Goal: Task Accomplishment & Management: Complete application form

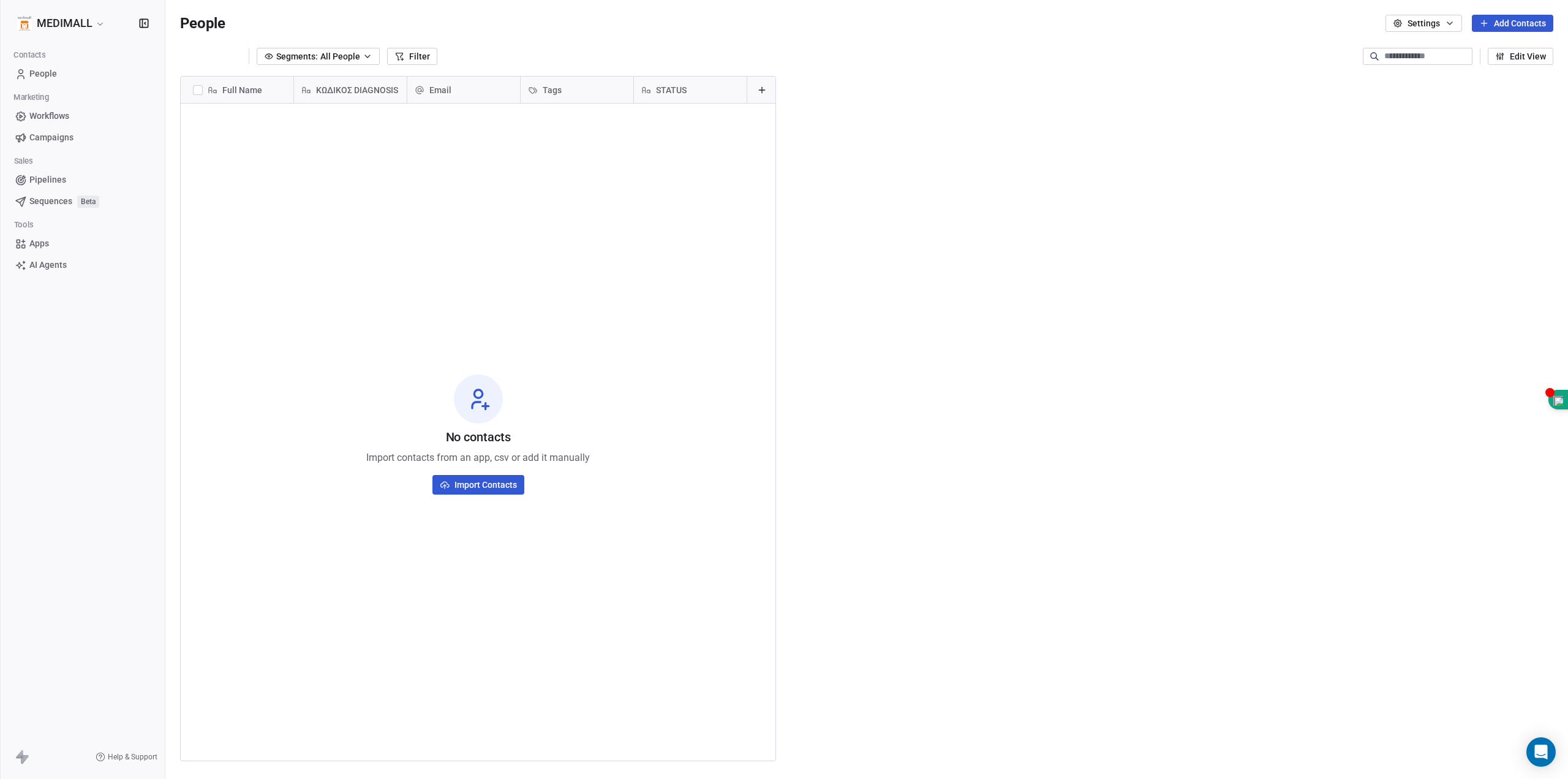
scroll to position [677, 1393]
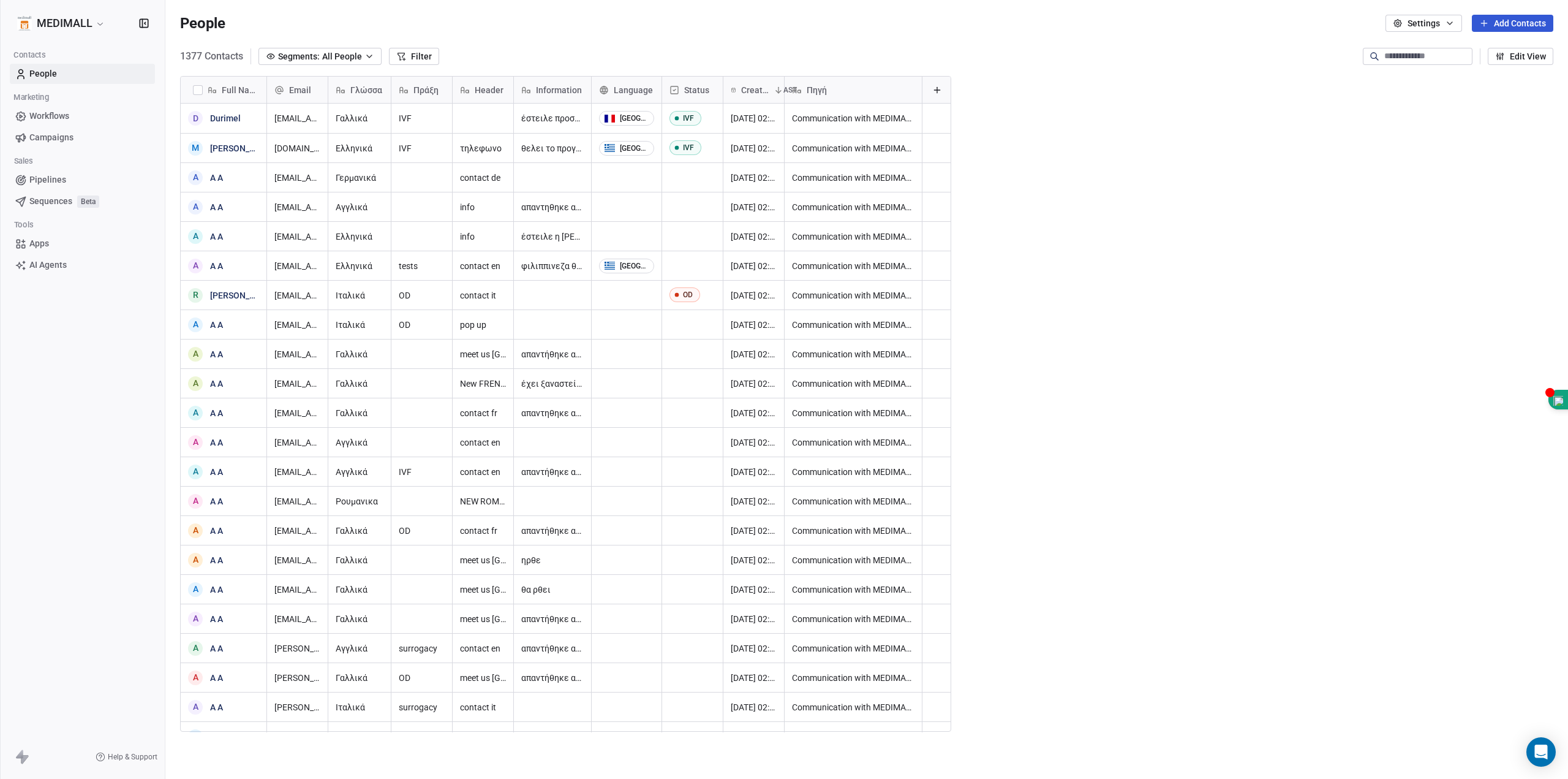
scroll to position [677, 1393]
click at [92, 27] on html "MEDIMALL Contacts People Marketing Workflows Campaigns Sales Pipelines Sequence…" at bounding box center [784, 390] width 1568 height 779
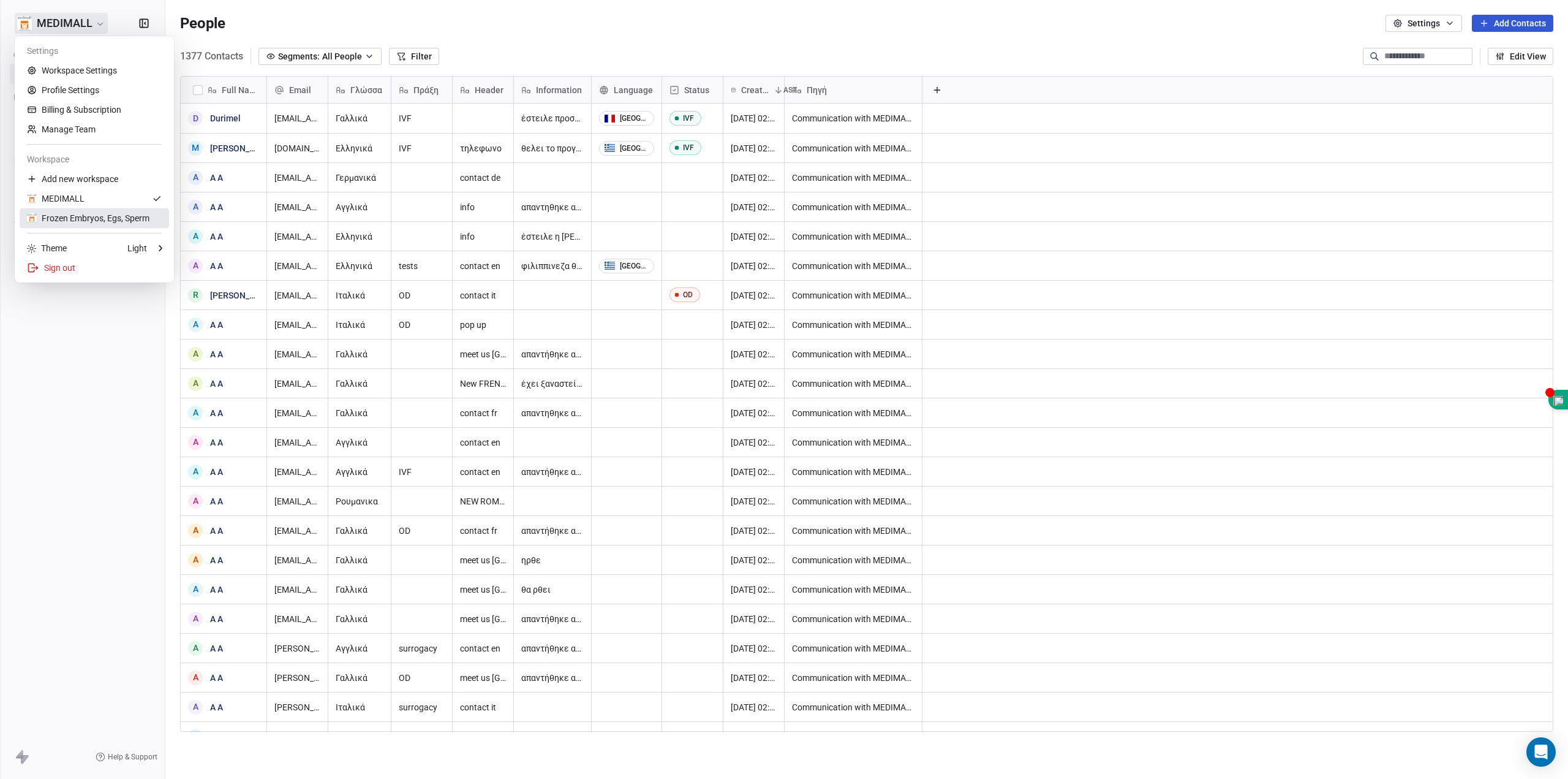
click at [84, 220] on div "Frozen Embryos, Egs, Sperm" at bounding box center [88, 218] width 122 height 12
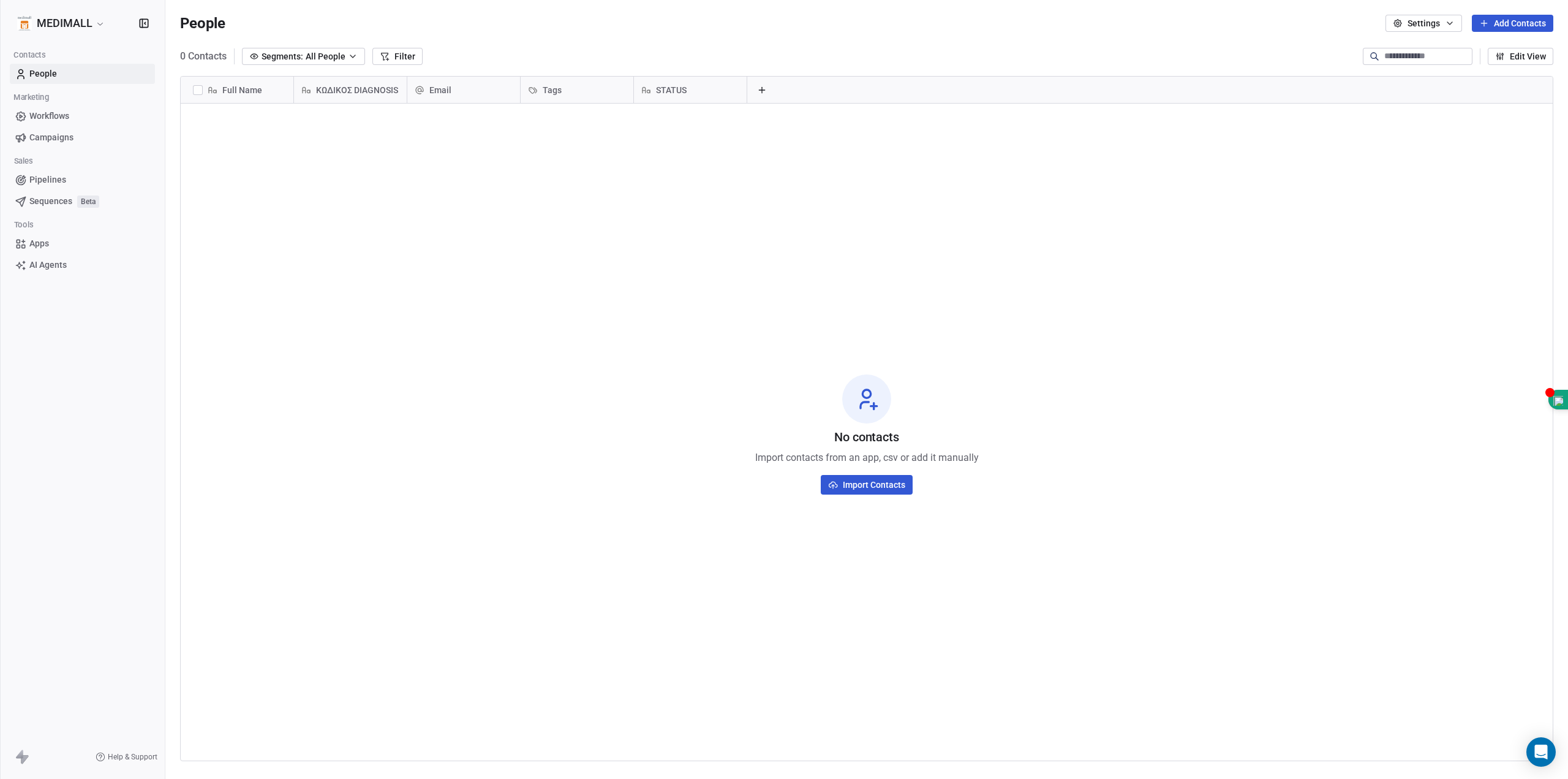
scroll to position [677, 1393]
click at [758, 90] on icon at bounding box center [762, 90] width 10 height 10
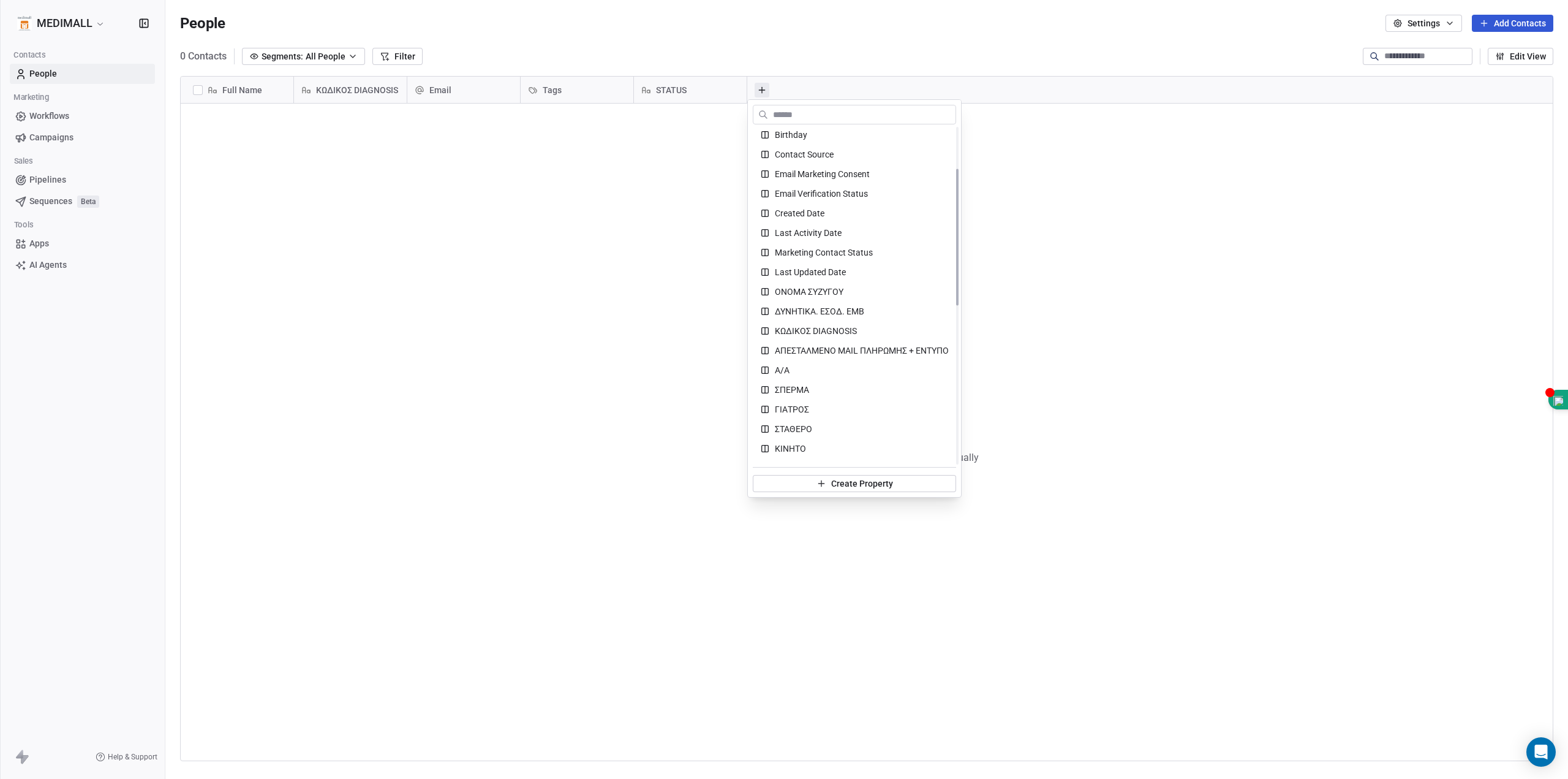
scroll to position [204, 0]
click at [843, 189] on span "ΟΝΟΜΑ ΣΥΖΥΓΟΥ" at bounding box center [809, 190] width 69 height 12
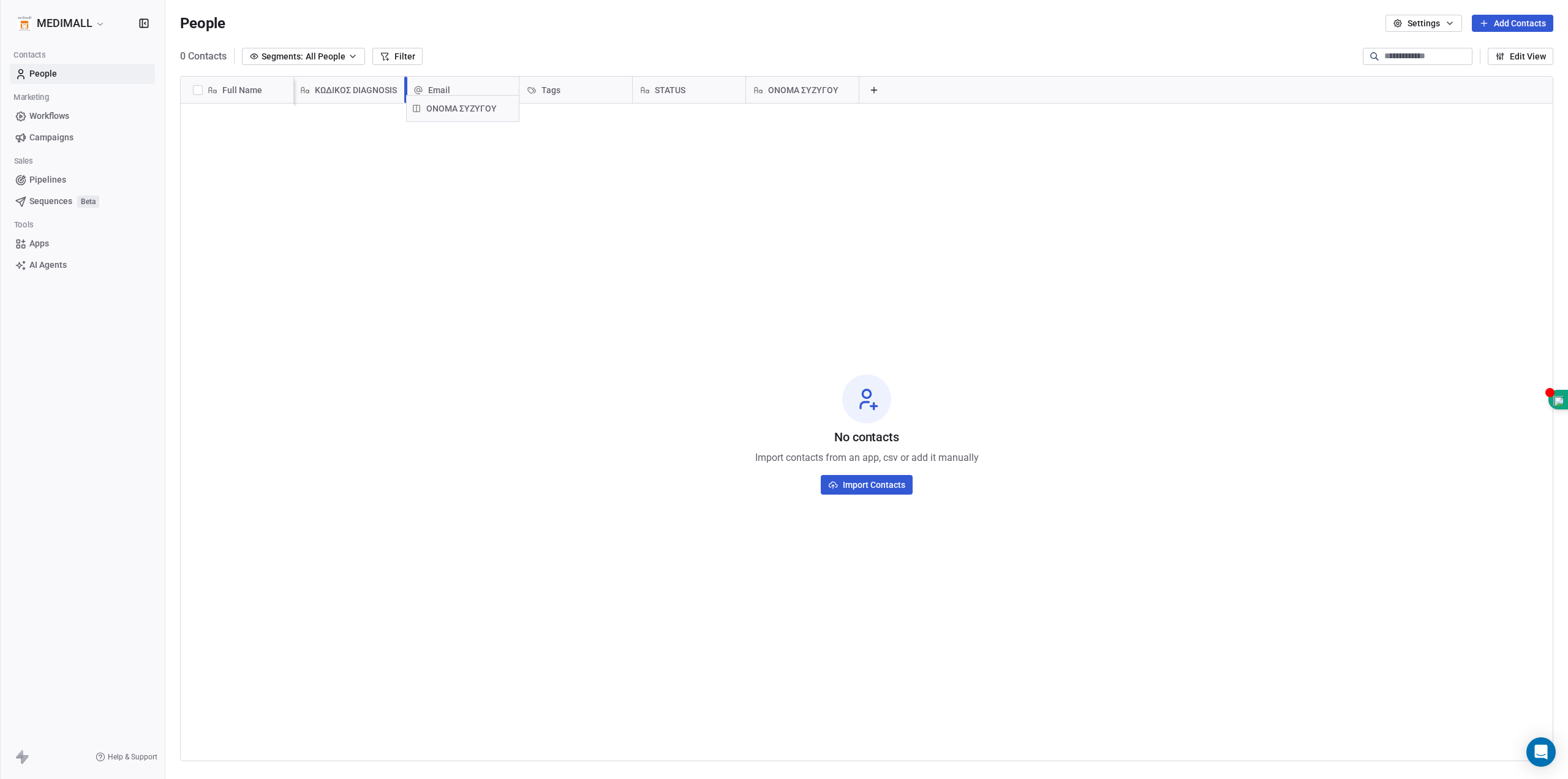
scroll to position [0, 0]
drag, startPoint x: 825, startPoint y: 83, endPoint x: 383, endPoint y: 84, distance: 442.0
click at [383, 84] on div "Full Name ΚΩΔΙΚΟΣ DIAGNOSIS Email Tags STATUS ΟΝΟΜΑ ΣΥΖΥΓΟΥ ΟΝΟΜΑ ΣΥΖΥΓΟΥ To pi…" at bounding box center [866, 91] width 1372 height 29
click at [878, 90] on icon at bounding box center [875, 90] width 10 height 10
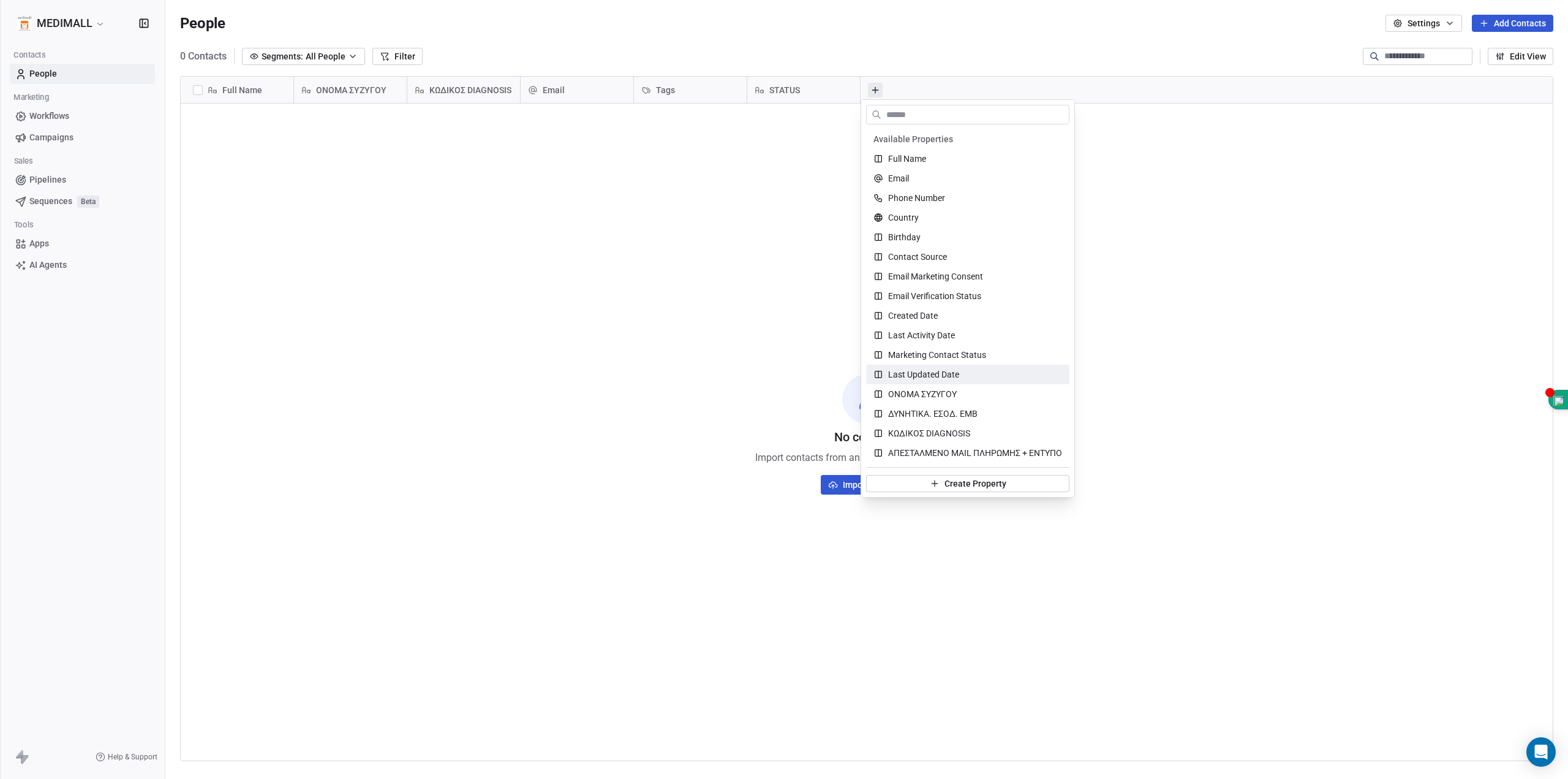
scroll to position [102, 0]
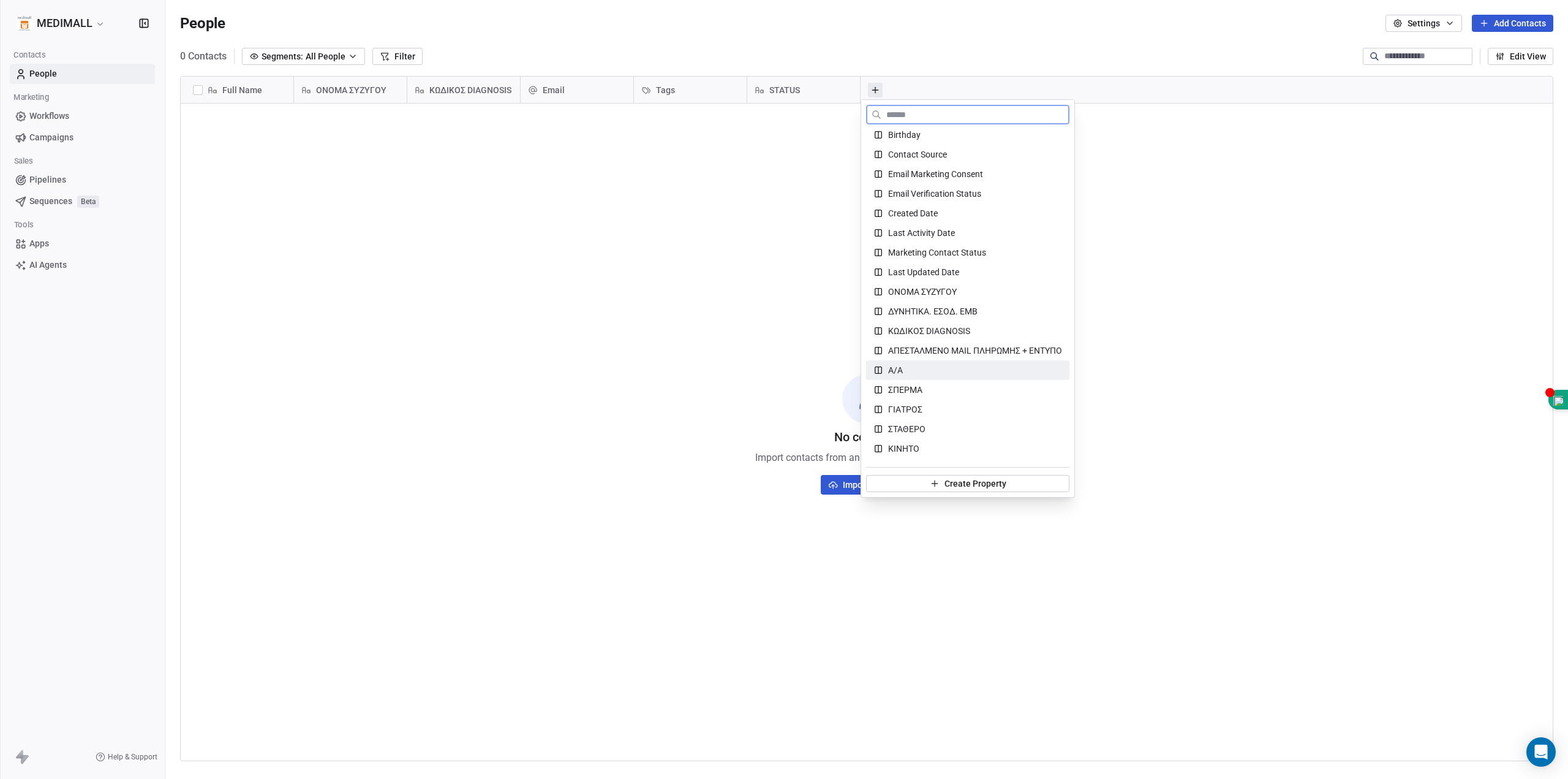
click at [933, 370] on div "Α/Α" at bounding box center [968, 370] width 189 height 12
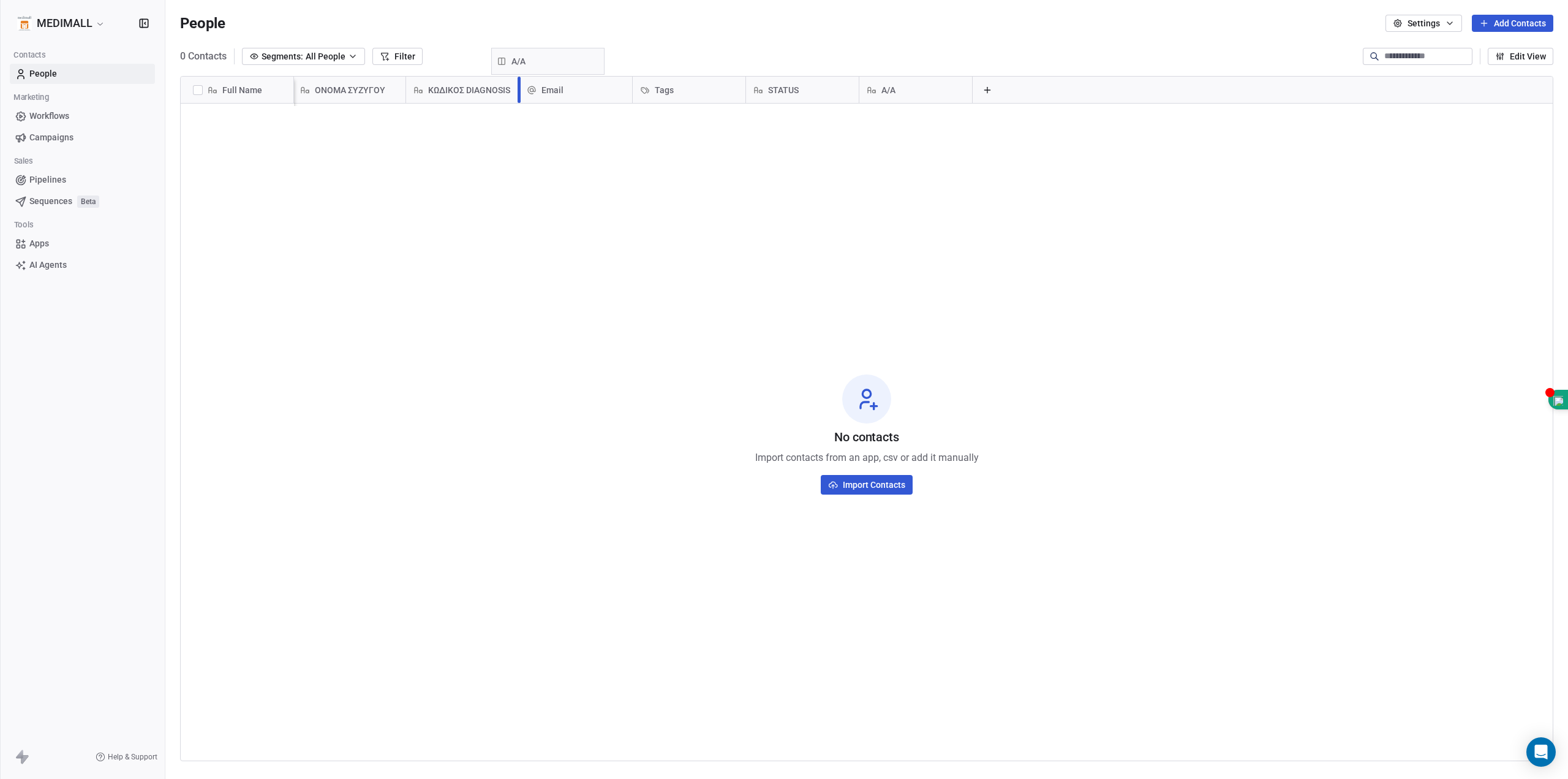
scroll to position [0, 0]
drag, startPoint x: 902, startPoint y: 94, endPoint x: 583, endPoint y: 98, distance: 319.0
click at [583, 98] on div "Full Name ΟΝΟΜΑ ΣΥΖΥΓΟΥ ΚΩΔΙΚΟΣ DIAGNOSIS Email Tags STATUS Α/Α Α/Α To pick up …" at bounding box center [866, 91] width 1372 height 29
click at [989, 89] on icon at bounding box center [989, 90] width 10 height 10
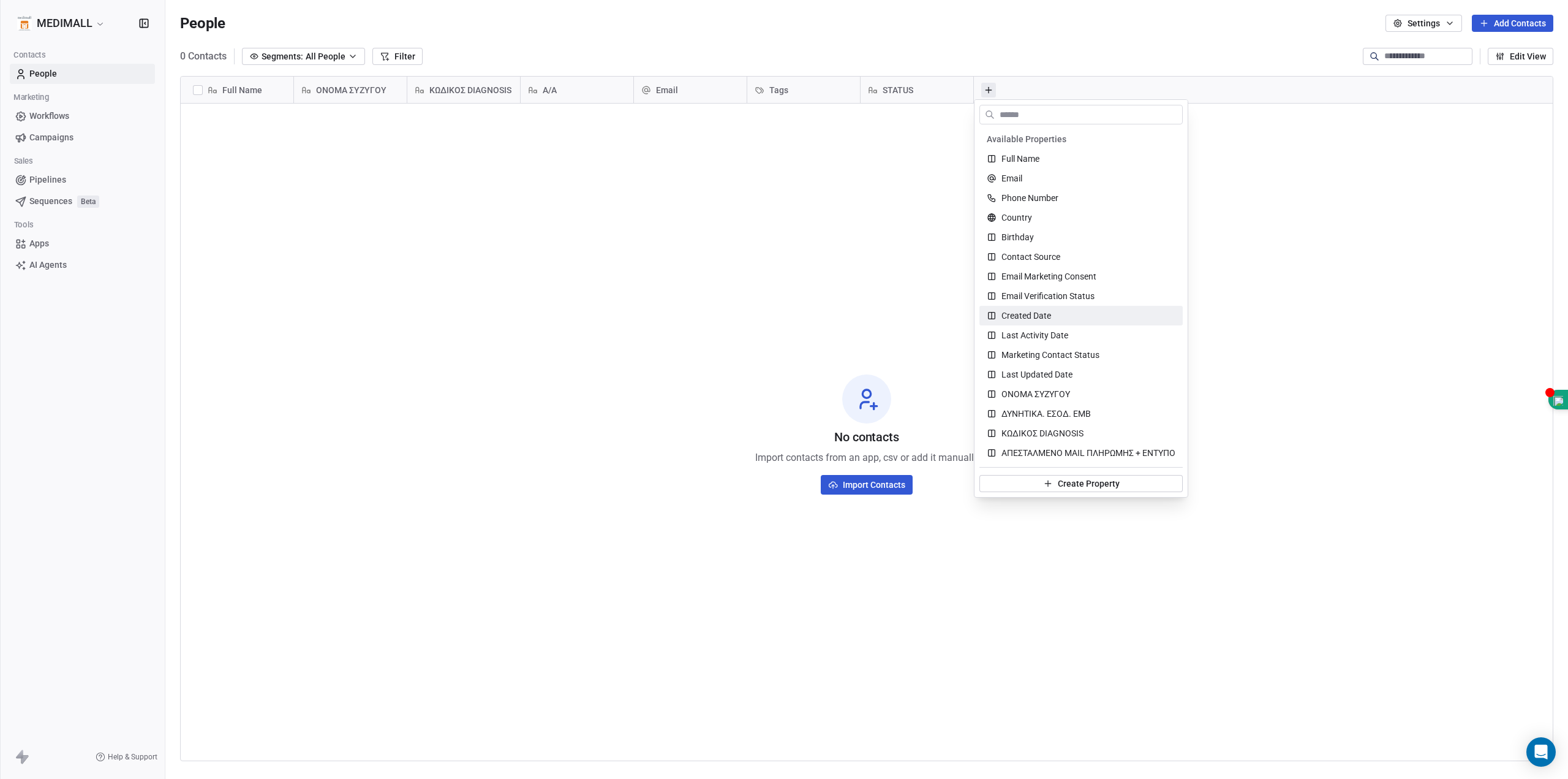
scroll to position [102, 0]
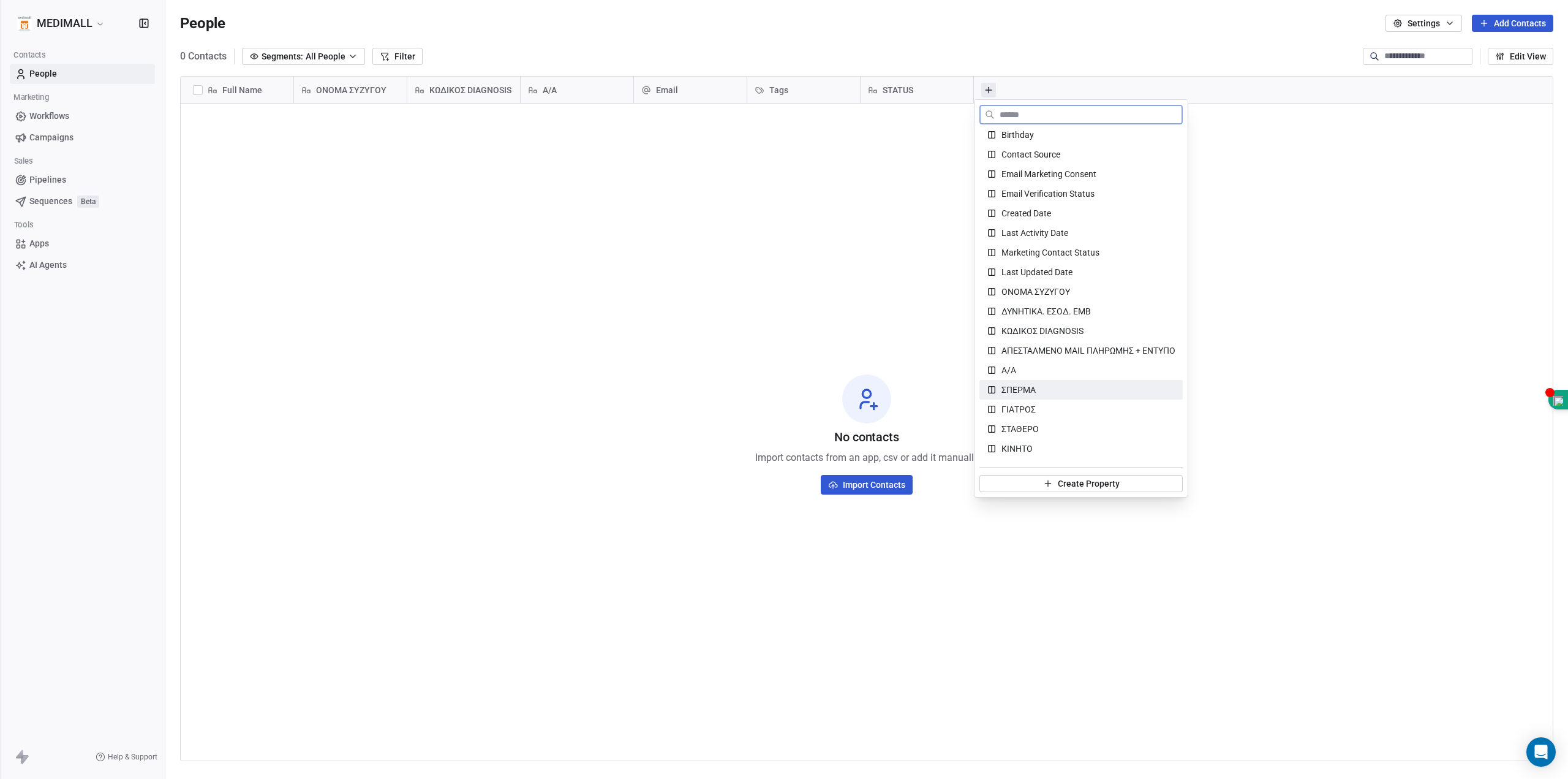
click at [1003, 393] on span "ΣΠΕΡΜΑ" at bounding box center [1018, 390] width 34 height 12
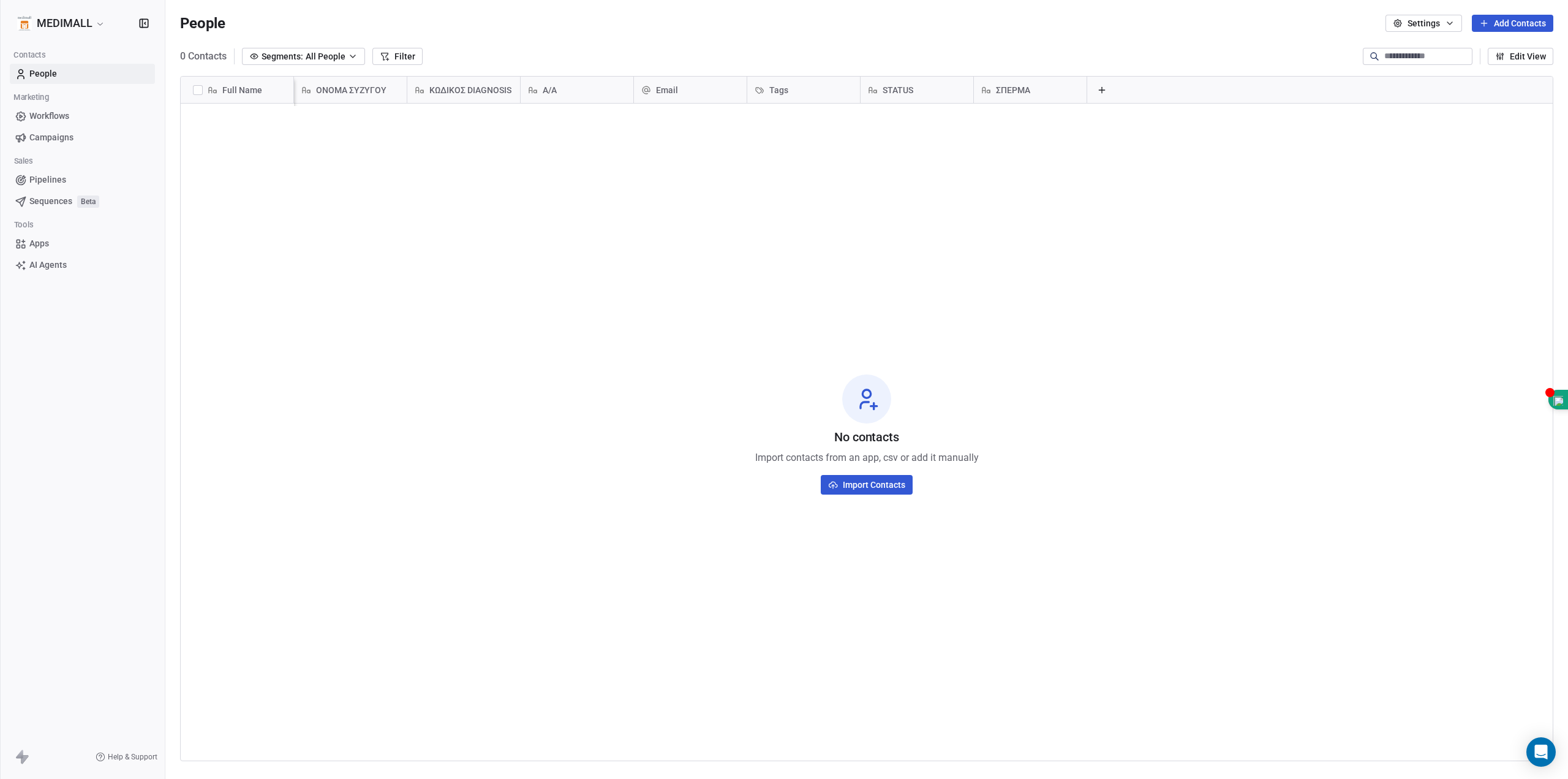
scroll to position [0, 11]
drag, startPoint x: 1023, startPoint y: 92, endPoint x: 693, endPoint y: 95, distance: 330.0
click at [693, 95] on div "Full Name ΟΝΟΜΑ ΣΥΖΥΓΟΥ ΚΩΔΙΚΟΣ DIAGNOSIS Α/Α Email Tags STATUS ΣΠΕΡΜΑ ΣΠΕΡΜΑ T…" at bounding box center [866, 91] width 1372 height 29
click at [1094, 91] on button at bounding box center [1101, 90] width 15 height 15
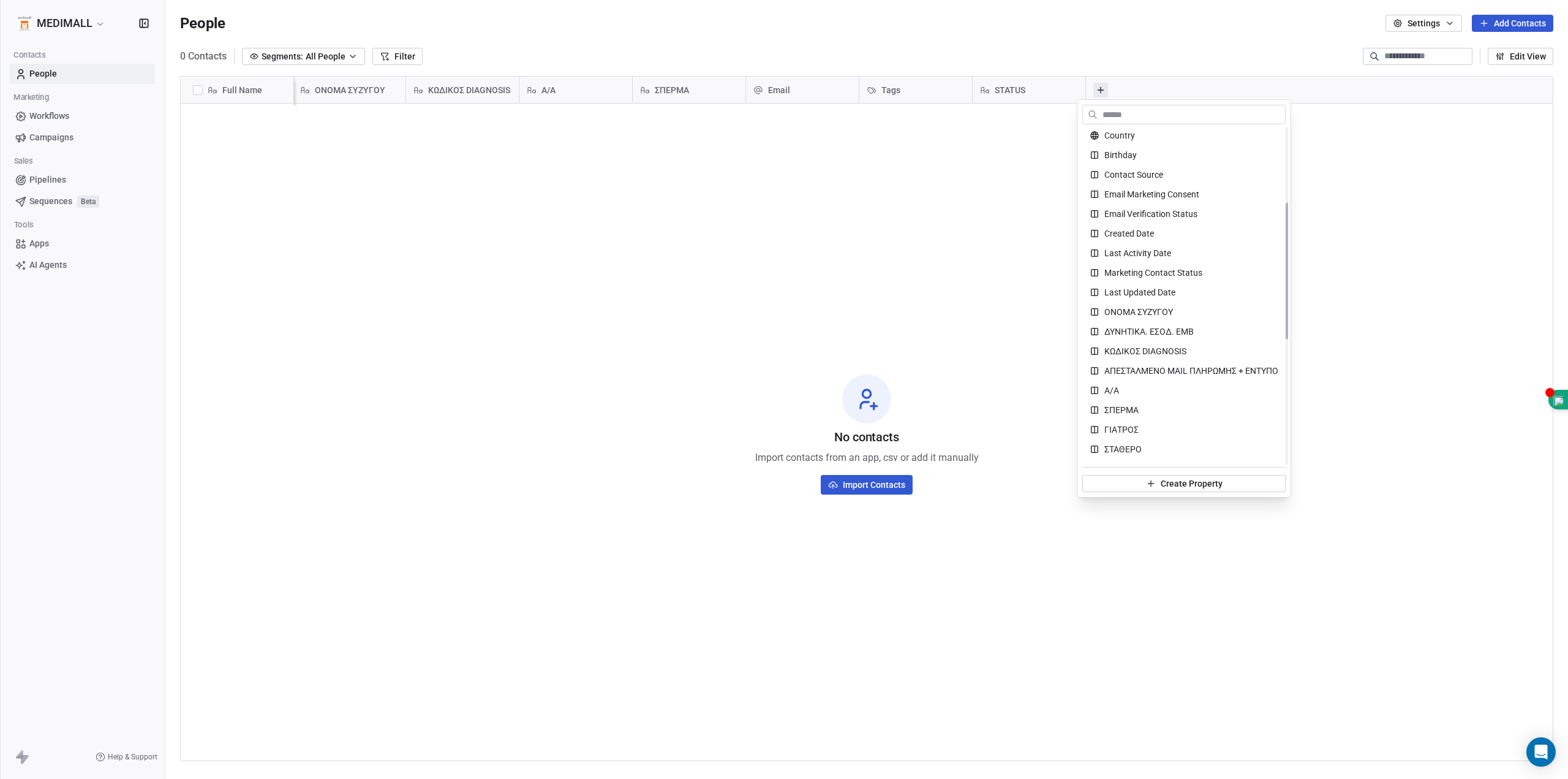
scroll to position [0, 0]
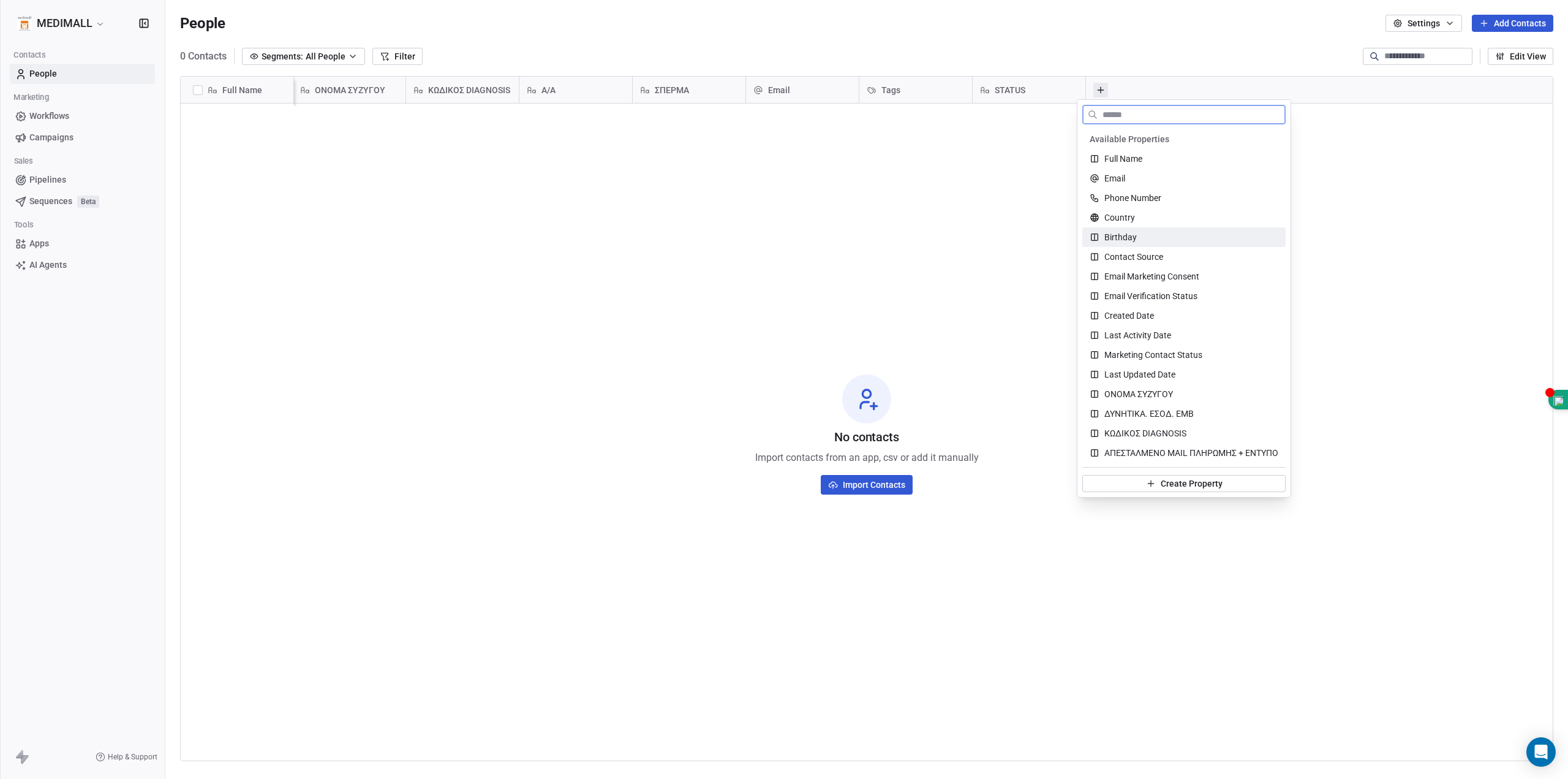
click at [1145, 233] on div "Birthday" at bounding box center [1184, 237] width 189 height 12
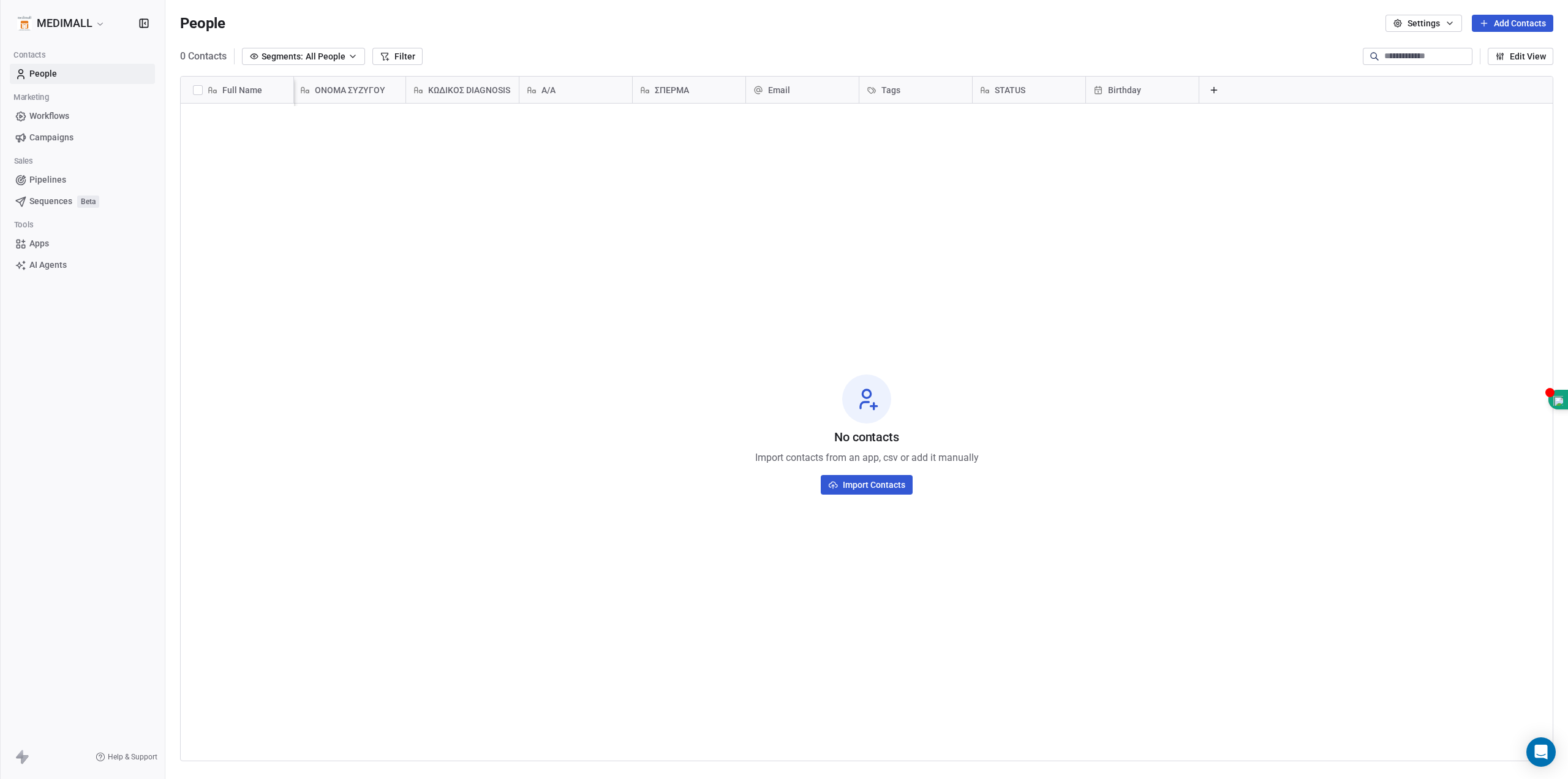
click at [1209, 90] on icon at bounding box center [1214, 90] width 10 height 10
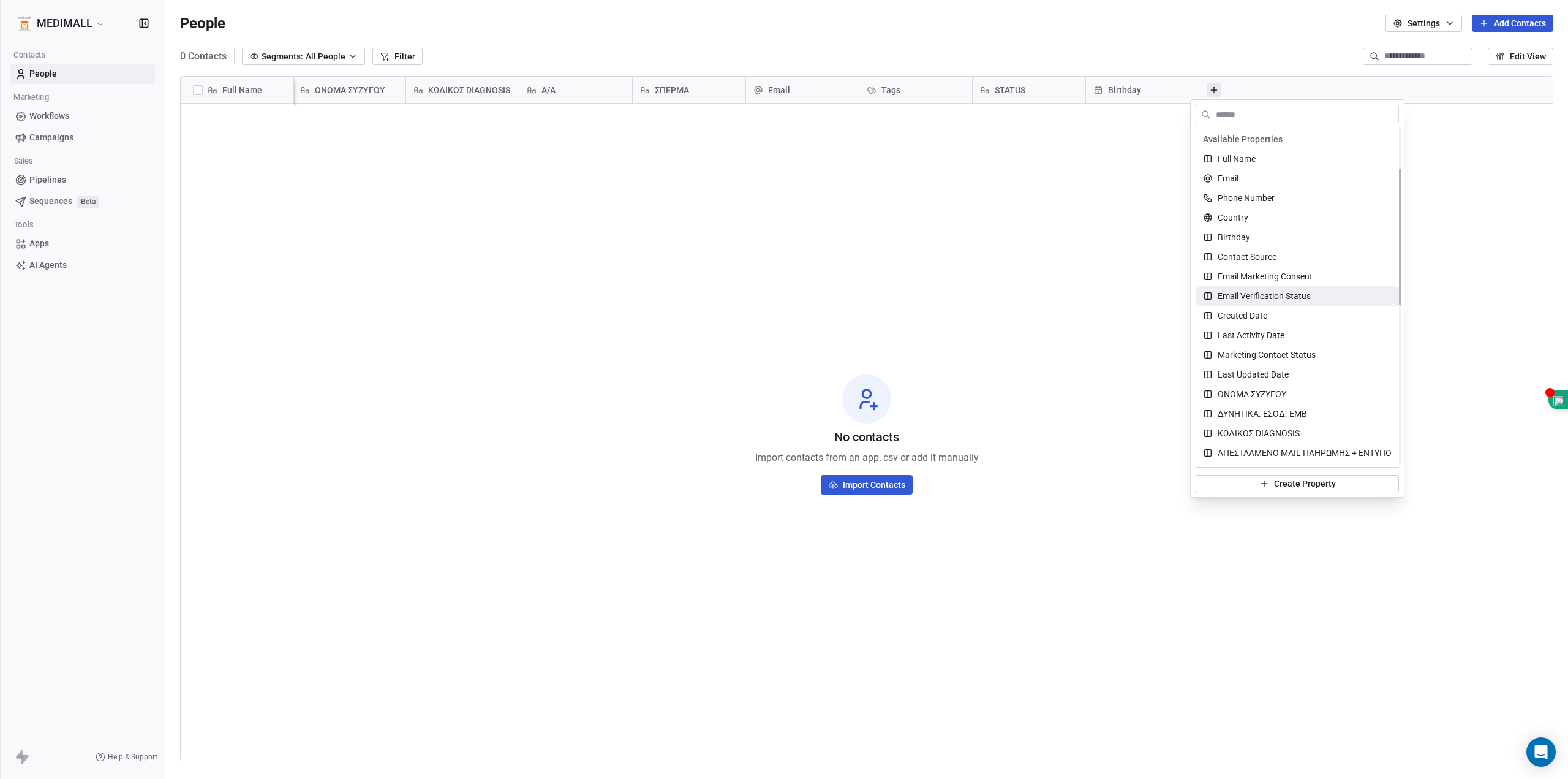
scroll to position [102, 0]
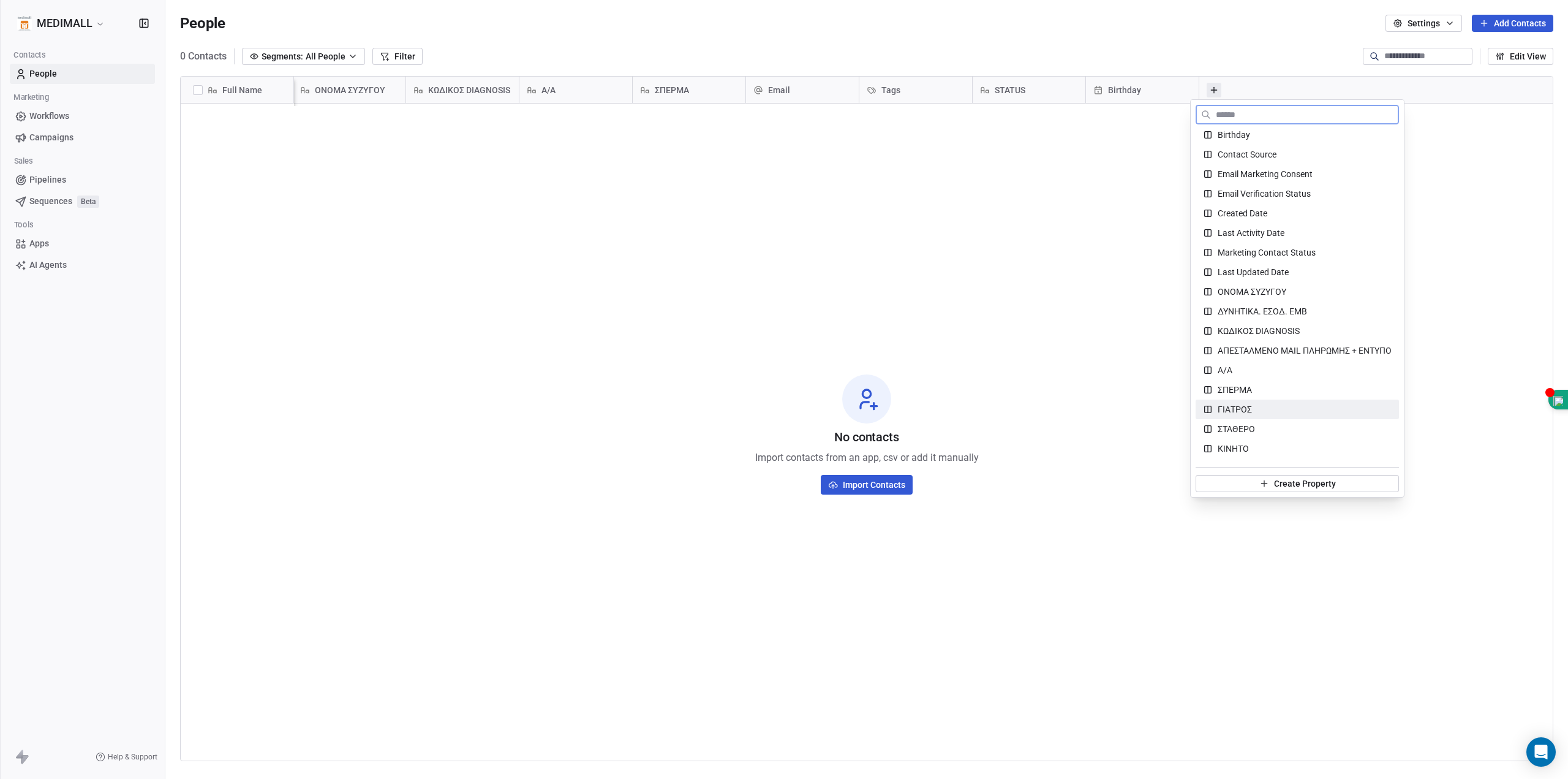
click at [1250, 412] on span "ΓΙΑΤΡΟΣ" at bounding box center [1234, 410] width 34 height 12
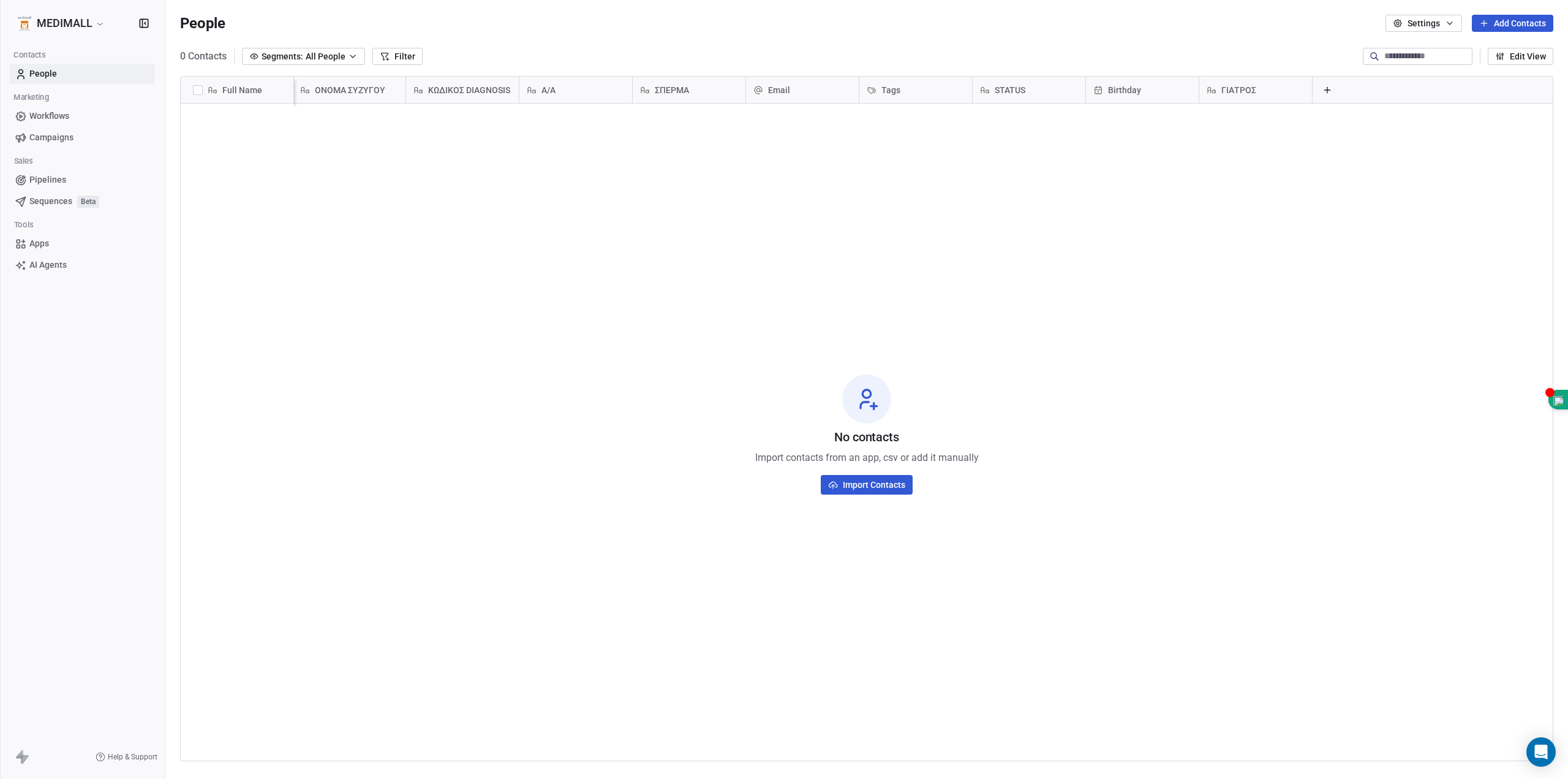
scroll to position [0, 11]
click at [1322, 92] on icon at bounding box center [1327, 90] width 10 height 10
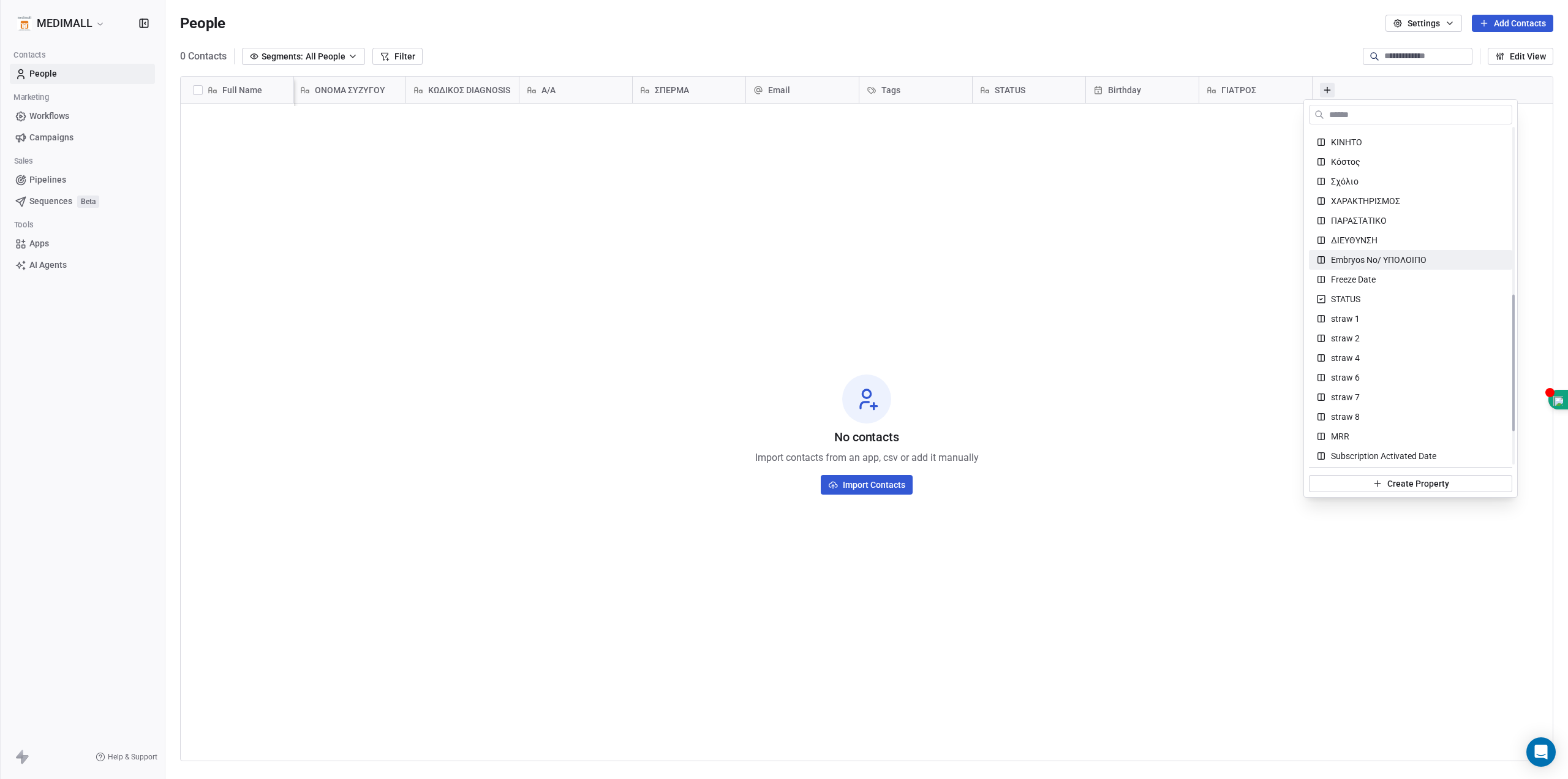
scroll to position [491, 0]
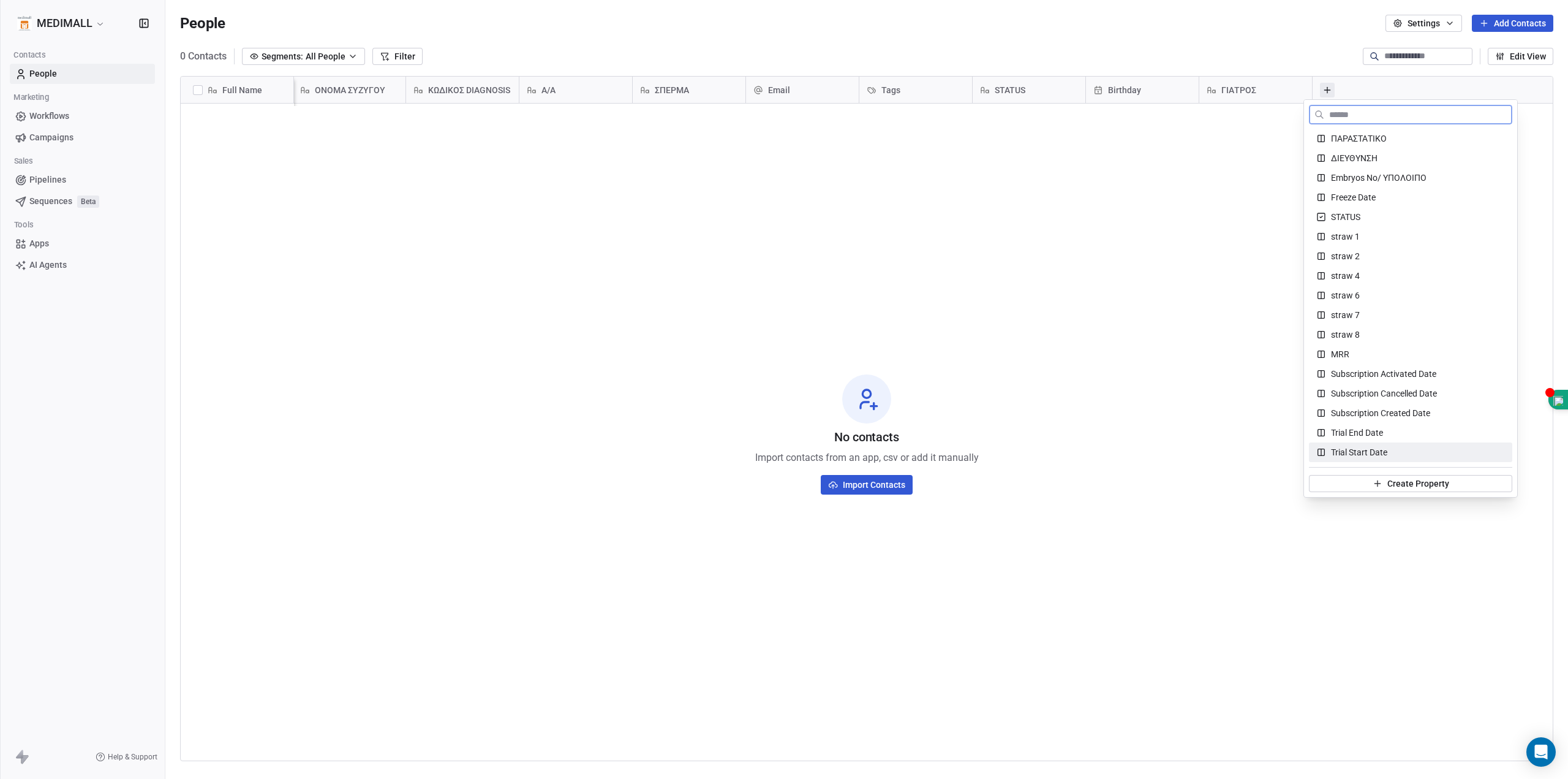
click at [1397, 486] on span "Create Property" at bounding box center [1418, 483] width 62 height 12
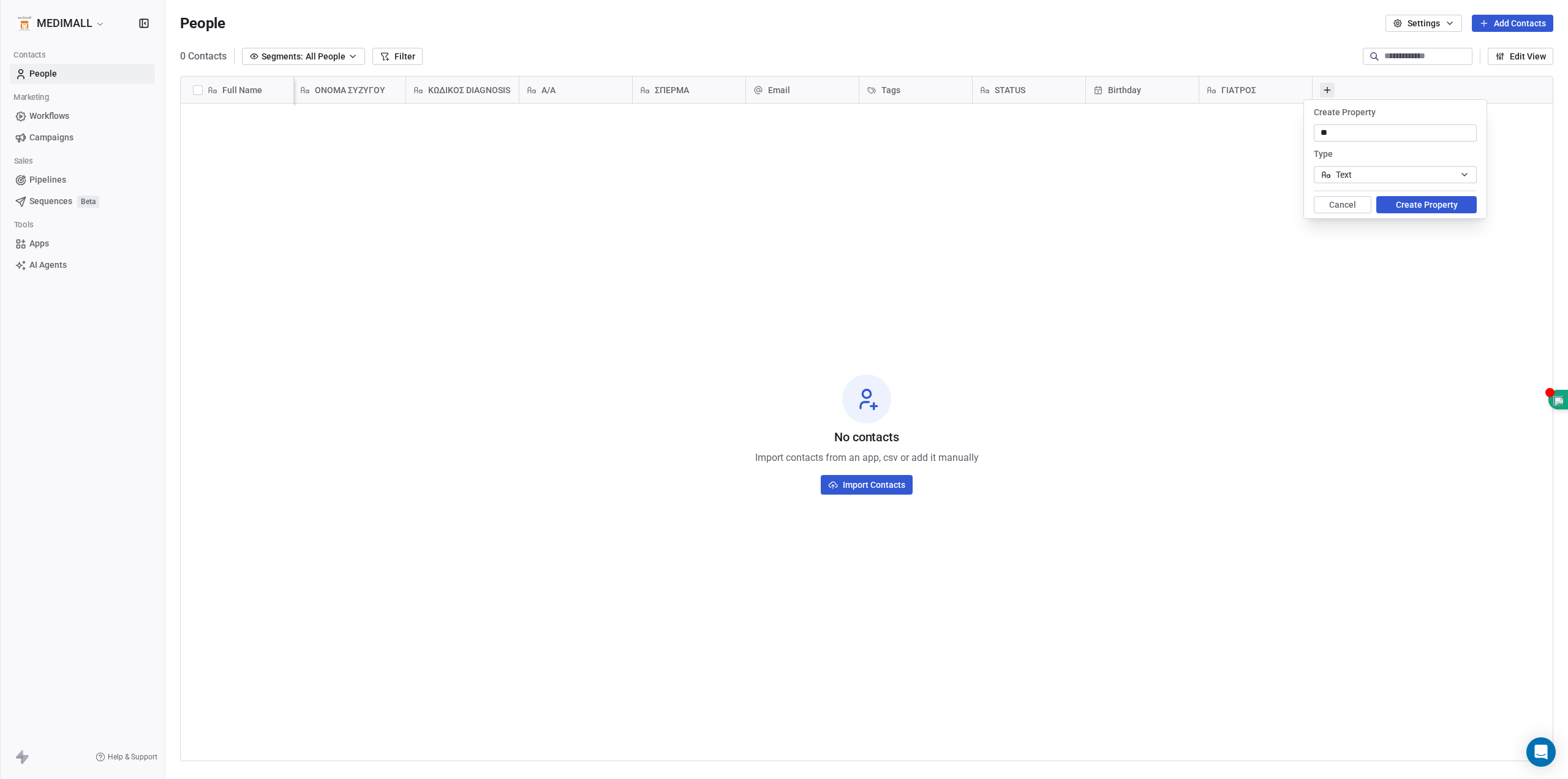
type input "*"
type input "**********"
click at [1427, 196] on button "Create Property" at bounding box center [1427, 205] width 100 height 17
click at [1428, 206] on button "Create Property" at bounding box center [1427, 205] width 100 height 17
click at [1329, 199] on button "Cancel" at bounding box center [1343, 205] width 58 height 17
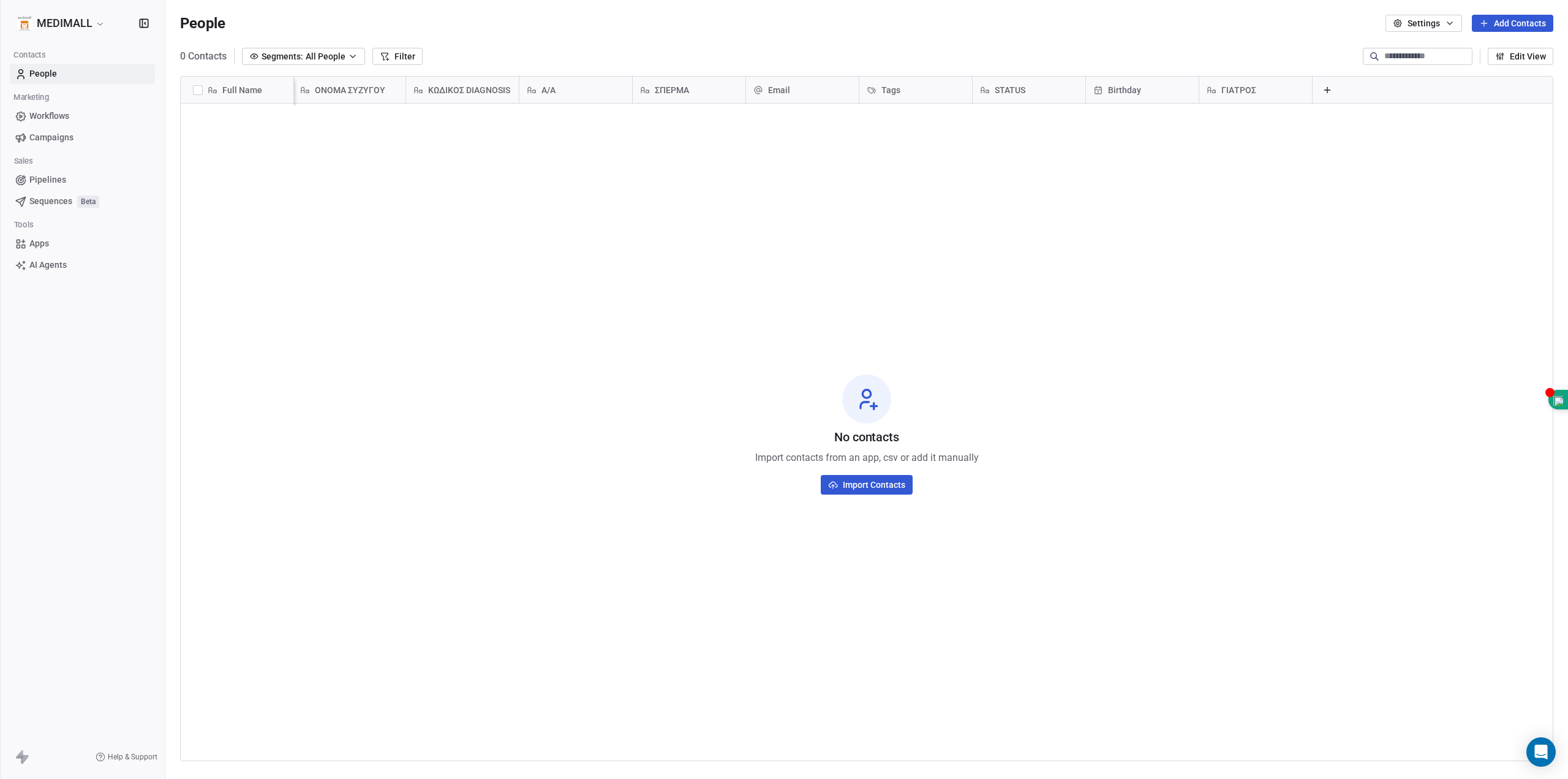
click at [1322, 87] on icon at bounding box center [1327, 90] width 10 height 10
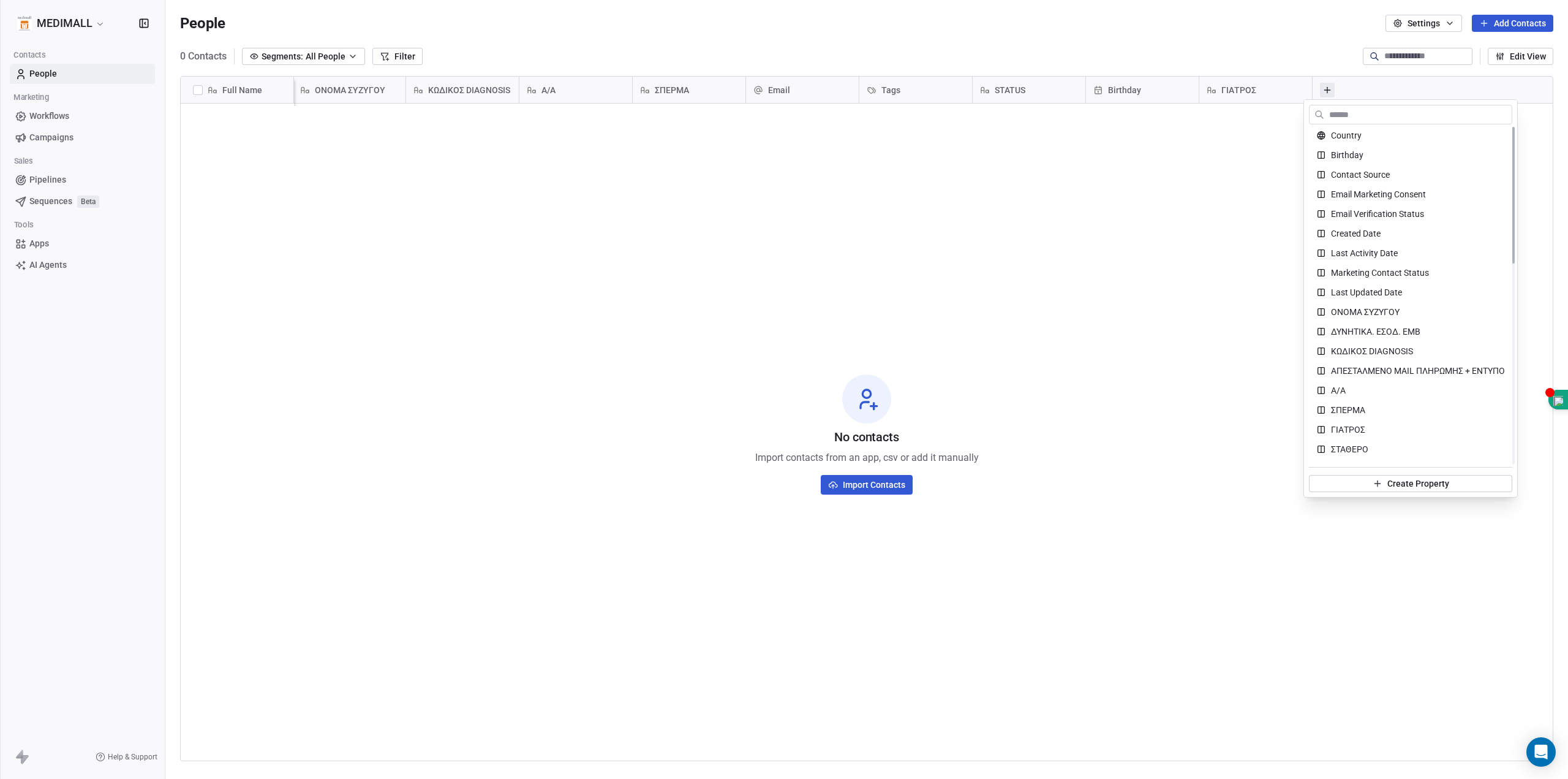
scroll to position [0, 0]
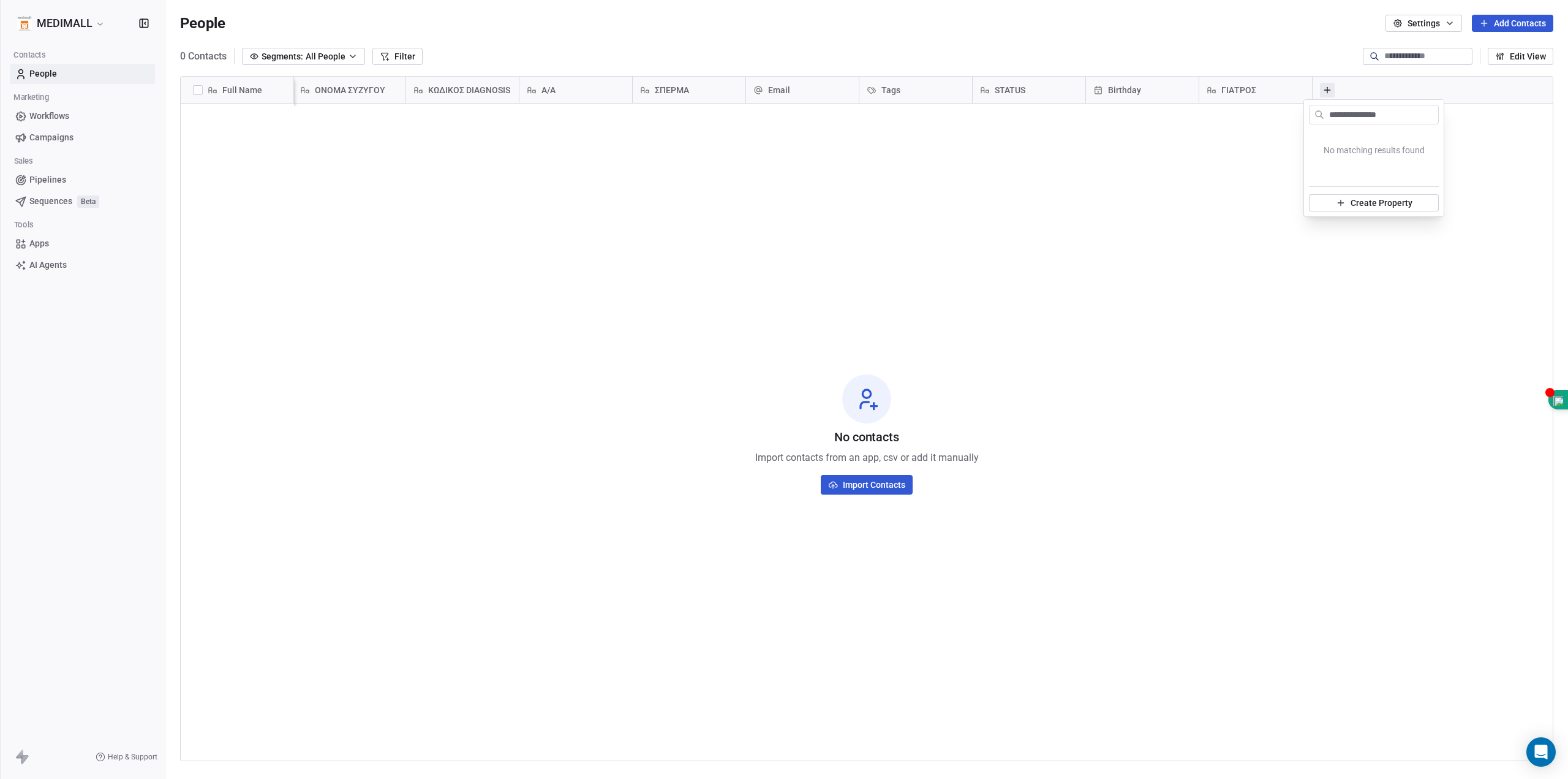
type input "**********"
click at [1399, 194] on button "Create Property" at bounding box center [1374, 203] width 130 height 17
click at [1416, 132] on input at bounding box center [1395, 133] width 158 height 12
click at [1428, 198] on button "Create Property" at bounding box center [1427, 205] width 100 height 17
click at [902, 33] on line "Close toast" at bounding box center [904, 36] width 5 height 5
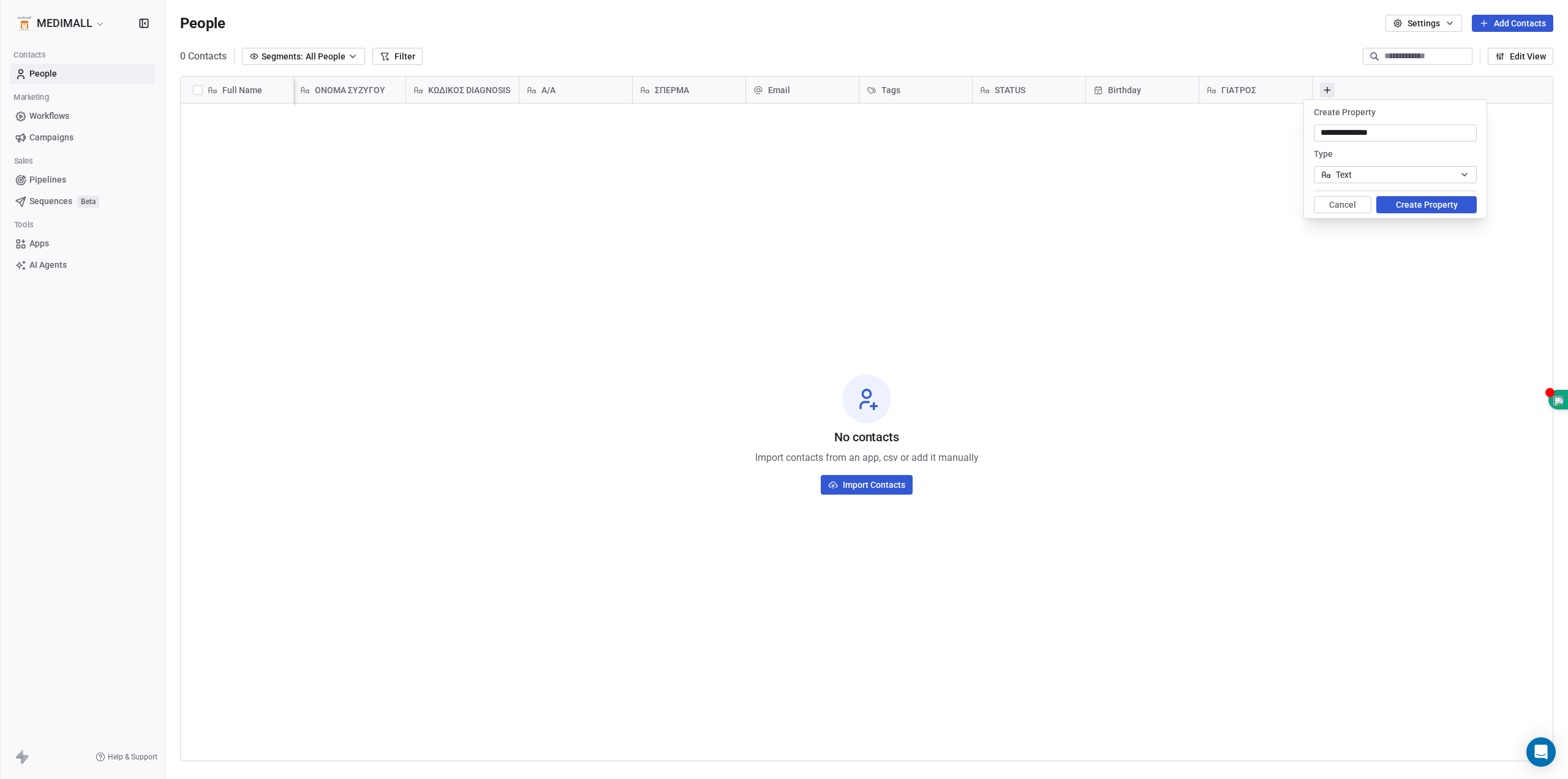
drag, startPoint x: 1348, startPoint y: 135, endPoint x: 1284, endPoint y: 113, distance: 67.7
click at [1284, 113] on body "**********" at bounding box center [784, 390] width 1568 height 779
click at [1337, 133] on input "**********" at bounding box center [1395, 133] width 158 height 12
type input "**********"
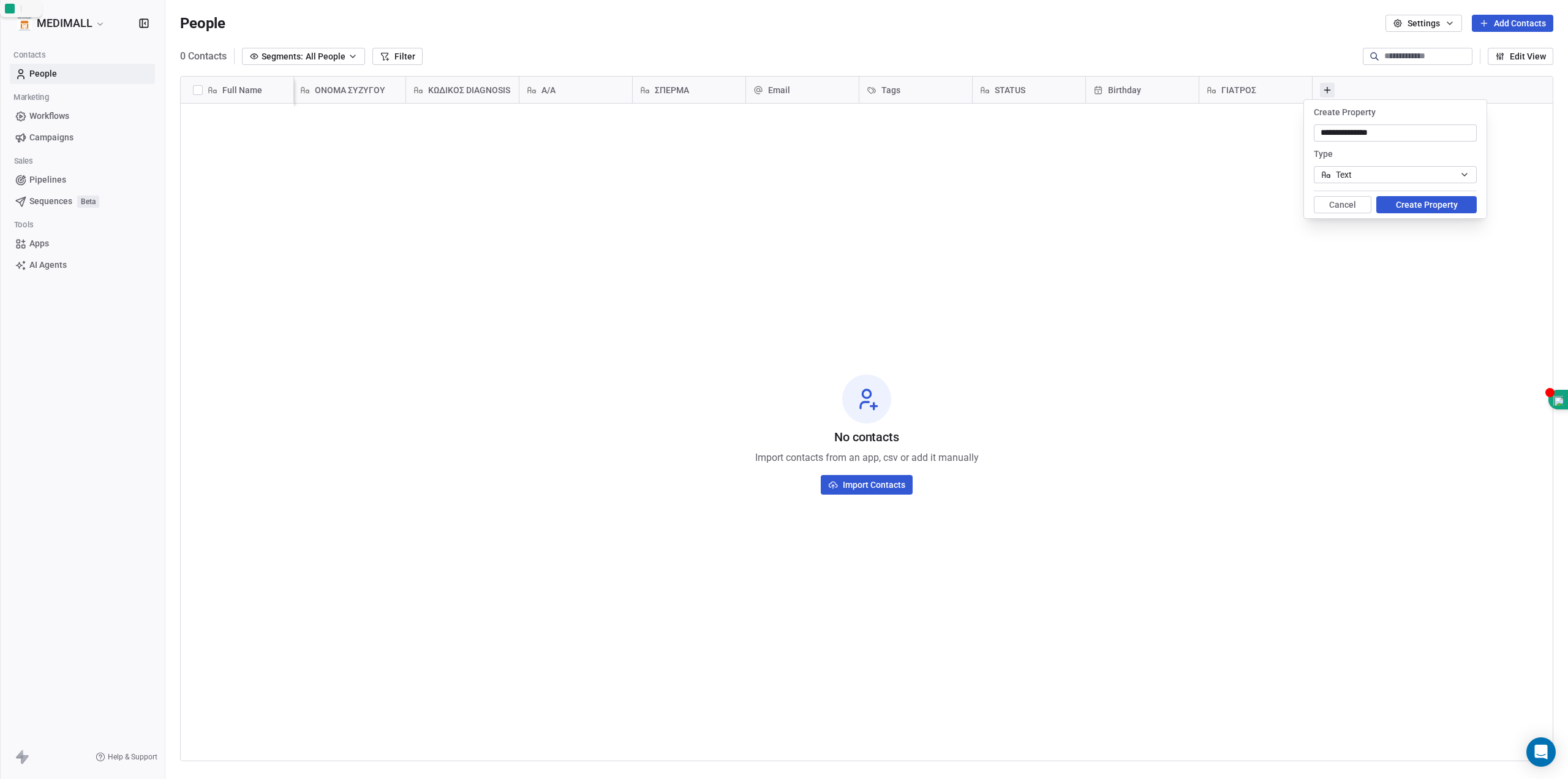
click at [1448, 207] on button "Create Property" at bounding box center [1427, 205] width 100 height 17
click at [903, 37] on line "Close toast" at bounding box center [904, 36] width 5 height 5
click at [1343, 205] on button "Cancel" at bounding box center [1343, 205] width 58 height 17
click at [1322, 94] on icon at bounding box center [1327, 90] width 10 height 10
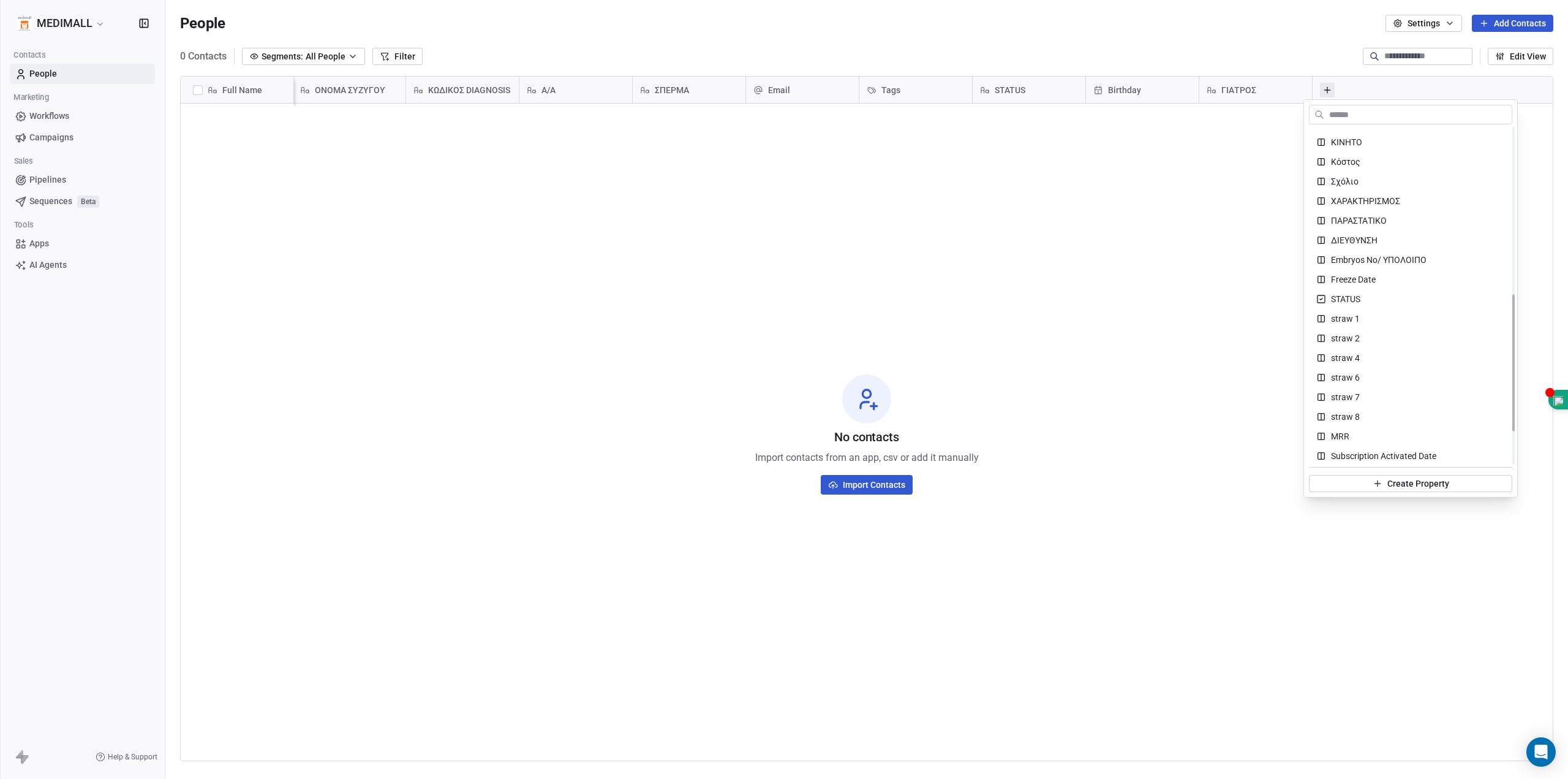
scroll to position [491, 0]
click at [1432, 25] on html "MEDIMALL Contacts People Marketing Workflows Campaigns Sales Pipelines Sequence…" at bounding box center [784, 390] width 1568 height 779
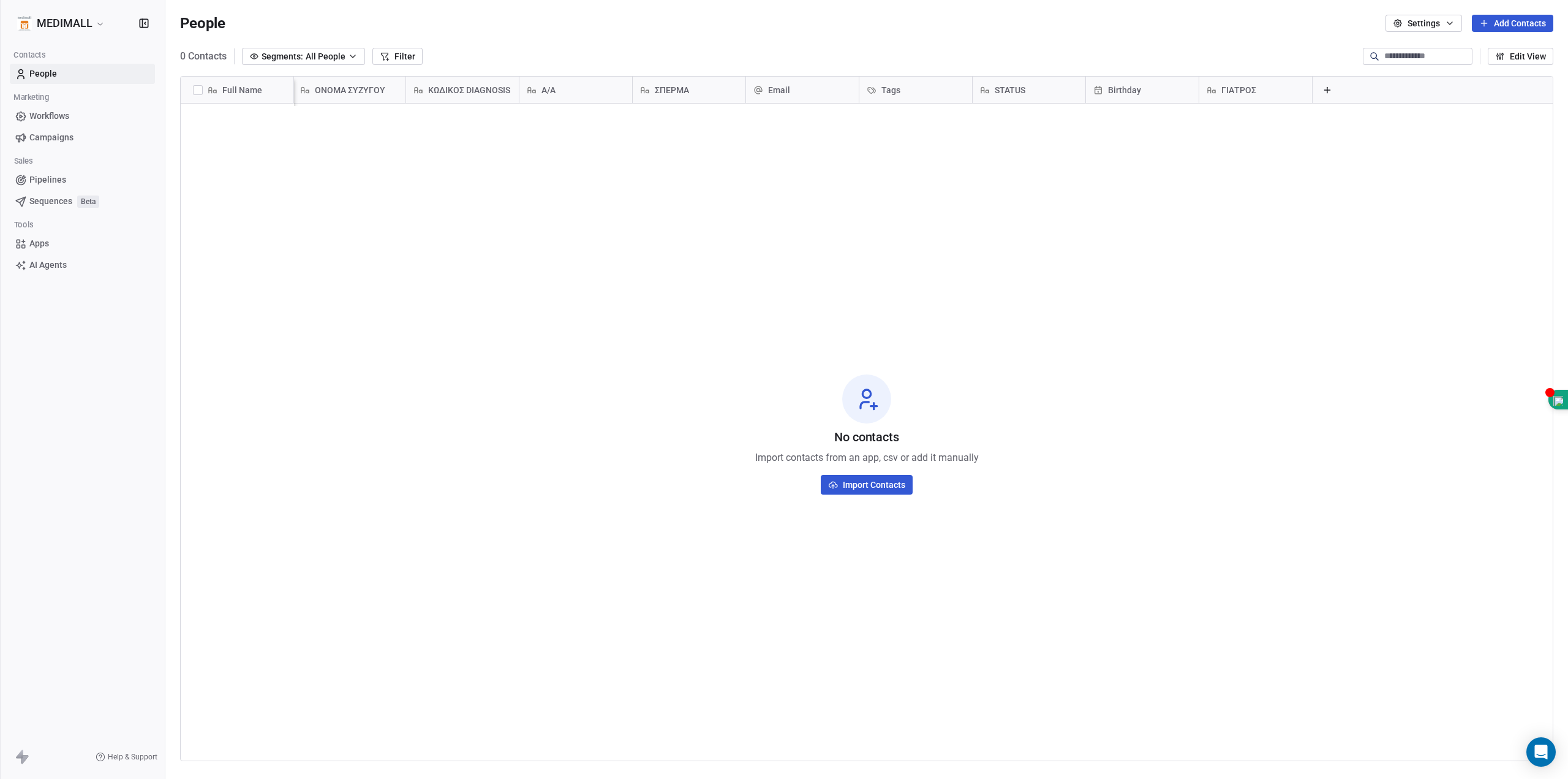
click at [1432, 25] on button "Settings" at bounding box center [1424, 23] width 76 height 17
click at [1436, 46] on span "Contact Properties" at bounding box center [1450, 50] width 72 height 13
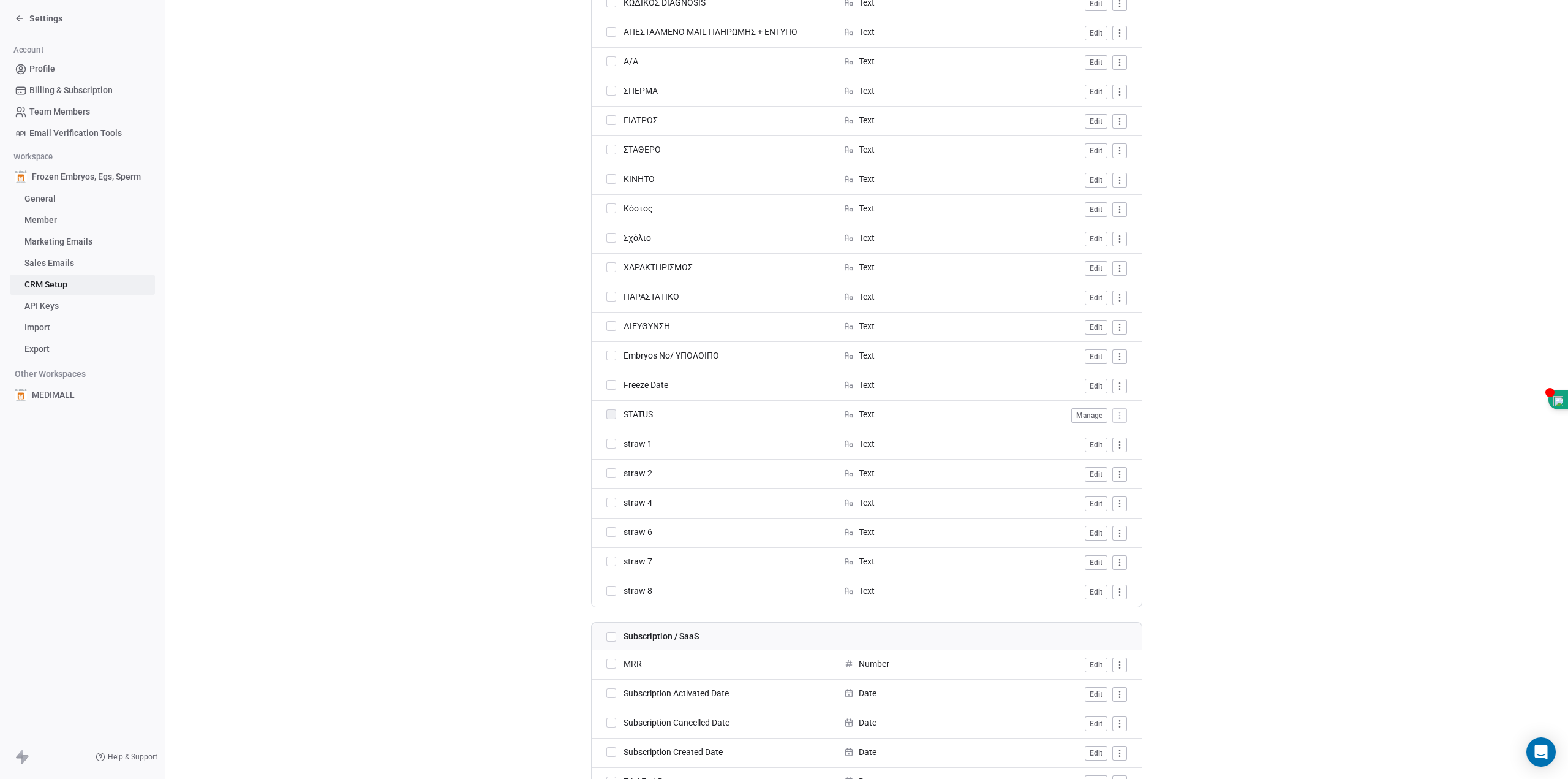
scroll to position [737, 0]
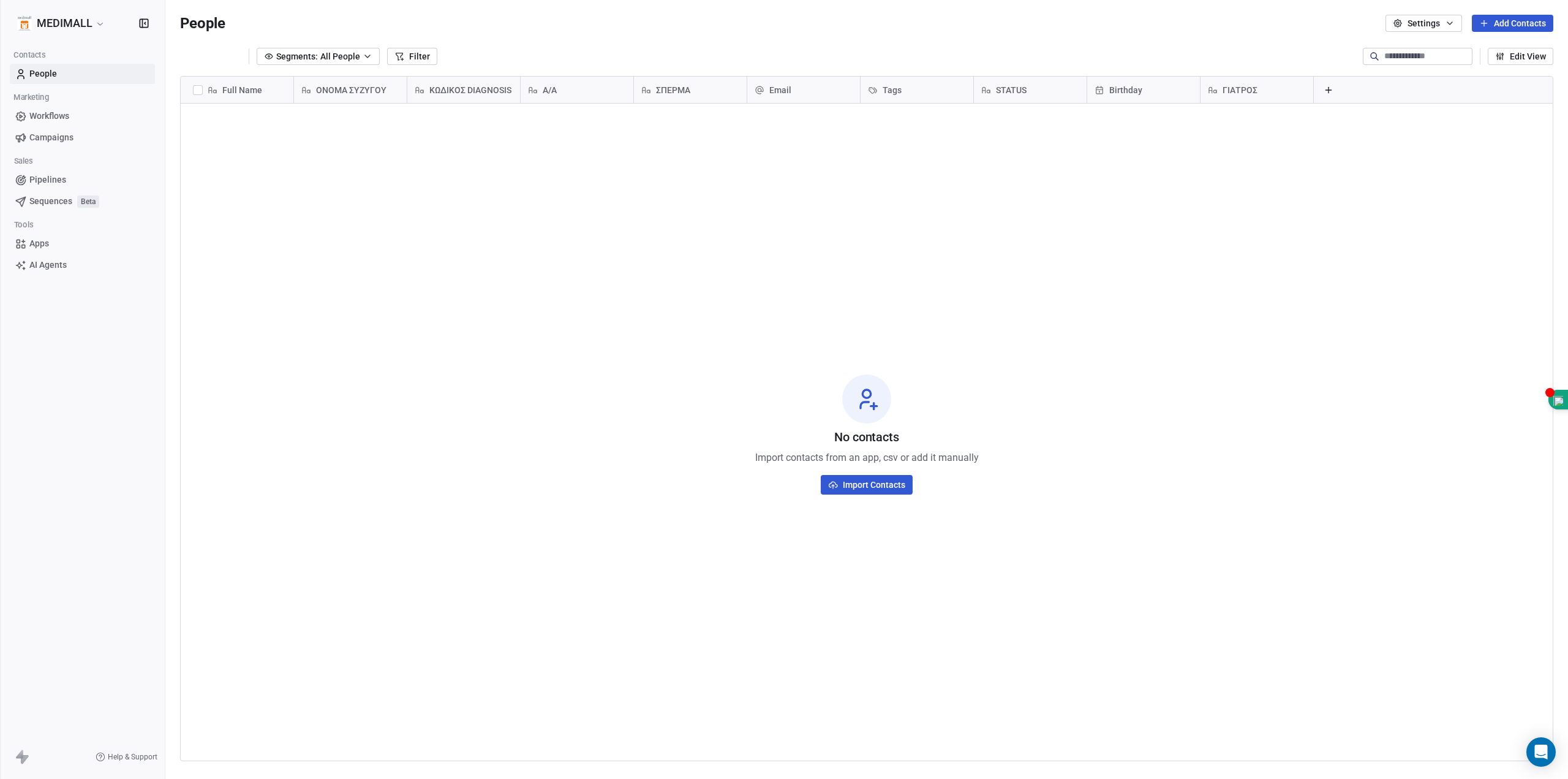
scroll to position [677, 1393]
click at [1323, 88] on button at bounding box center [1329, 90] width 15 height 15
type input "**********"
click at [1392, 202] on span "Create Property" at bounding box center [1392, 203] width 62 height 12
click at [1450, 205] on button "Create Property" at bounding box center [1437, 205] width 100 height 17
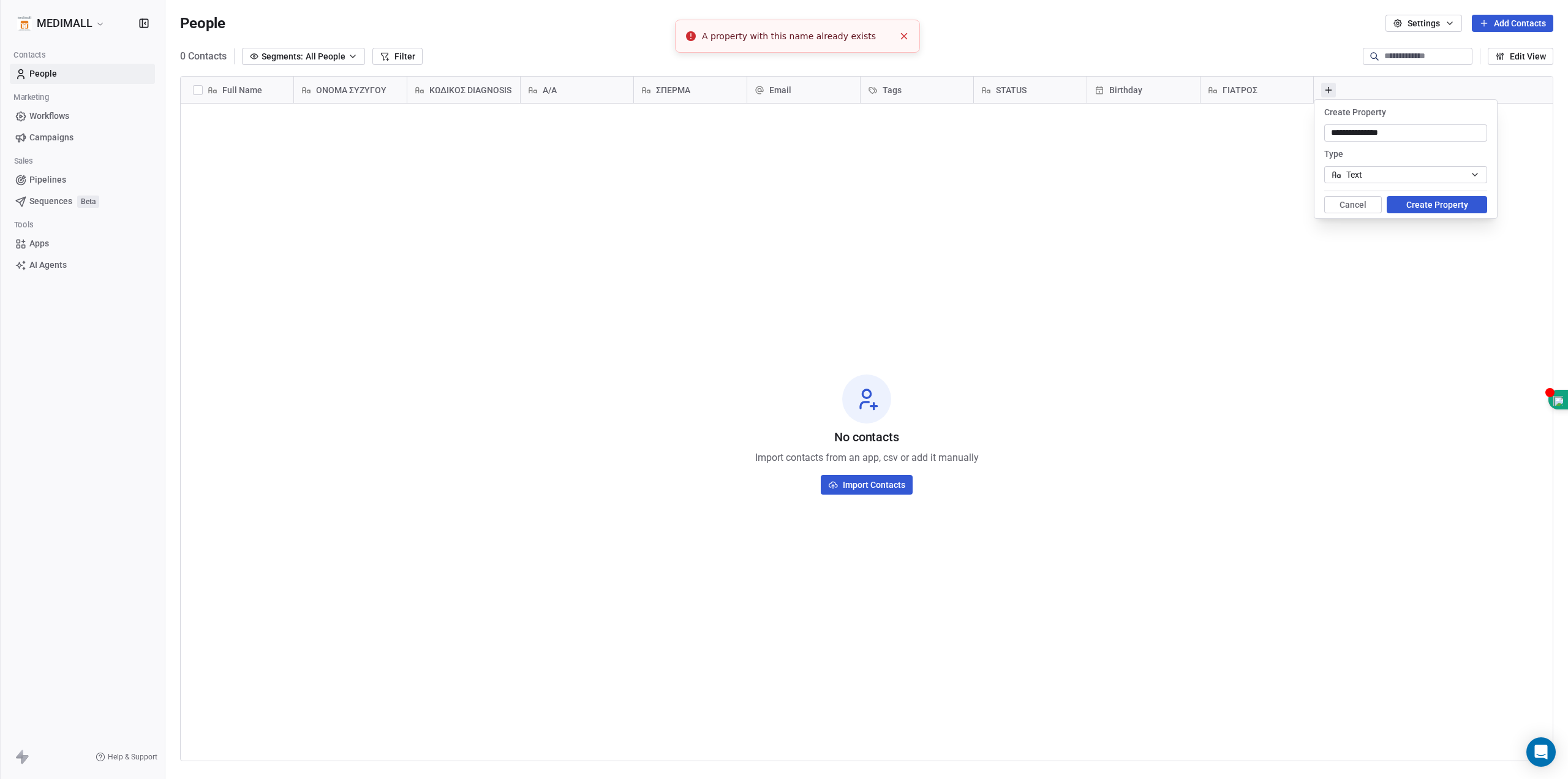
click at [1419, 135] on input "**********" at bounding box center [1405, 133] width 158 height 12
type input "*****"
click at [1412, 203] on button "Create Property" at bounding box center [1437, 205] width 100 height 17
click at [906, 36] on icon "Close toast" at bounding box center [904, 36] width 11 height 11
click at [1343, 207] on button "Cancel" at bounding box center [1353, 205] width 58 height 17
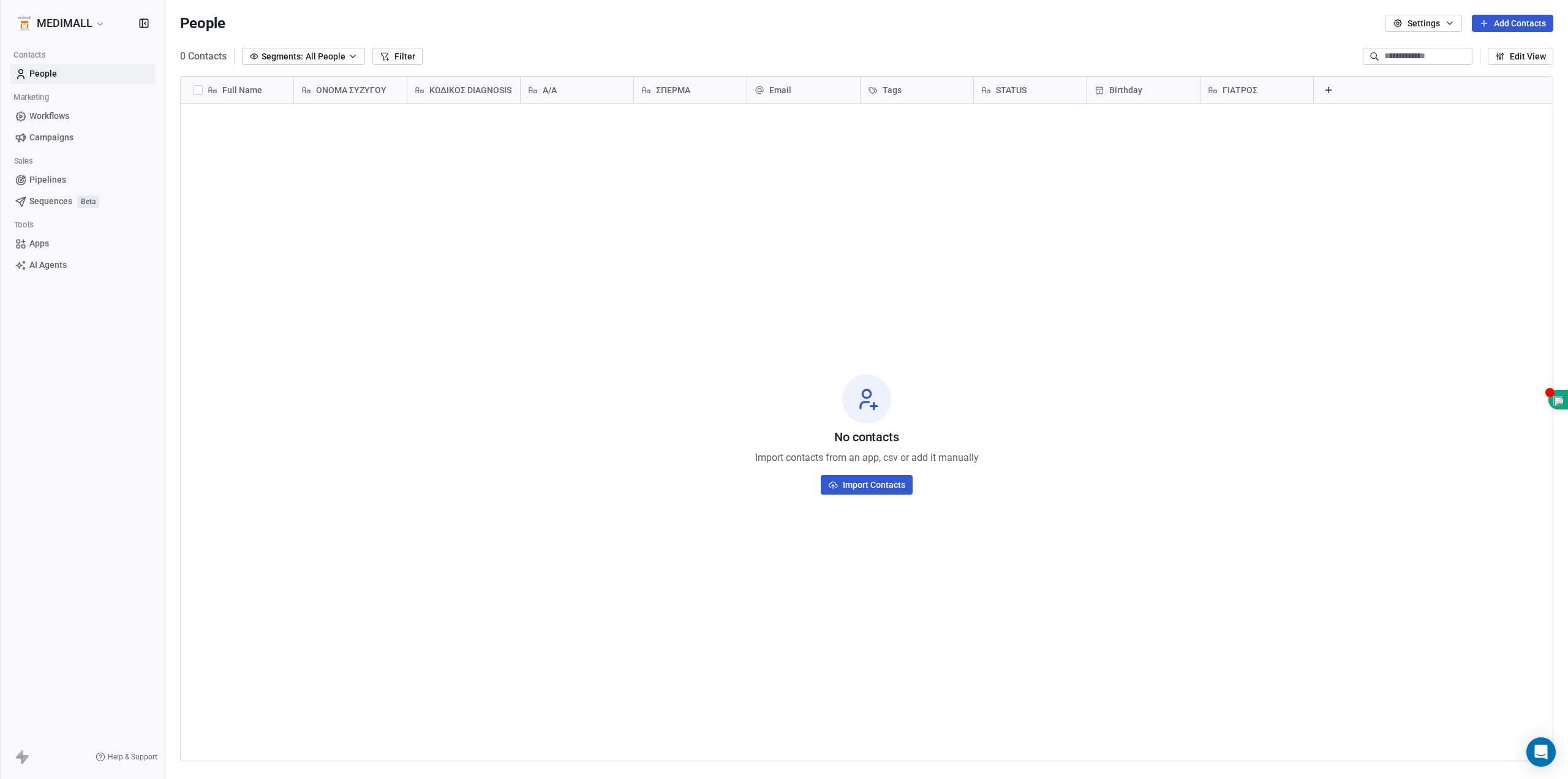
click at [1332, 92] on icon at bounding box center [1329, 90] width 10 height 10
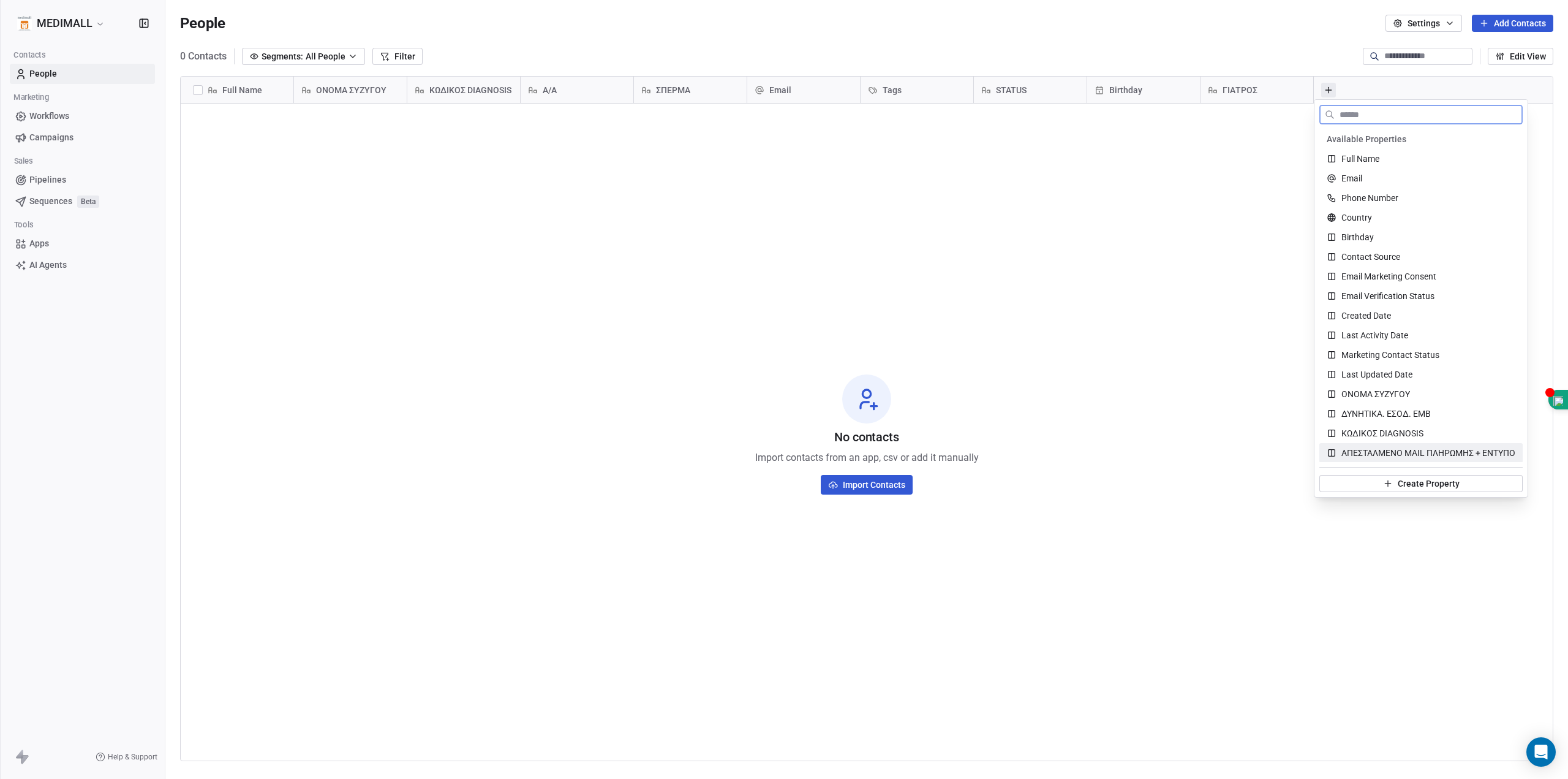
click at [1437, 489] on span "Create Property" at bounding box center [1429, 483] width 62 height 12
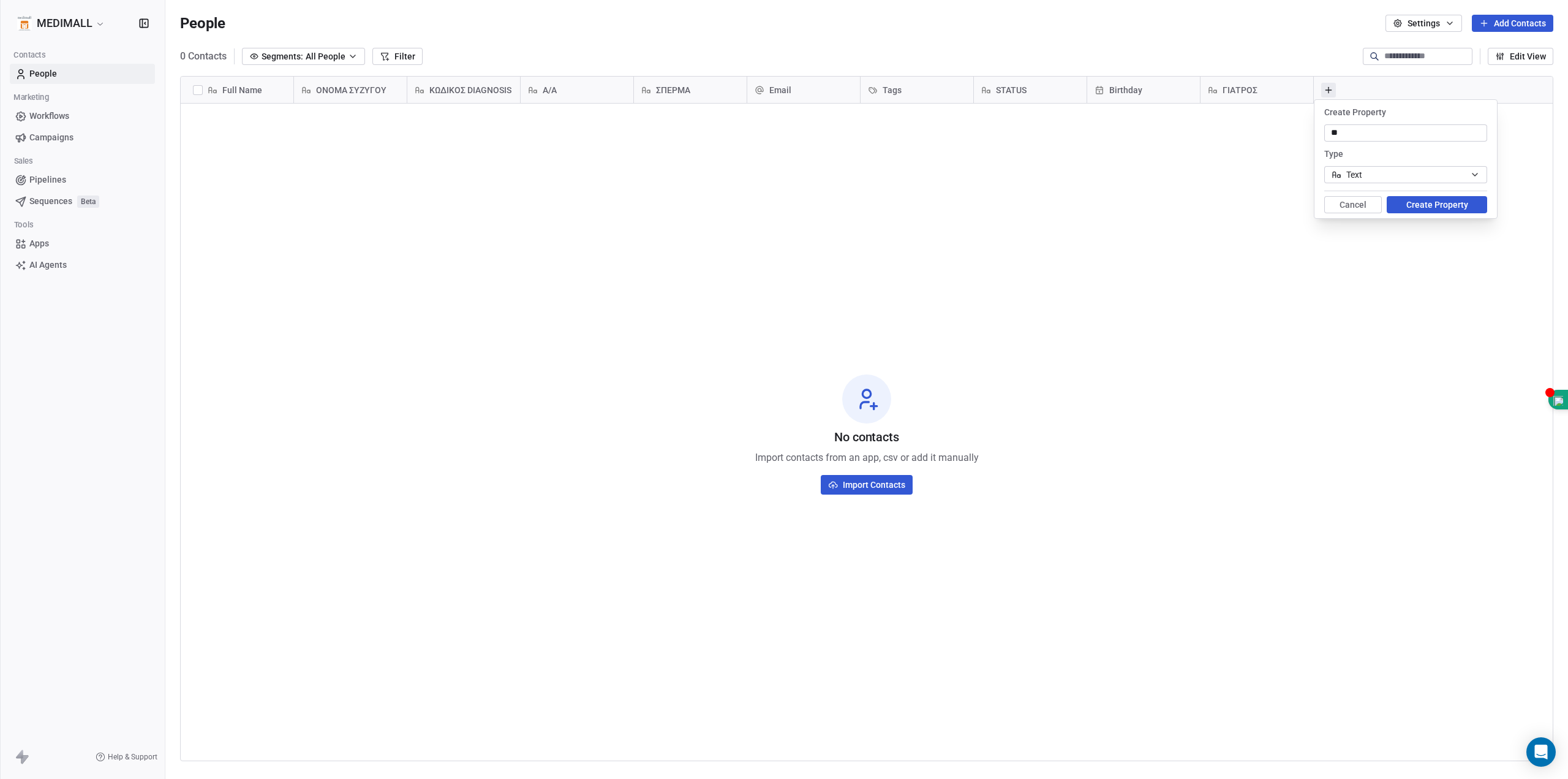
type input "*"
type input "**********"
click at [1451, 202] on button "Create Property" at bounding box center [1437, 205] width 100 height 17
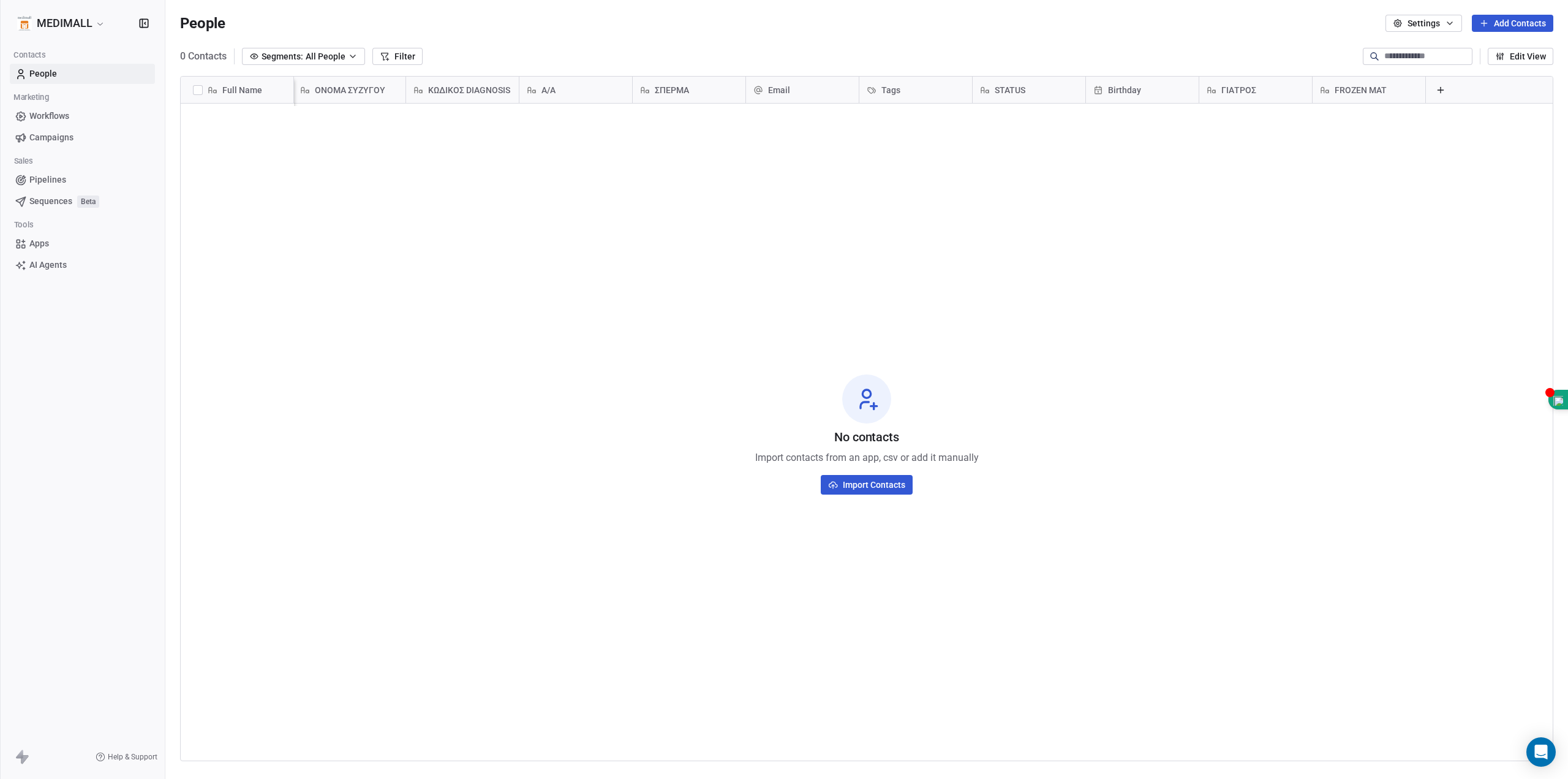
click at [1436, 92] on icon at bounding box center [1440, 90] width 10 height 10
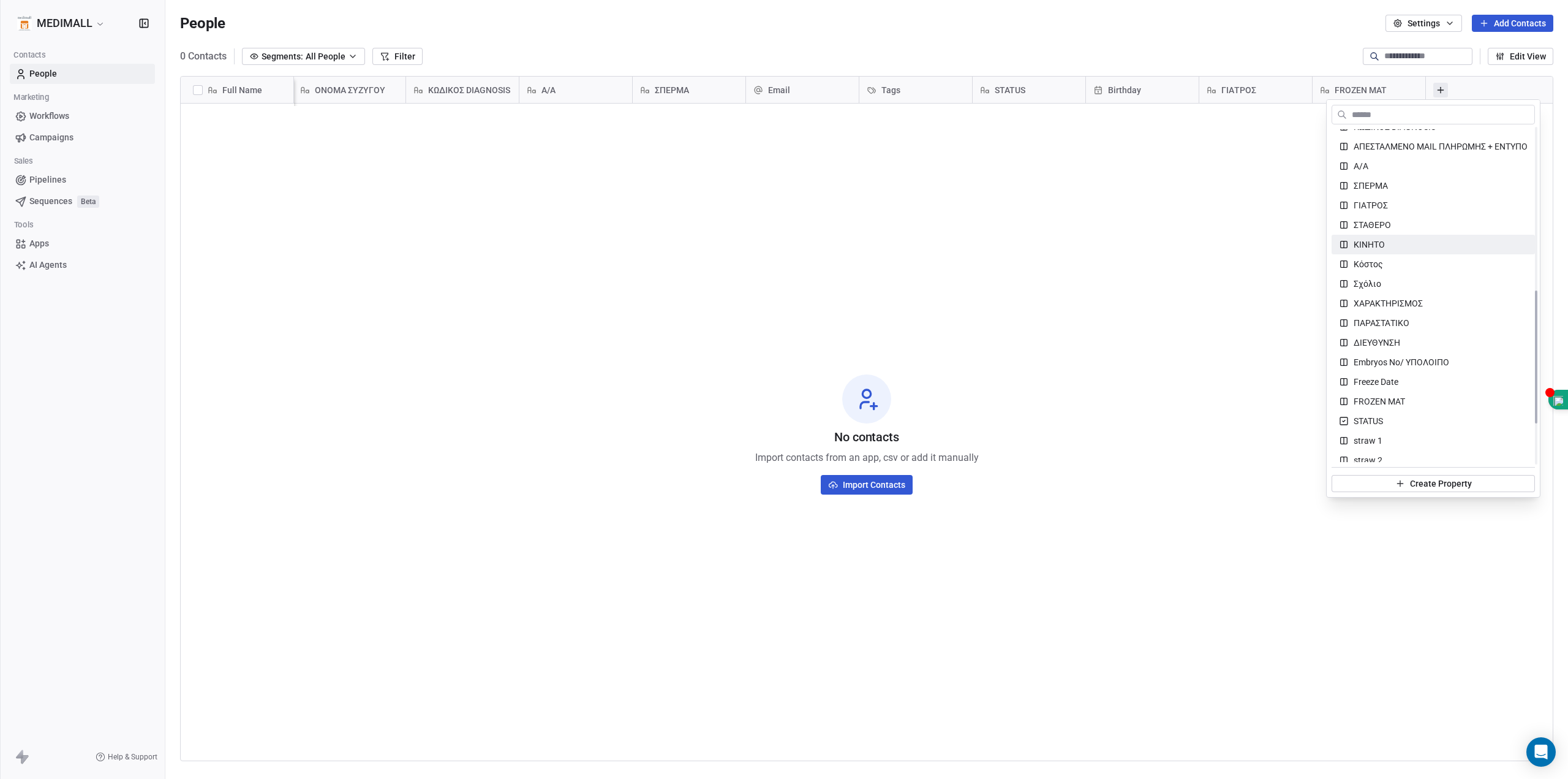
scroll to position [409, 0]
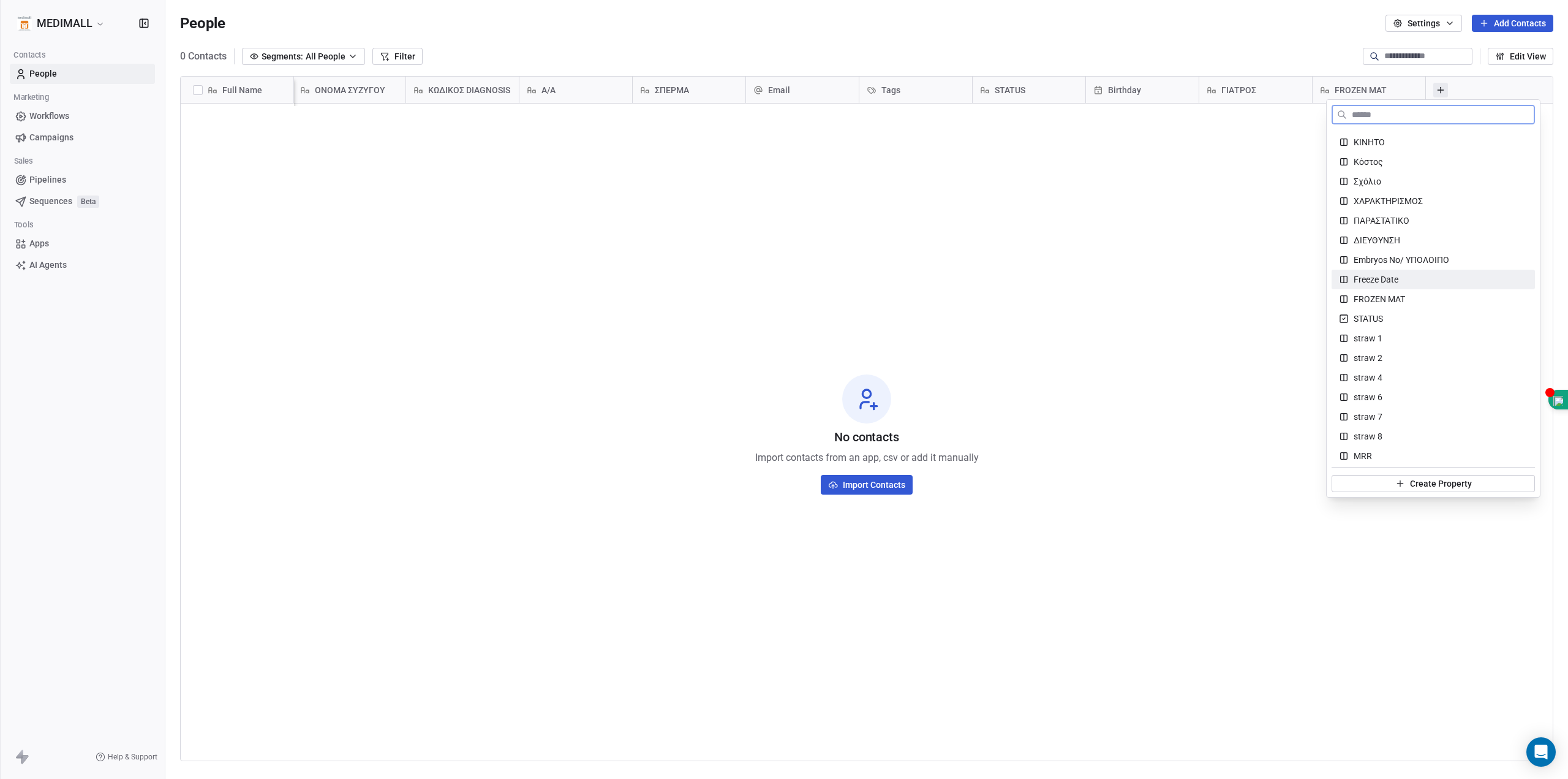
click at [1374, 278] on span "Freeze Date" at bounding box center [1376, 279] width 45 height 12
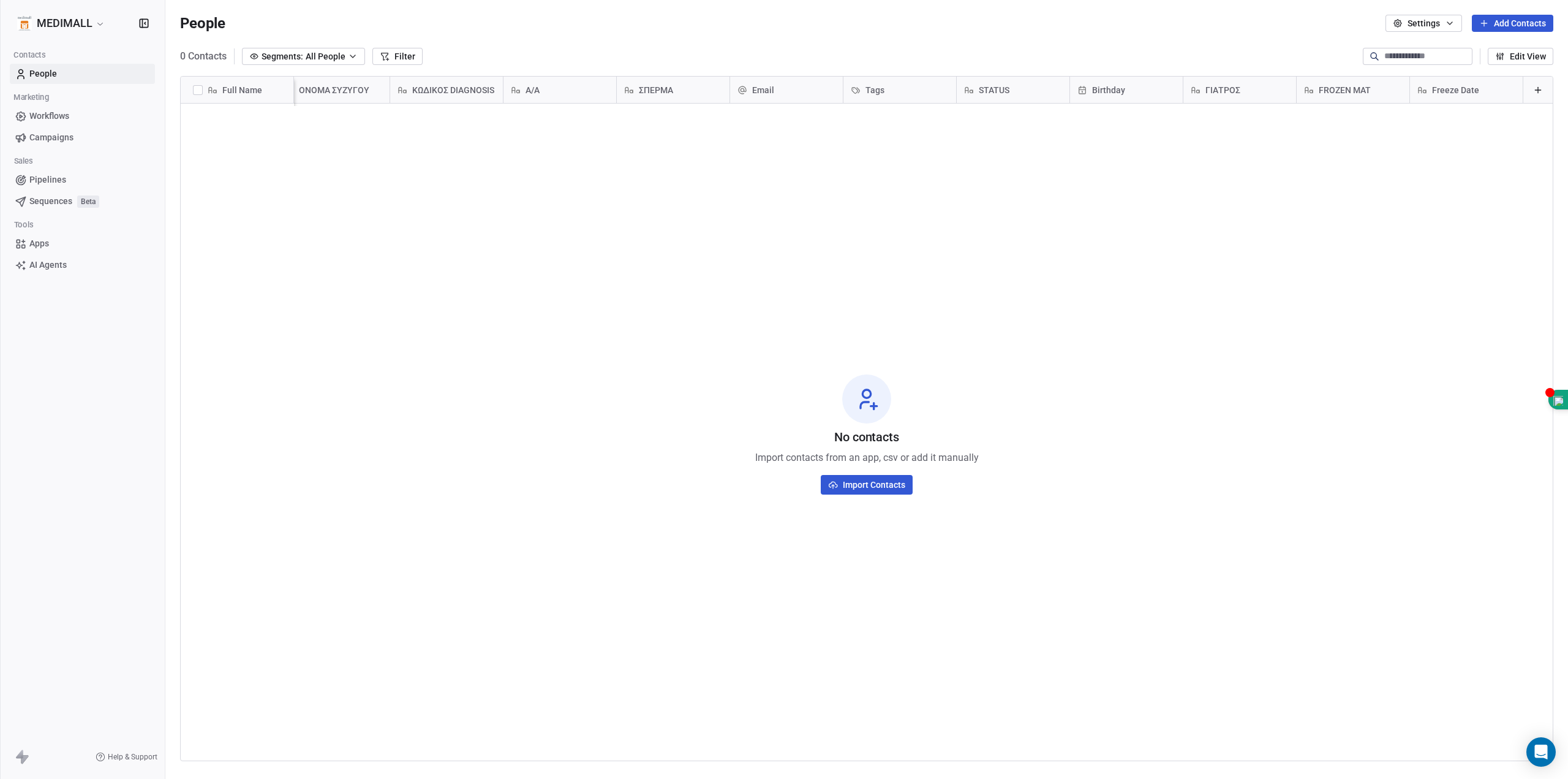
click at [1531, 94] on button at bounding box center [1538, 90] width 15 height 15
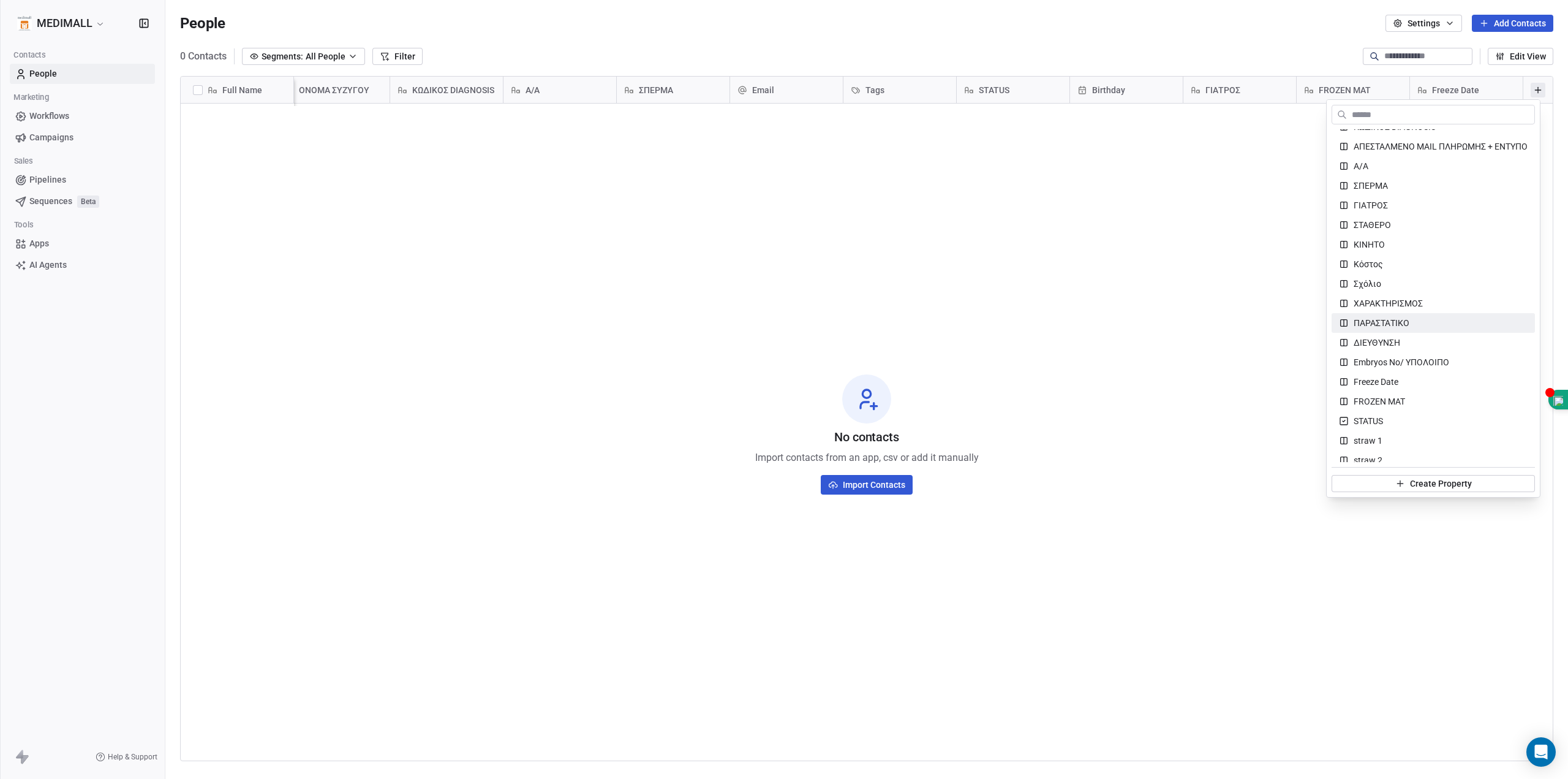
scroll to position [409, 0]
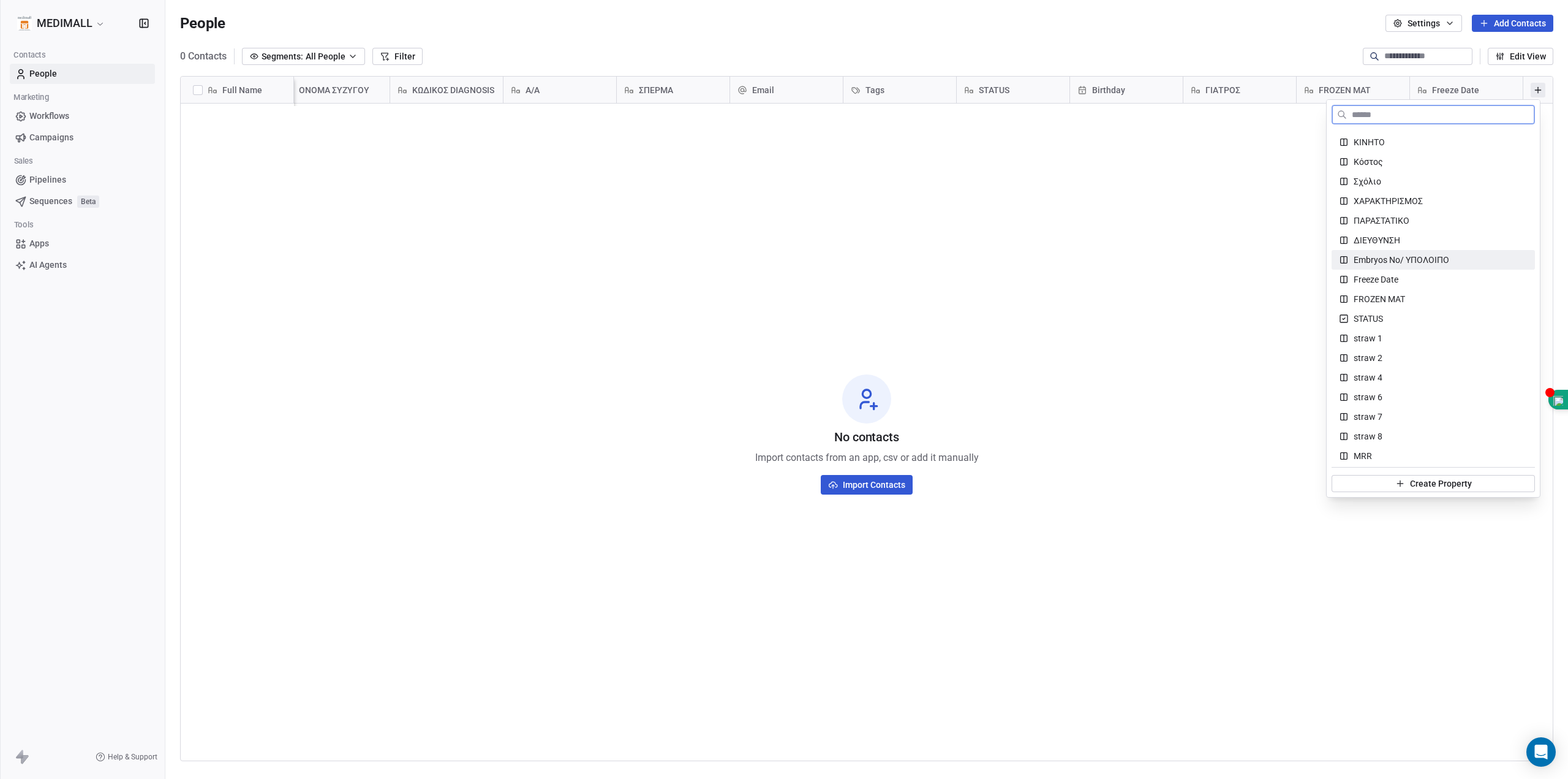
click at [1376, 260] on span "Embryos No/ ΥΠΟΛΟΙΠΟ" at bounding box center [1401, 260] width 96 height 12
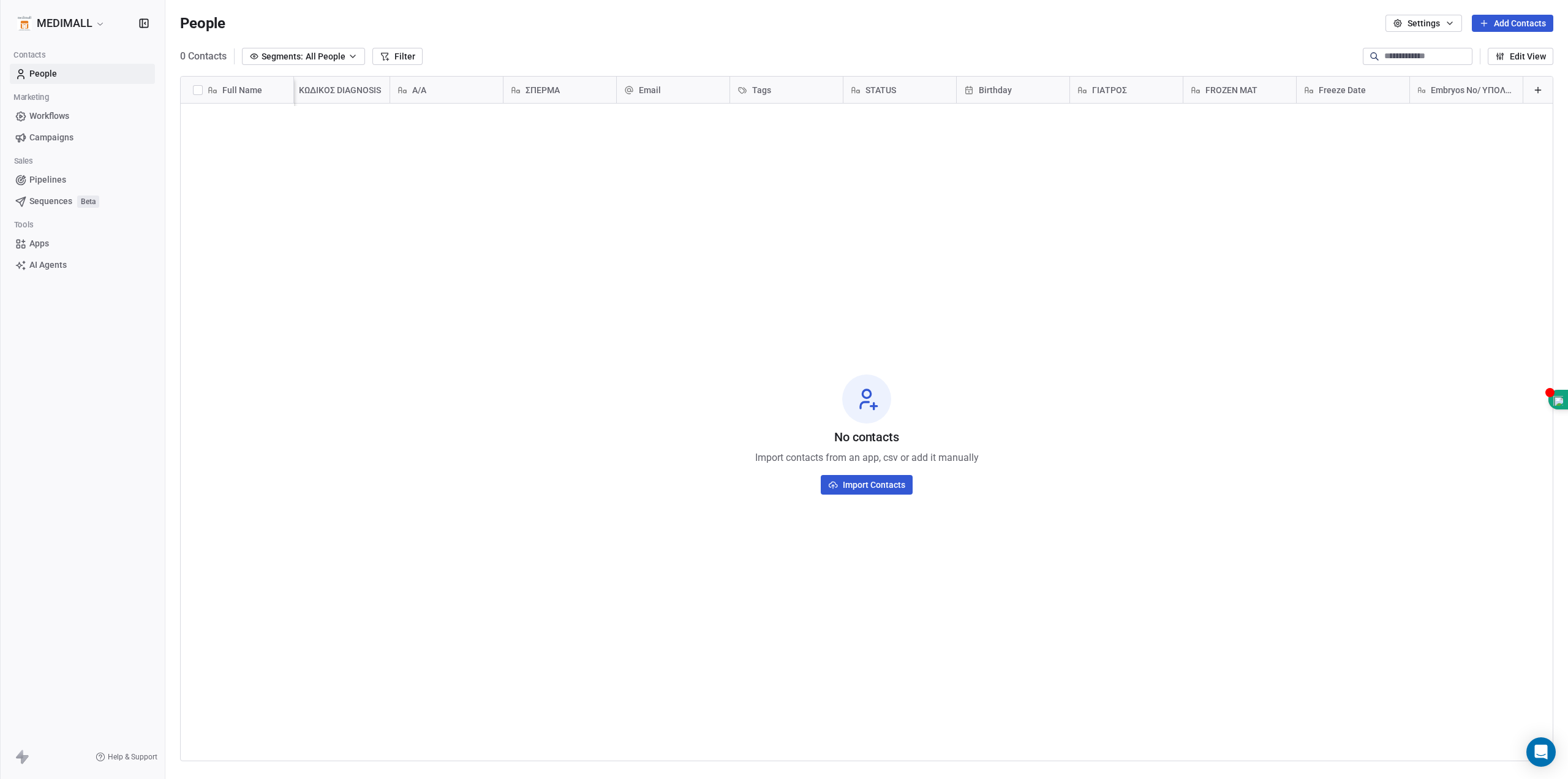
click at [1533, 94] on icon at bounding box center [1538, 90] width 10 height 10
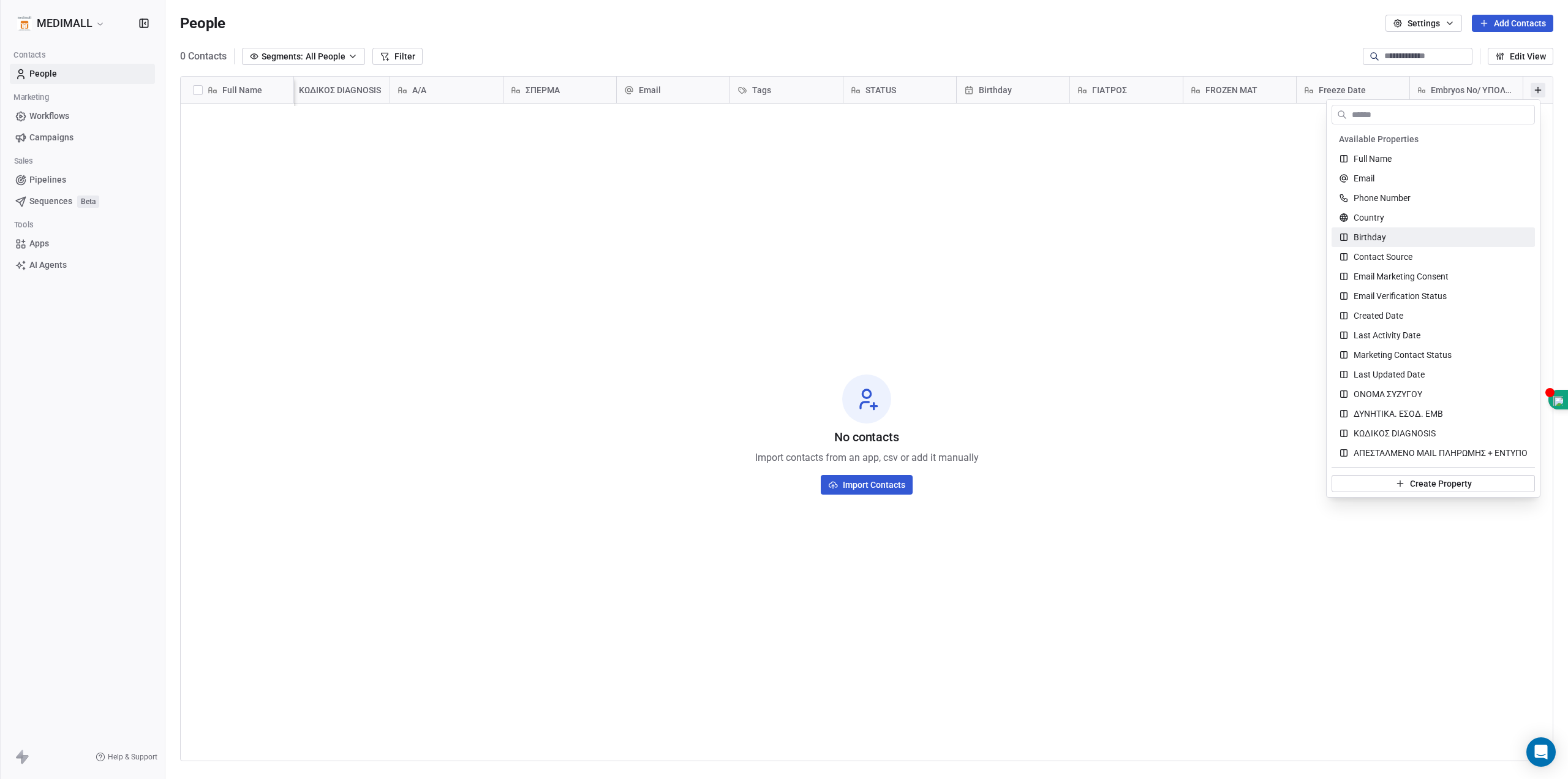
scroll to position [307, 0]
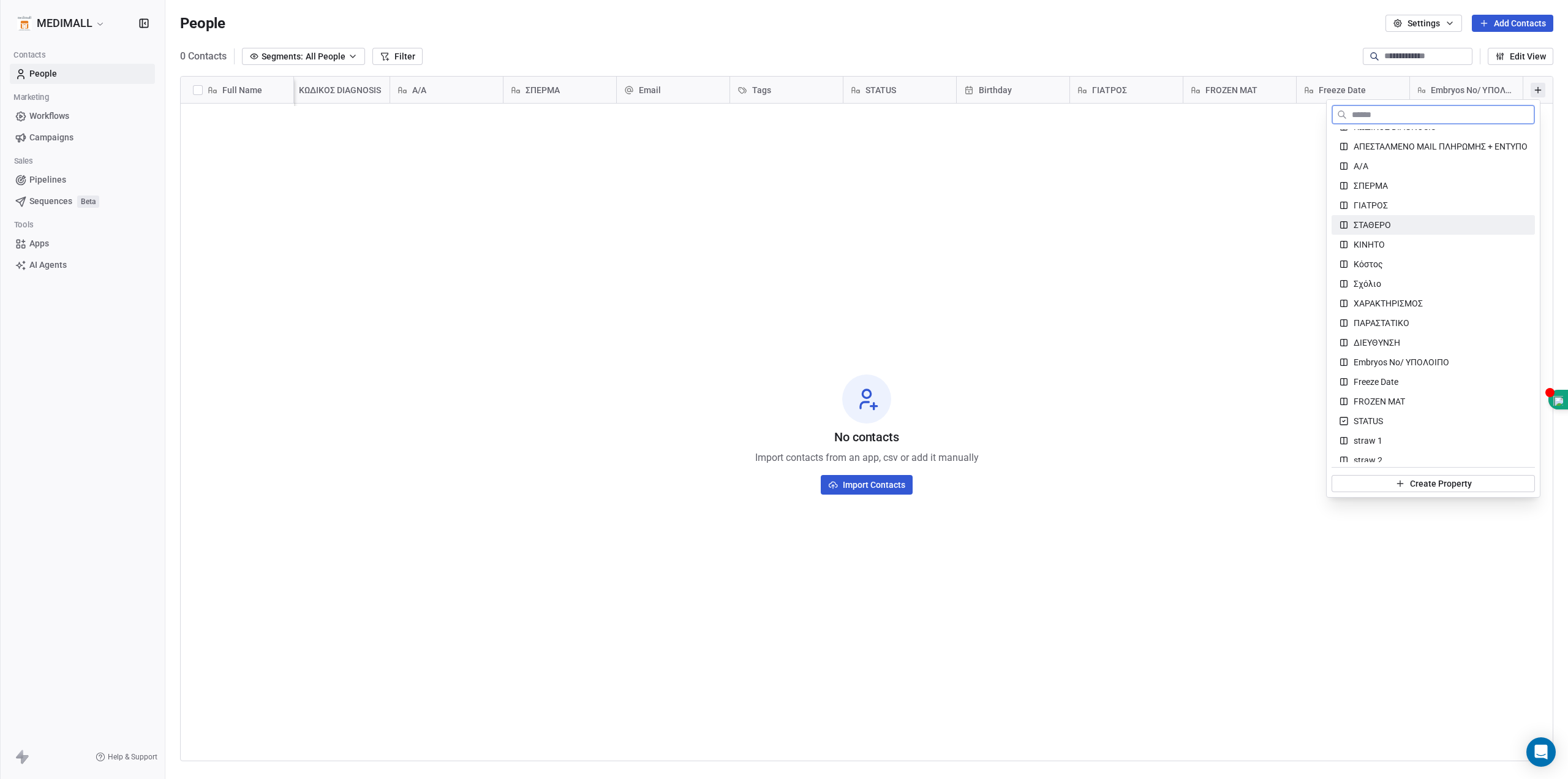
click at [1379, 224] on span "ΣΤΑΘΕΡΟ" at bounding box center [1373, 225] width 37 height 12
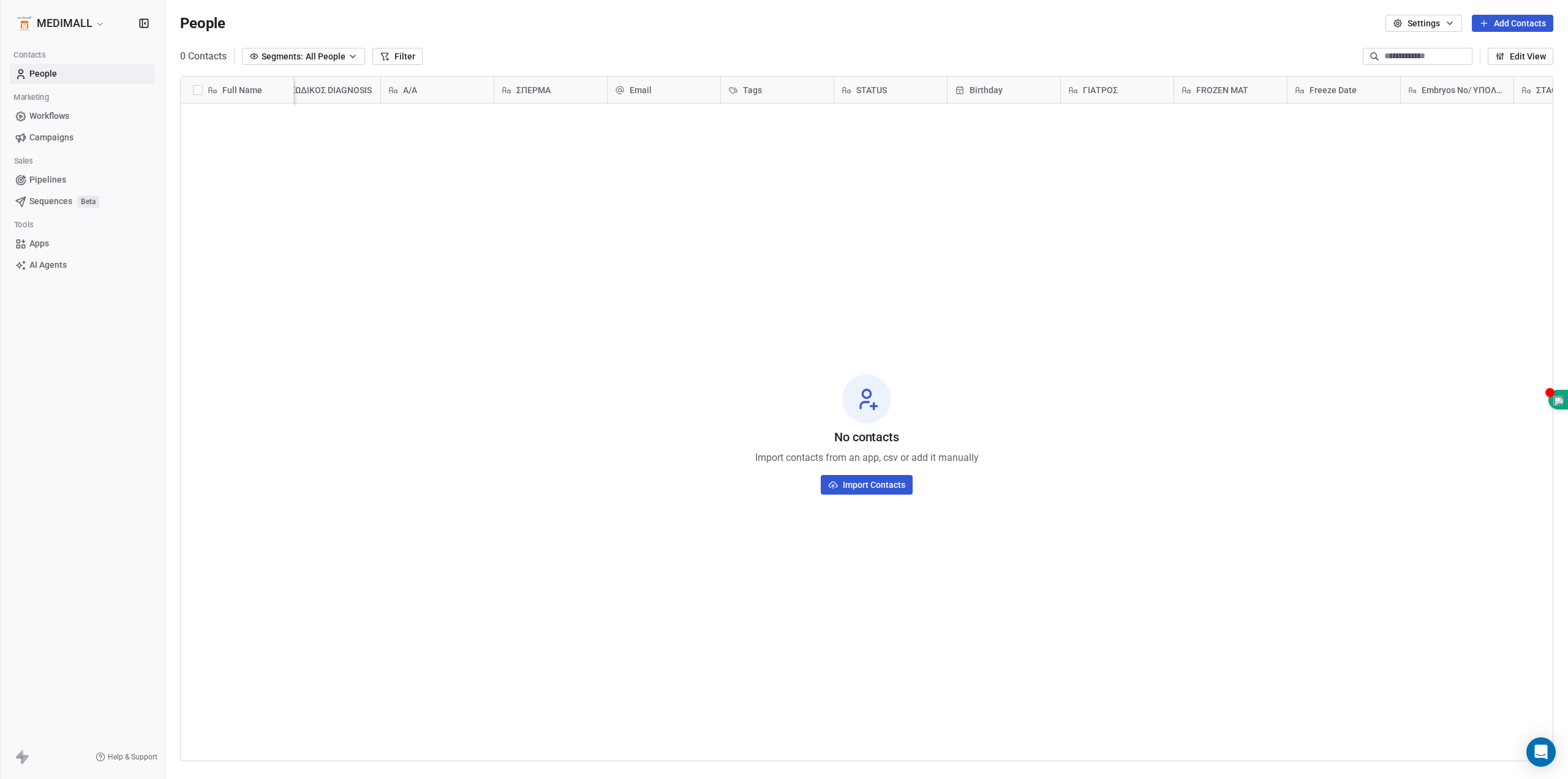
scroll to position [0, 253]
click at [1531, 95] on button at bounding box center [1538, 90] width 15 height 15
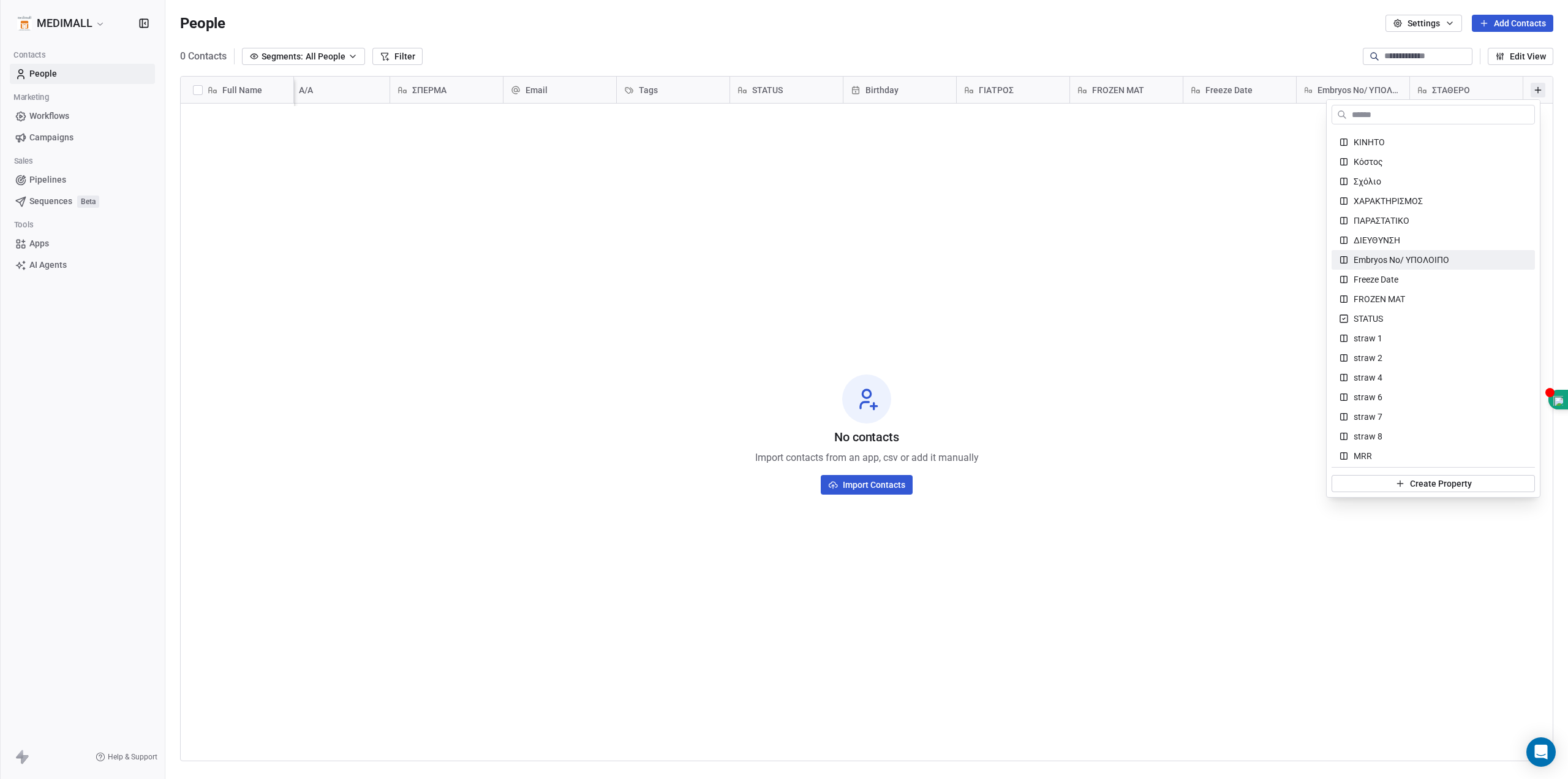
scroll to position [307, 0]
click at [1387, 242] on div "ΚΙΝΗΤΟ" at bounding box center [1434, 244] width 189 height 12
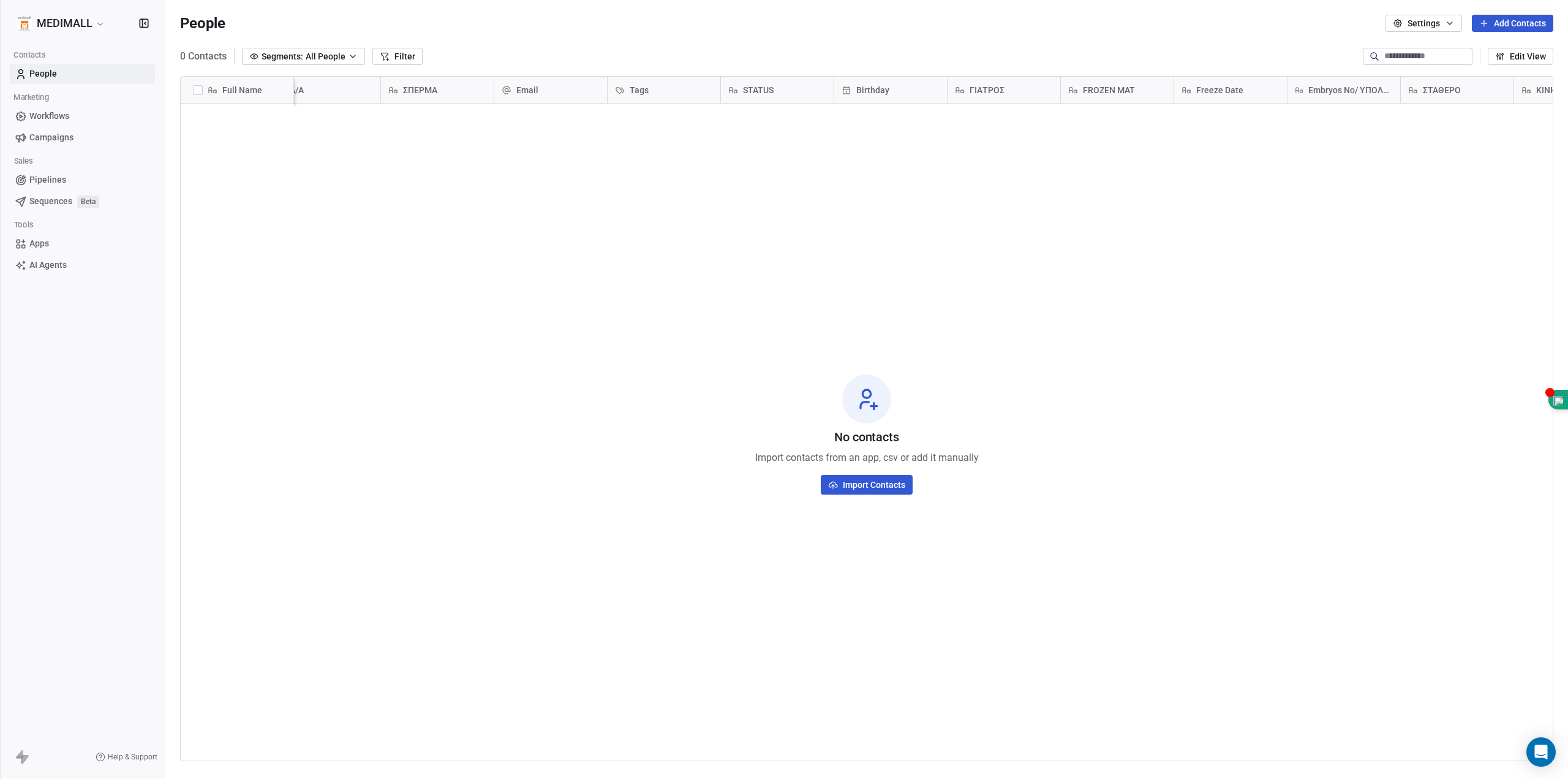
scroll to position [0, 367]
click at [1533, 91] on icon at bounding box center [1538, 90] width 10 height 10
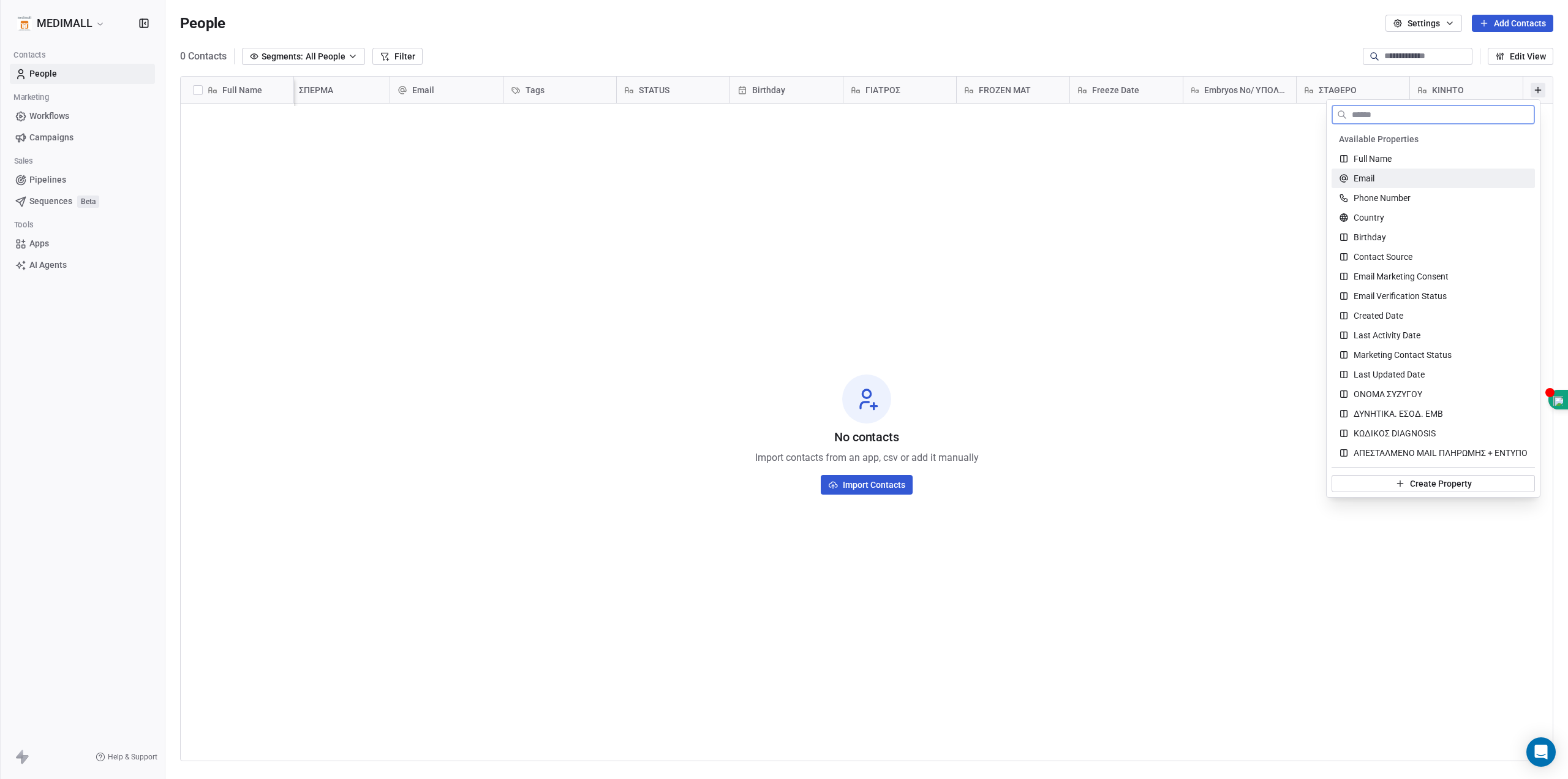
click at [1350, 173] on div "Email" at bounding box center [1434, 178] width 189 height 12
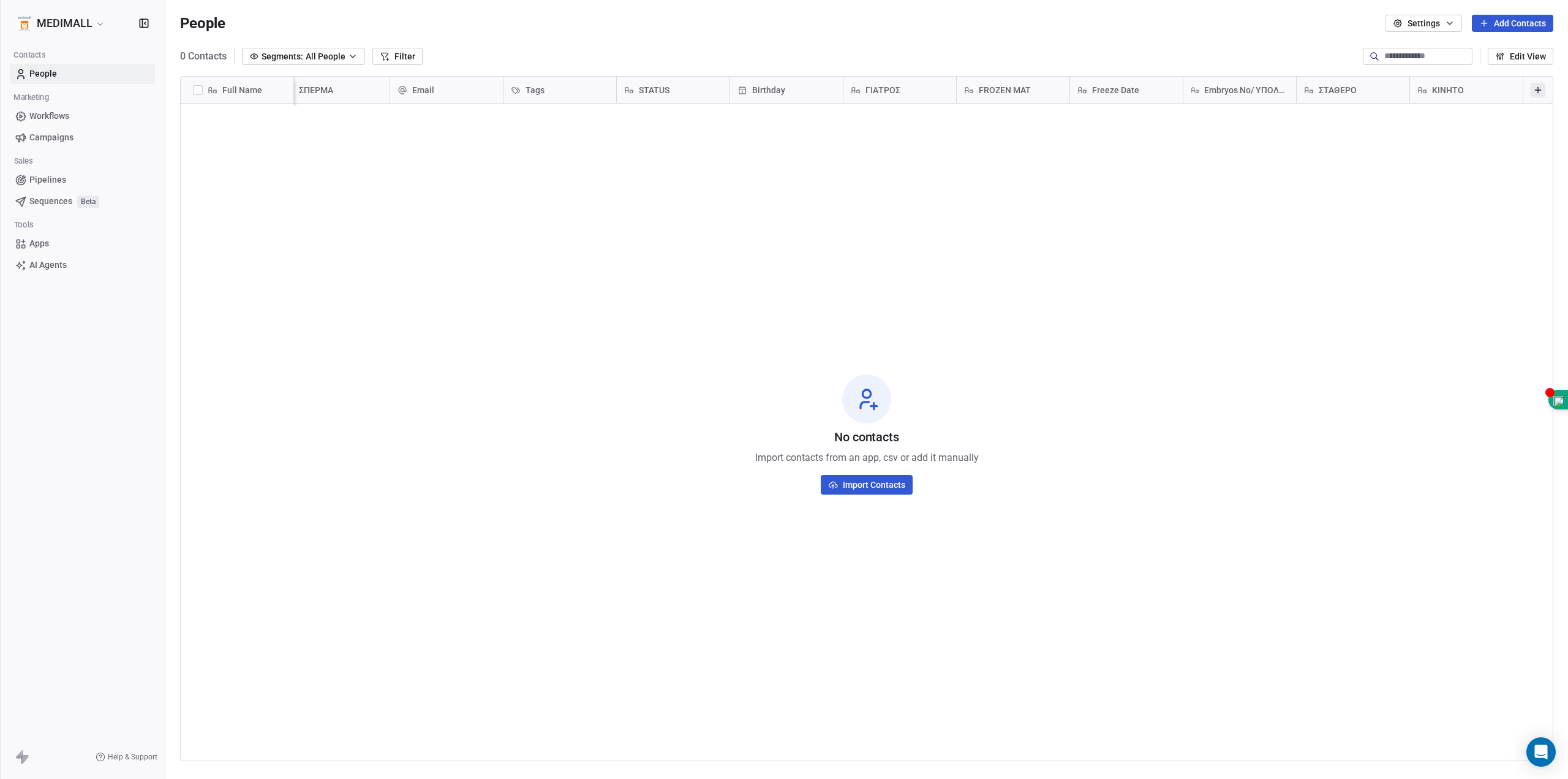
click at [1535, 92] on button at bounding box center [1538, 90] width 15 height 15
drag, startPoint x: 910, startPoint y: 263, endPoint x: 868, endPoint y: 252, distance: 43.4
click at [910, 262] on html "MEDIMALL Contacts People Marketing Workflows Campaigns Sales Pipelines Sequence…" at bounding box center [784, 390] width 1568 height 779
click at [1533, 90] on icon at bounding box center [1538, 90] width 10 height 10
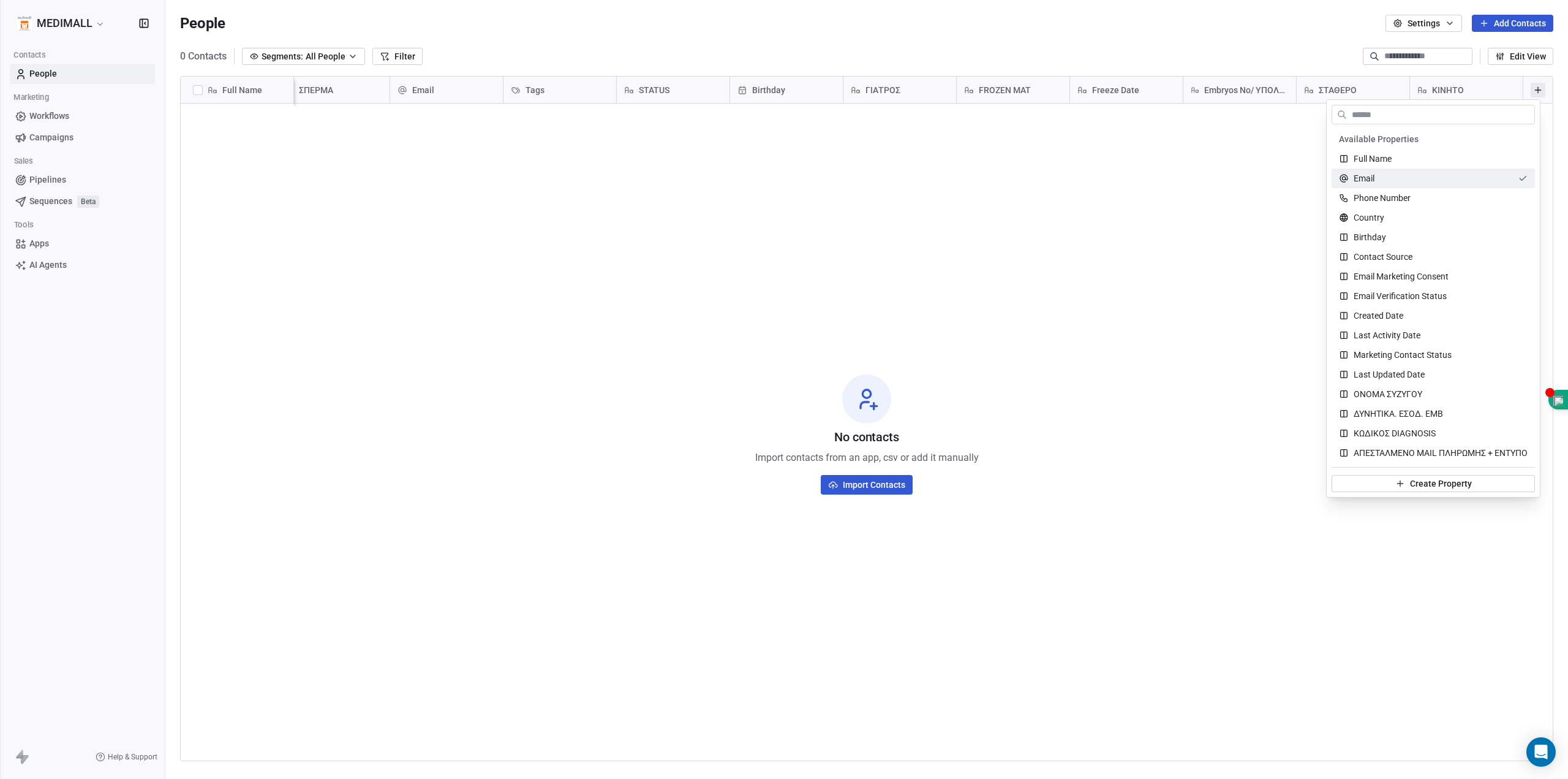
scroll to position [204, 0]
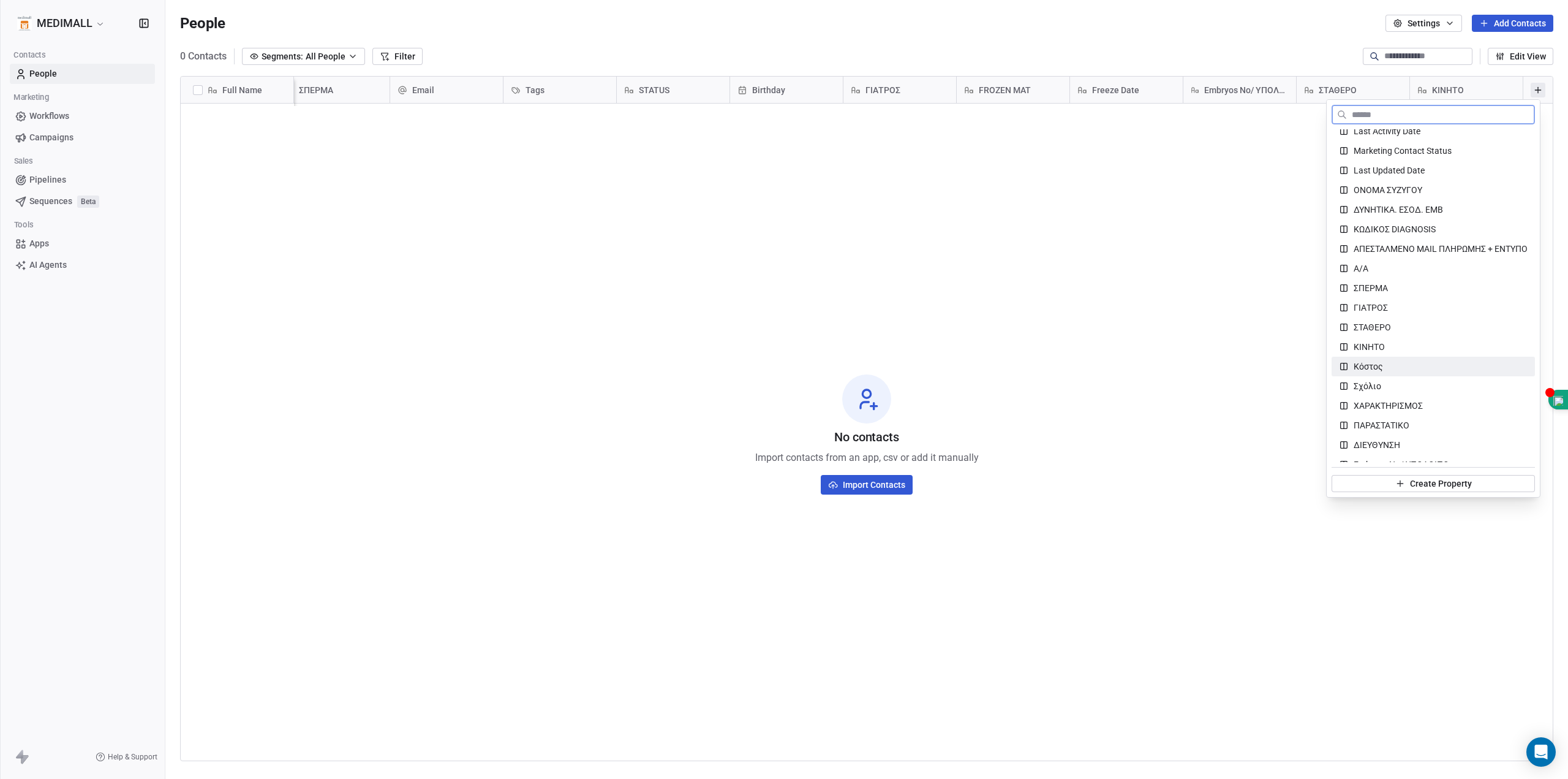
click at [1401, 363] on div "Κόστος" at bounding box center [1434, 366] width 189 height 12
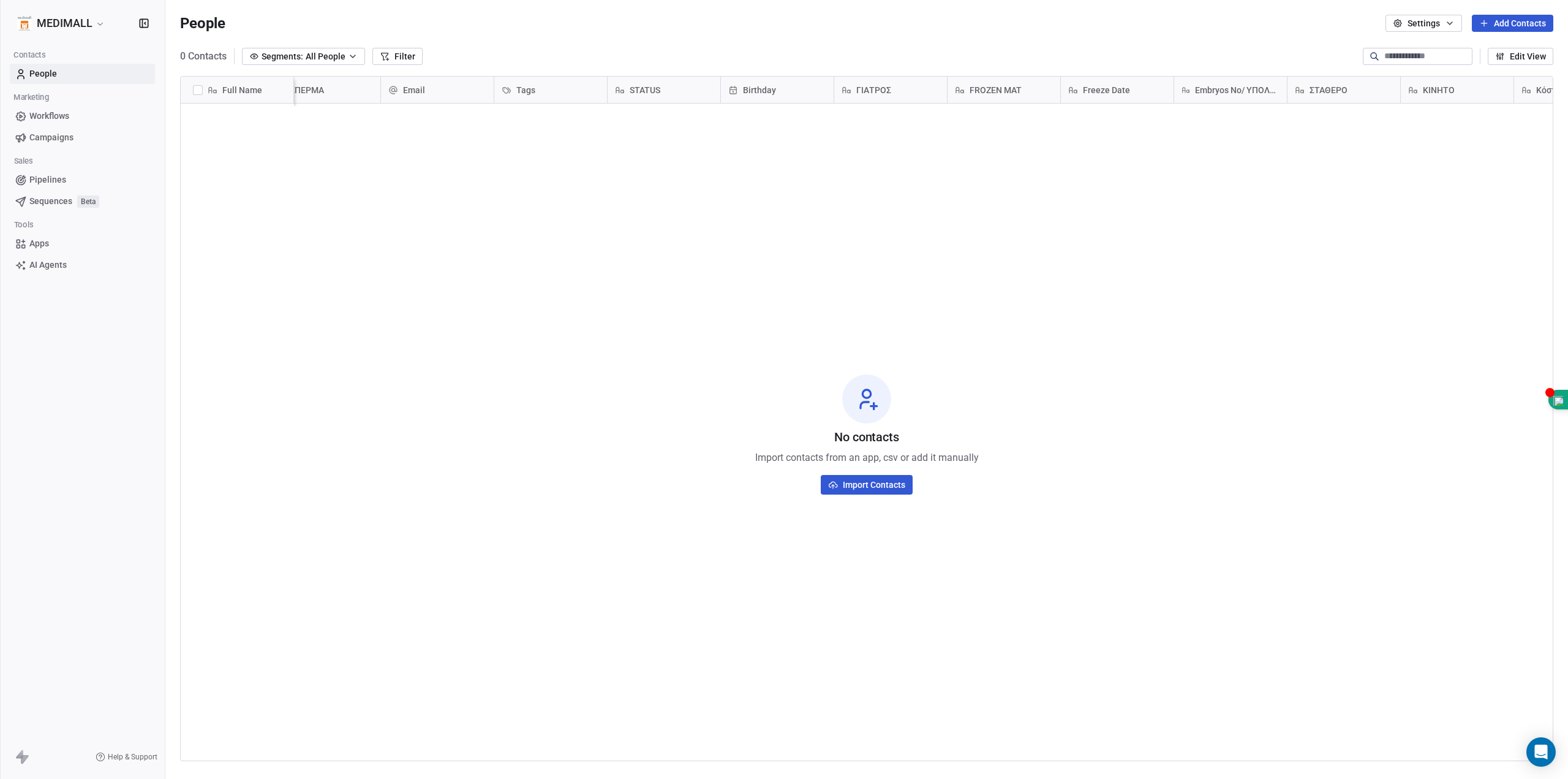
scroll to position [0, 480]
click at [1533, 91] on icon at bounding box center [1538, 90] width 10 height 10
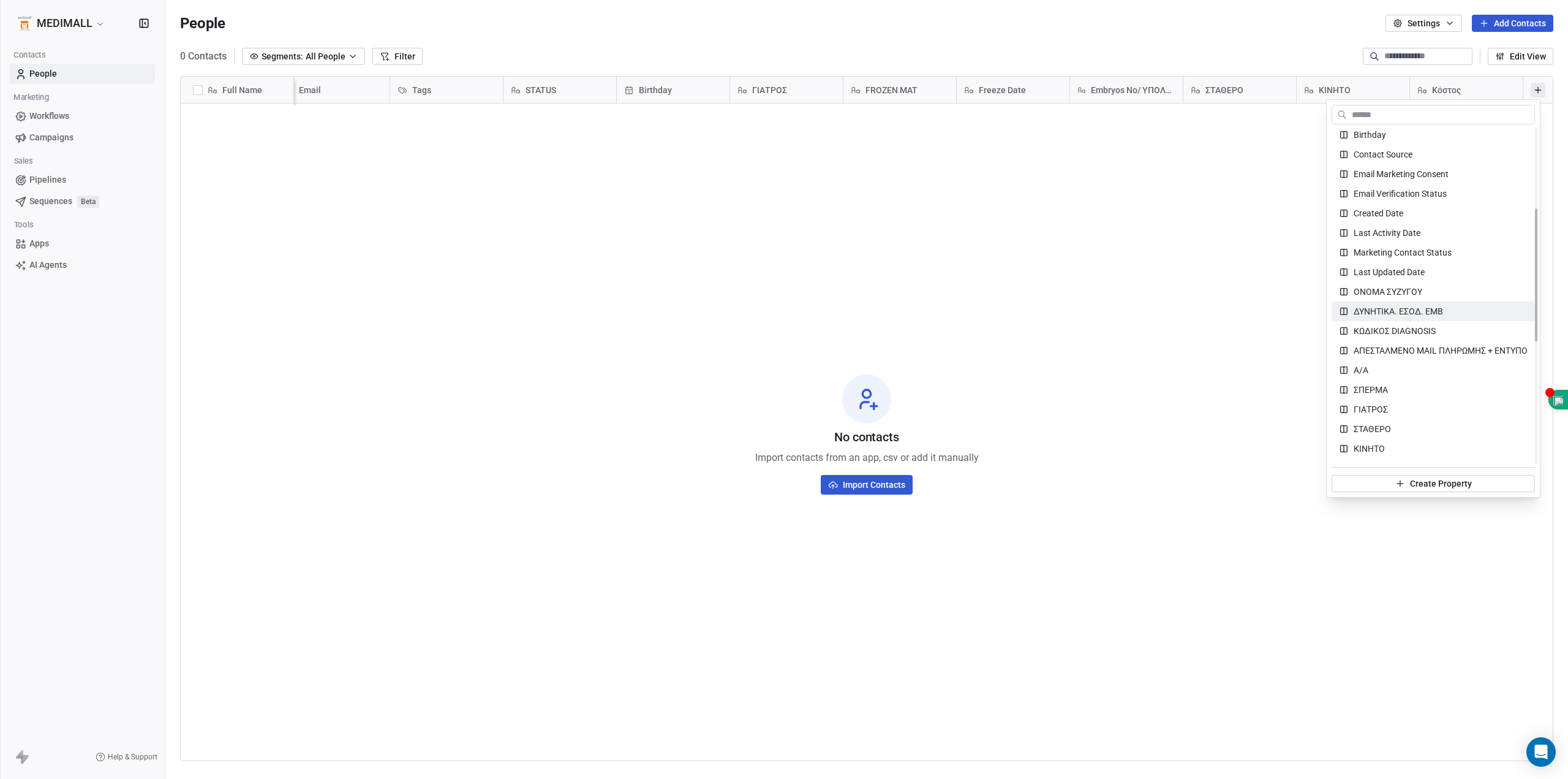
scroll to position [204, 0]
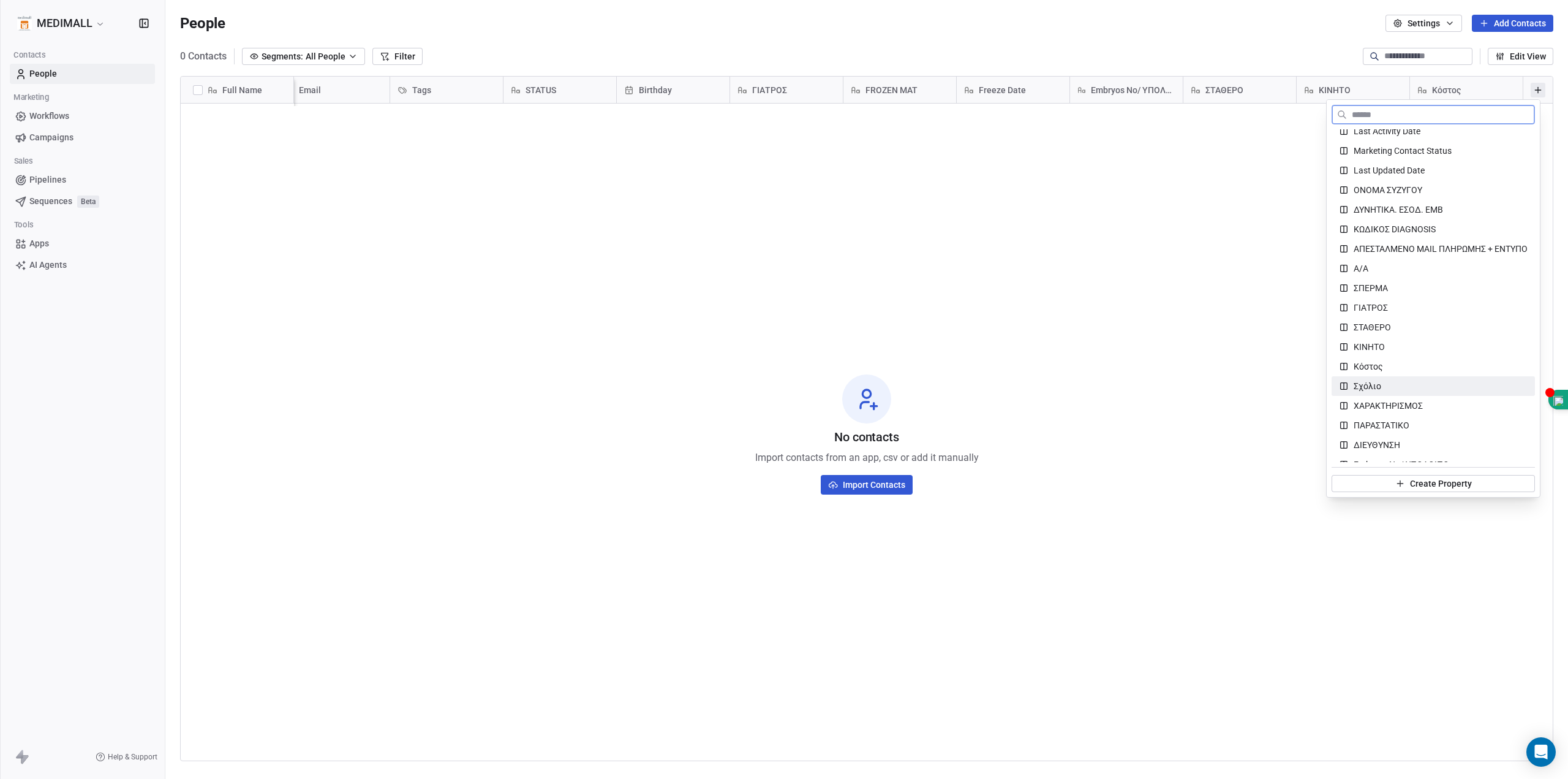
click at [1380, 387] on div "Σχόλιο" at bounding box center [1434, 386] width 189 height 12
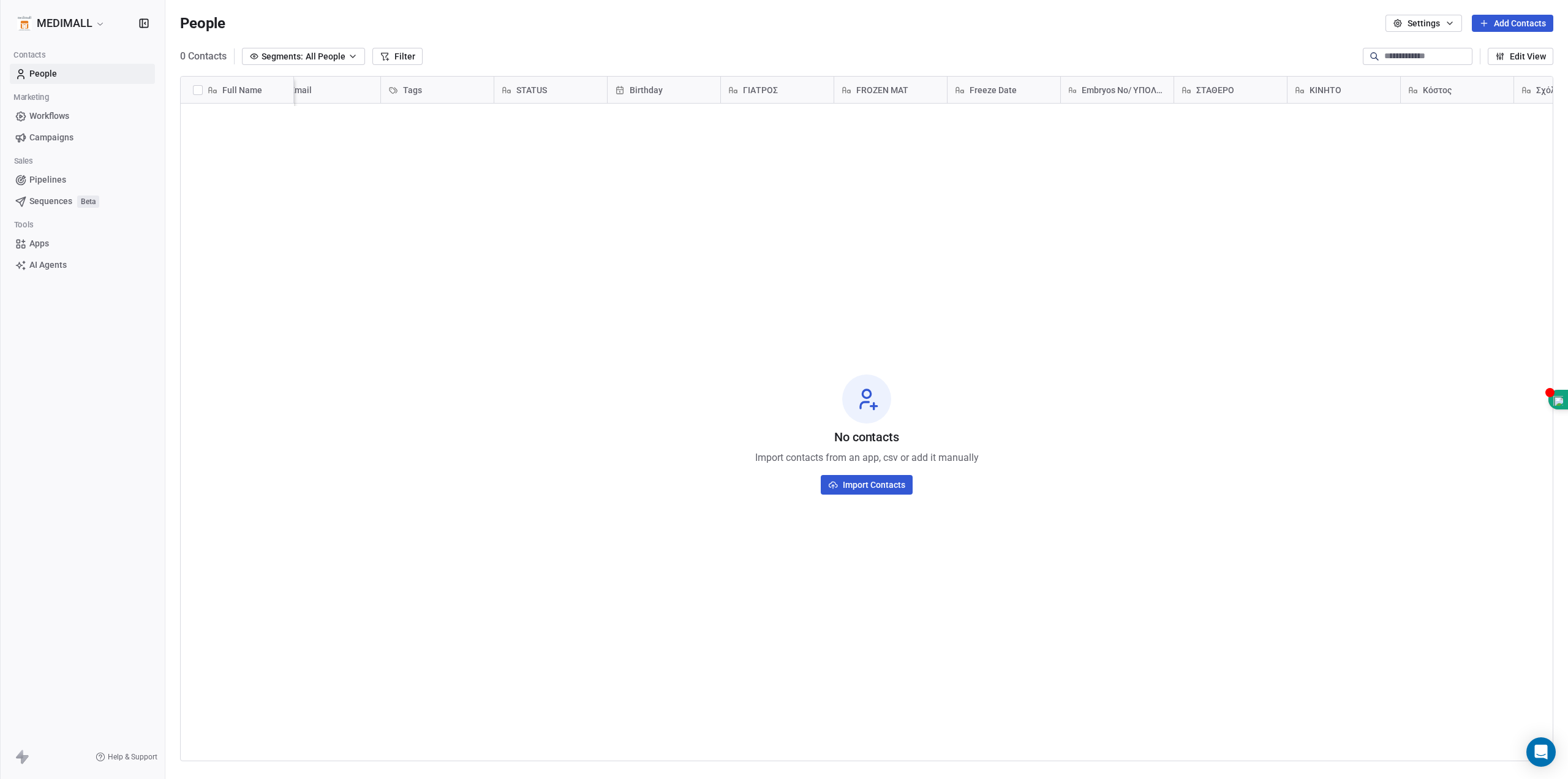
scroll to position [0, 593]
click at [1533, 91] on icon at bounding box center [1538, 90] width 10 height 10
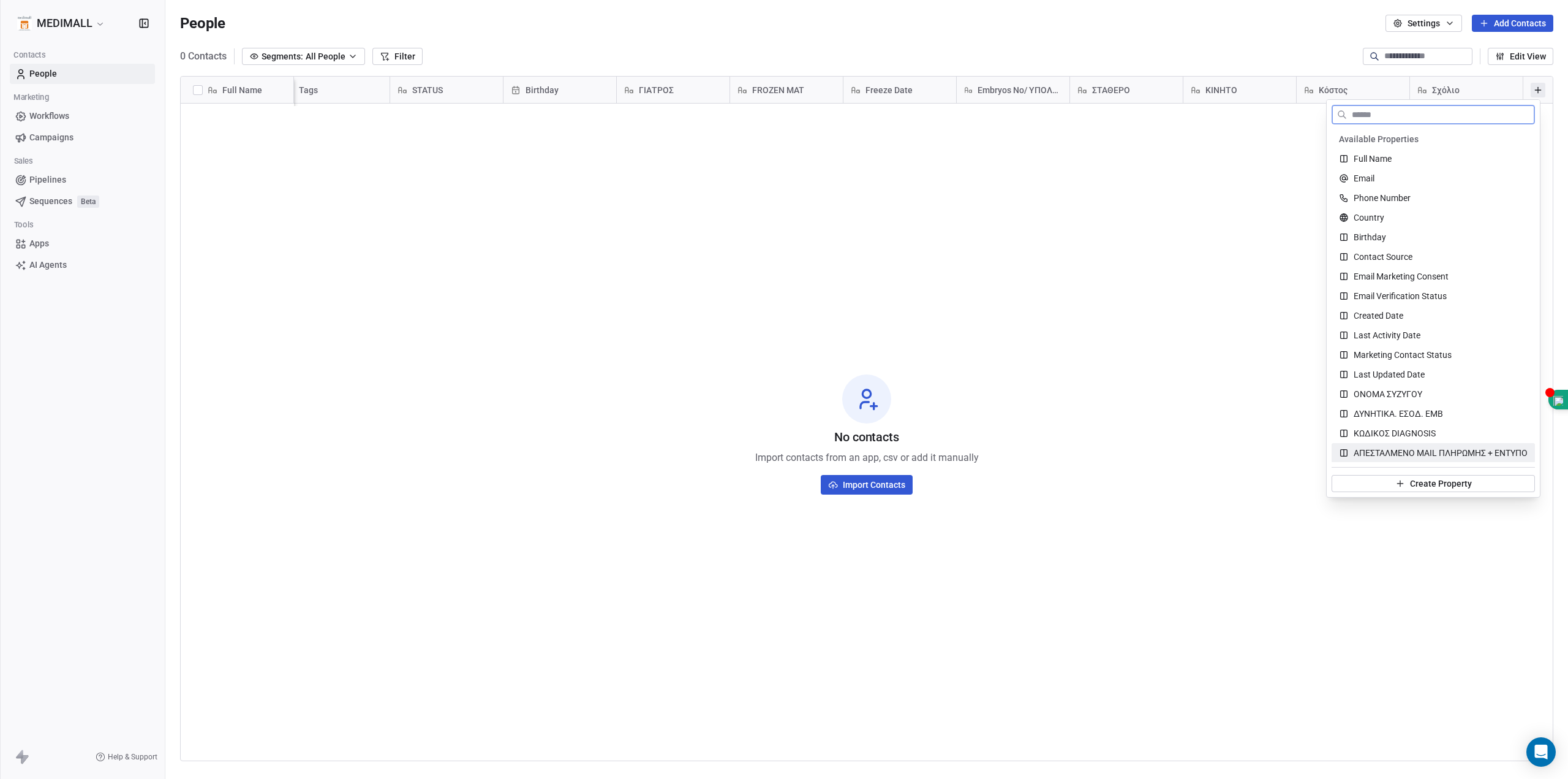
click at [1401, 453] on span "ΑΠΕΣΤΑΛΜΕΝΟ MAIL ΠΛΗΡΩΜΗΣ + ΕΝΤΥΠΟ" at bounding box center [1441, 453] width 174 height 12
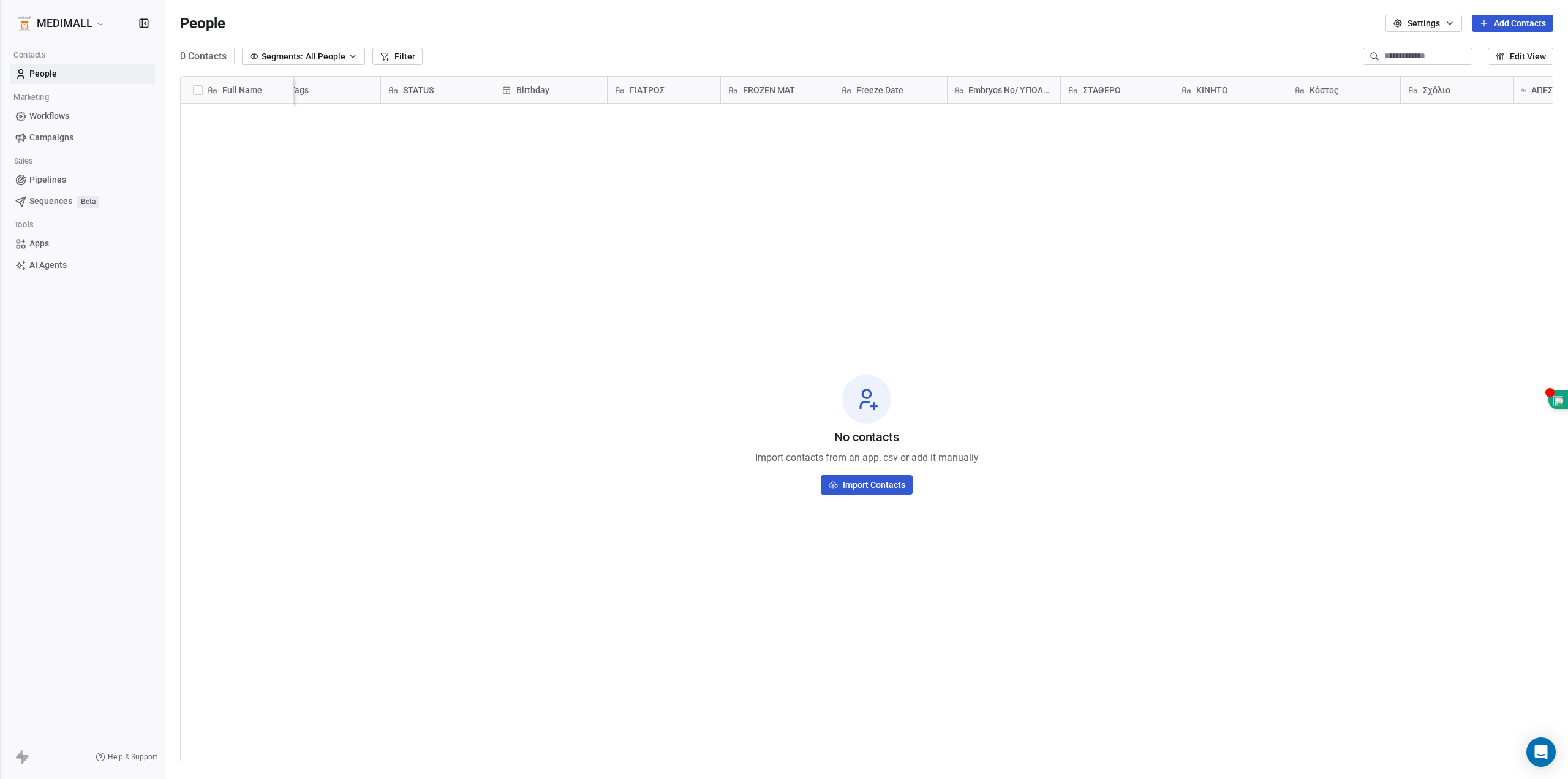
scroll to position [0, 706]
click at [1533, 86] on icon at bounding box center [1538, 90] width 10 height 10
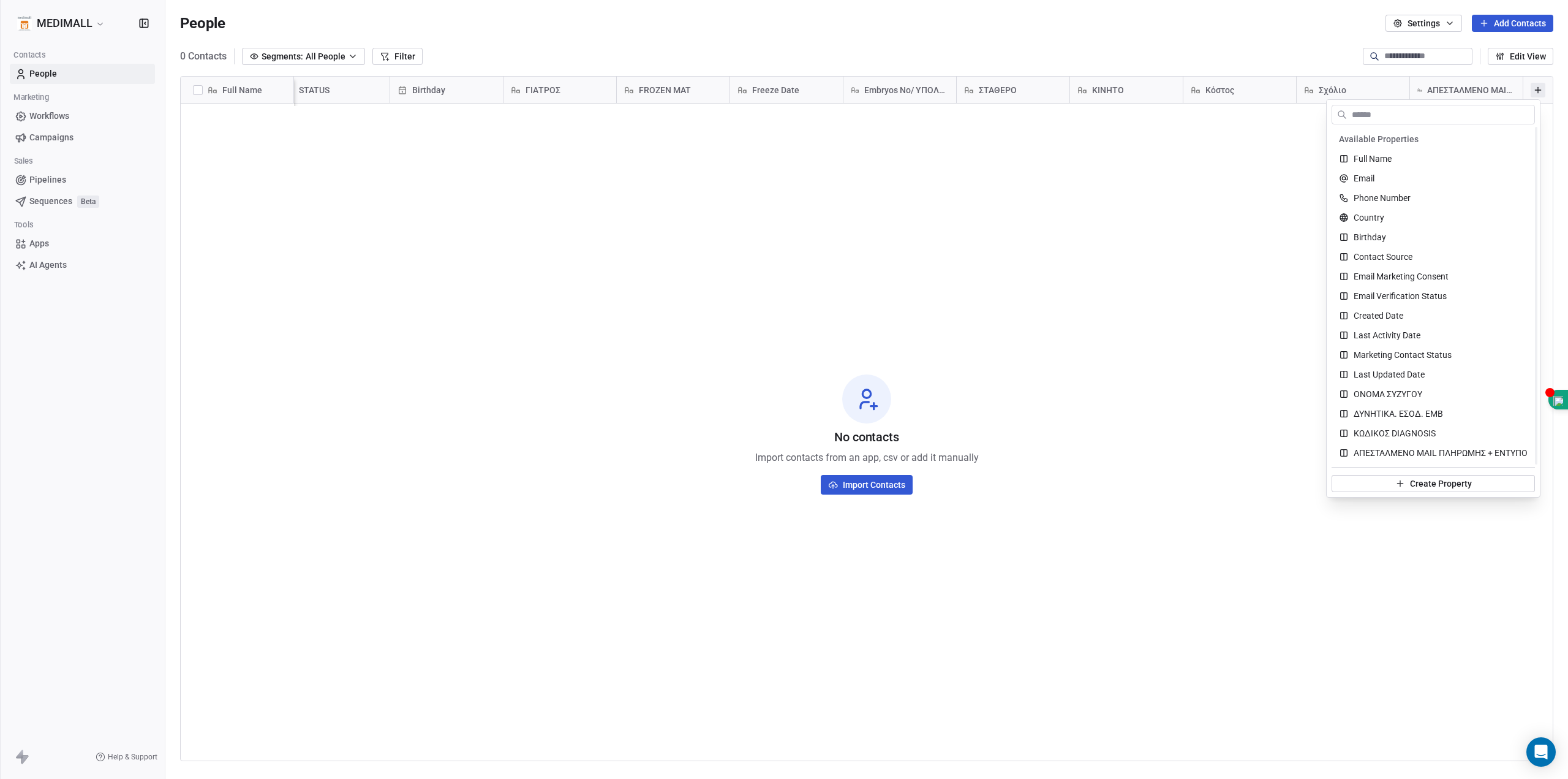
scroll to position [307, 0]
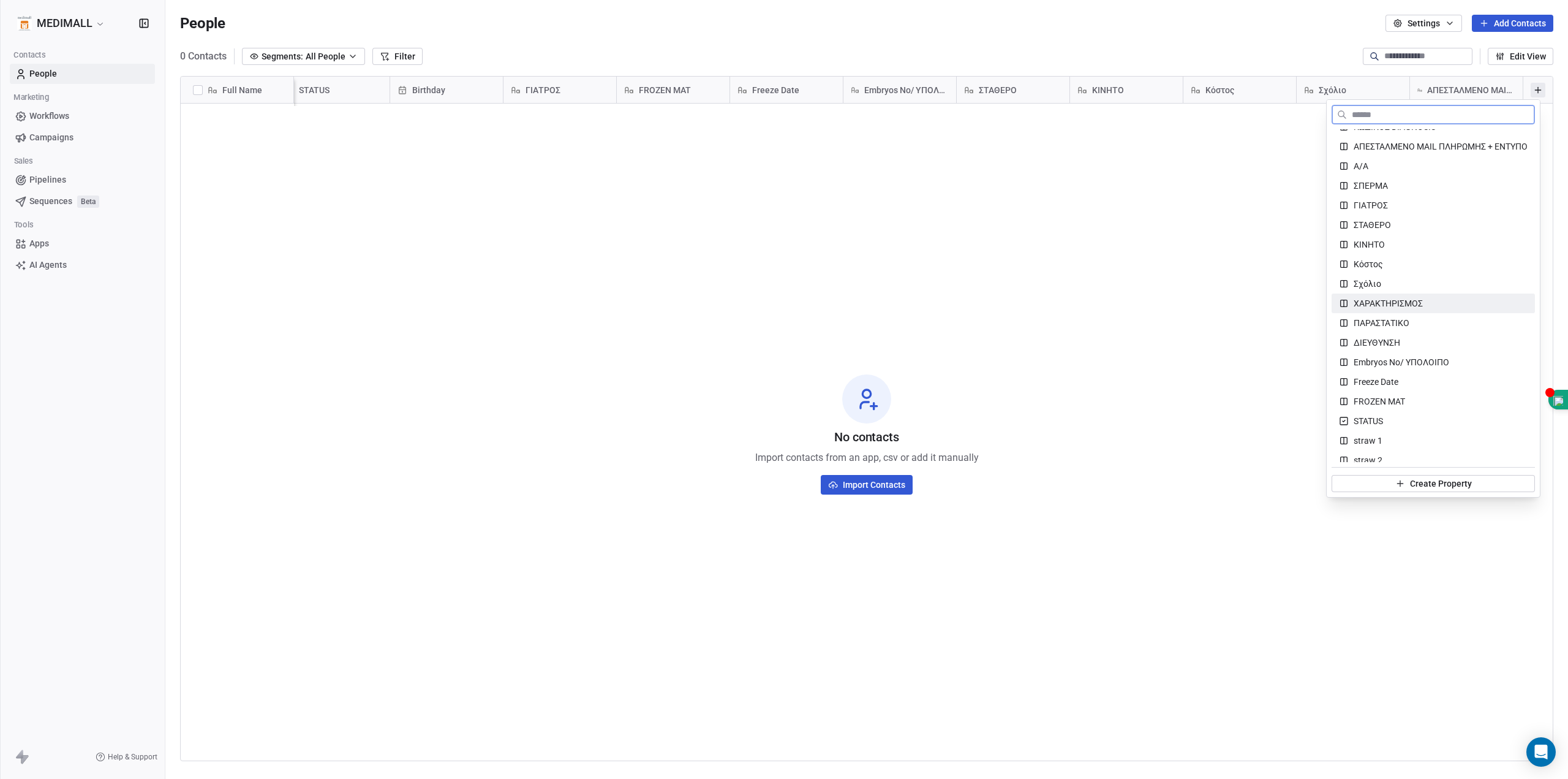
click at [1418, 300] on span "ΧΑΡΑΚΤΗΡΙΣΜΟΣ" at bounding box center [1388, 303] width 69 height 12
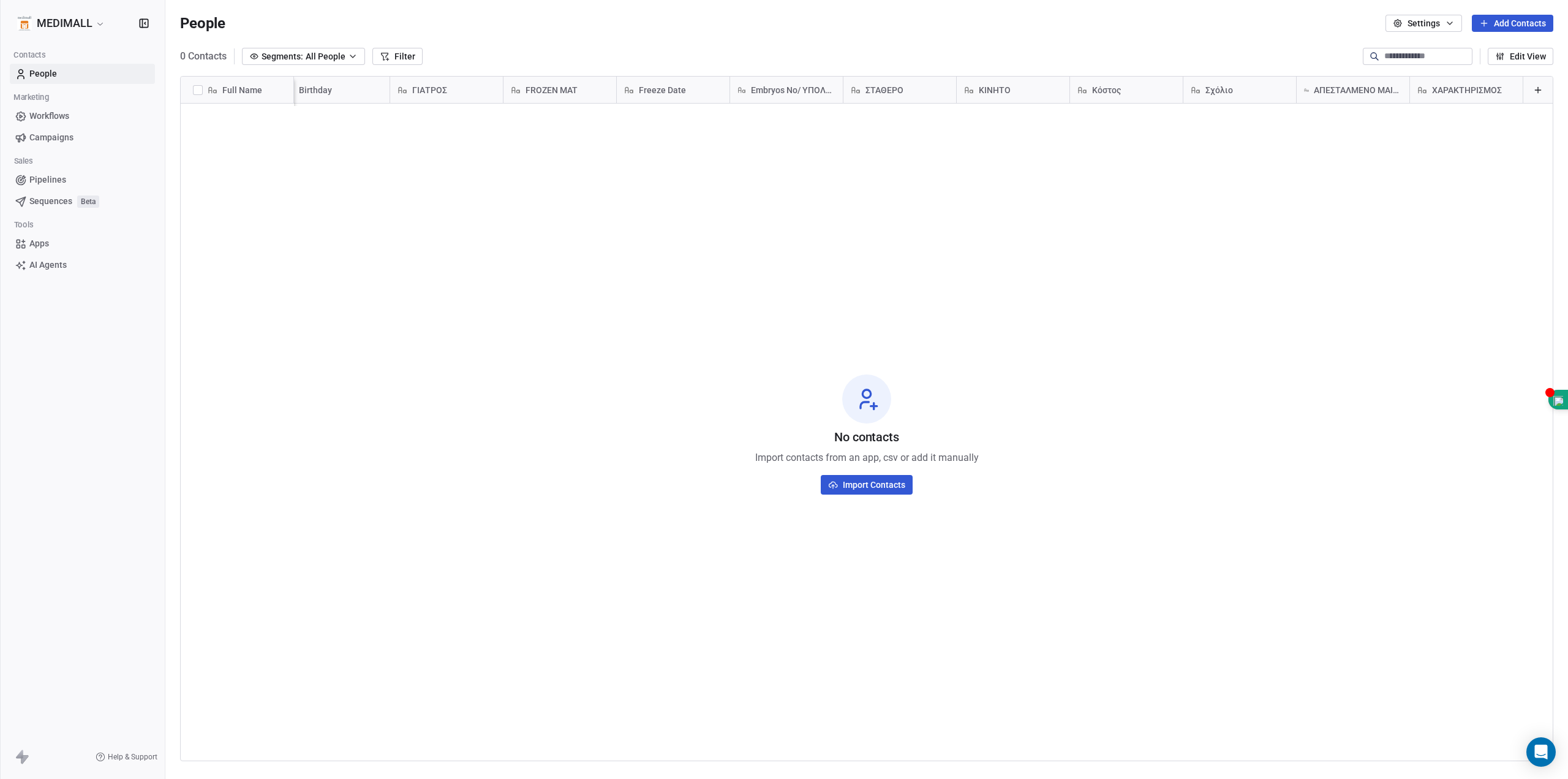
click at [1533, 85] on icon at bounding box center [1538, 90] width 10 height 10
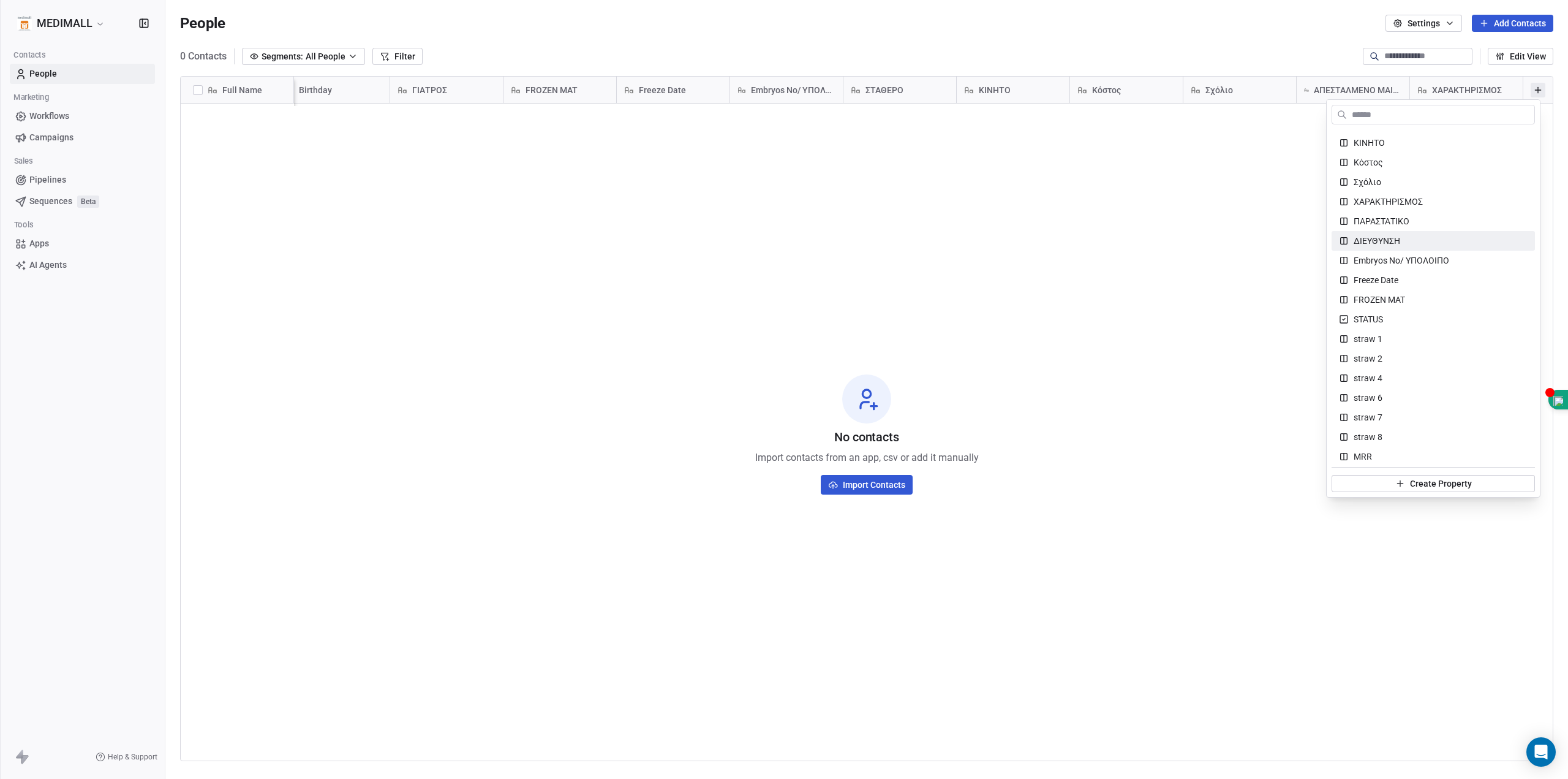
scroll to position [307, 0]
drag, startPoint x: 1435, startPoint y: 116, endPoint x: 1434, endPoint y: 122, distance: 6.1
click at [1434, 116] on input "text" at bounding box center [1442, 114] width 185 height 18
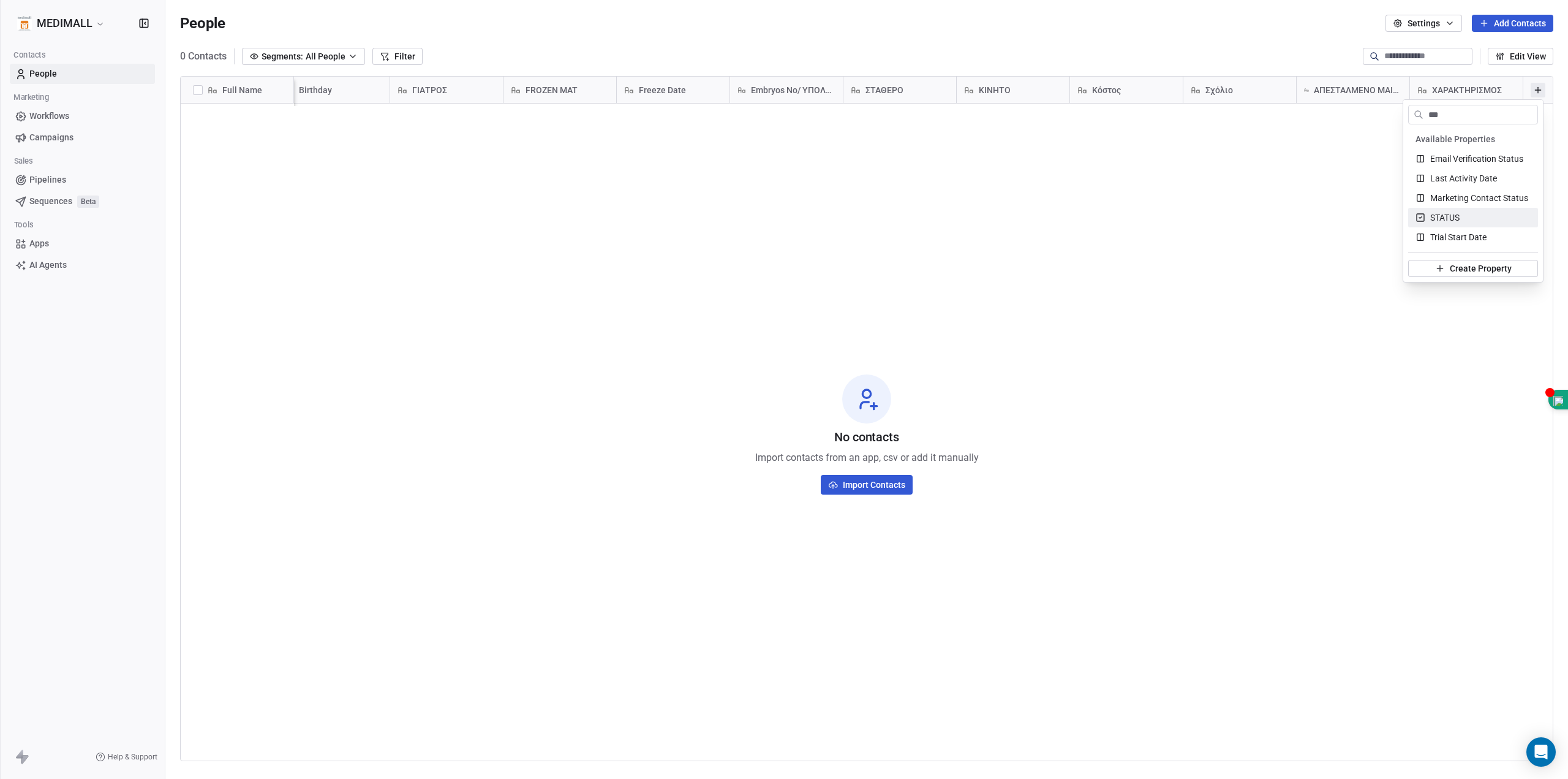
type input "***"
click at [1436, 213] on span "STATUS" at bounding box center [1445, 218] width 29 height 12
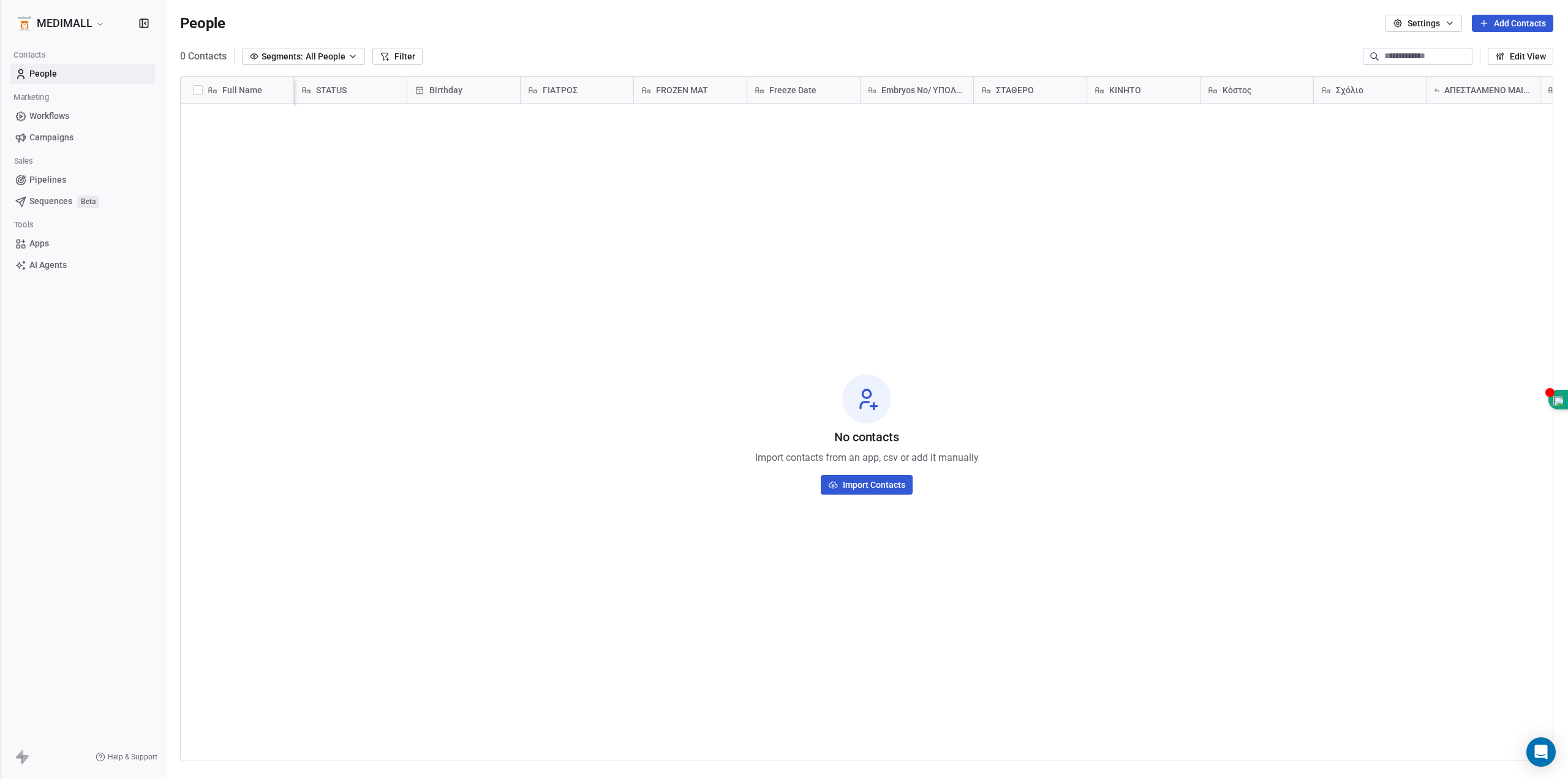
click at [1486, 82] on div "ΑΠΕΣΤΑΛΜΕΝΟ MAIL ΠΛΗΡΩΜΗΣ + ΕΝΤΥΠΟ" at bounding box center [1484, 89] width 112 height 26
click at [1486, 82] on html "MEDIMALL Contacts People Marketing Workflows Campaigns Sales Pipelines Sequence…" at bounding box center [784, 390] width 1568 height 779
click at [338, 93] on span "STATUS" at bounding box center [332, 90] width 31 height 12
click at [338, 93] on html "MEDIMALL Contacts People Marketing Workflows Campaigns Sales Pipelines Sequence…" at bounding box center [784, 390] width 1568 height 779
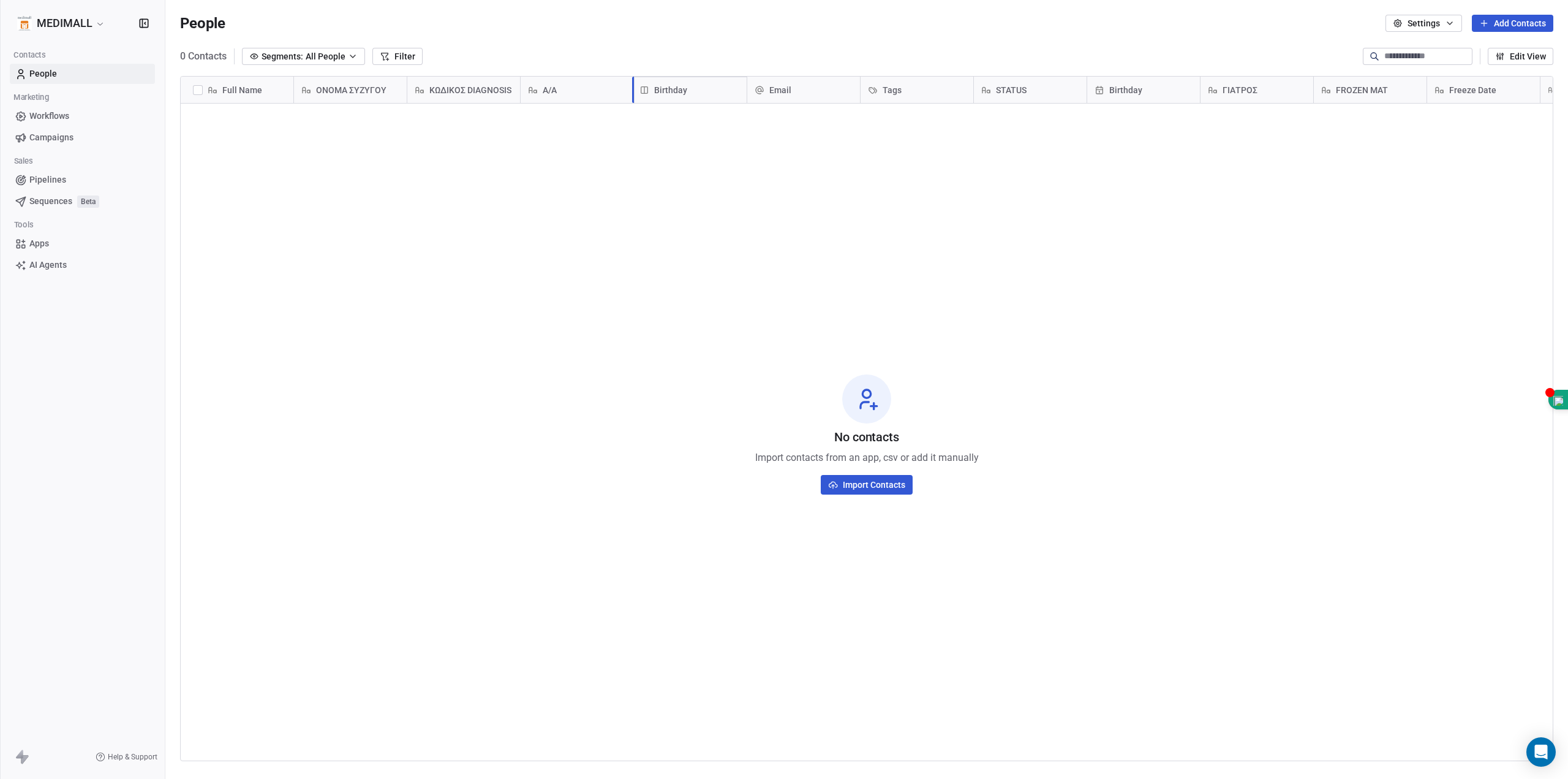
drag, startPoint x: 408, startPoint y: 89, endPoint x: 596, endPoint y: 452, distance: 408.8
click at [599, 454] on div "Full Name ΟΝΟΜΑ ΣΥΖΥΓΟΥ ΚΩΔΙΚΟΣ DIAGNOSIS Α/Α ΣΠΕΡΜΑ Email Tags STATUS Birthday…" at bounding box center [866, 419] width 1373 height 685
drag, startPoint x: 1102, startPoint y: 92, endPoint x: 1530, endPoint y: 90, distance: 428.0
click at [1530, 90] on div "Full Name ΣΠΕΡΜΑ Email Tags STATUS ΓΙΑΤΡΟΣ FROZEN MAT Freeze Date Embryos No/ Υ…" at bounding box center [866, 91] width 1372 height 29
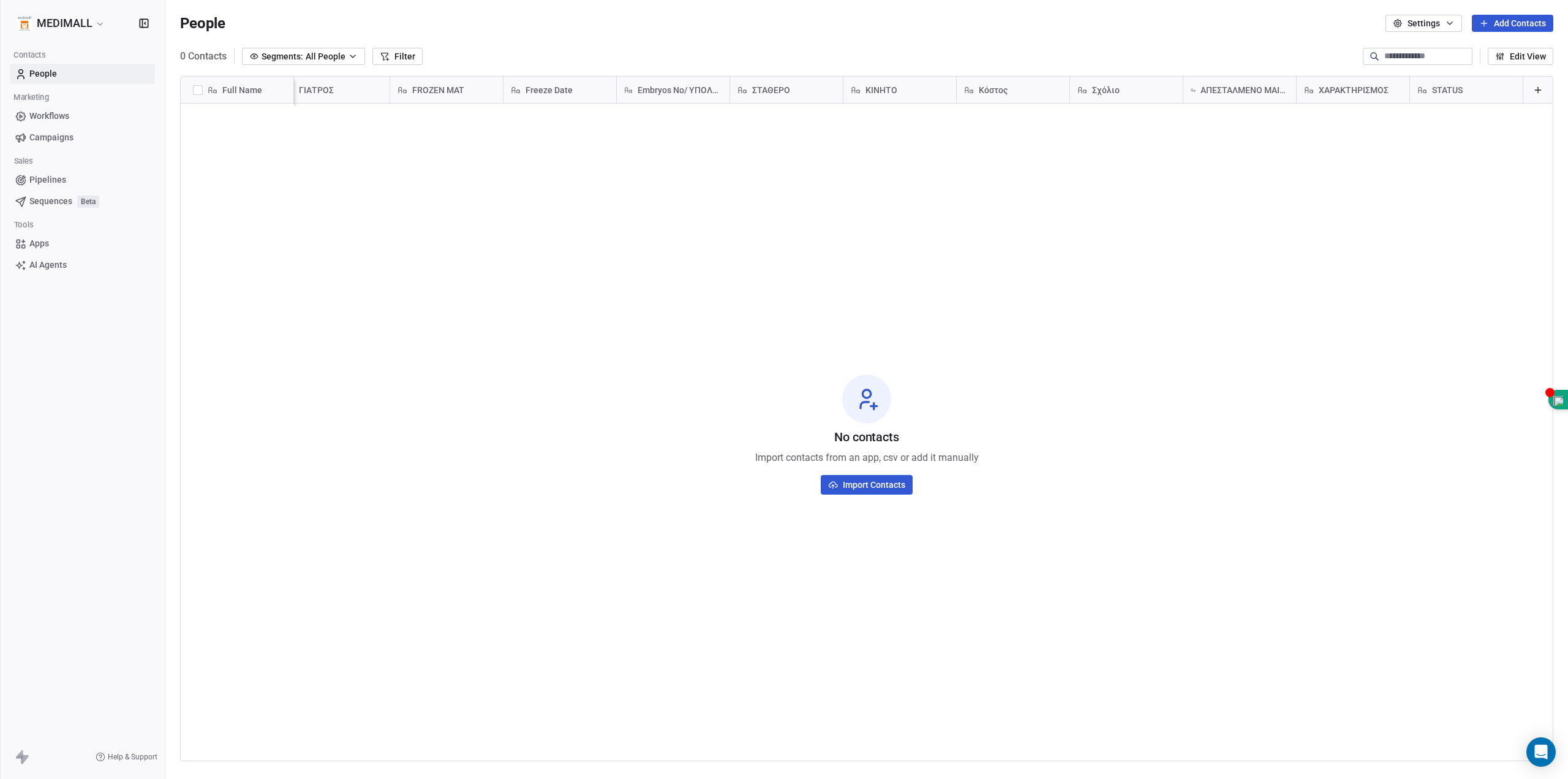
click at [1533, 88] on icon at bounding box center [1538, 90] width 10 height 10
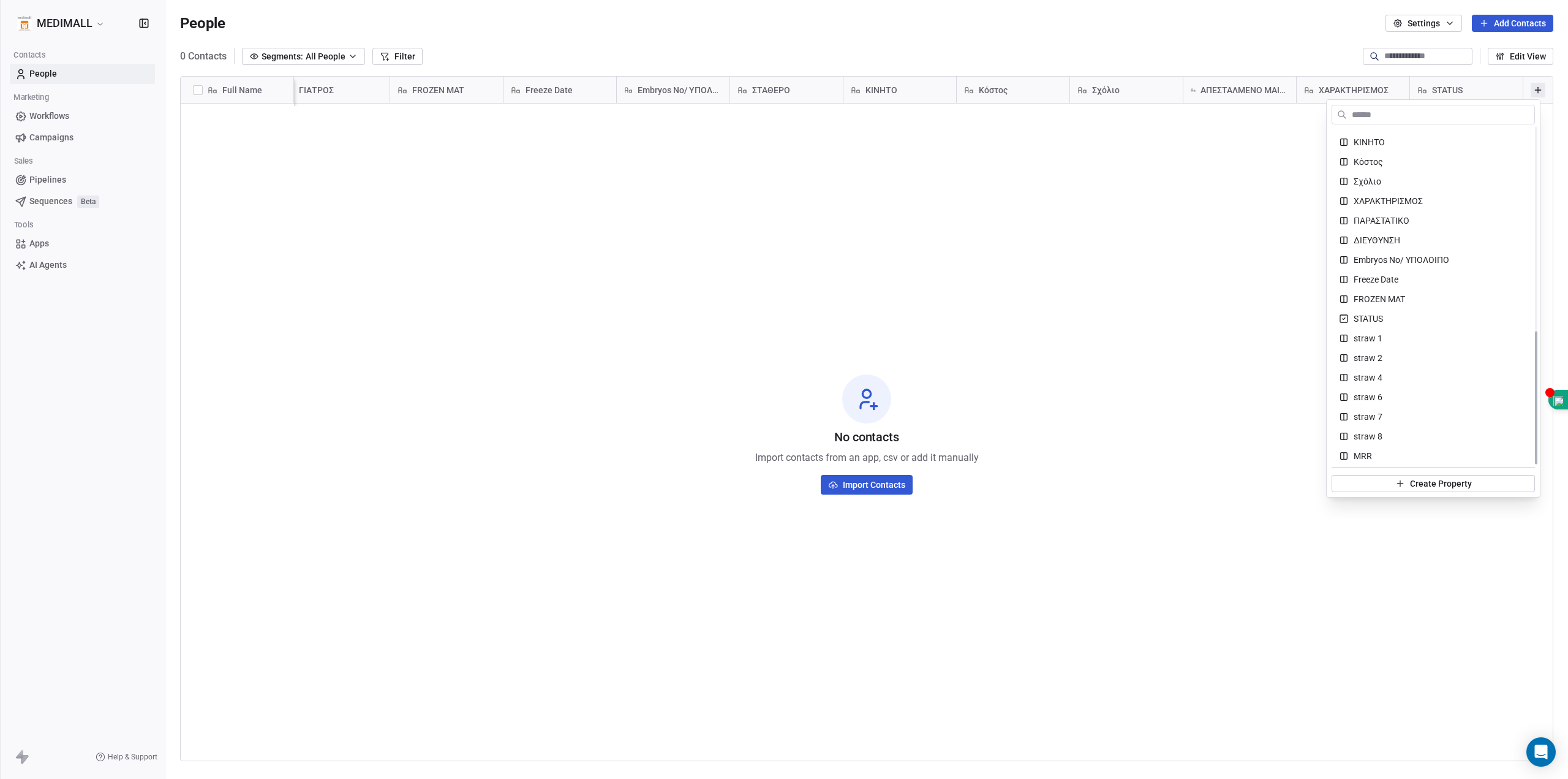
scroll to position [511, 0]
click at [1427, 112] on input "text" at bounding box center [1442, 114] width 185 height 18
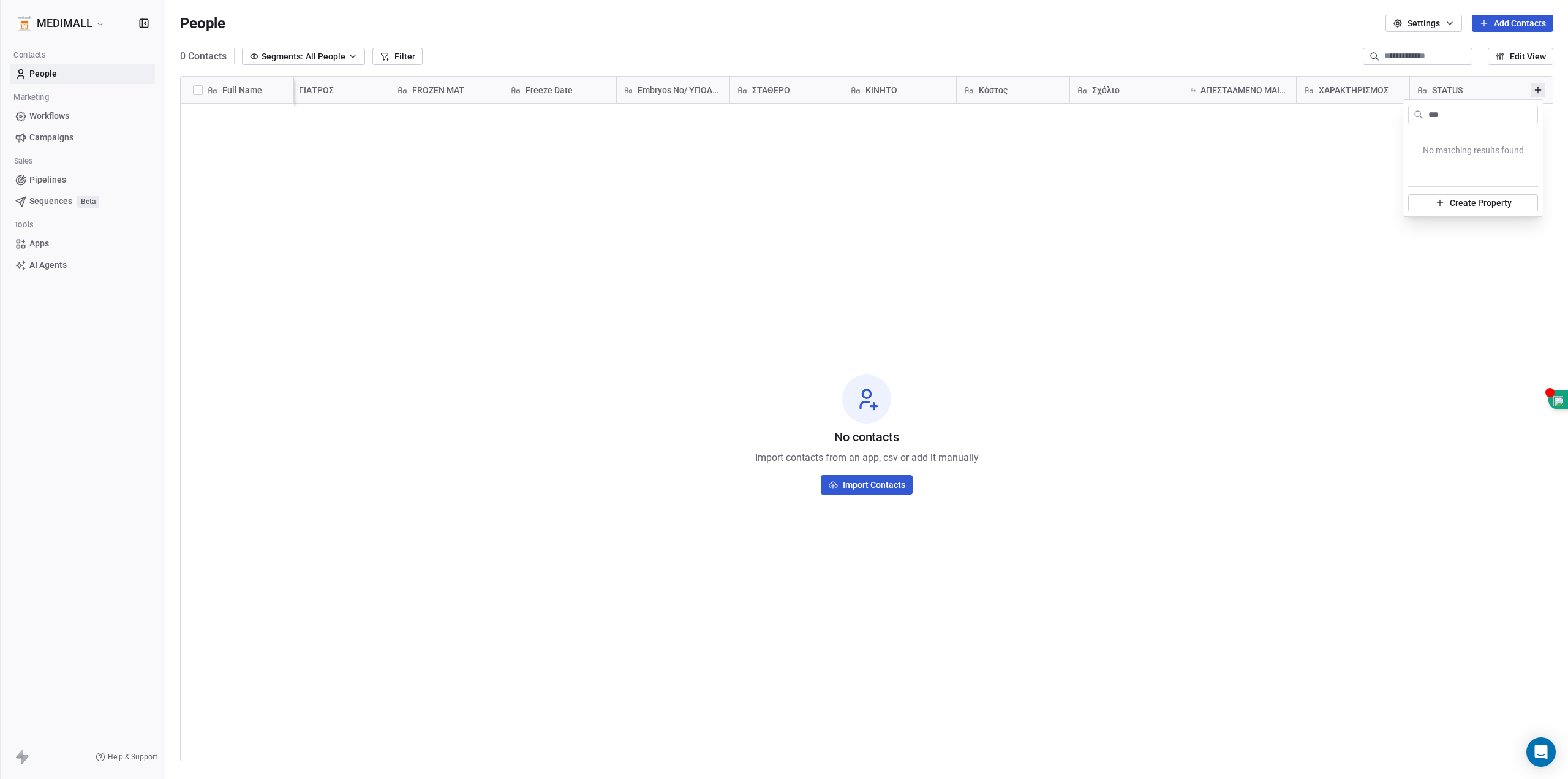
type input "****"
click at [1332, 221] on html "MEDIMALL Contacts People Marketing Workflows Campaigns Sales Pipelines Sequence…" at bounding box center [784, 390] width 1568 height 779
click at [1533, 88] on icon at bounding box center [1538, 90] width 10 height 10
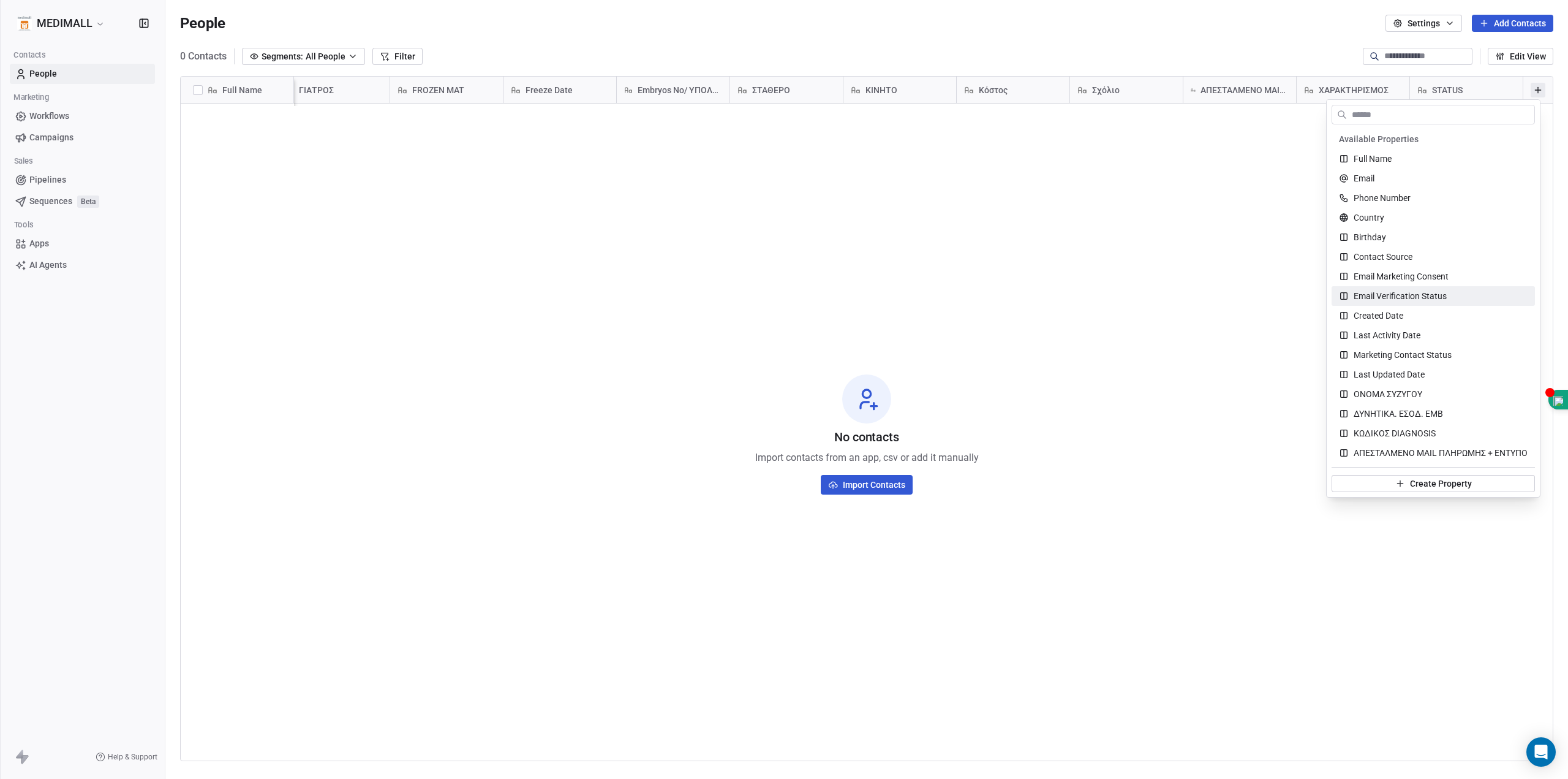
scroll to position [511, 0]
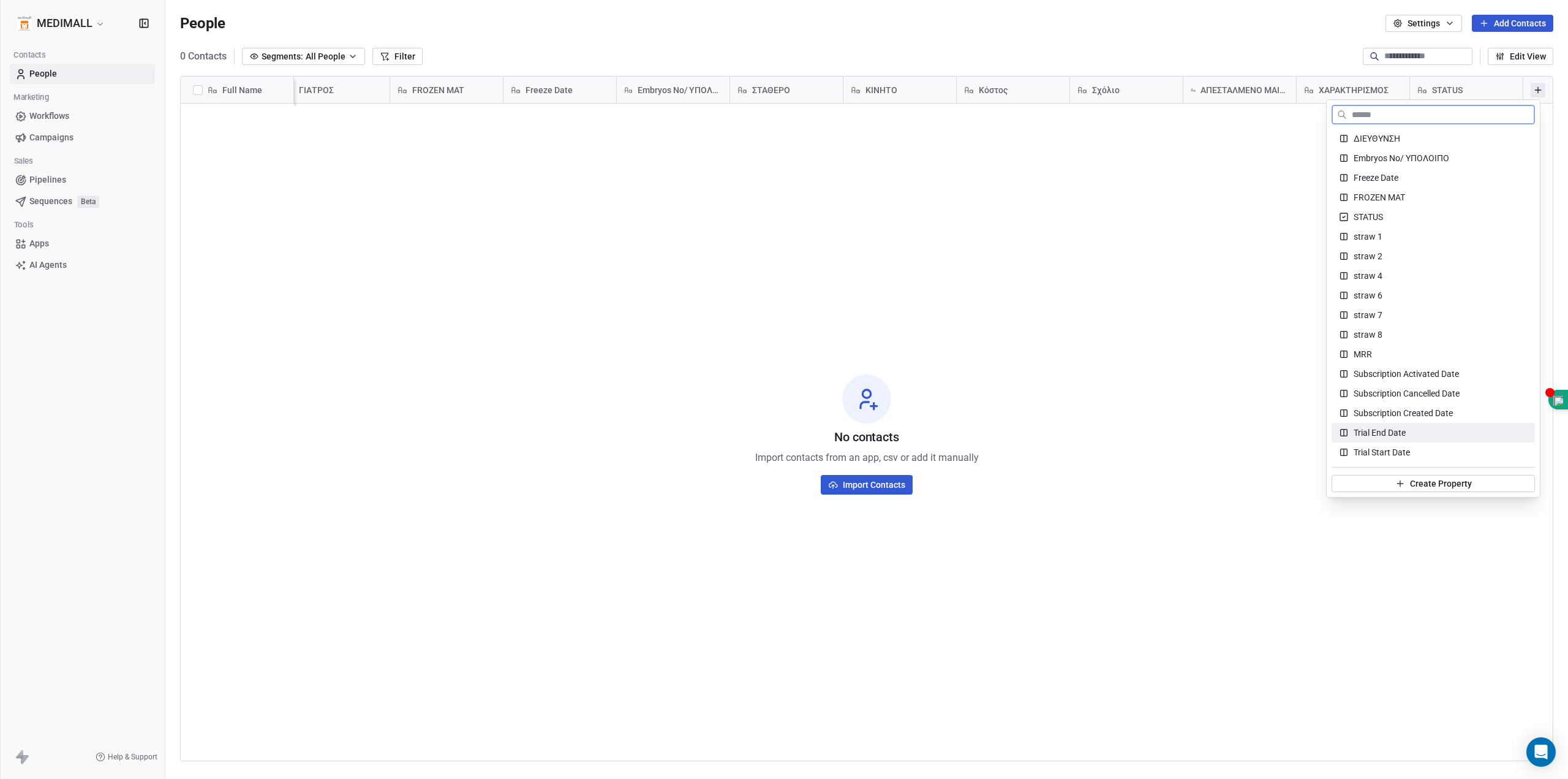
click at [1468, 432] on div "Trial End Date" at bounding box center [1434, 432] width 189 height 12
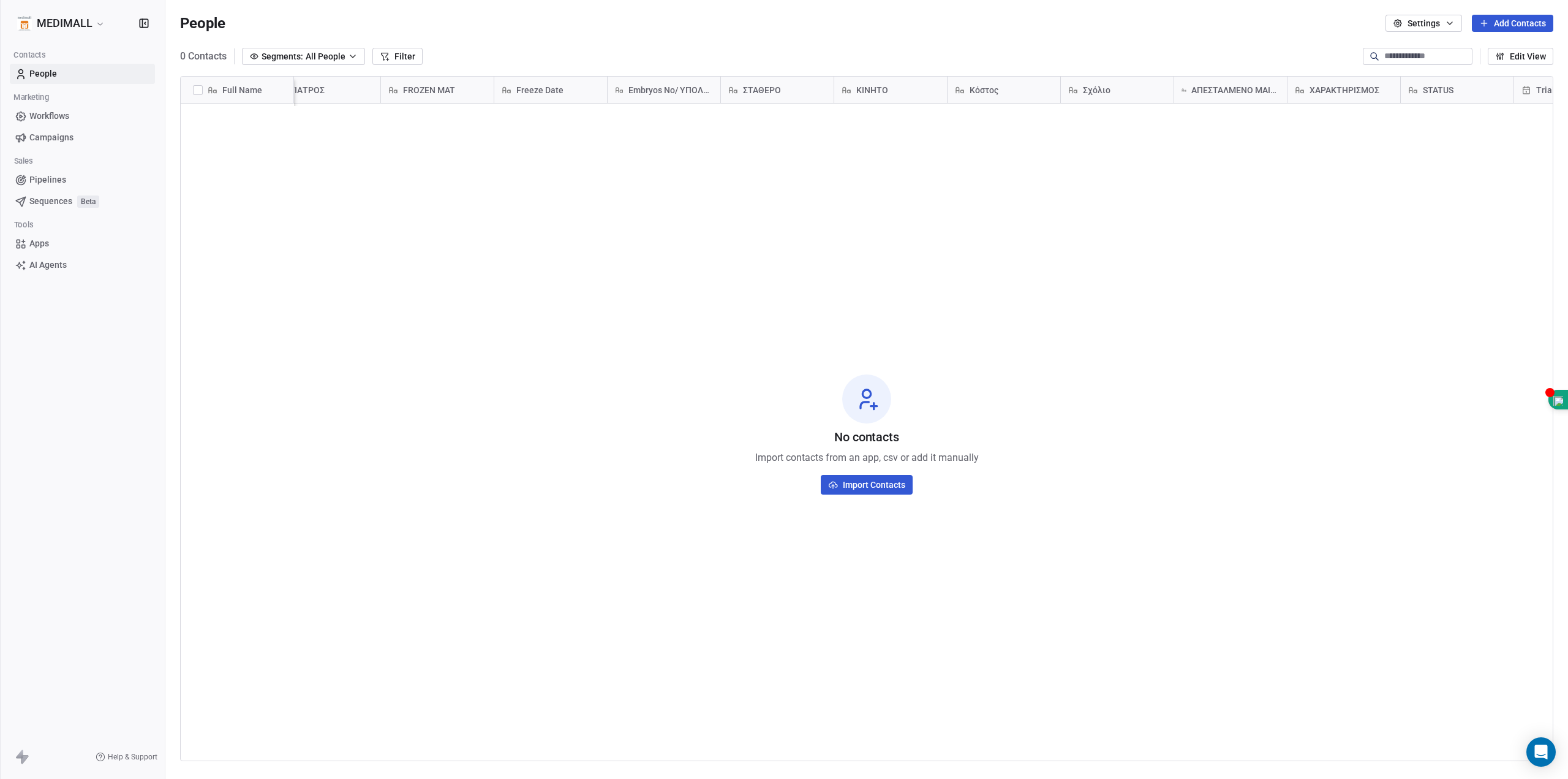
scroll to position [0, 933]
click at [1531, 92] on button at bounding box center [1538, 90] width 15 height 15
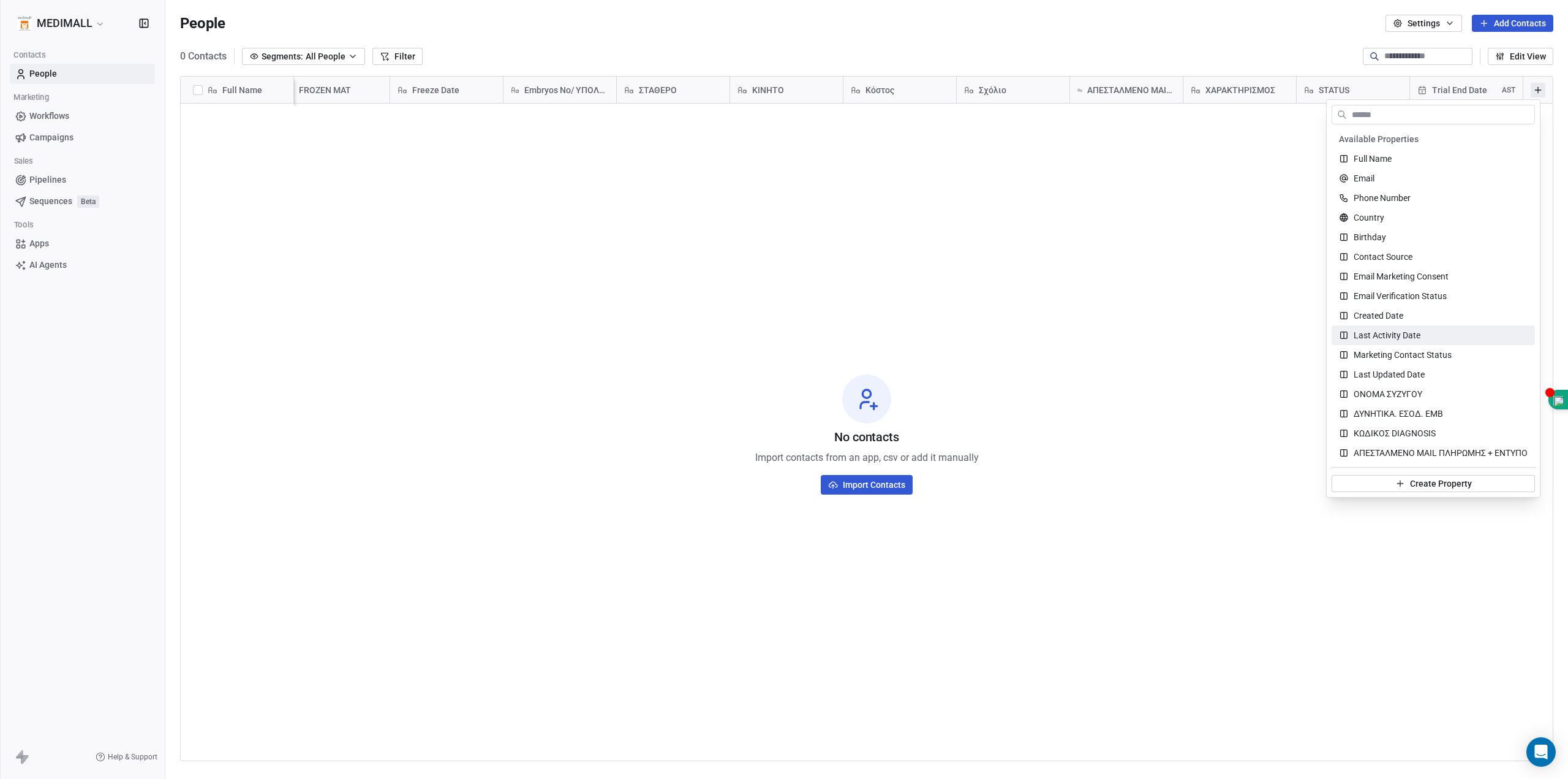
scroll to position [511, 0]
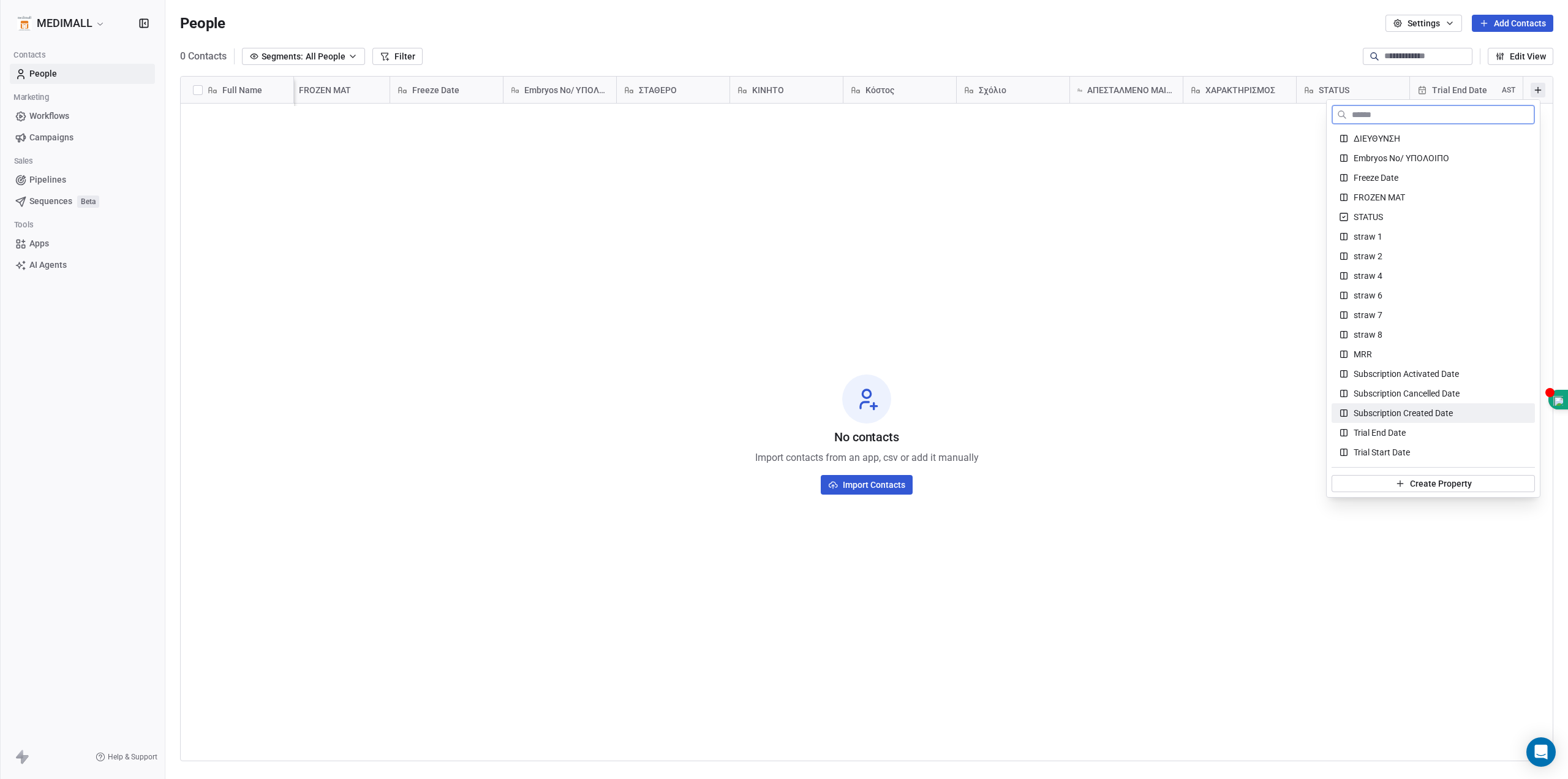
click at [1436, 414] on span "Subscription Created Date" at bounding box center [1403, 413] width 99 height 12
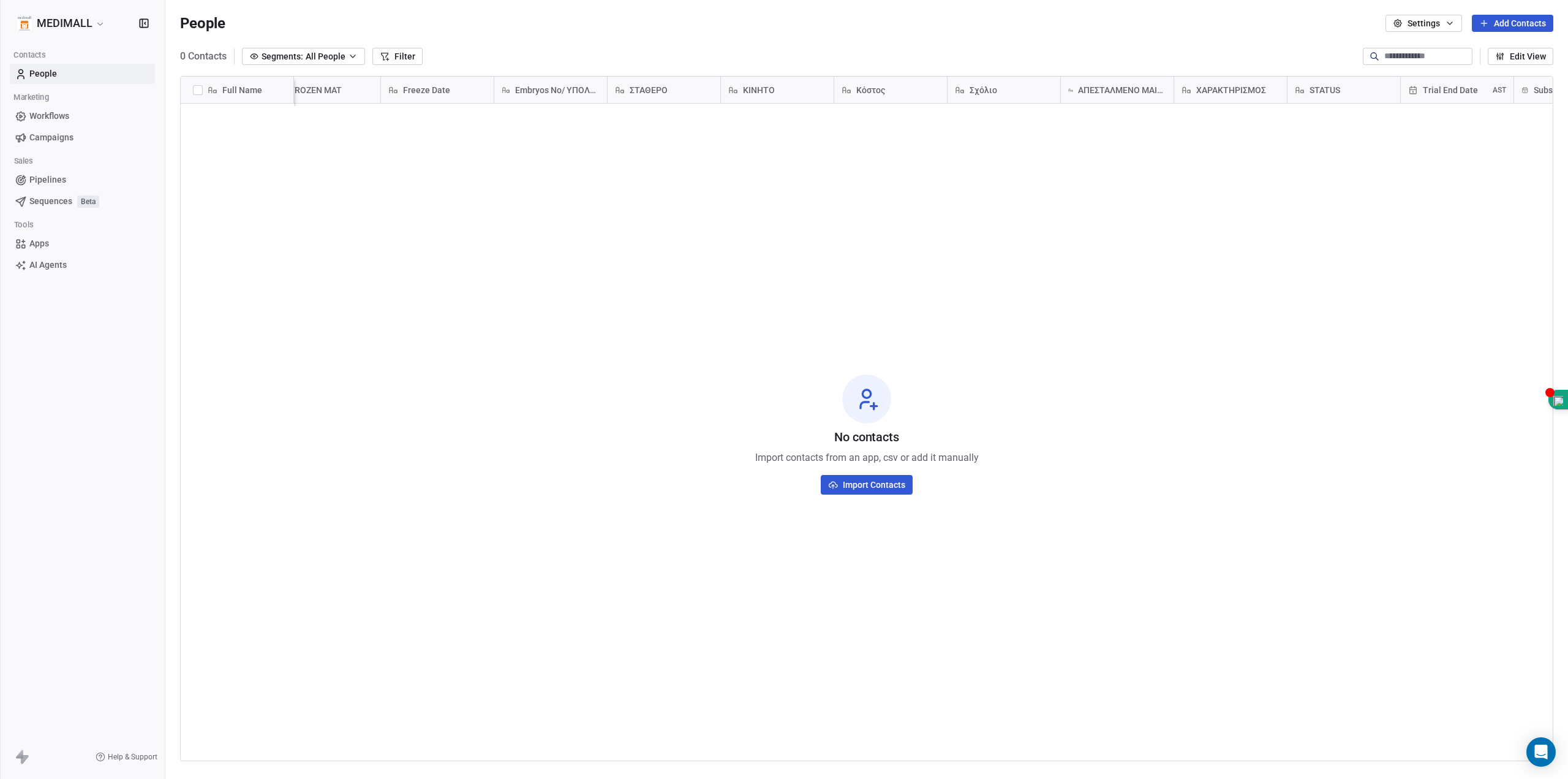
scroll to position [0, 1046]
click at [1481, 84] on span "Subscription Created Date" at bounding box center [1466, 90] width 74 height 12
click at [1465, 116] on span "Edit property" at bounding box center [1448, 116] width 49 height 12
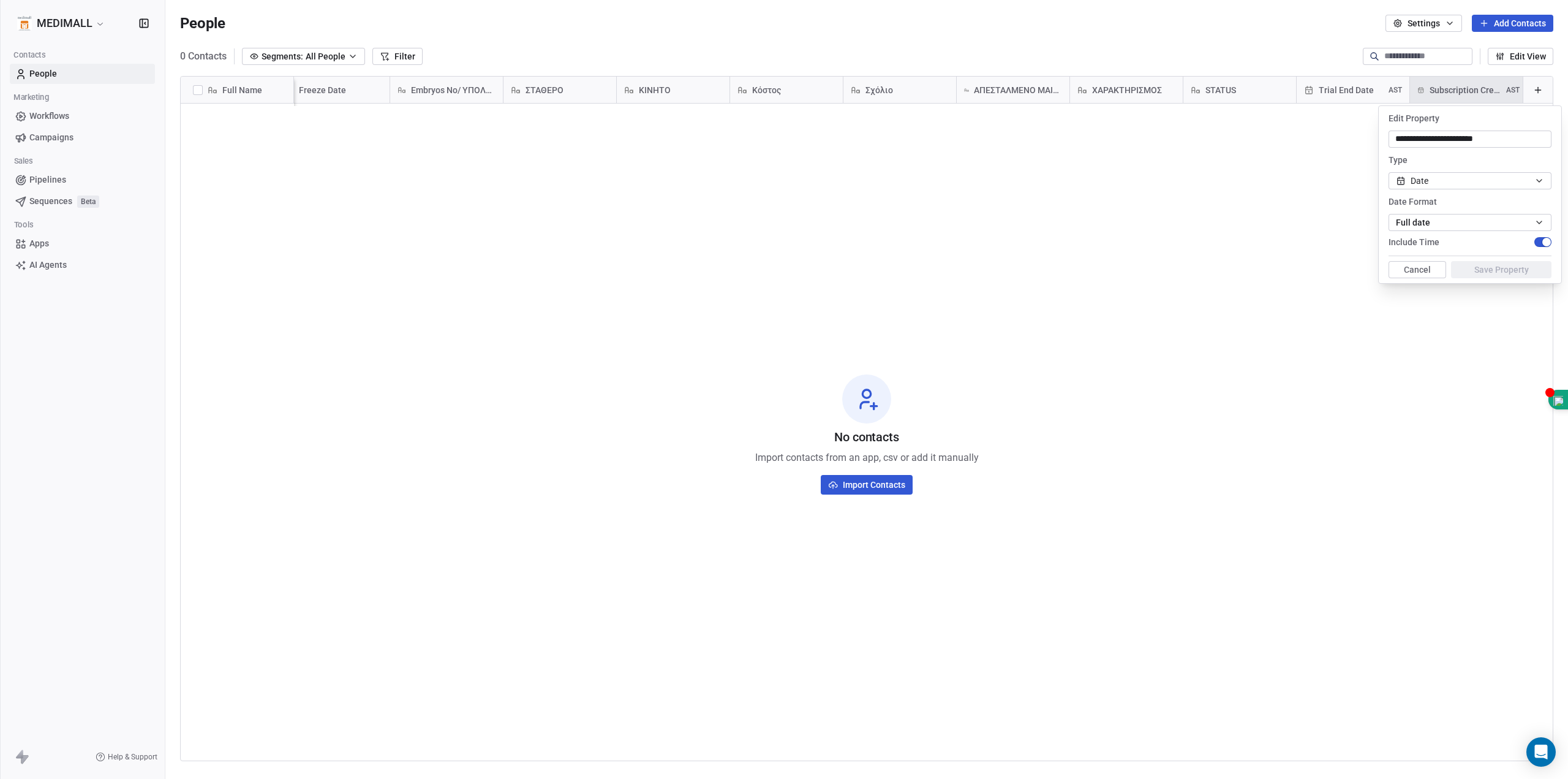
drag, startPoint x: 1458, startPoint y: 410, endPoint x: 1488, endPoint y: 274, distance: 139.3
click at [1460, 410] on html "**********" at bounding box center [784, 390] width 1568 height 779
click at [1481, 85] on html "**********" at bounding box center [784, 390] width 1568 height 779
click at [1434, 271] on button "Cancel" at bounding box center [1417, 270] width 58 height 17
drag, startPoint x: 1482, startPoint y: 88, endPoint x: 1529, endPoint y: 257, distance: 175.4
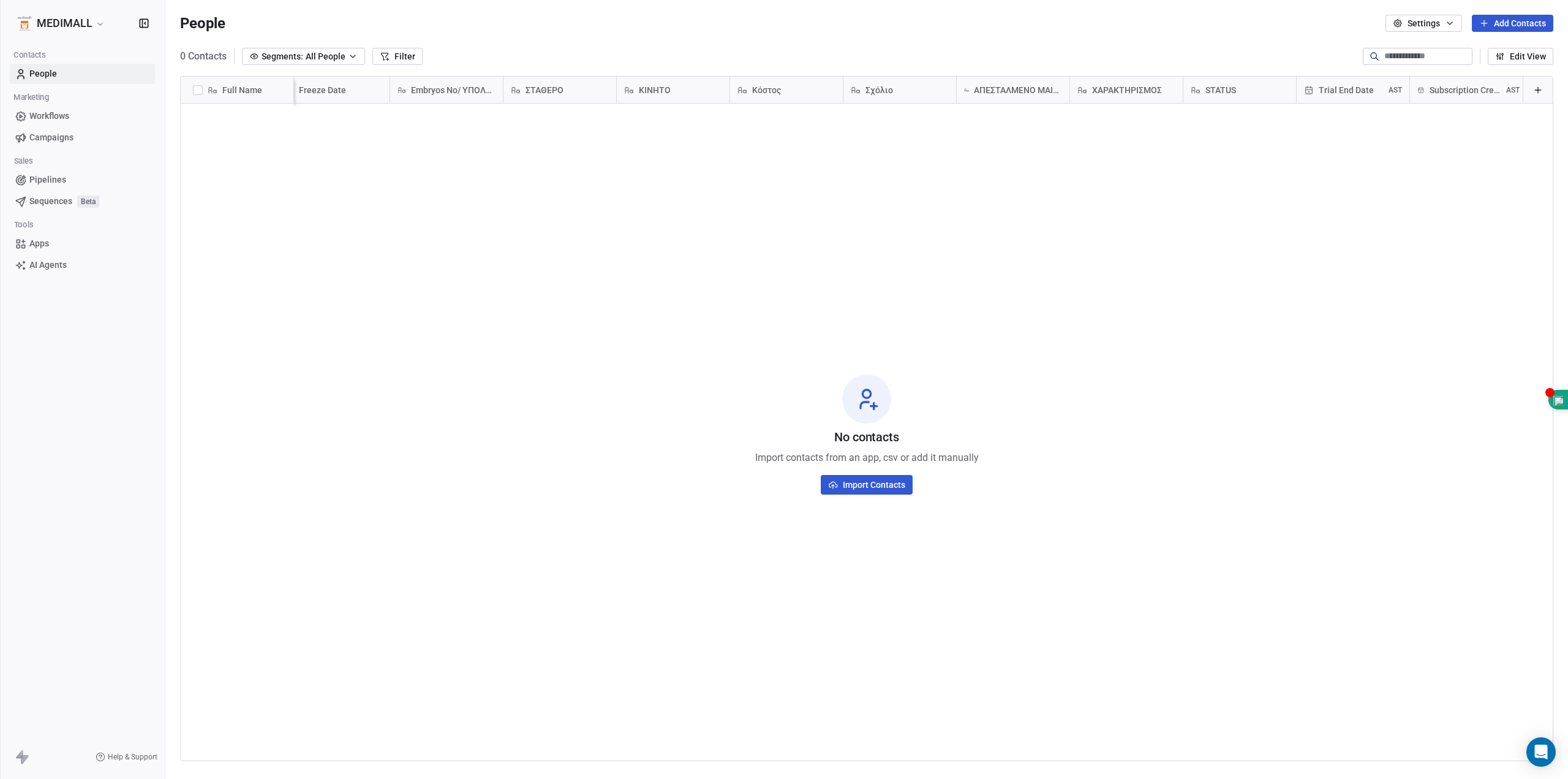
click at [1529, 266] on div "No contacts Import contacts from an app, csv or add it manually Import Contacts" at bounding box center [866, 434] width 1372 height 657
drag, startPoint x: 1450, startPoint y: 91, endPoint x: 1444, endPoint y: 233, distance: 142.1
click at [1444, 106] on div "Full Name Tags ΓΙΑΤΡΟΣ FROZEN MAT Freeze Date Embryos No/ ΥΠΟΛΟΙΠΟ ΣΤΑΘΕΡΟ ΚΙΝΗ…" at bounding box center [866, 91] width 1372 height 29
drag, startPoint x: 1436, startPoint y: 90, endPoint x: 1455, endPoint y: 85, distance: 19.6
click at [1455, 85] on span "Subscription Created Date" at bounding box center [1466, 90] width 74 height 12
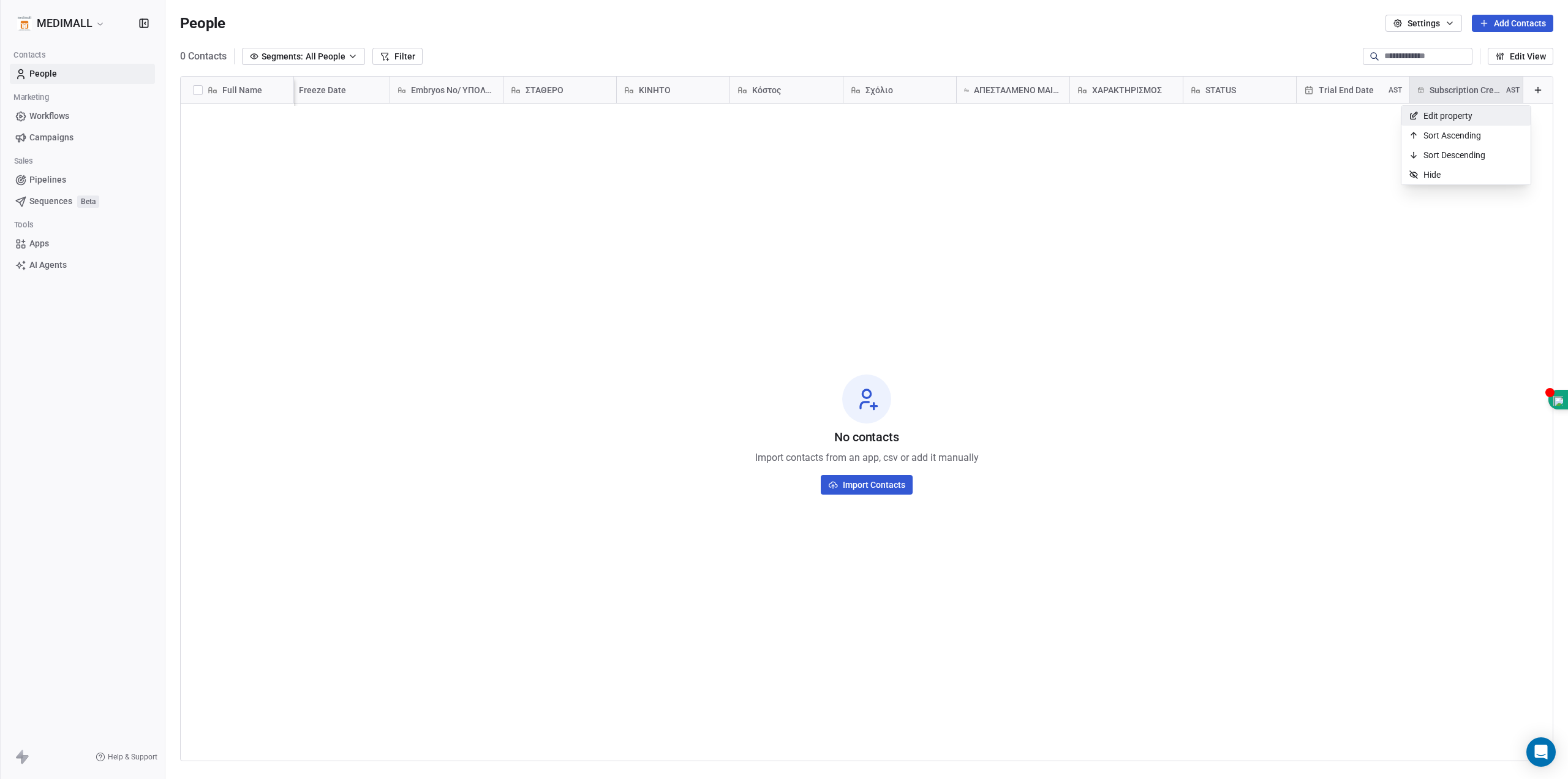
click at [1465, 120] on span "Edit property" at bounding box center [1448, 116] width 49 height 12
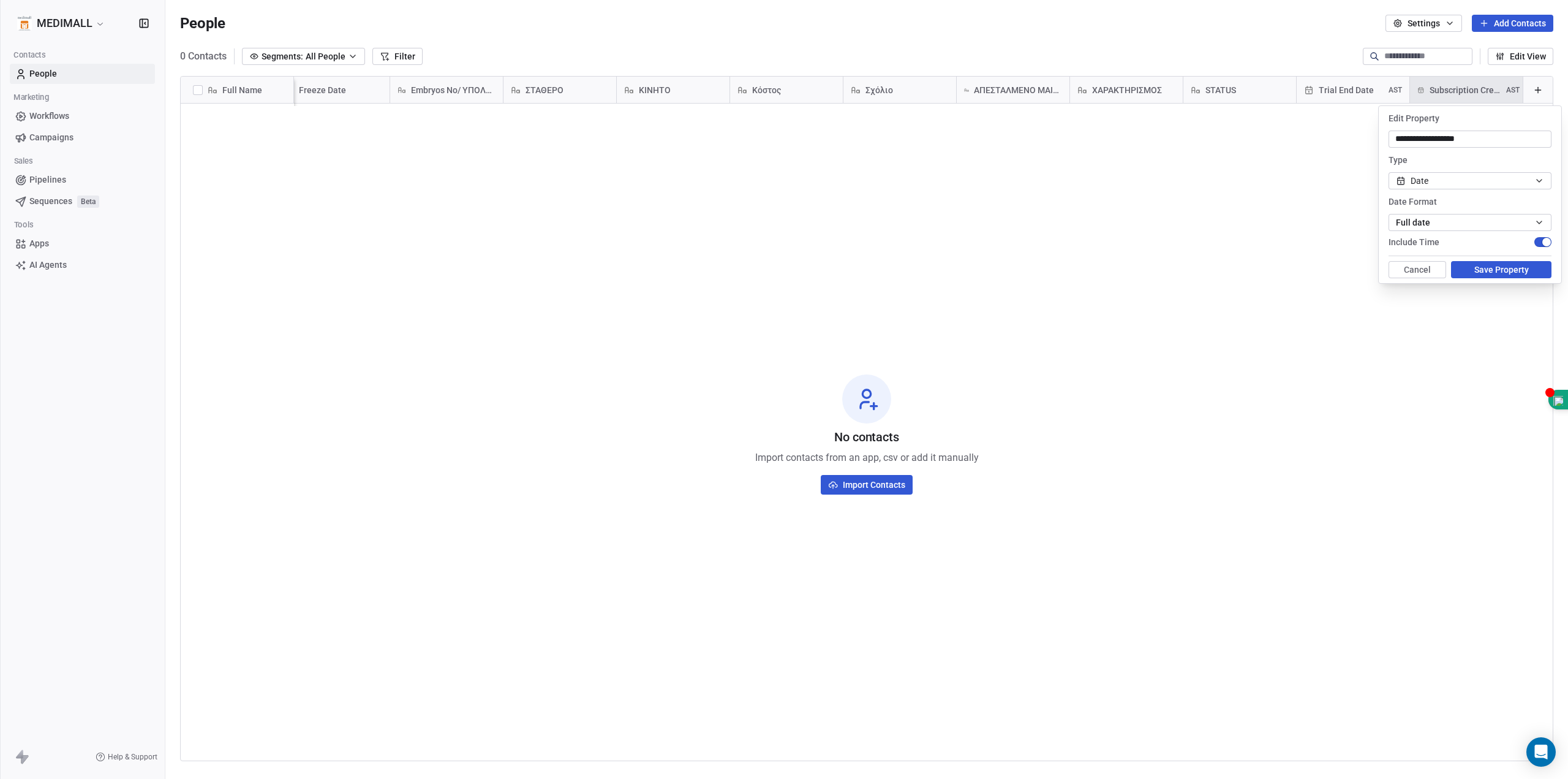
type input "**********"
click at [1500, 271] on button "Save Property" at bounding box center [1501, 270] width 100 height 17
click at [1337, 96] on div "Trial End Date AST" at bounding box center [1353, 89] width 112 height 26
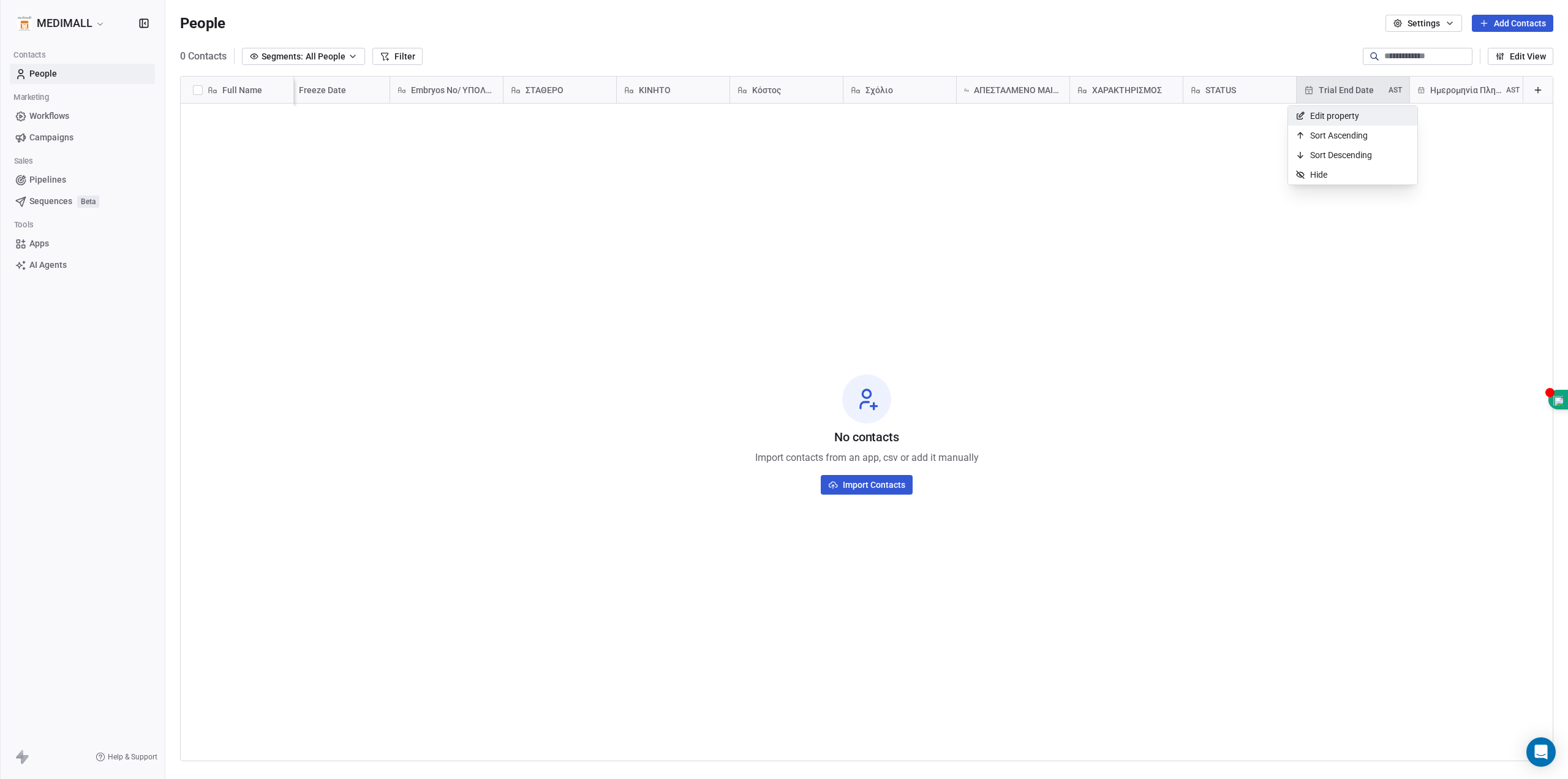
click at [1341, 120] on span "Edit property" at bounding box center [1335, 116] width 49 height 12
type input "**********"
click at [1436, 272] on button "Save Property" at bounding box center [1411, 270] width 100 height 17
click at [1533, 92] on icon at bounding box center [1538, 90] width 10 height 10
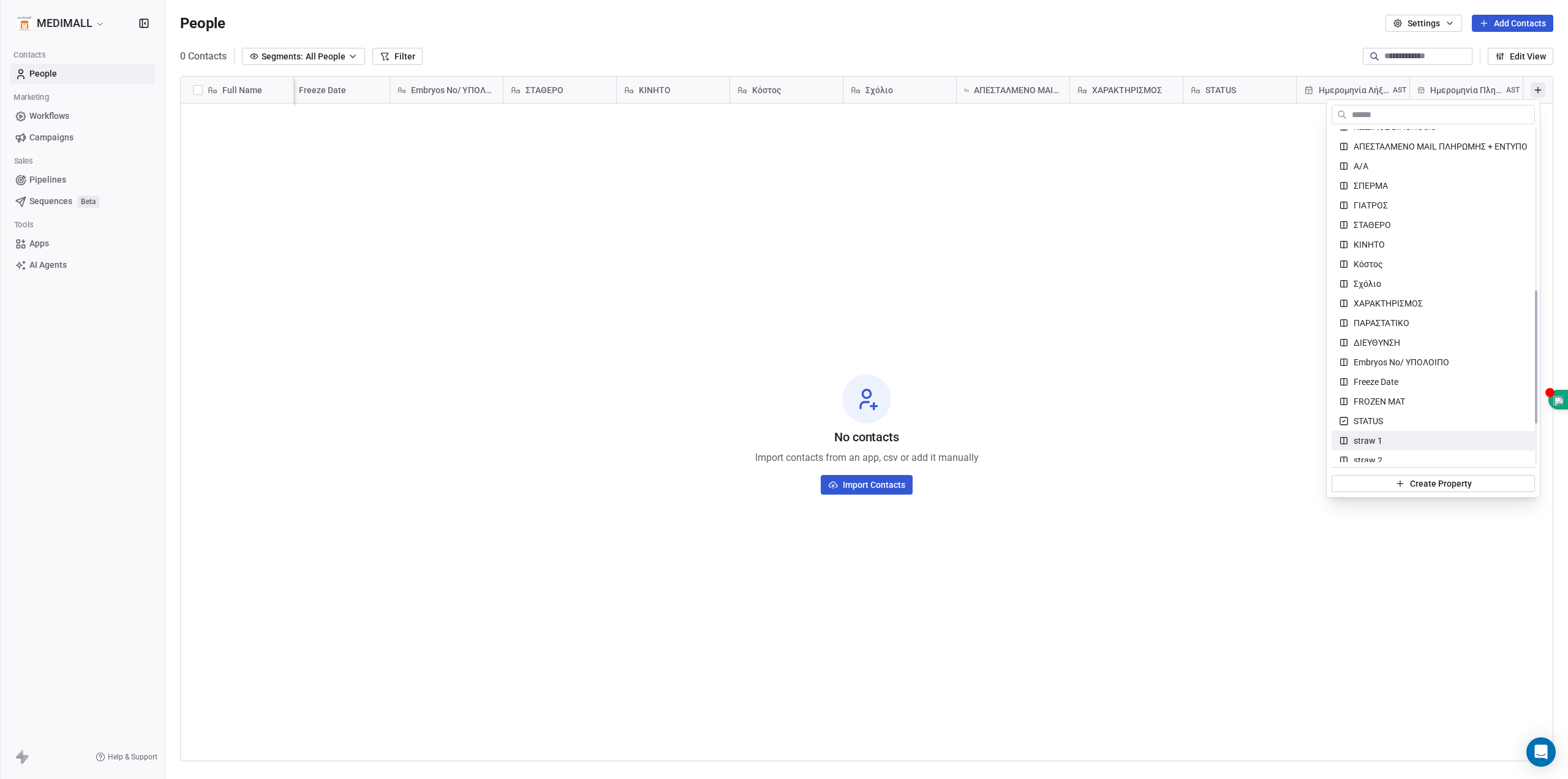
scroll to position [409, 0]
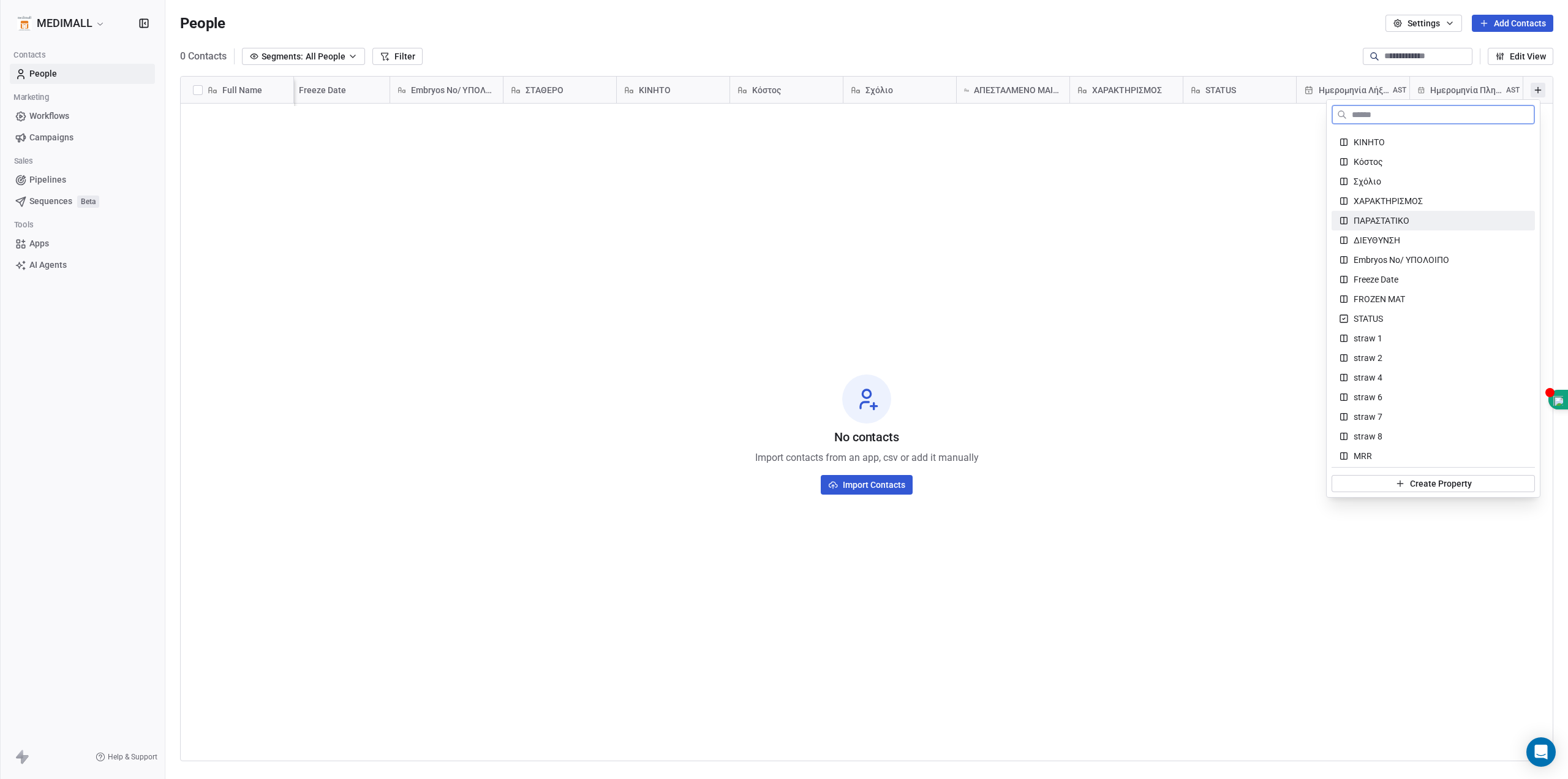
click at [1422, 222] on div "ΠΑΡΑΣΤΑΤΙΚΟ" at bounding box center [1434, 220] width 189 height 12
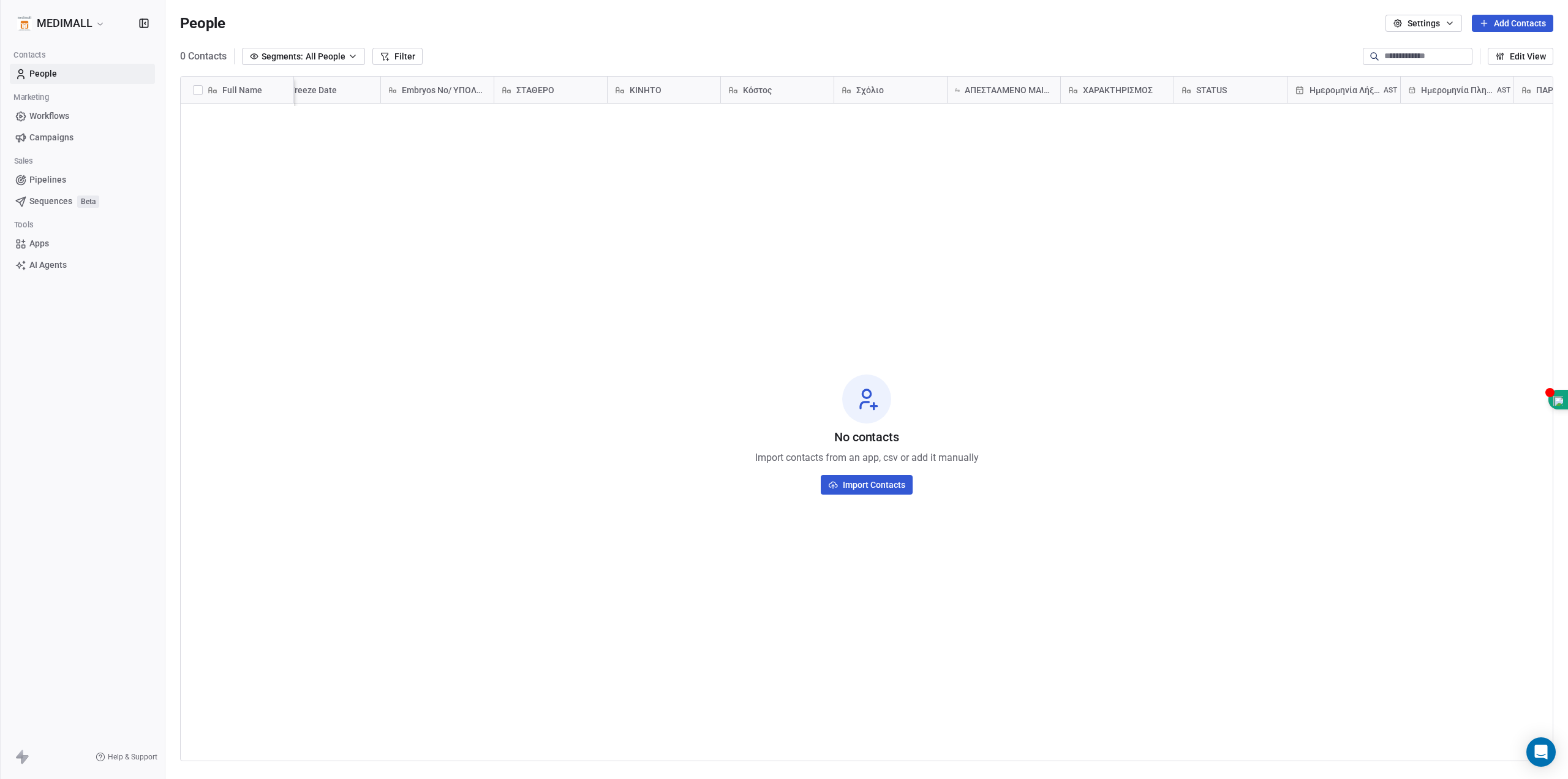
scroll to position [0, 1159]
click at [1533, 87] on icon at bounding box center [1538, 90] width 10 height 10
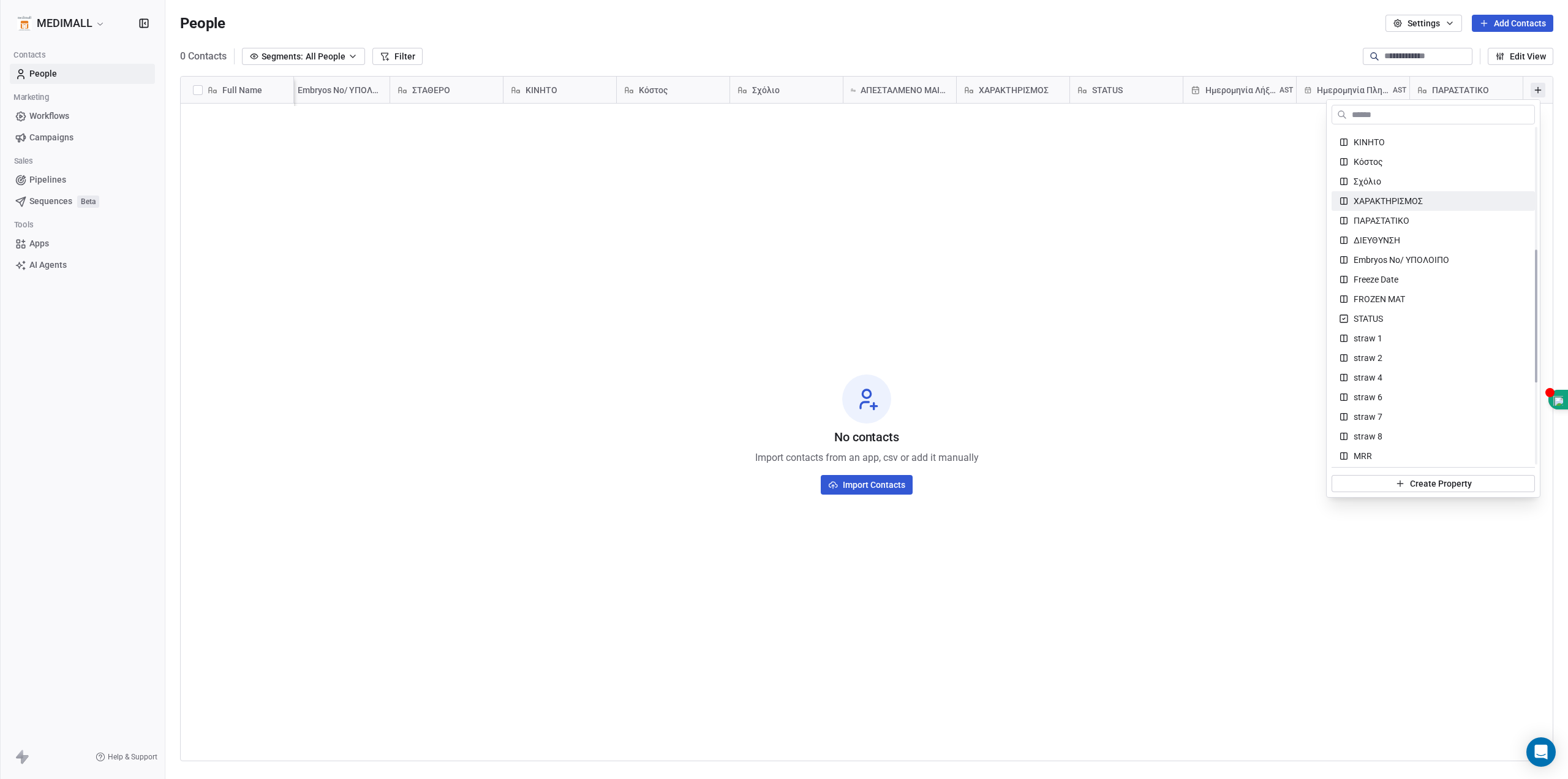
scroll to position [307, 0]
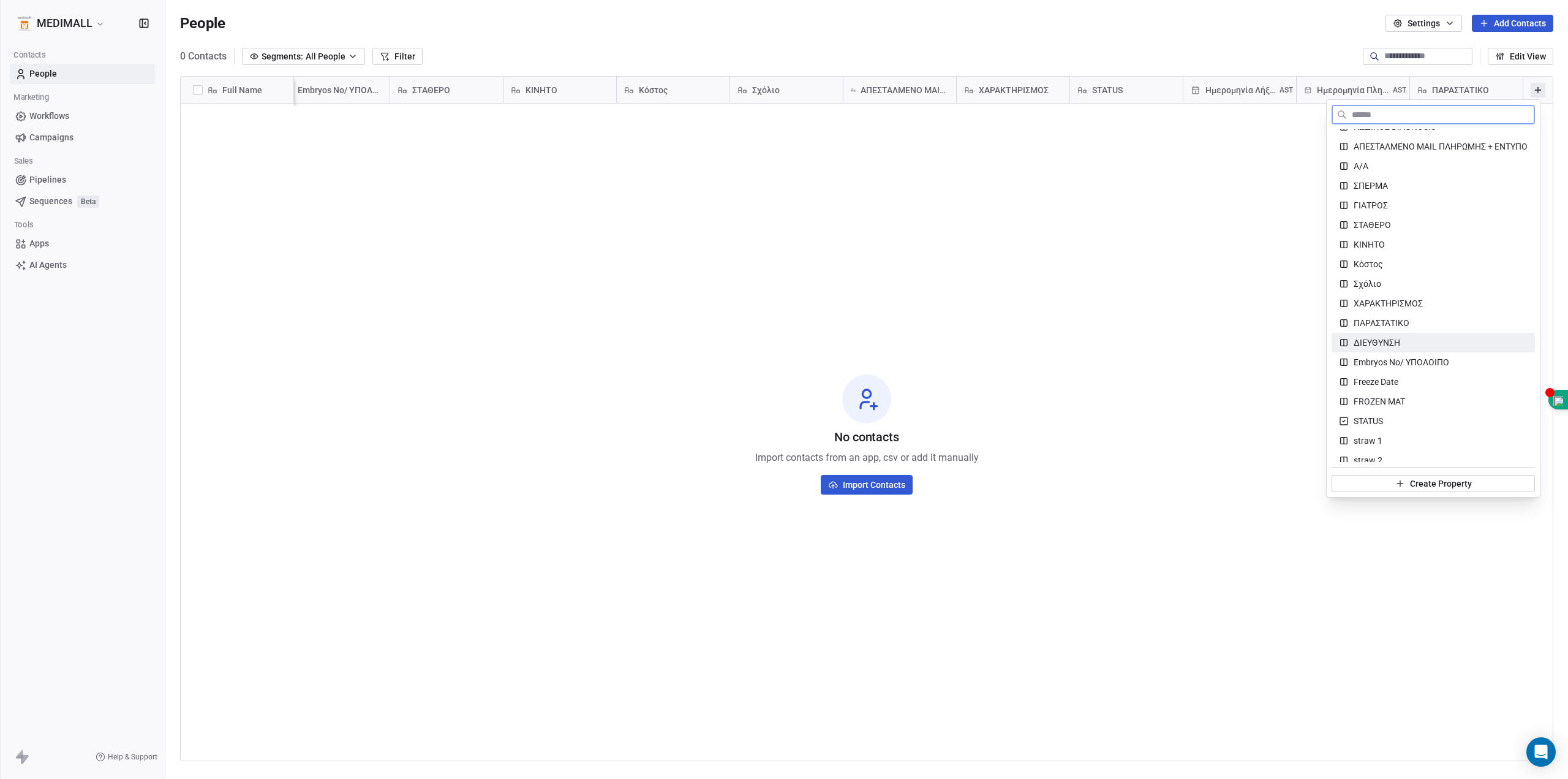
click at [1391, 339] on span "ΔΙΕΥΘΥΝΣΗ" at bounding box center [1377, 343] width 47 height 12
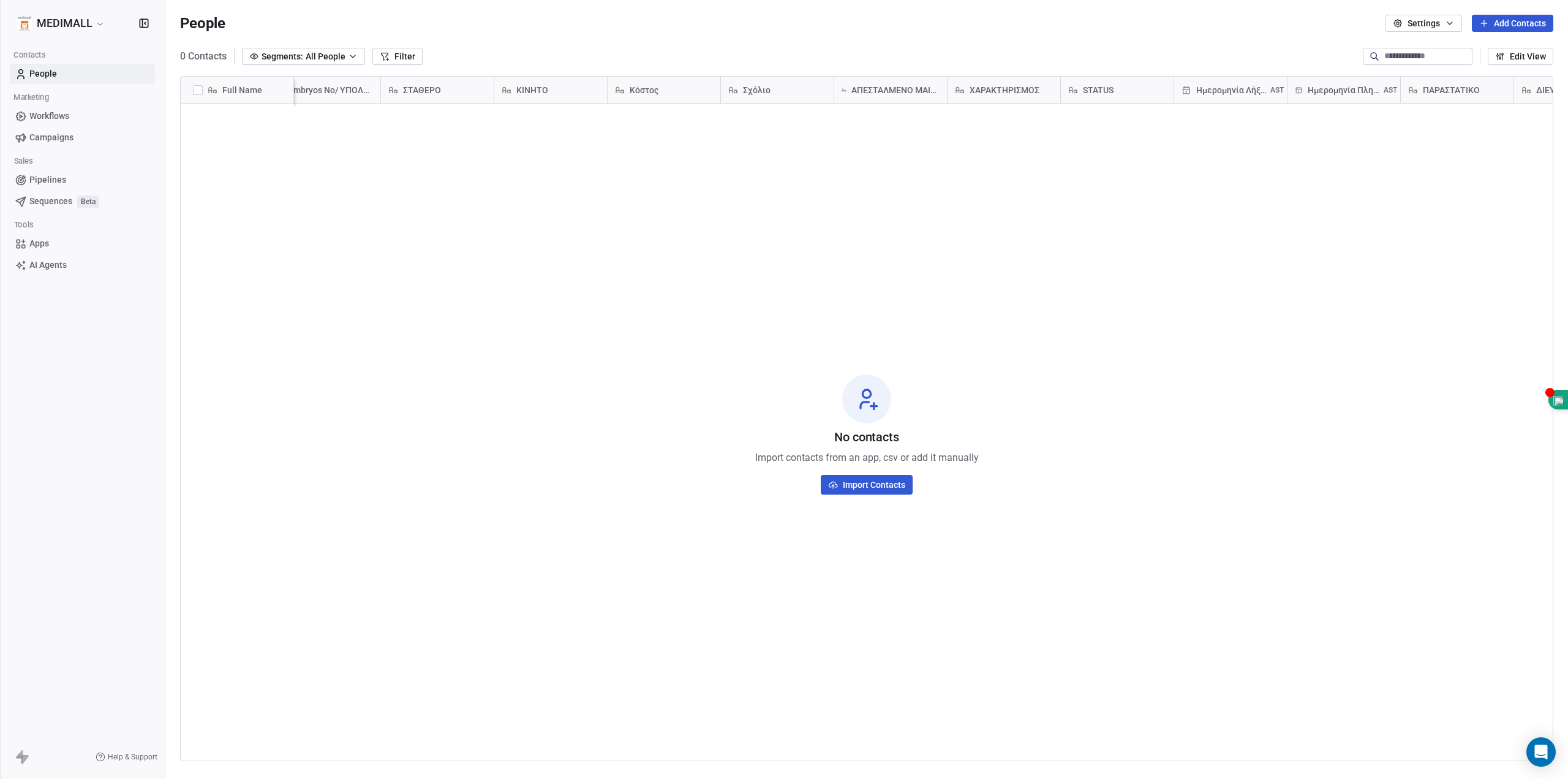
scroll to position [0, 1273]
click at [1531, 88] on button at bounding box center [1538, 90] width 15 height 15
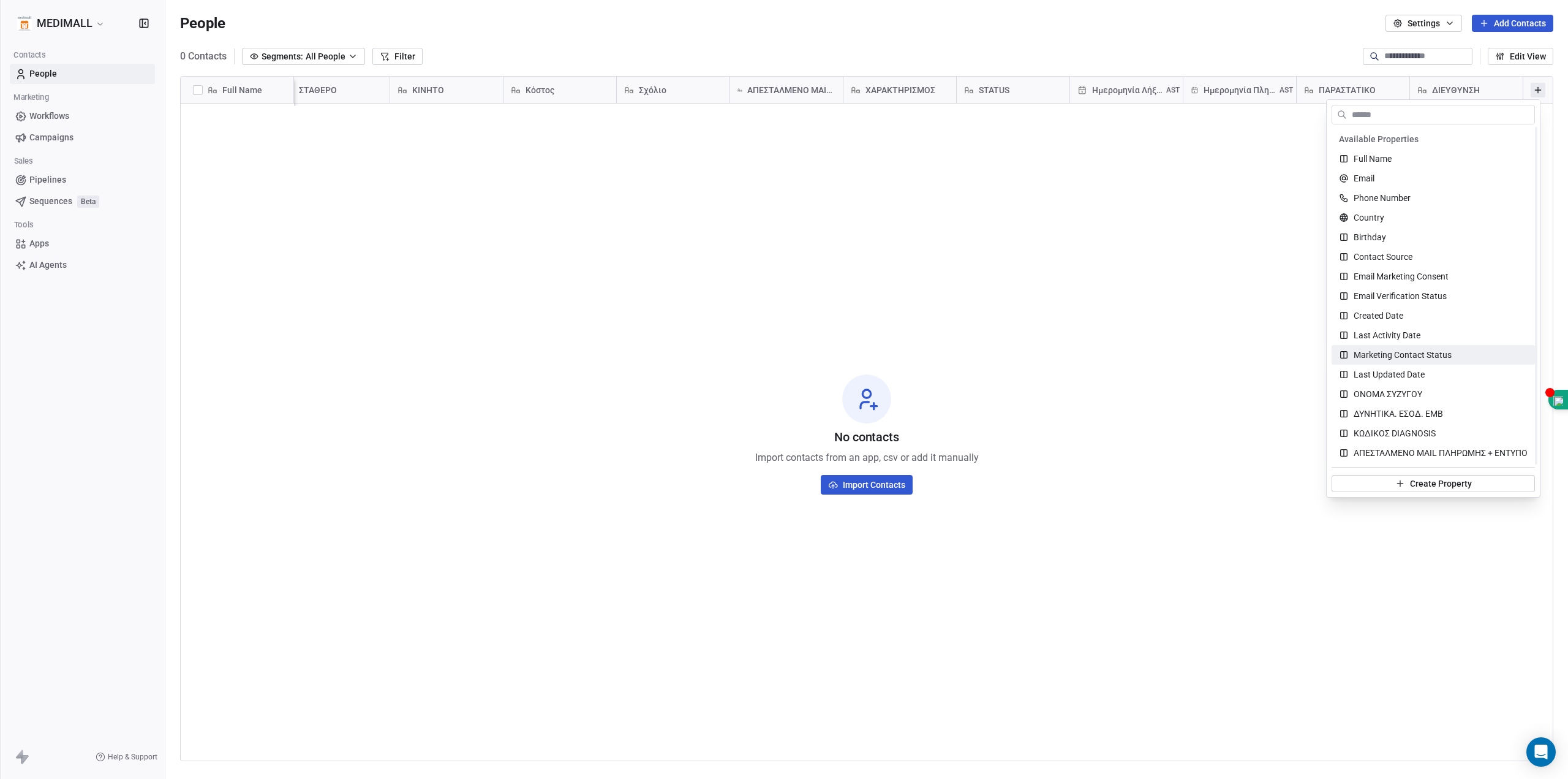
scroll to position [102, 0]
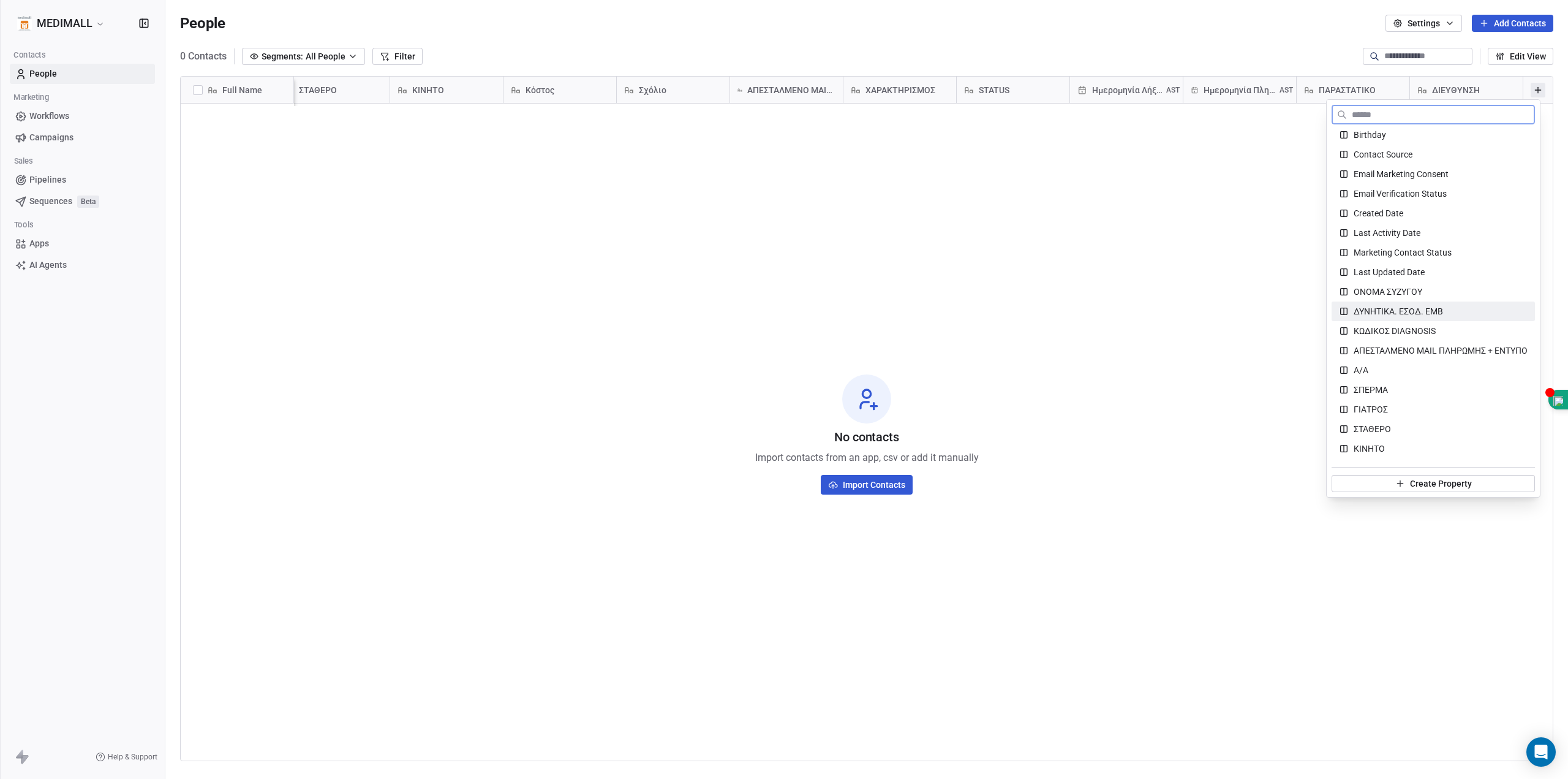
click at [1432, 310] on span "ΔΥΝΗΤΙΚΑ. ΕΣΟΔ. ΕΜΒ" at bounding box center [1399, 311] width 90 height 12
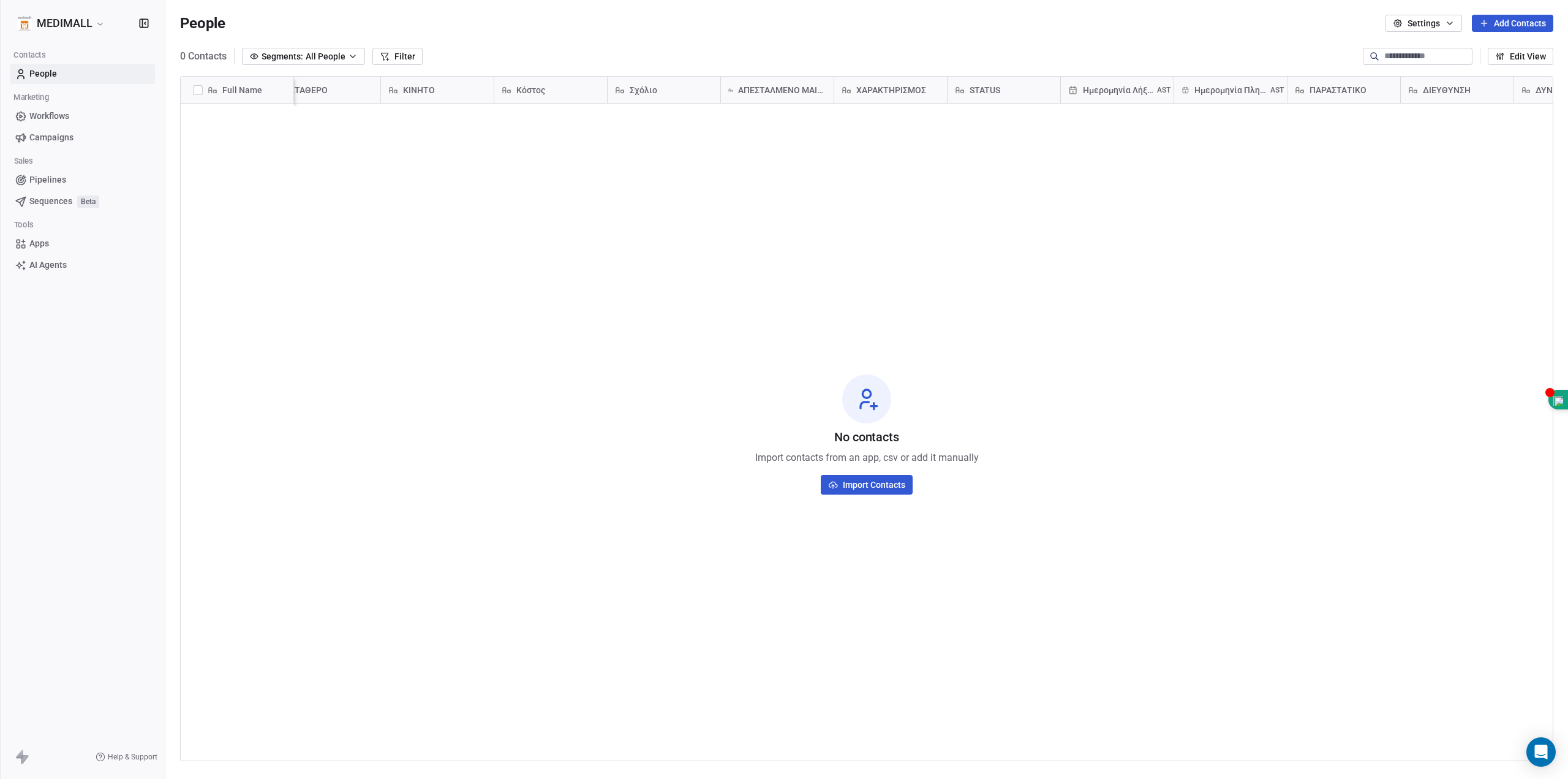
scroll to position [0, 1386]
click at [1533, 86] on icon at bounding box center [1538, 90] width 10 height 10
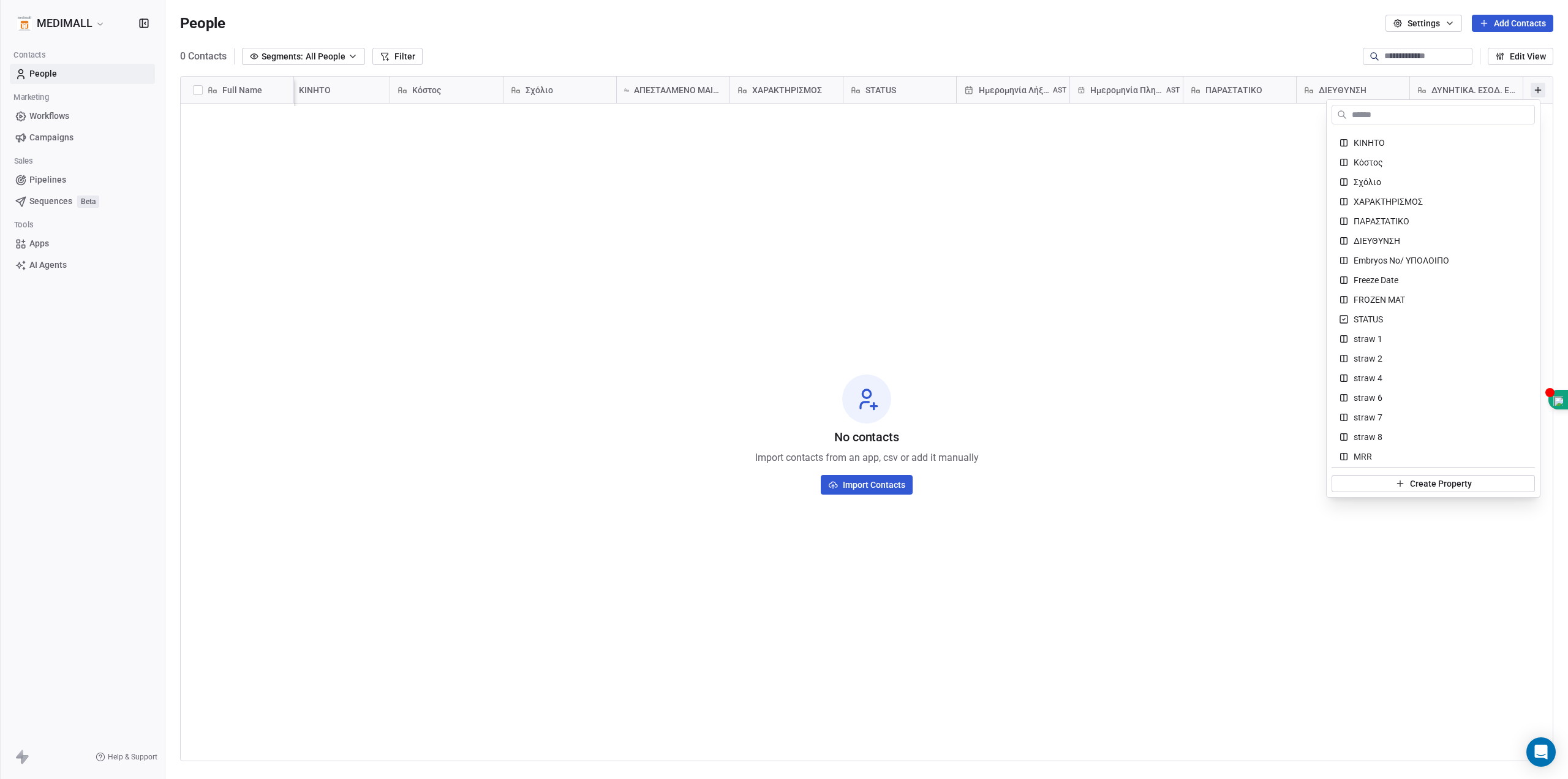
scroll to position [511, 0]
click at [1375, 240] on span "straw 1" at bounding box center [1368, 236] width 29 height 12
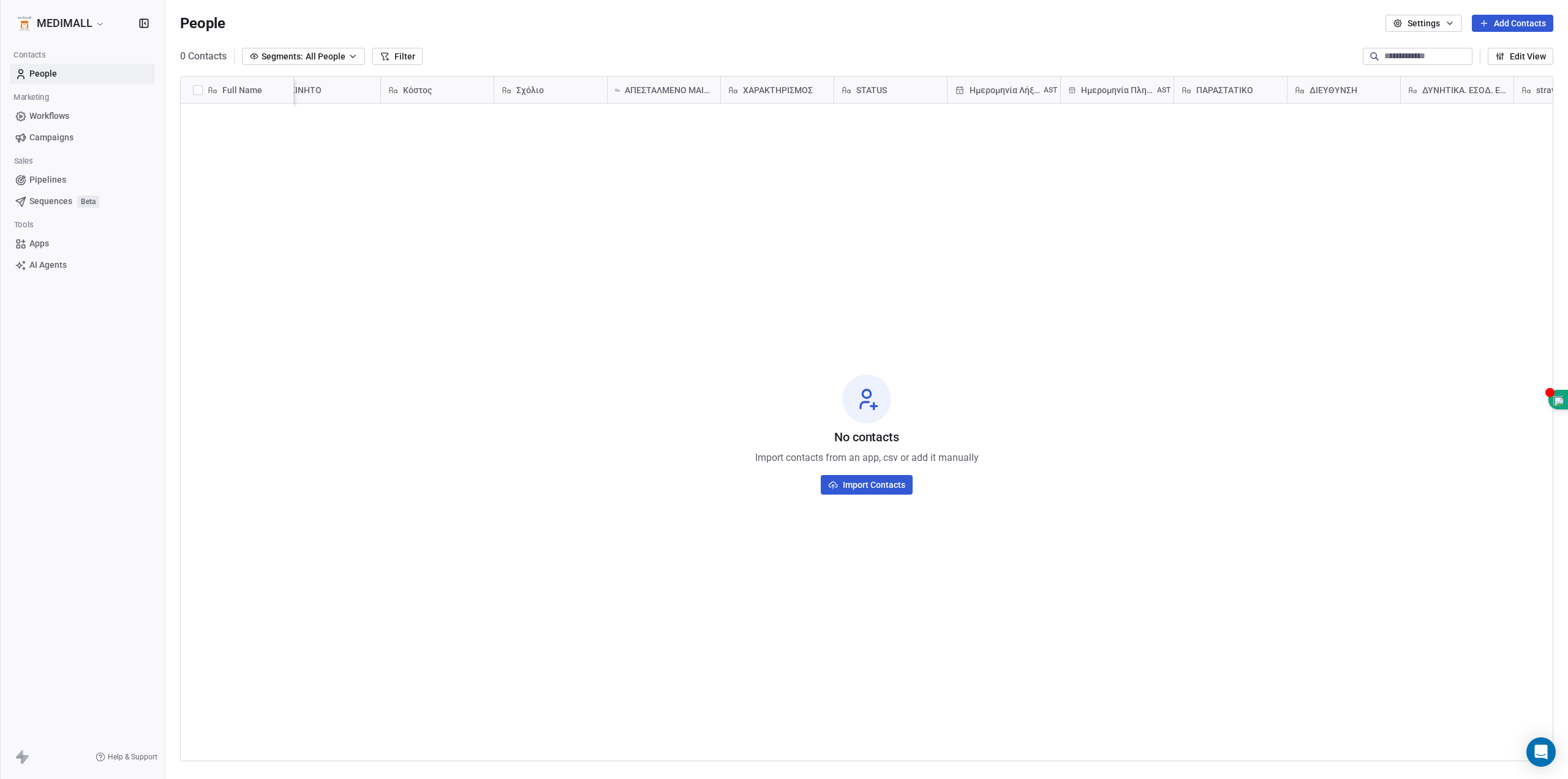
scroll to position [0, 1500]
click at [1452, 84] on div "straw 1" at bounding box center [1465, 90] width 96 height 12
click at [1452, 118] on span "Edit property" at bounding box center [1448, 116] width 49 height 12
drag, startPoint x: 1462, startPoint y: 136, endPoint x: 1567, endPoint y: 307, distance: 200.7
click at [1462, 135] on input "**********" at bounding box center [1470, 139] width 158 height 12
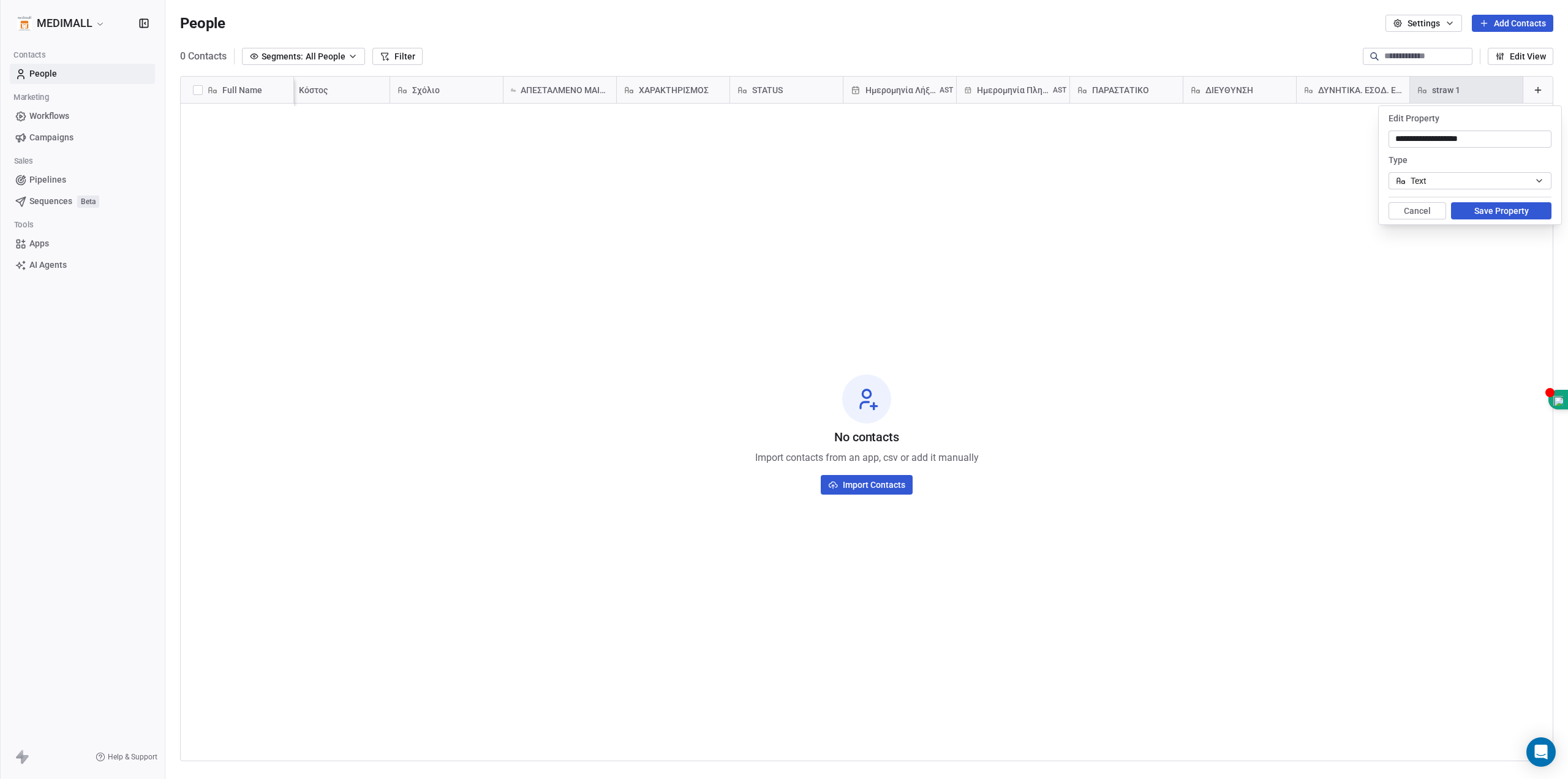
type input "**********"
click at [1506, 208] on button "Save Property" at bounding box center [1501, 211] width 100 height 17
click at [1533, 93] on icon at bounding box center [1538, 90] width 10 height 10
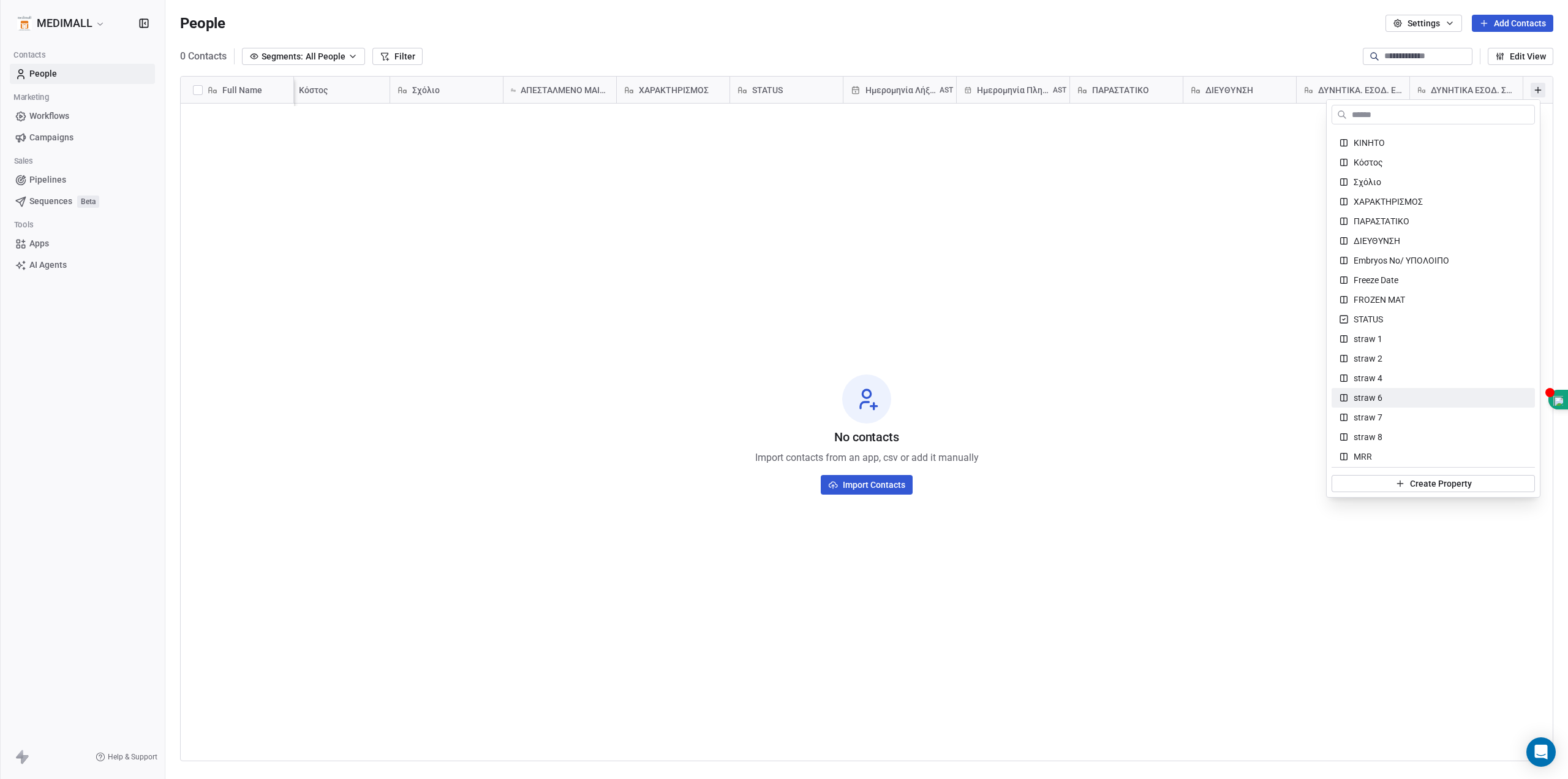
scroll to position [511, 0]
click at [1397, 264] on div "straw 2" at bounding box center [1434, 256] width 203 height 19
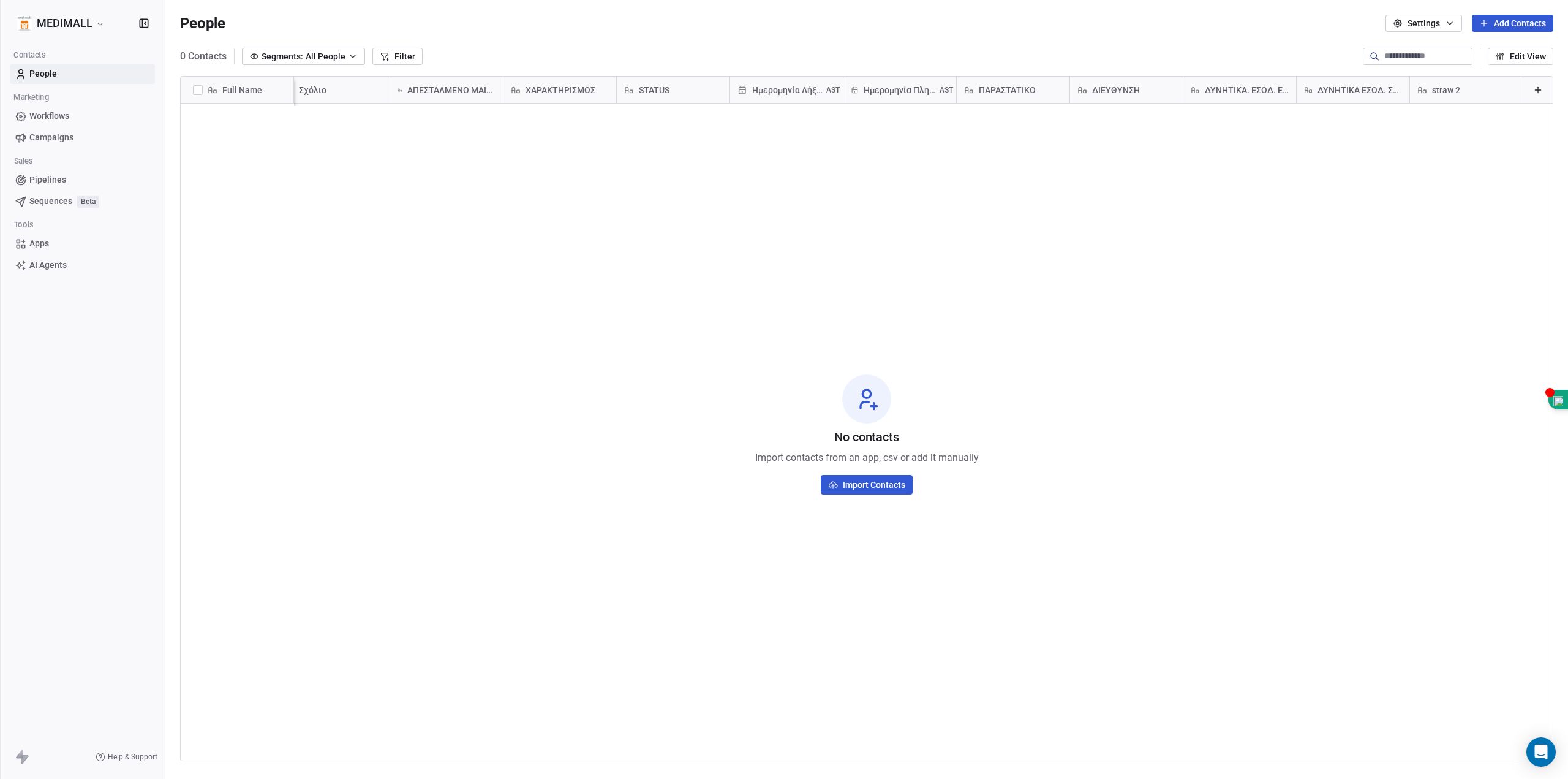
click at [1437, 88] on span "straw 2" at bounding box center [1446, 90] width 28 height 12
click at [1442, 116] on span "Edit property" at bounding box center [1448, 116] width 49 height 12
type input "**********"
click at [1491, 217] on button "Save Property" at bounding box center [1501, 211] width 100 height 17
click at [317, 85] on div "Σχόλιο" at bounding box center [332, 90] width 96 height 12
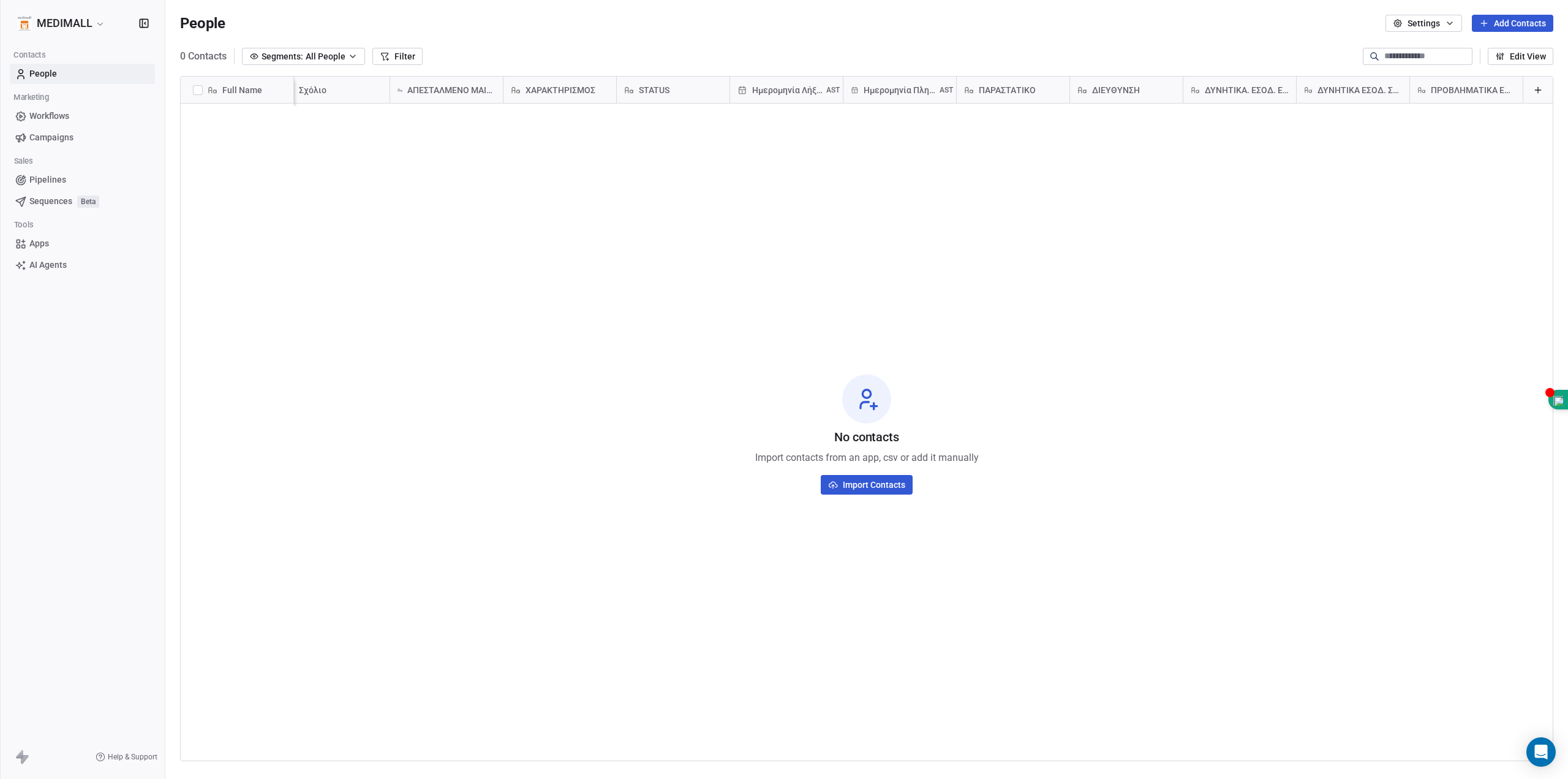
click at [432, 428] on html "MEDIMALL Contacts People Marketing Workflows Campaigns Sales Pipelines Sequence…" at bounding box center [784, 390] width 1568 height 779
click at [256, 83] on div "Full Name" at bounding box center [237, 89] width 112 height 26
click at [256, 83] on html "MEDIMALL Contacts People Marketing Workflows Campaigns Sales Pipelines Sequence…" at bounding box center [784, 390] width 1568 height 779
click at [359, 88] on div "Σχόλιο" at bounding box center [332, 90] width 96 height 12
click at [359, 86] on html "MEDIMALL Contacts People Marketing Workflows Campaigns Sales Pipelines Sequence…" at bounding box center [784, 390] width 1568 height 779
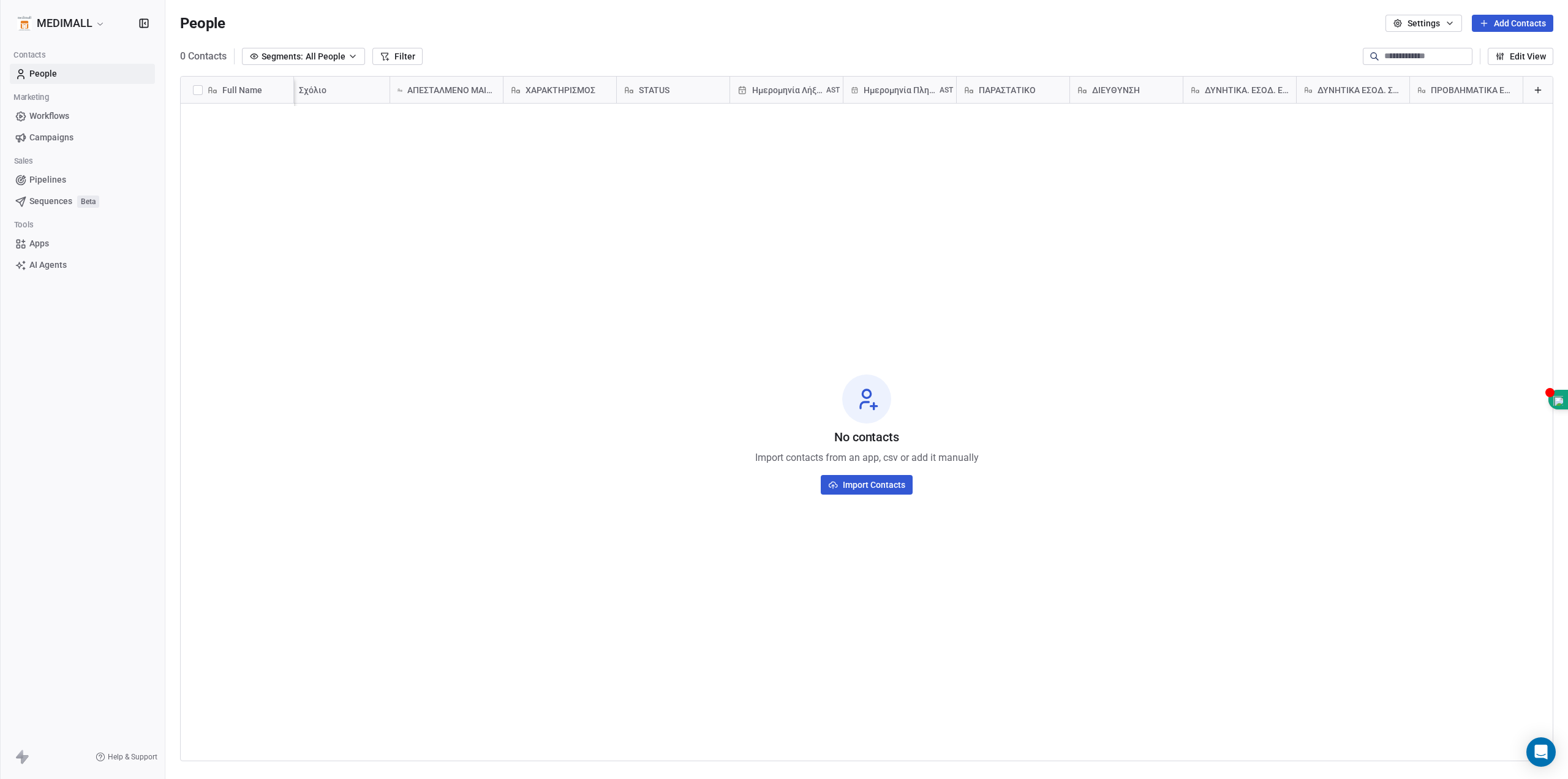
scroll to position [9, 1613]
click at [321, 178] on div "No contacts Import contacts from an app, csv or add it manually Import Contacts" at bounding box center [866, 434] width 1372 height 657
drag, startPoint x: 294, startPoint y: 91, endPoint x: 274, endPoint y: 87, distance: 20.4
click at [274, 87] on div at bounding box center [274, 89] width 3 height 26
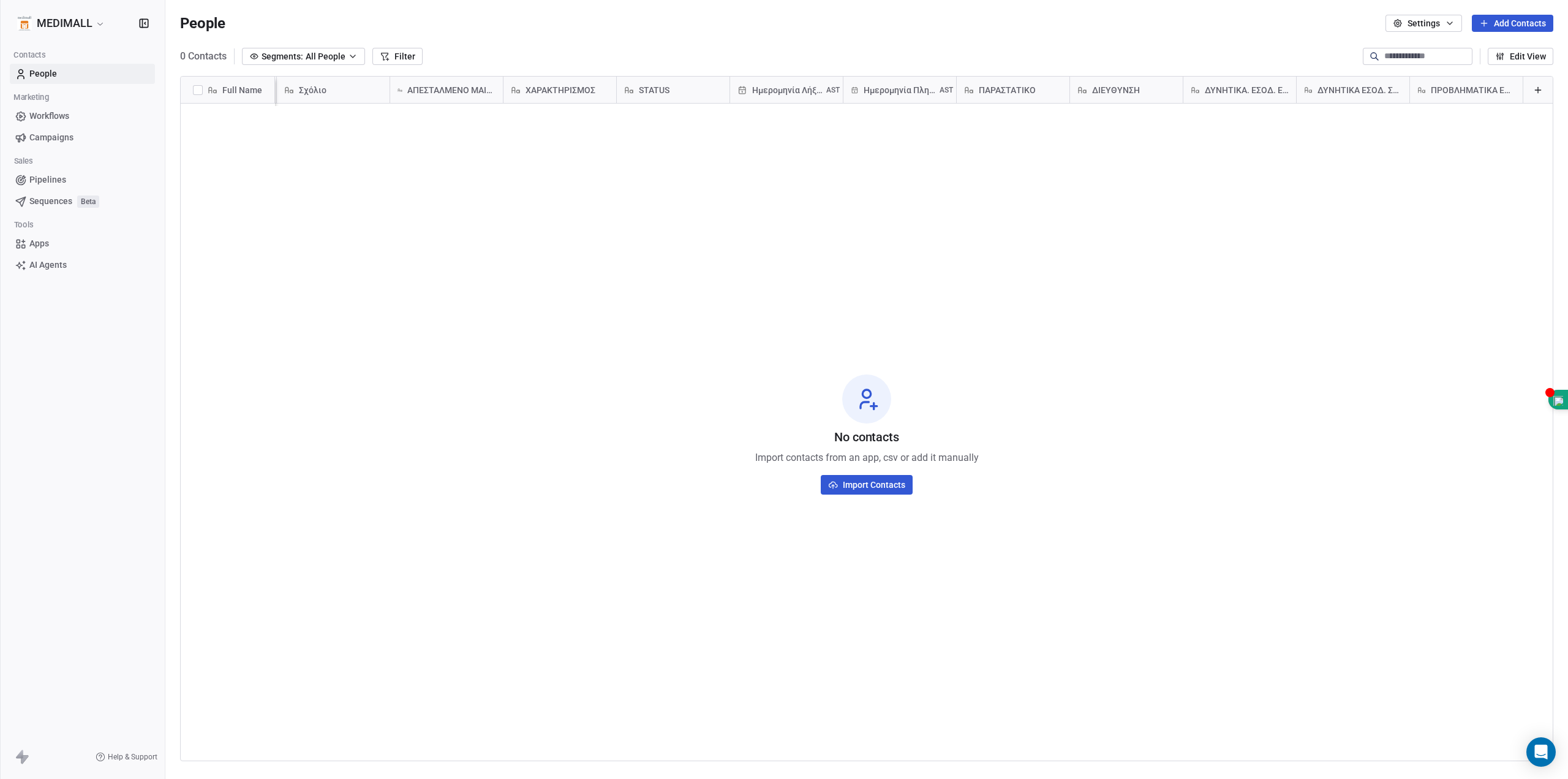
click at [361, 236] on div "No contacts Import contacts from an app, csv or add it manually Import Contacts" at bounding box center [866, 434] width 1372 height 657
click at [330, 224] on div "No contacts Import contacts from an app, csv or add it manually Import Contacts" at bounding box center [866, 434] width 1372 height 657
click at [355, 72] on div "Full Name ΣΤΑΘΕΡΟ ΚΙΝΗΤΟ Κόστος Σχόλιο ΑΠΕΣΤΑΛΜΕΝΟ MAIL ΠΛΗΡΩΜΗΣ + ΕΝΤΥΠΟ ΧΑΡΑΚ…" at bounding box center [866, 409] width 1403 height 685
click at [351, 84] on div "Σχόλιο" at bounding box center [332, 90] width 96 height 12
click at [505, 232] on html "MEDIMALL Contacts People Marketing Workflows Campaigns Sales Pipelines Sequence…" at bounding box center [784, 390] width 1568 height 779
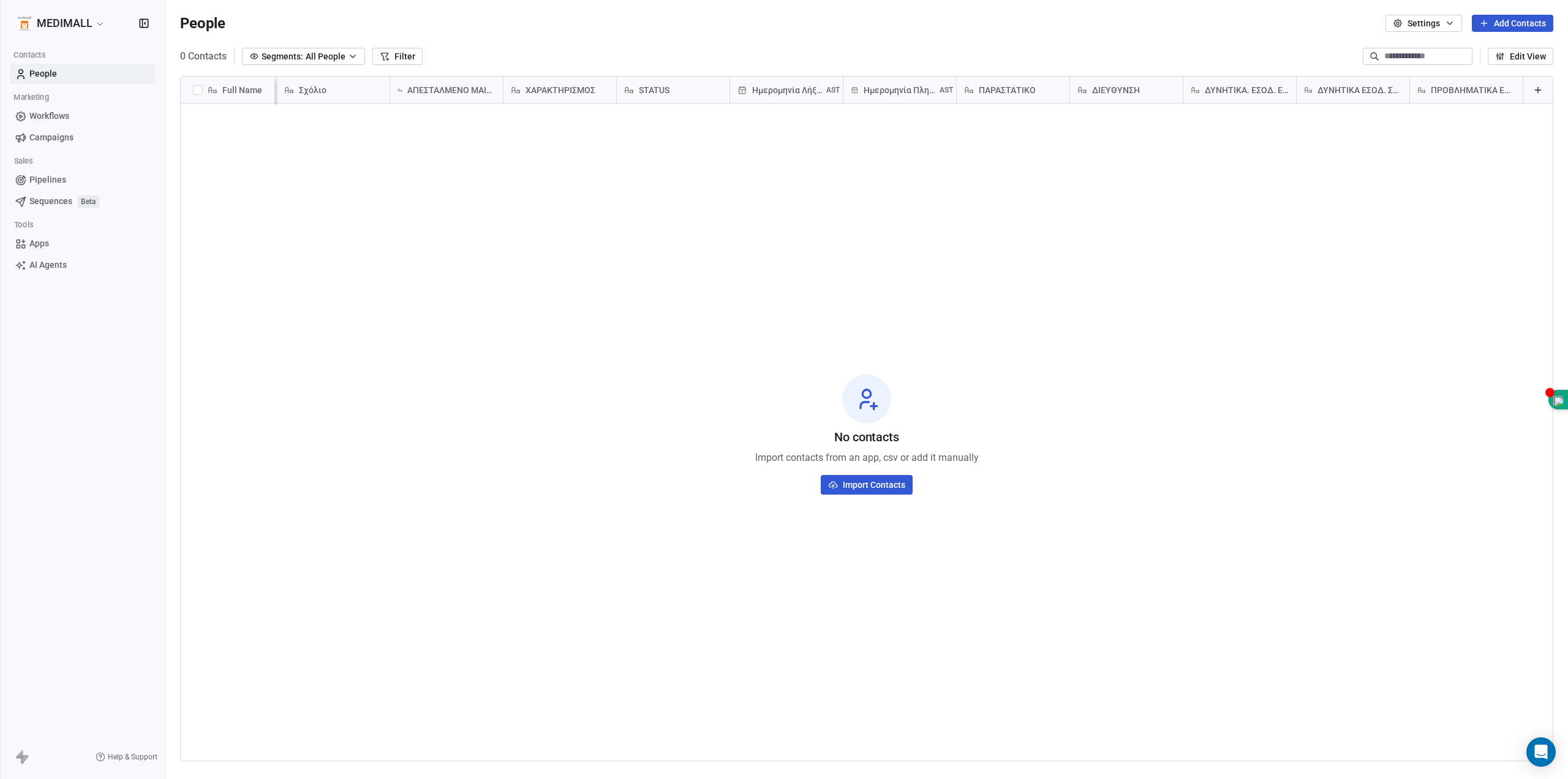
click at [288, 246] on div "No contacts Import contacts from an app, csv or add it manually Import Contacts" at bounding box center [866, 434] width 1372 height 657
click at [366, 234] on div "No contacts Import contacts from an app, csv or add it manually Import Contacts" at bounding box center [866, 434] width 1372 height 657
click at [40, 74] on span "People" at bounding box center [43, 74] width 27 height 13
click at [701, 266] on div "No contacts Import contacts from an app, csv or add it manually Import Contacts" at bounding box center [866, 434] width 1372 height 657
click at [108, 29] on html "MEDIMALL Contacts People Marketing Workflows Campaigns Sales Pipelines Sequence…" at bounding box center [784, 390] width 1568 height 779
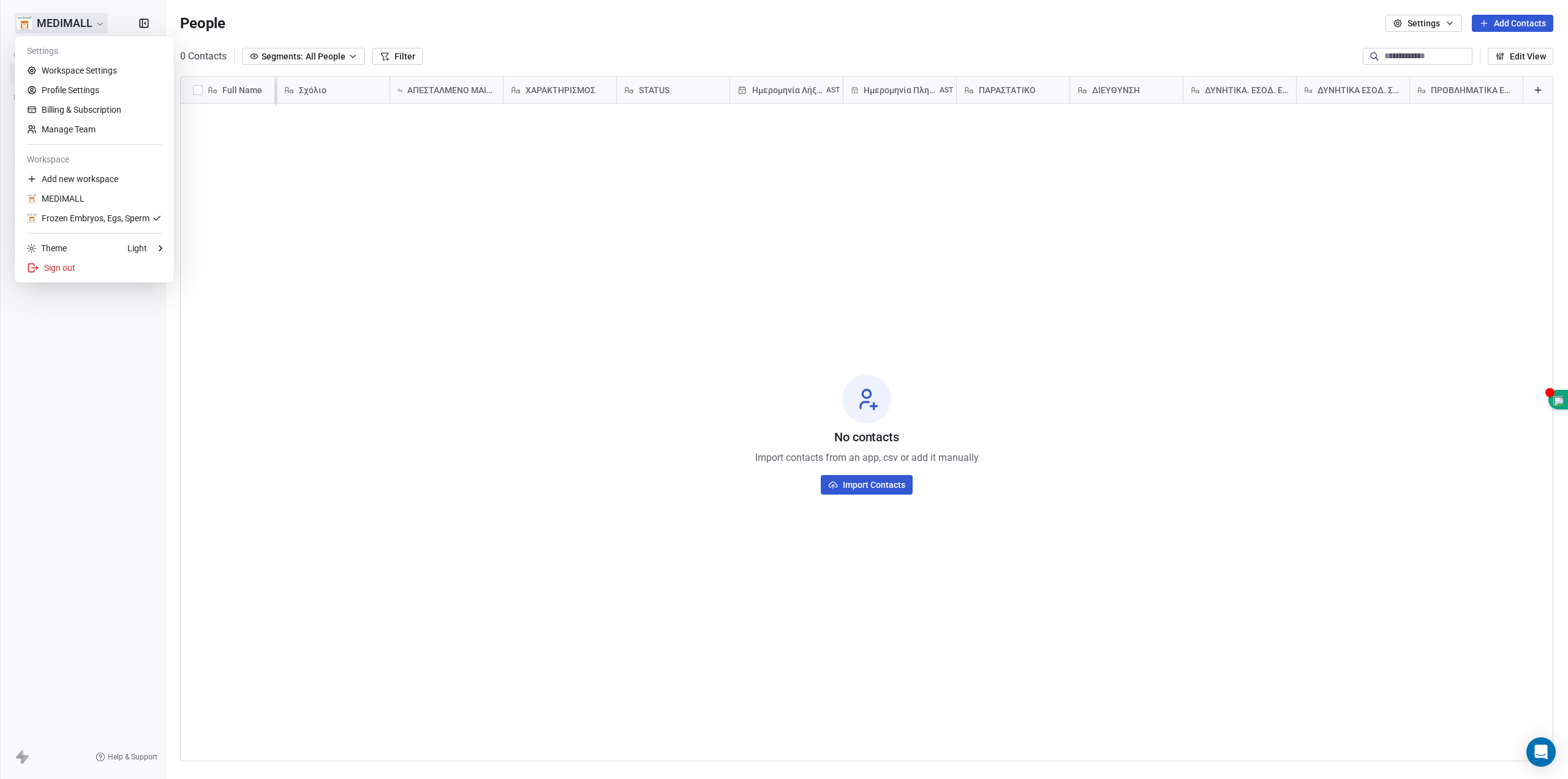
click at [546, 241] on html "MEDIMALL Contacts People Marketing Workflows Campaigns Sales Pipelines Sequence…" at bounding box center [784, 390] width 1568 height 779
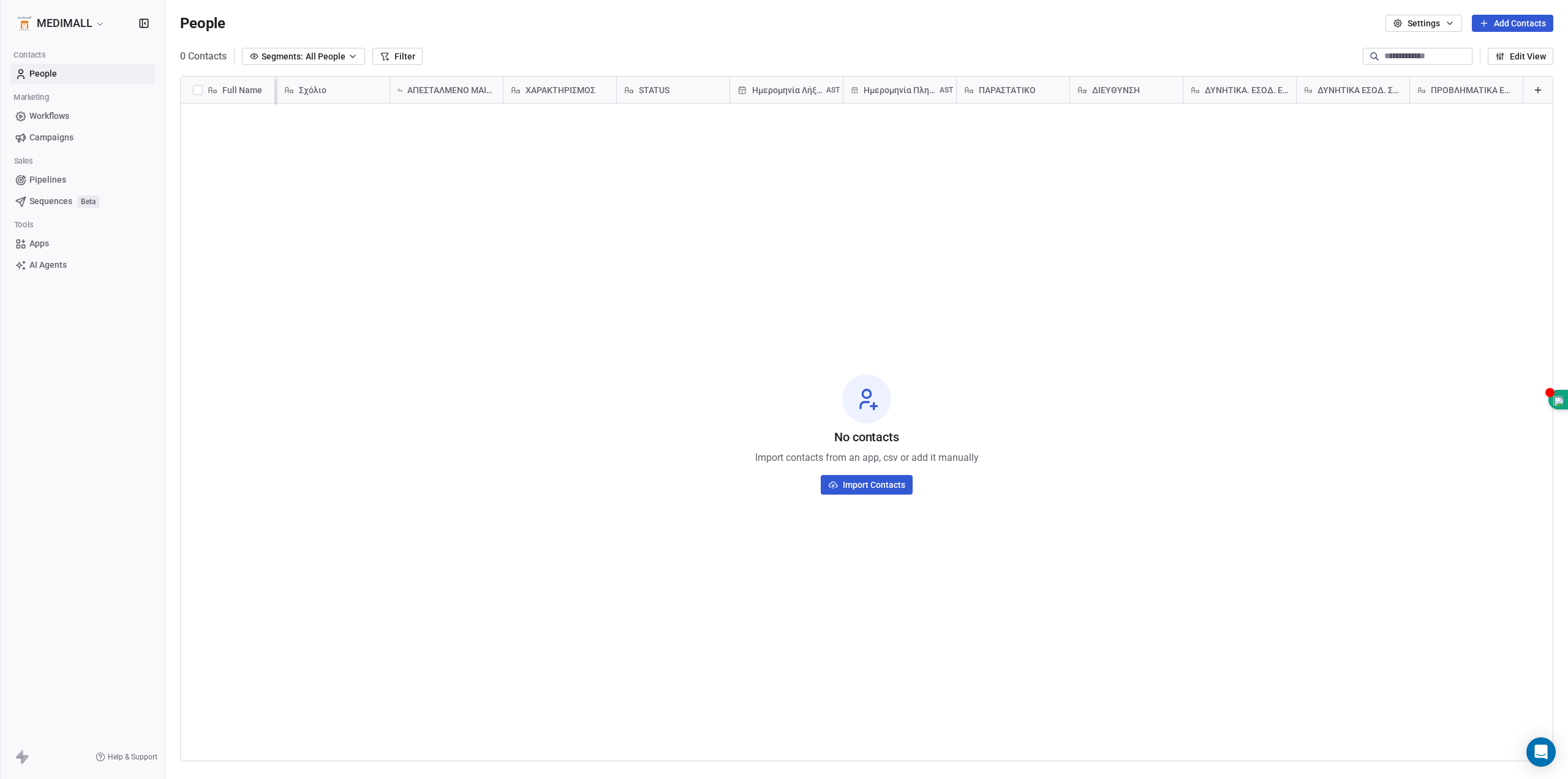
click at [751, 204] on div "No contacts Import contacts from an app, csv or add it manually Import Contacts" at bounding box center [866, 434] width 1372 height 657
click at [914, 84] on span "Ημερομηνία Πληρωμής" at bounding box center [900, 90] width 74 height 12
click at [1092, 250] on html "MEDIMALL Contacts People Marketing Workflows Campaigns Sales Pipelines Sequence…" at bounding box center [784, 390] width 1568 height 779
click at [142, 23] on icon "button" at bounding box center [142, 23] width 0 height 8
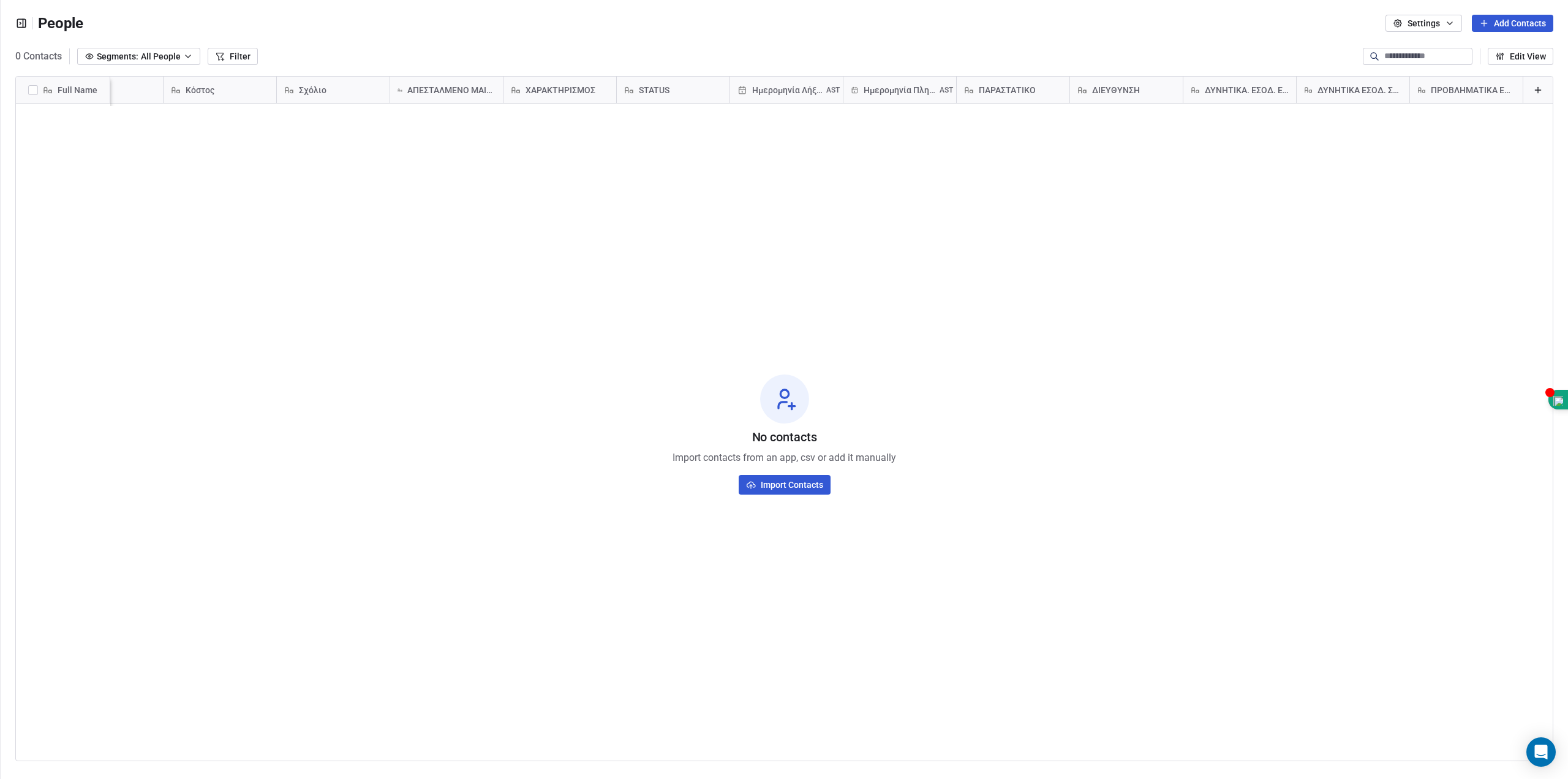
click at [447, 774] on section "People Settings Add Contacts 0 Contacts Segments: All People Filter Edit View T…" at bounding box center [784, 390] width 1567 height 779
click at [25, 23] on icon "button" at bounding box center [21, 23] width 12 height 12
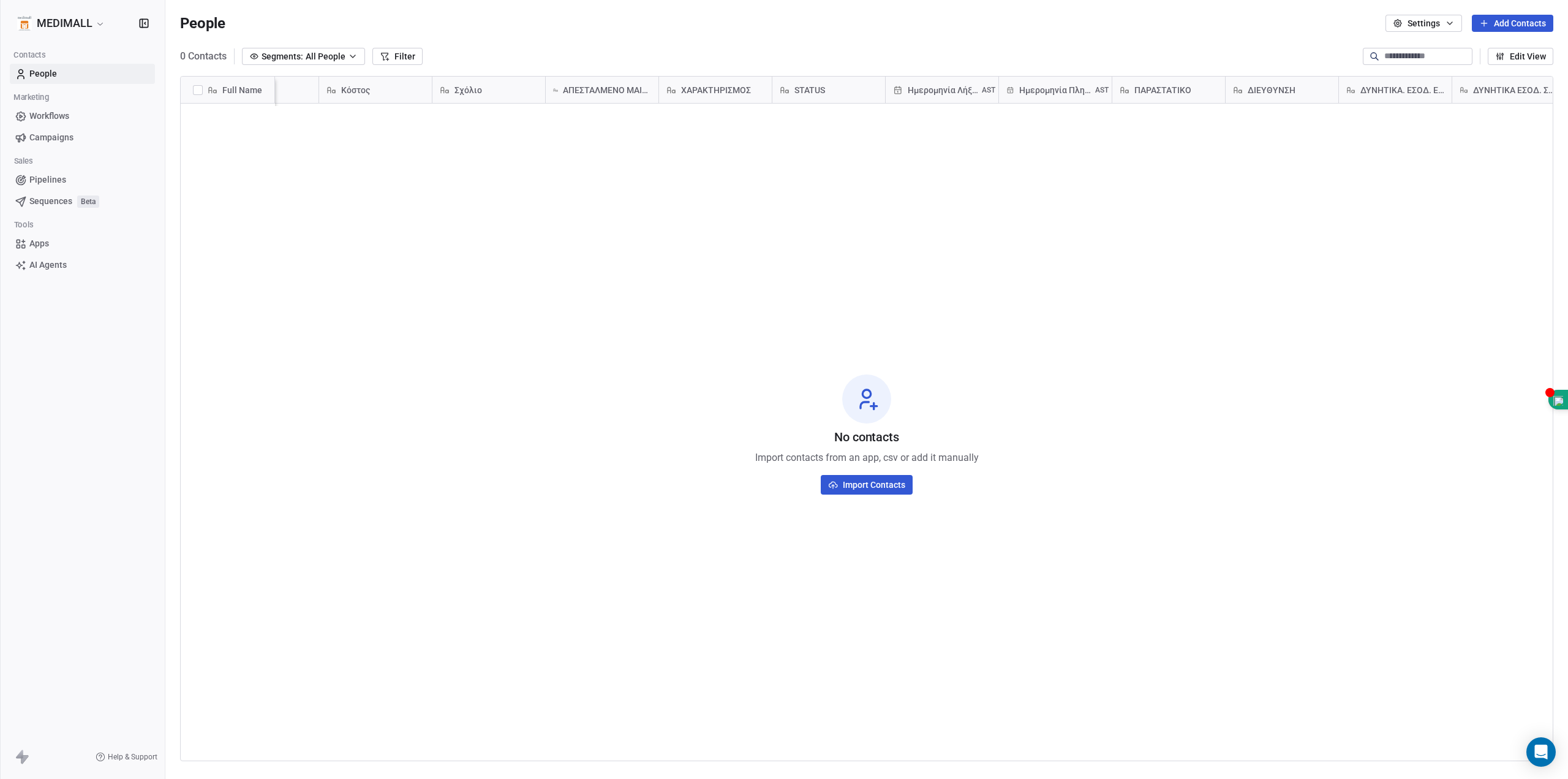
click at [129, 760] on span "Help & Support" at bounding box center [132, 757] width 50 height 10
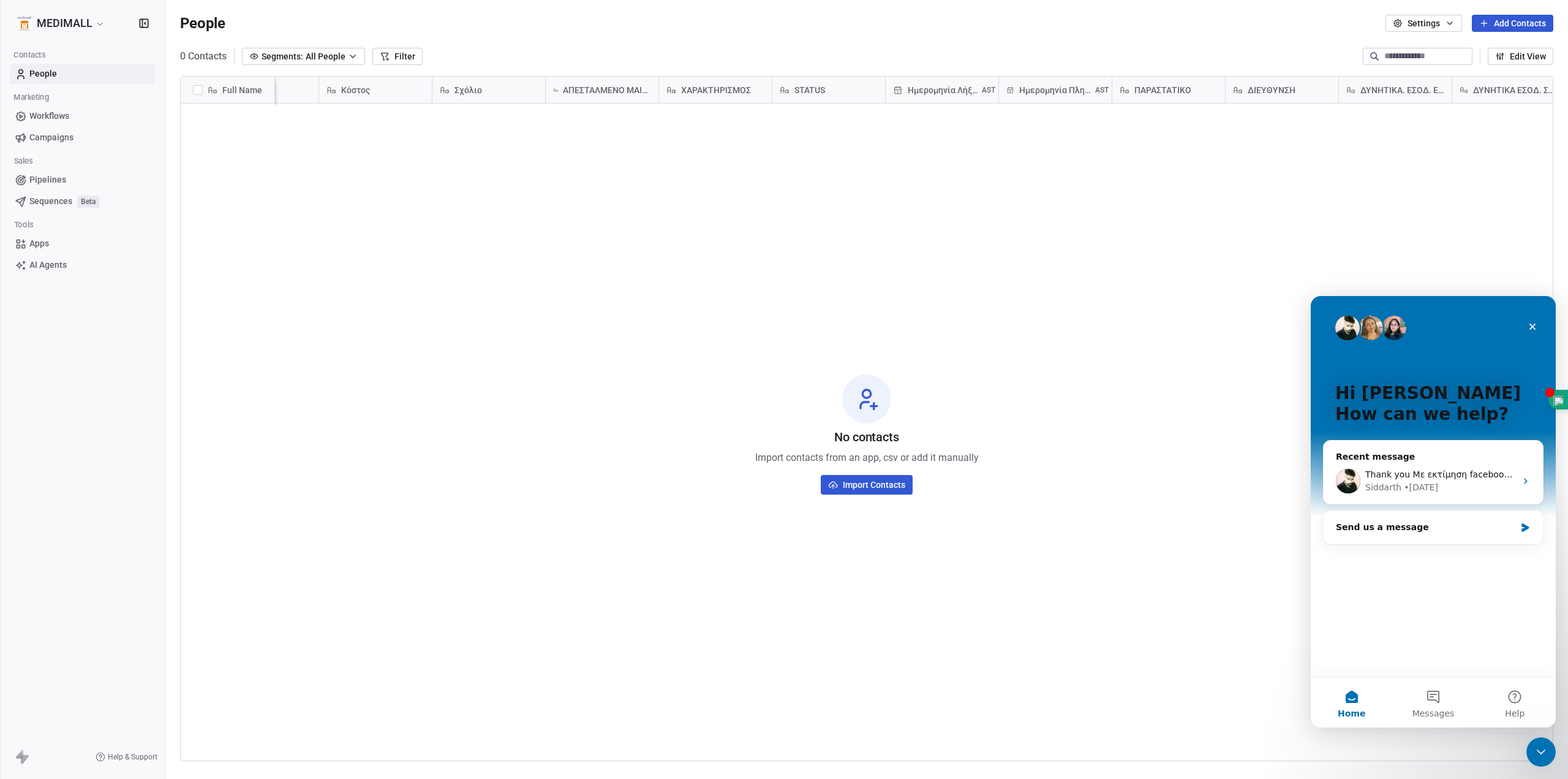
scroll to position [0, 0]
click at [1435, 709] on span "Messages" at bounding box center [1434, 713] width 42 height 9
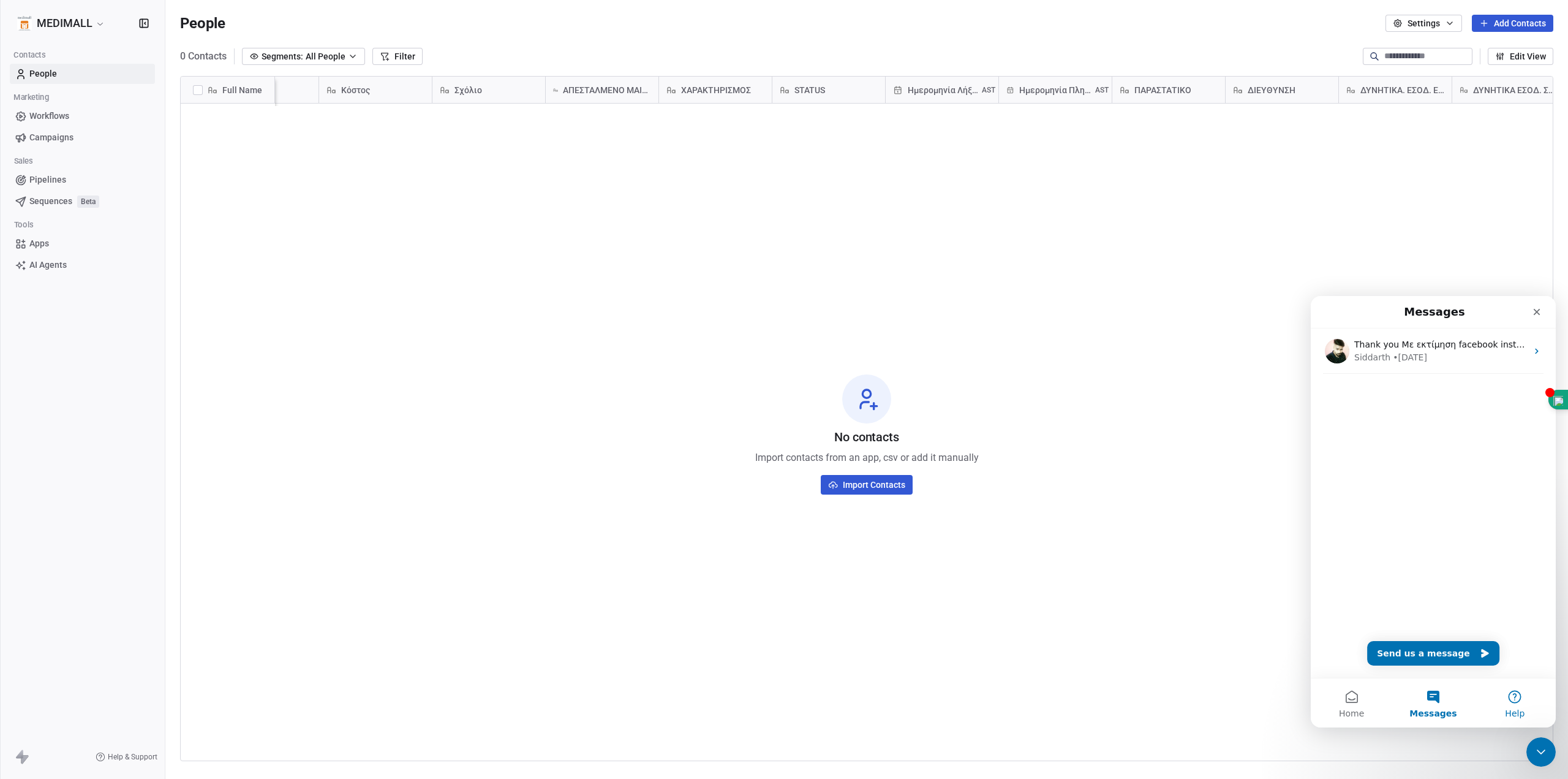
click at [1514, 701] on button "Help" at bounding box center [1515, 703] width 82 height 49
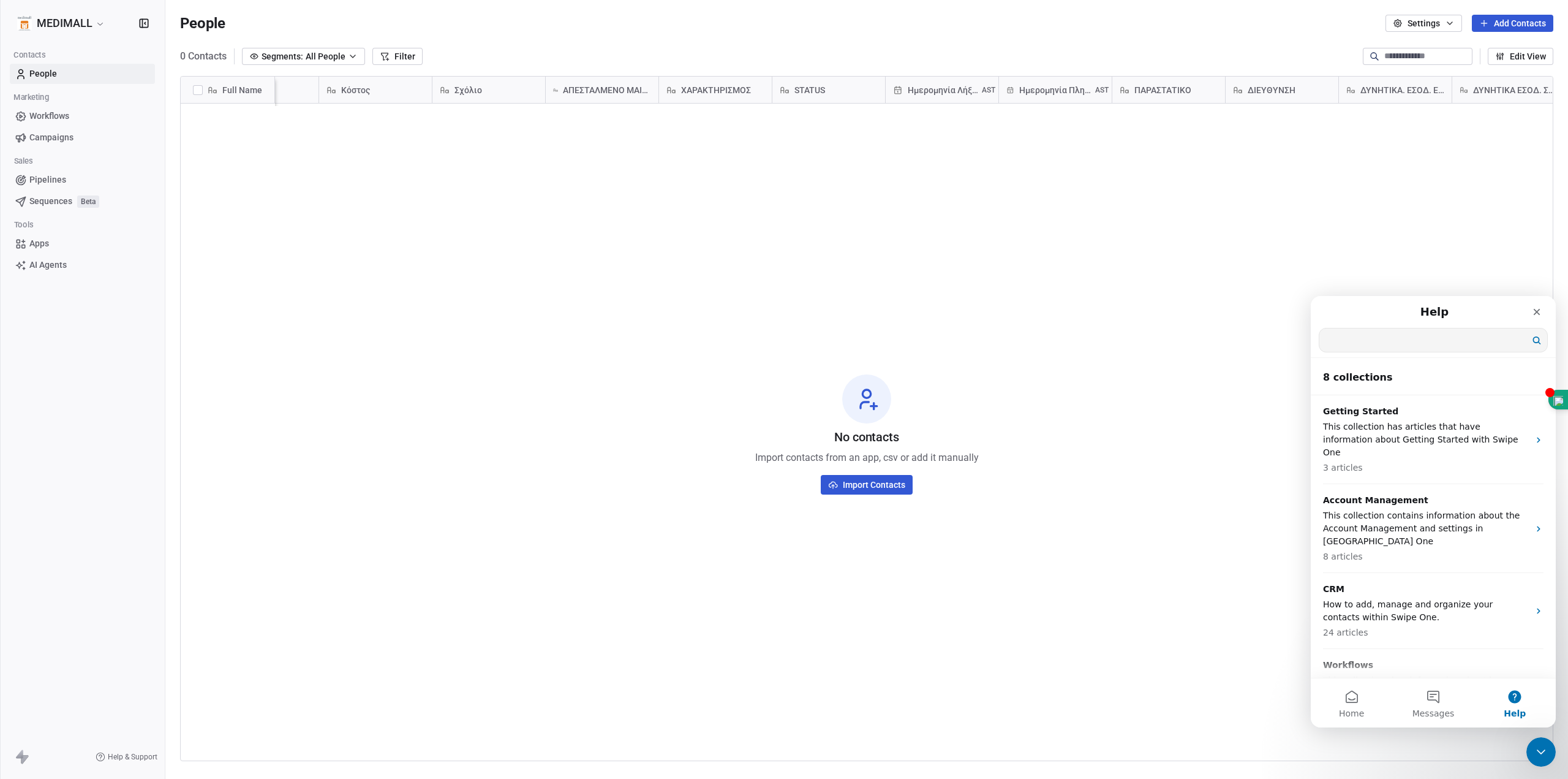
click at [1403, 345] on input "Search for help" at bounding box center [1433, 340] width 228 height 23
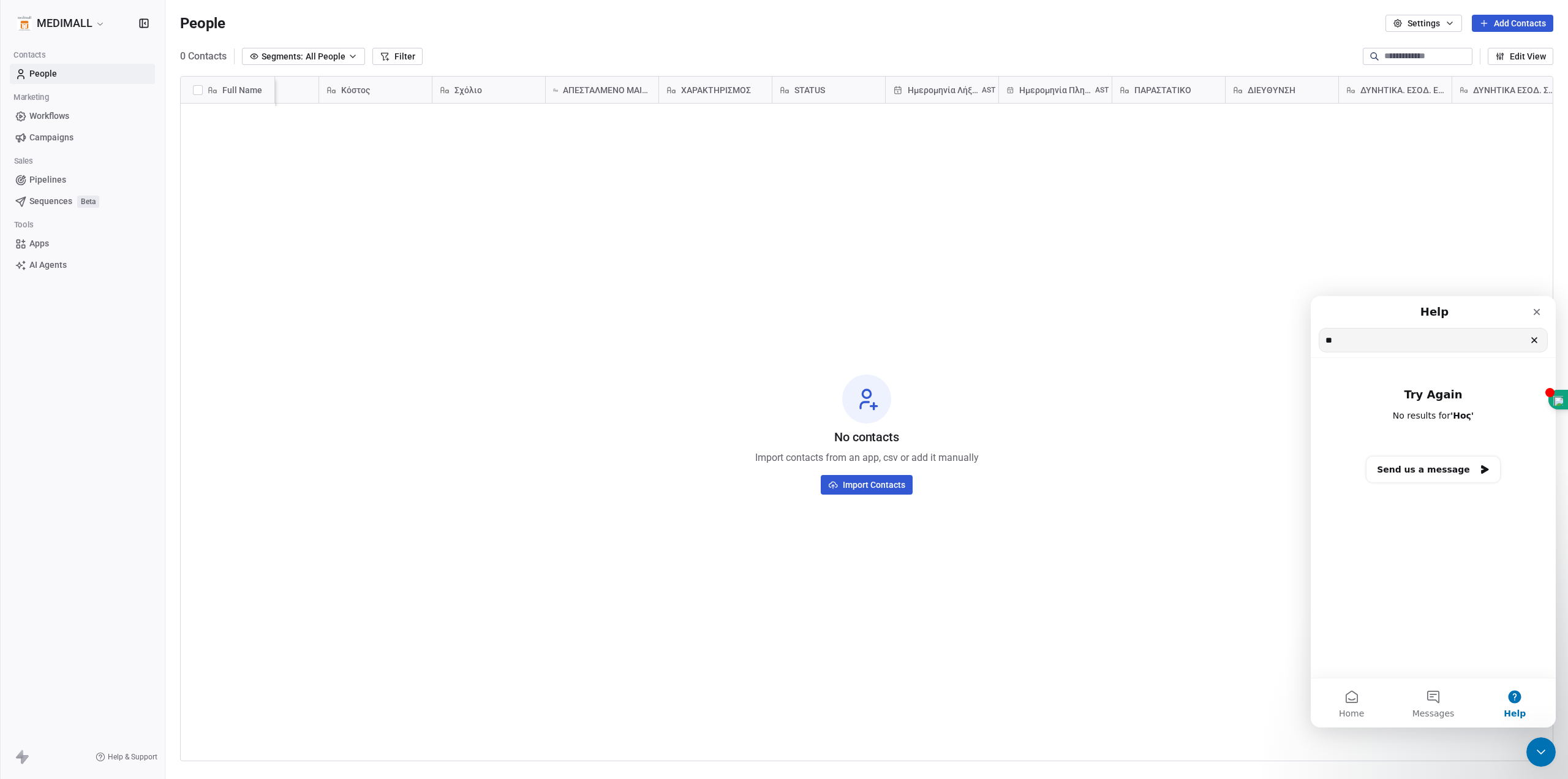
type input "*"
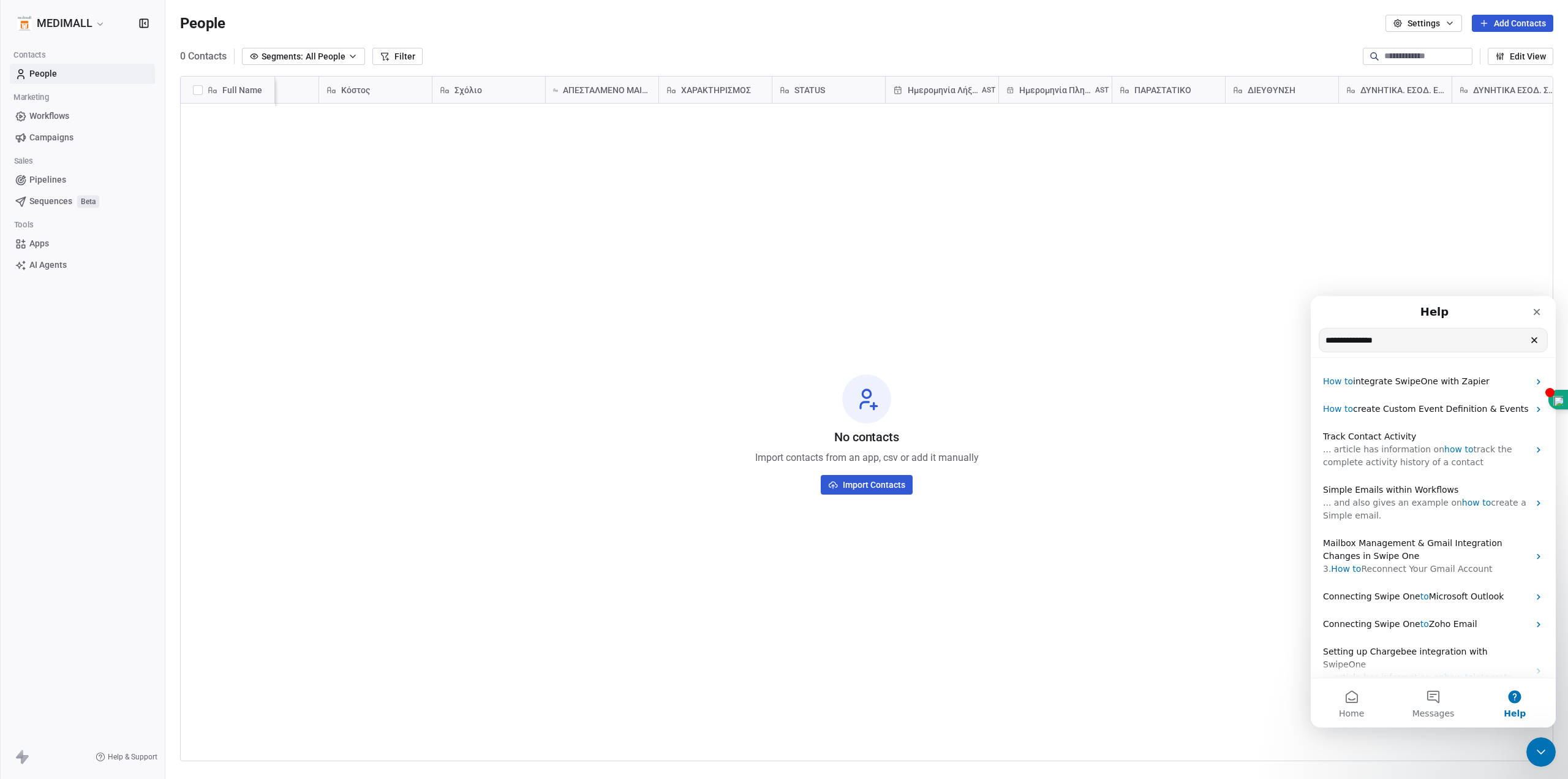
type input "**********"
click at [1530, 341] on icon "Clear" at bounding box center [1535, 340] width 10 height 10
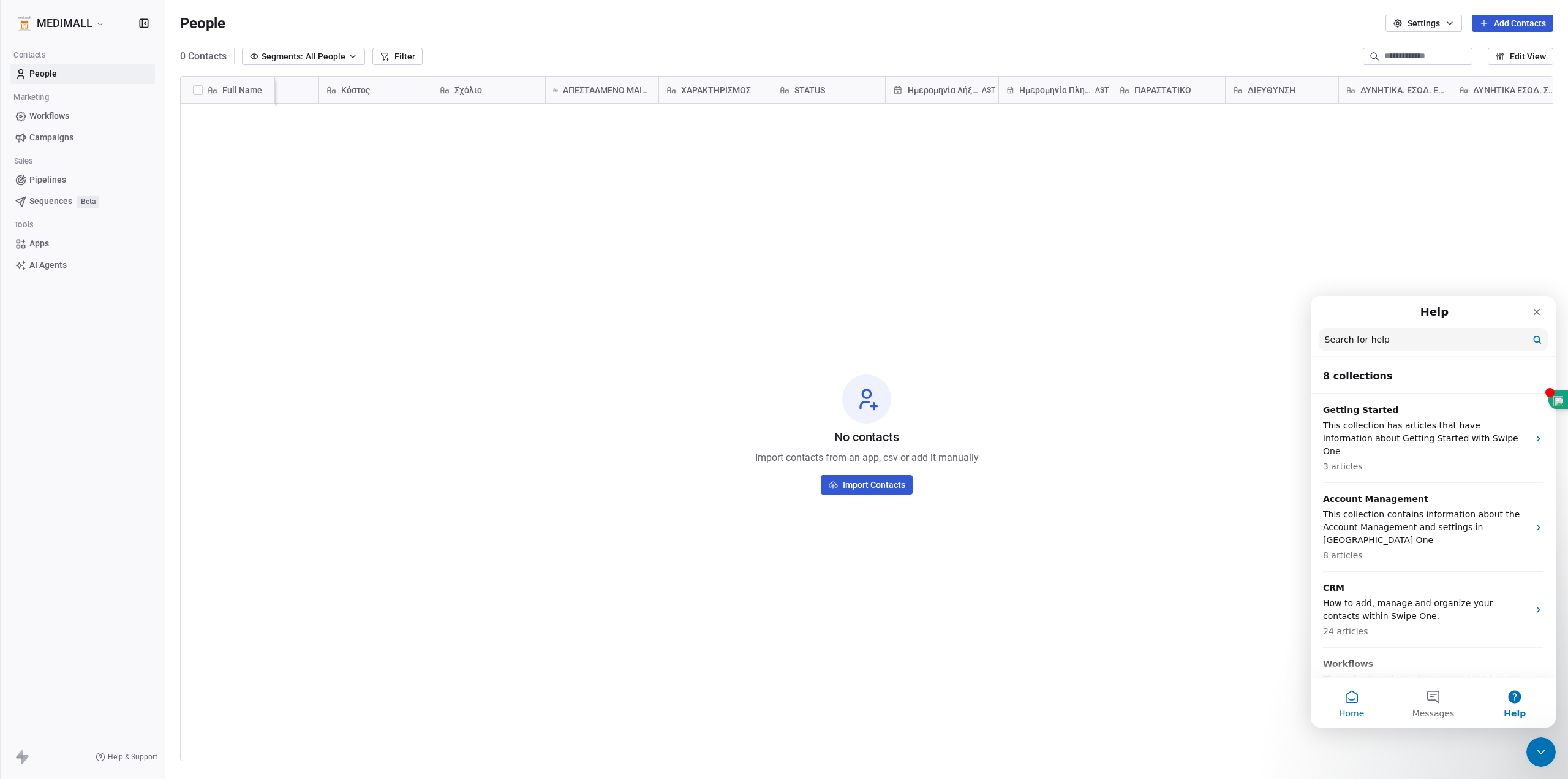
click at [1346, 697] on button "Home" at bounding box center [1352, 703] width 82 height 49
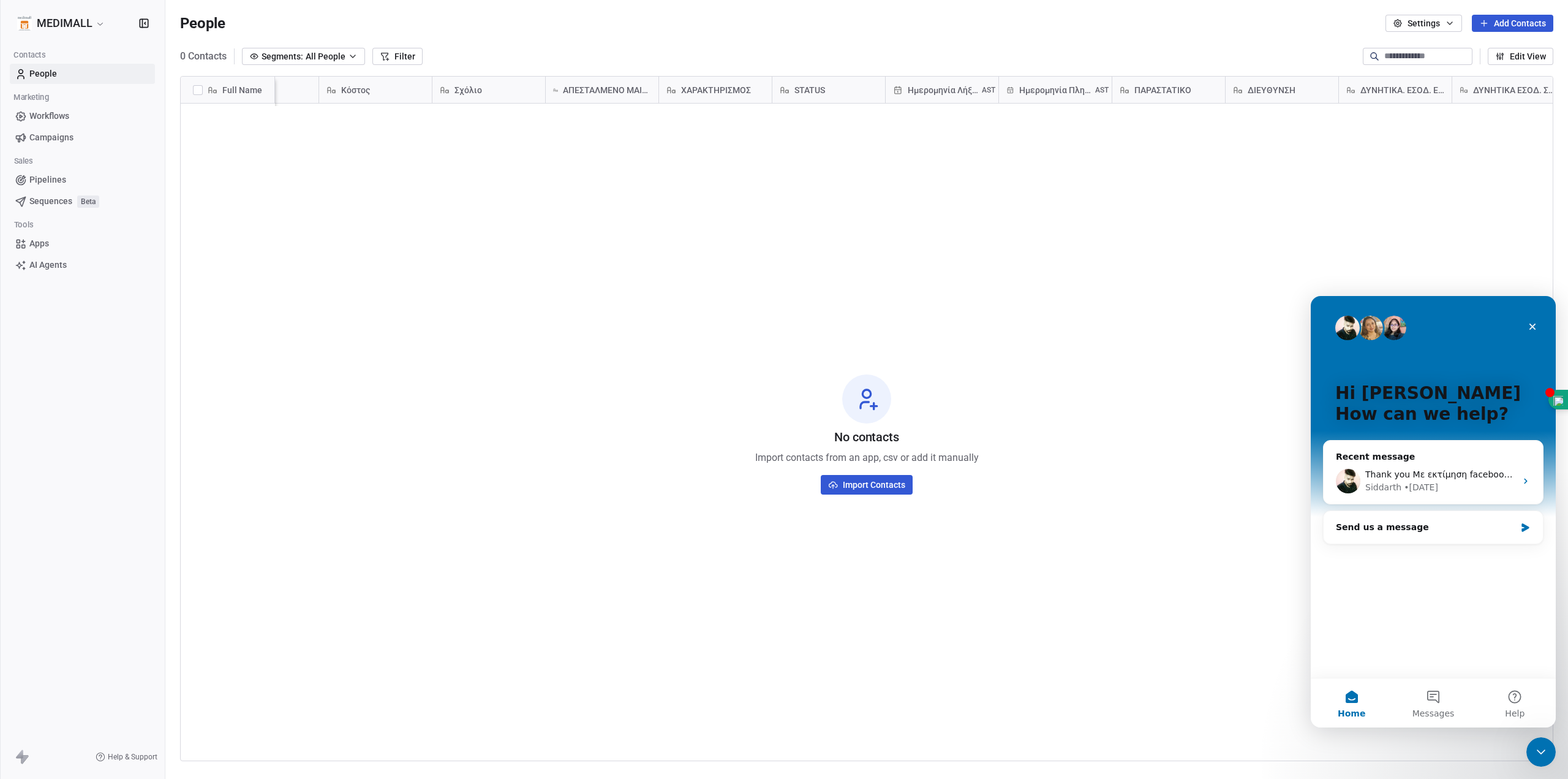
click at [1147, 180] on div "No contacts Import contacts from an app, csv or add it manually Import Contacts" at bounding box center [866, 434] width 1372 height 657
click at [292, 84] on div "ΚΙΝΗΤΟ" at bounding box center [261, 90] width 96 height 12
click at [342, 82] on html "MEDIMALL Contacts People Marketing Workflows Campaigns Sales Pipelines Sequence…" at bounding box center [784, 390] width 1568 height 779
click at [400, 84] on div "Κόστος" at bounding box center [374, 90] width 96 height 12
click at [400, 82] on html "MEDIMALL Contacts People Marketing Workflows Campaigns Sales Pipelines Sequence…" at bounding box center [784, 390] width 1568 height 779
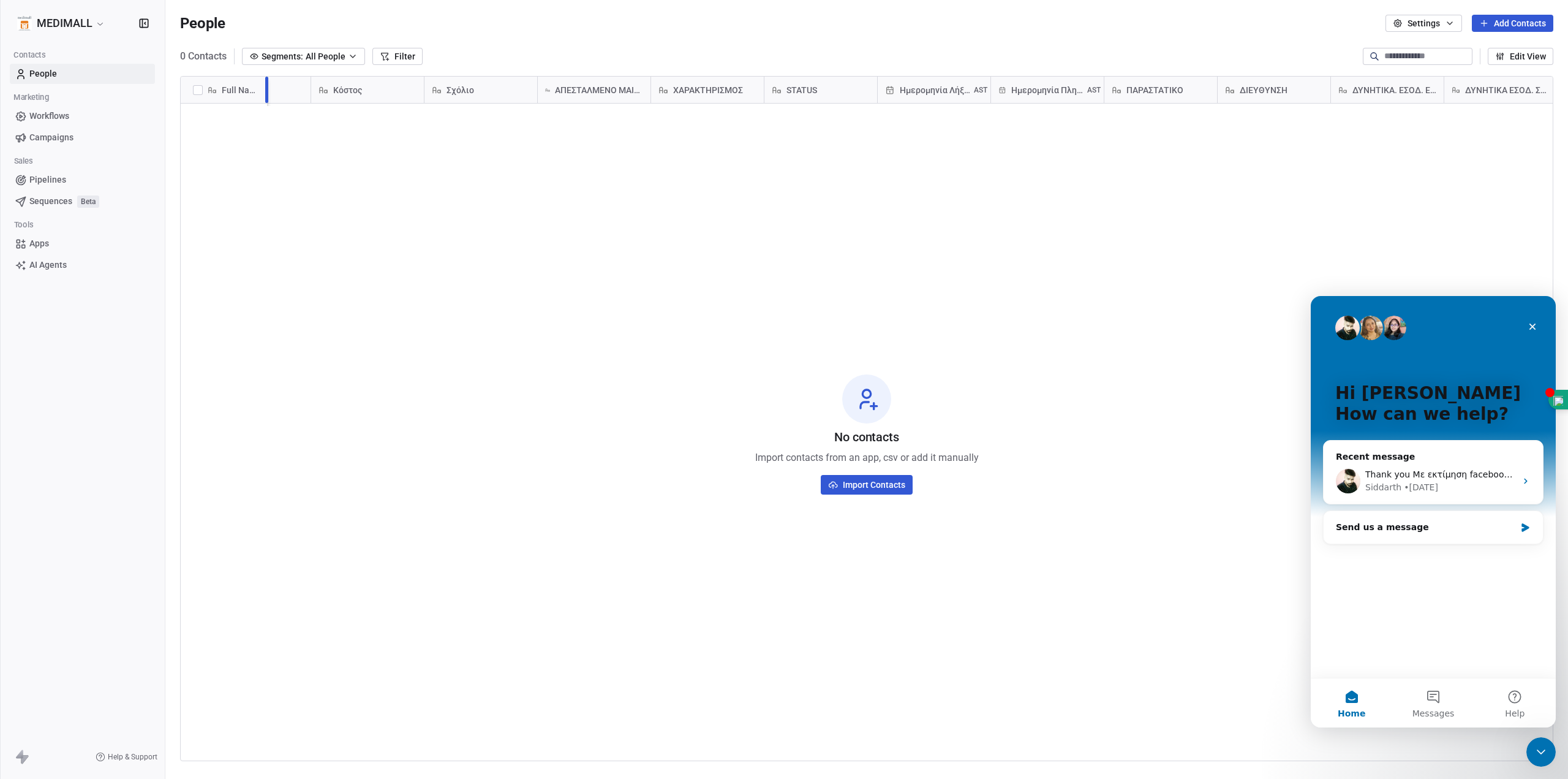
drag, startPoint x: 275, startPoint y: 84, endPoint x: 267, endPoint y: 83, distance: 8.1
click at [267, 83] on div at bounding box center [267, 89] width 3 height 26
click at [292, 57] on span "Segments:" at bounding box center [282, 56] width 41 height 13
click at [292, 57] on html "MEDIMALL Contacts People Marketing Workflows Campaigns Sales Pipelines Sequence…" at bounding box center [784, 390] width 1568 height 779
click at [413, 56] on button "Filter" at bounding box center [397, 56] width 50 height 17
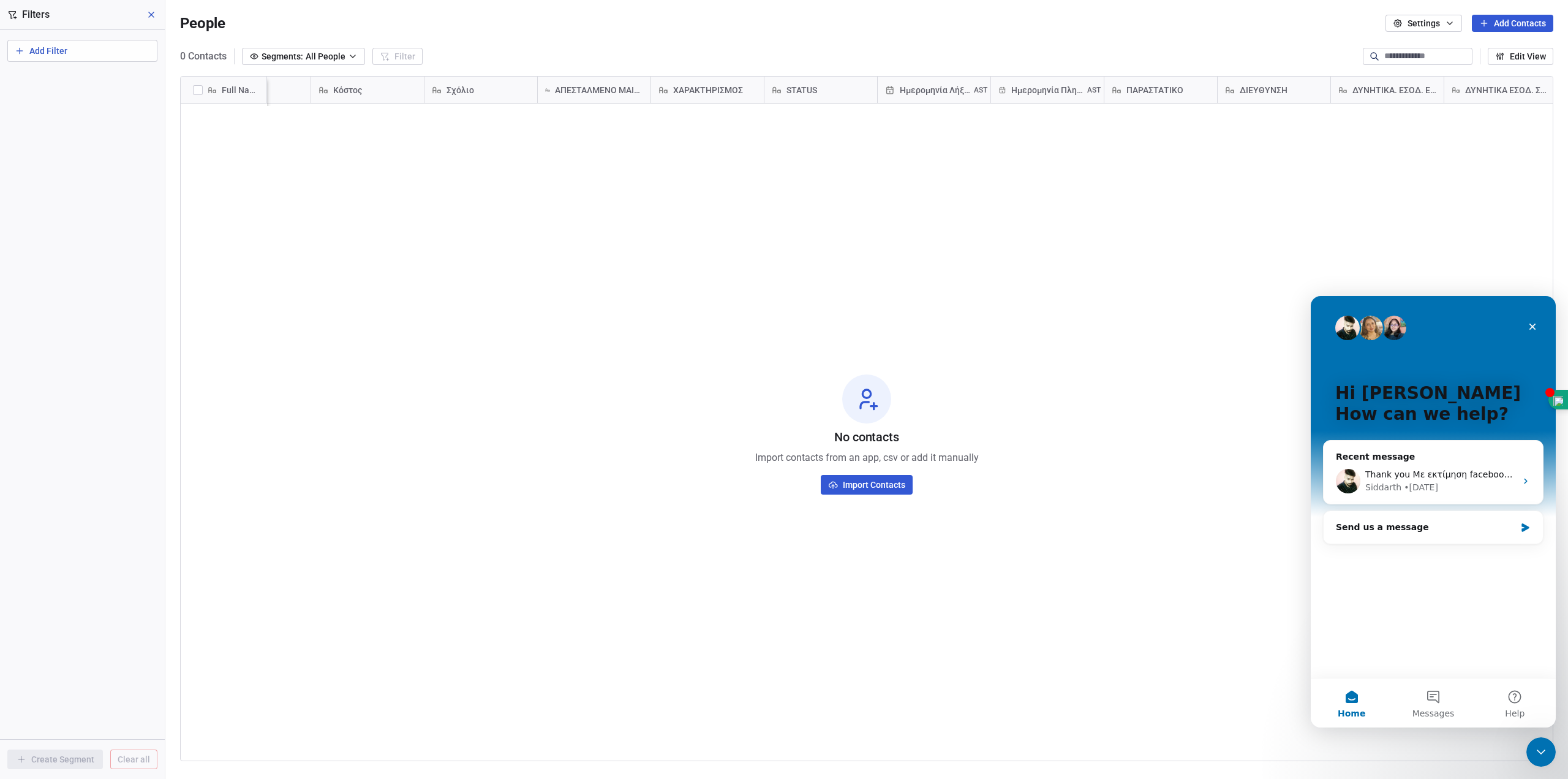
click at [153, 13] on icon at bounding box center [151, 14] width 5 height 5
click at [985, 206] on div "No contacts Import contacts from an app, csv or add it manually Import Contacts" at bounding box center [866, 434] width 1372 height 657
click at [1527, 329] on div "Close" at bounding box center [1533, 327] width 22 height 22
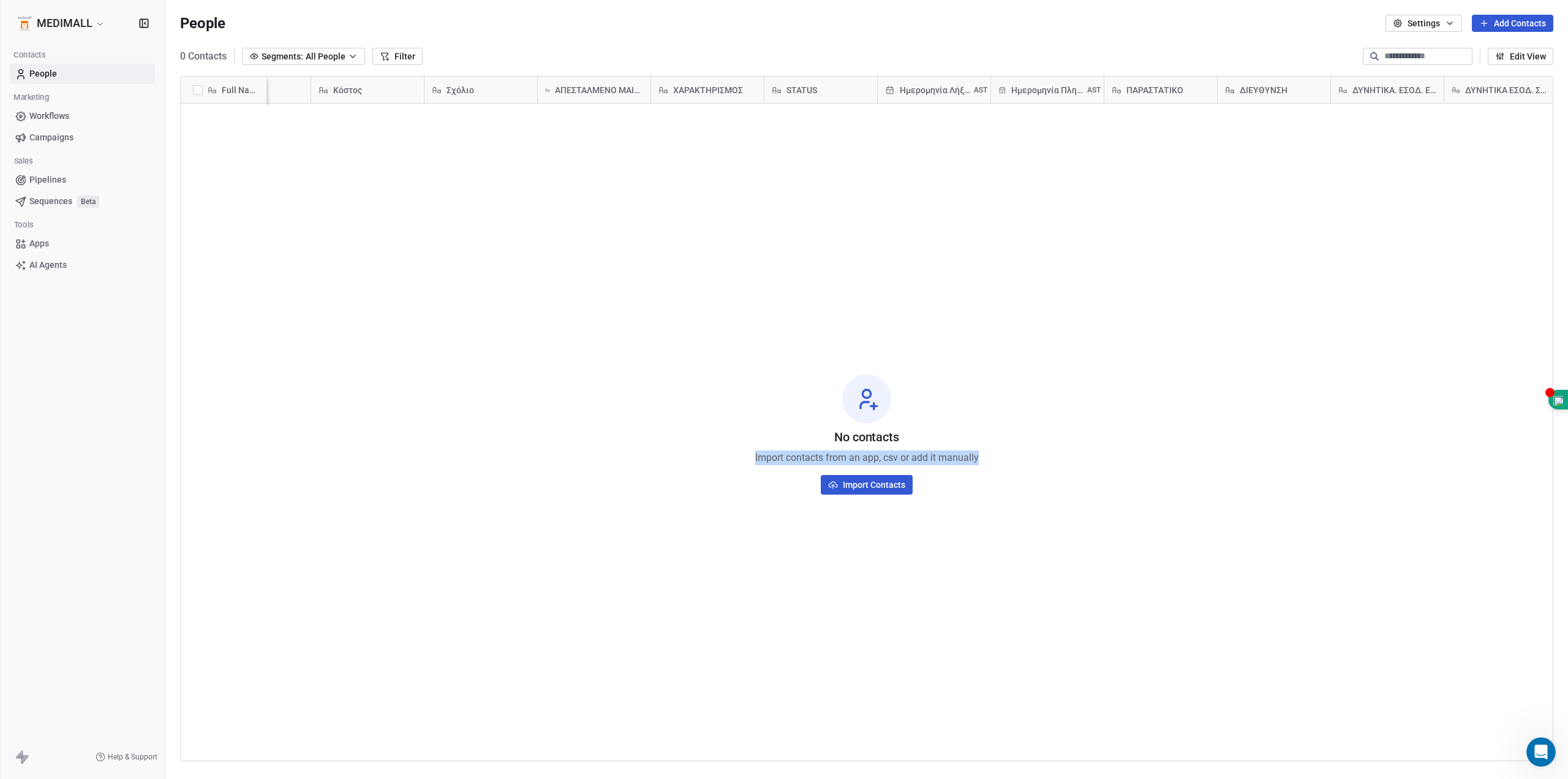
drag, startPoint x: 1366, startPoint y: 482, endPoint x: 966, endPoint y: 323, distance: 430.4
click at [750, 397] on div "No contacts Import contacts from an app, csv or add it manually Import Contacts" at bounding box center [866, 434] width 1372 height 657
click at [876, 480] on button "Import Contacts" at bounding box center [866, 485] width 92 height 19
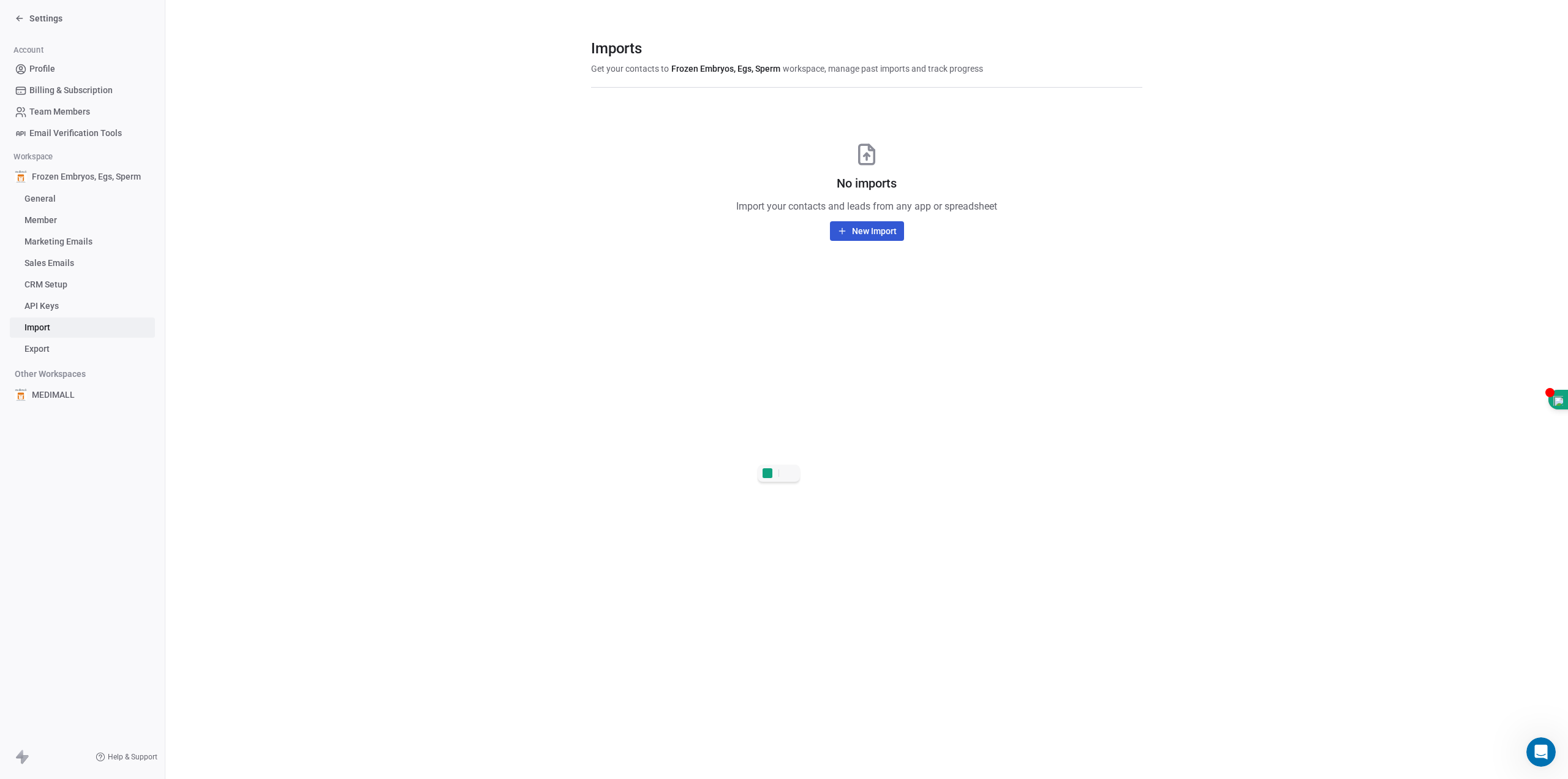
click at [889, 227] on button "New Import" at bounding box center [867, 231] width 74 height 19
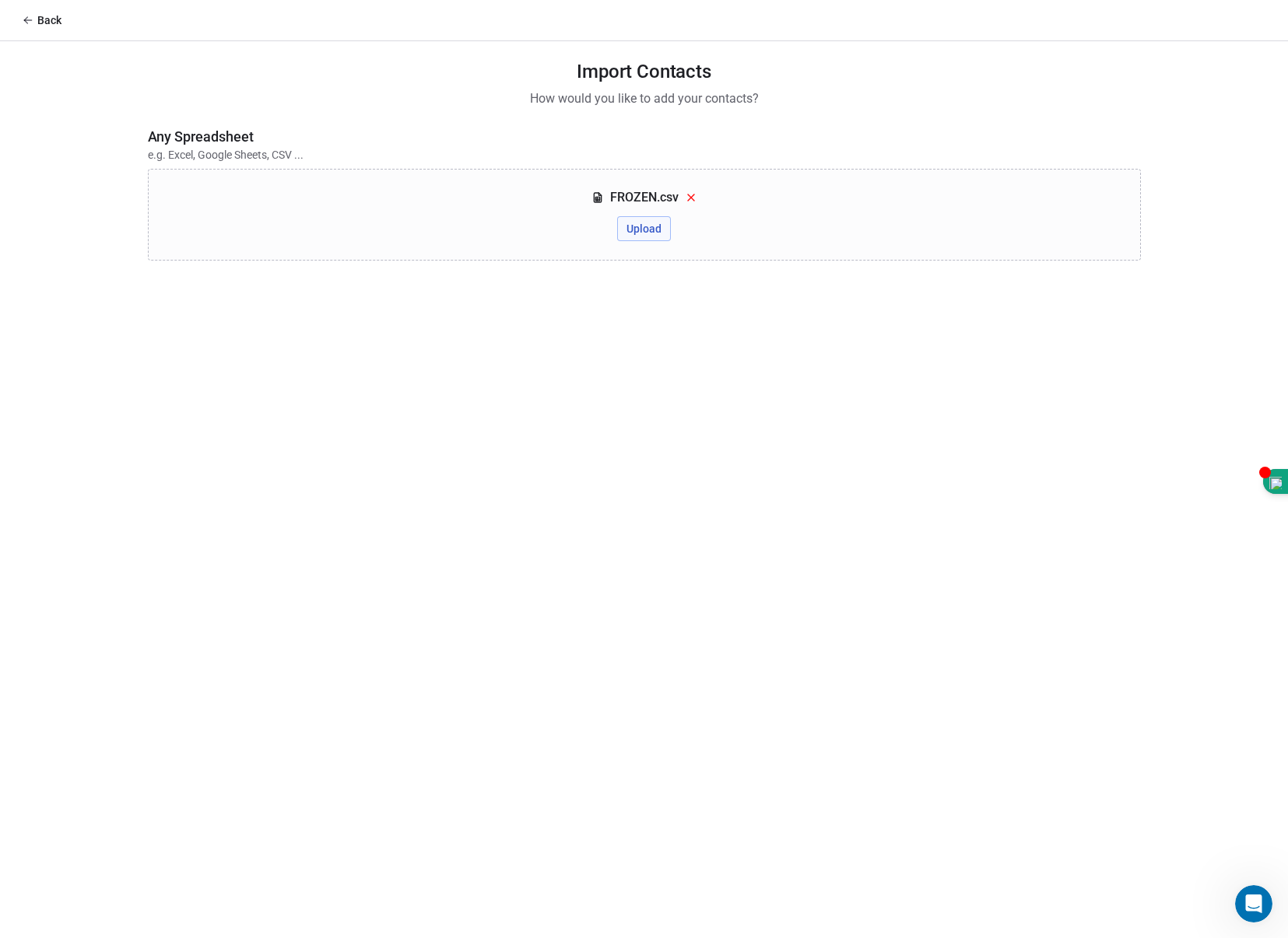
click at [657, 233] on button "Upload" at bounding box center [643, 229] width 54 height 25
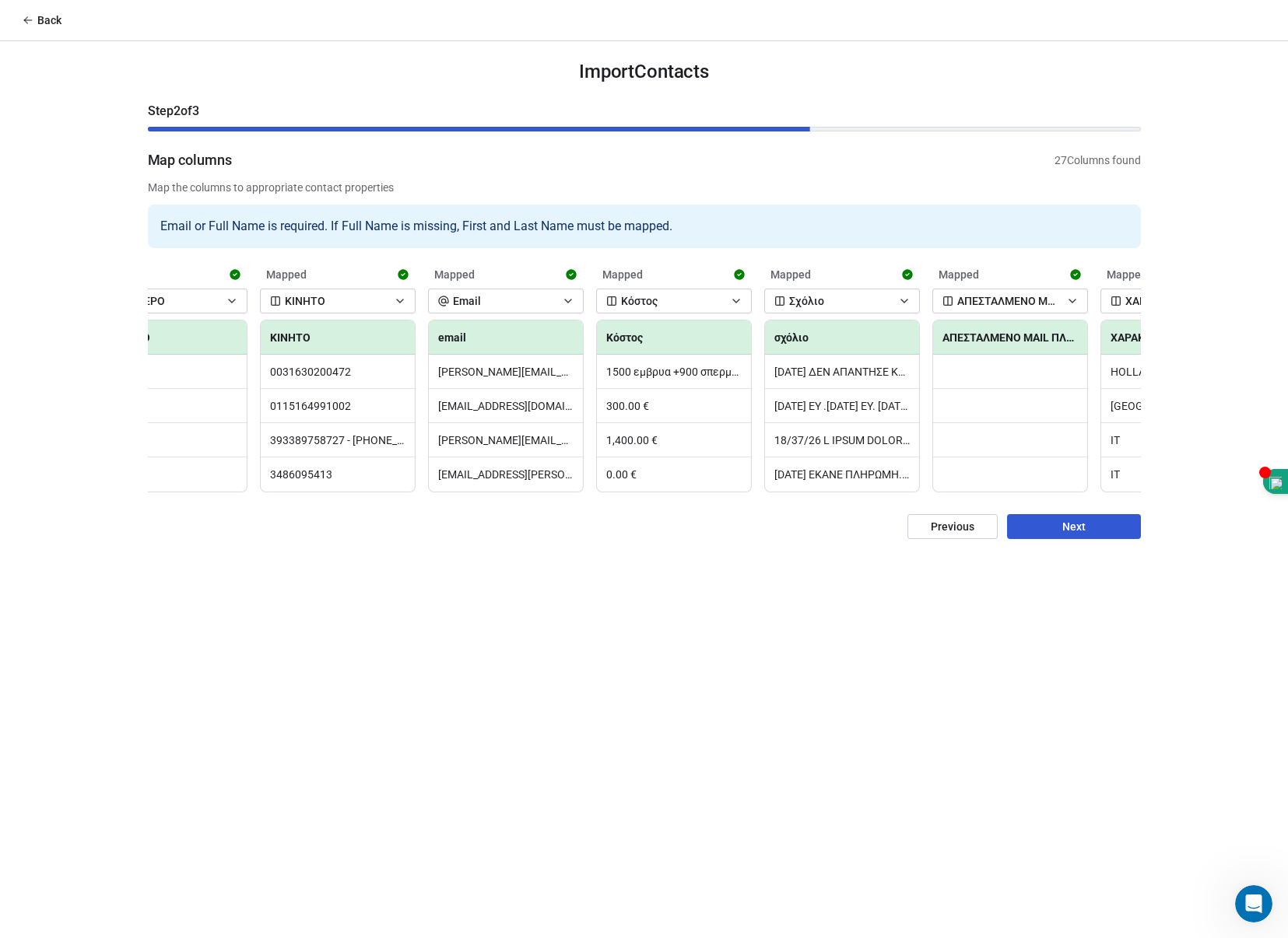
scroll to position [0, 2605]
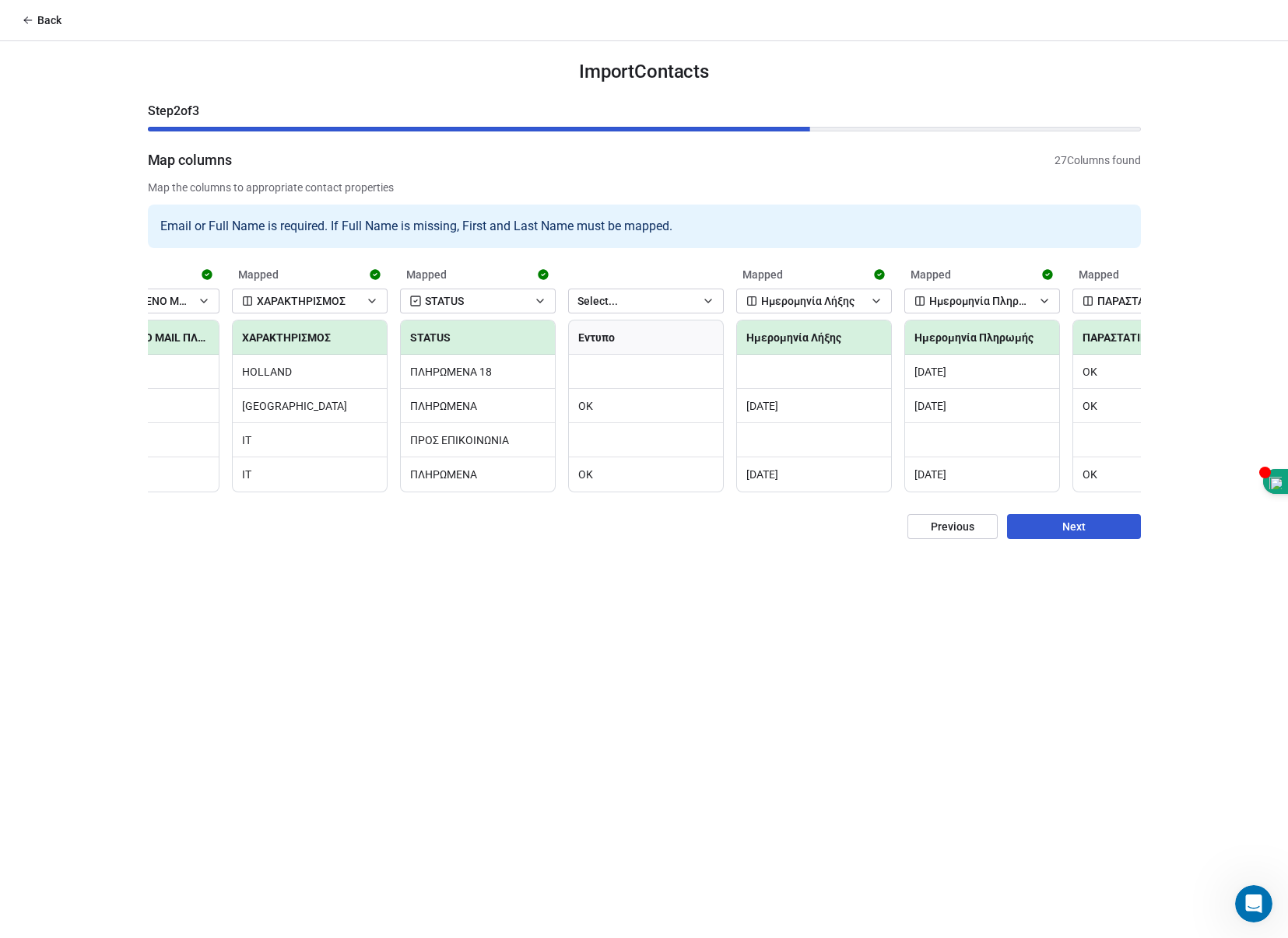
click at [705, 300] on icon "button" at bounding box center [708, 302] width 6 height 3
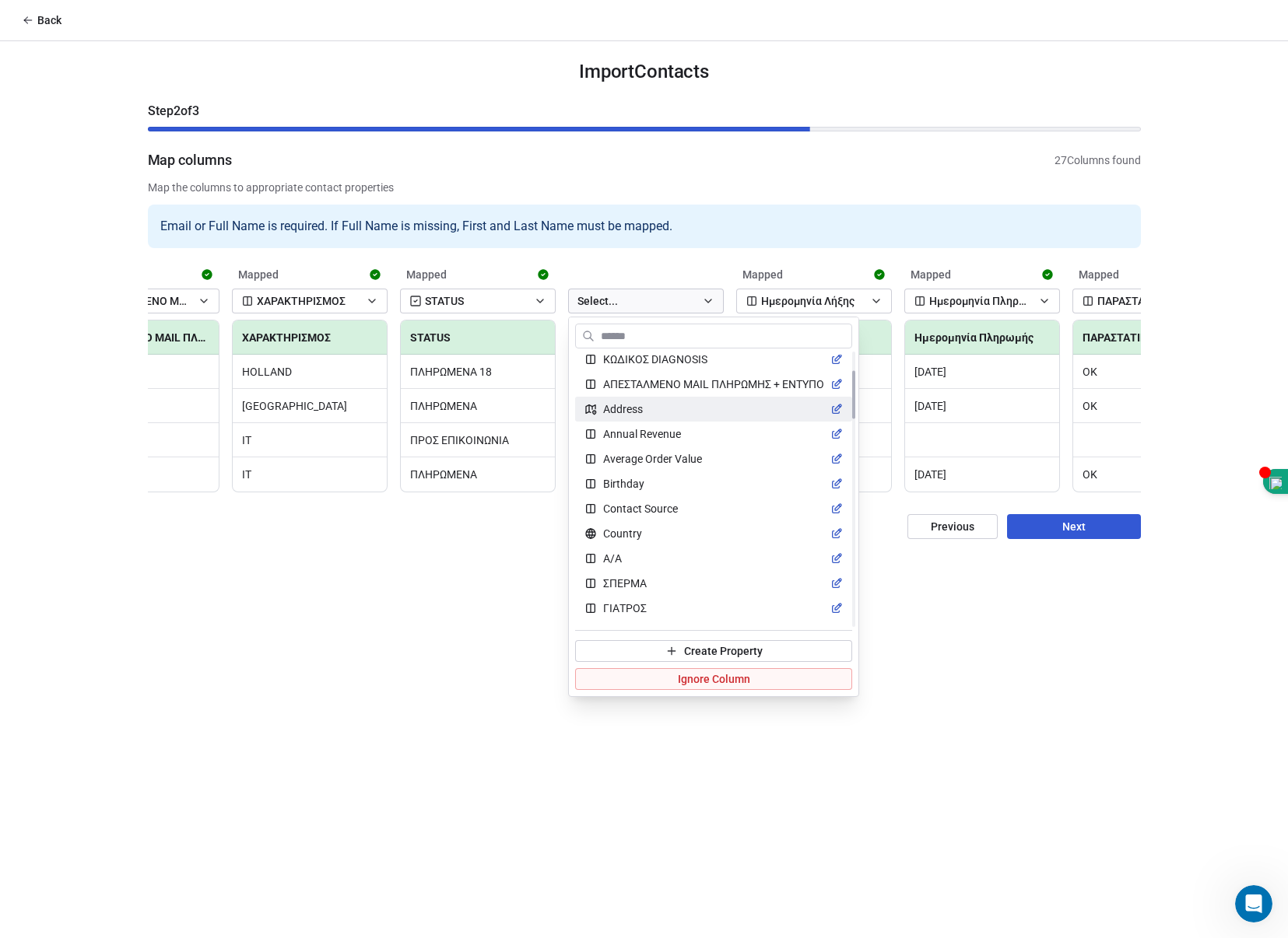
scroll to position [0, 0]
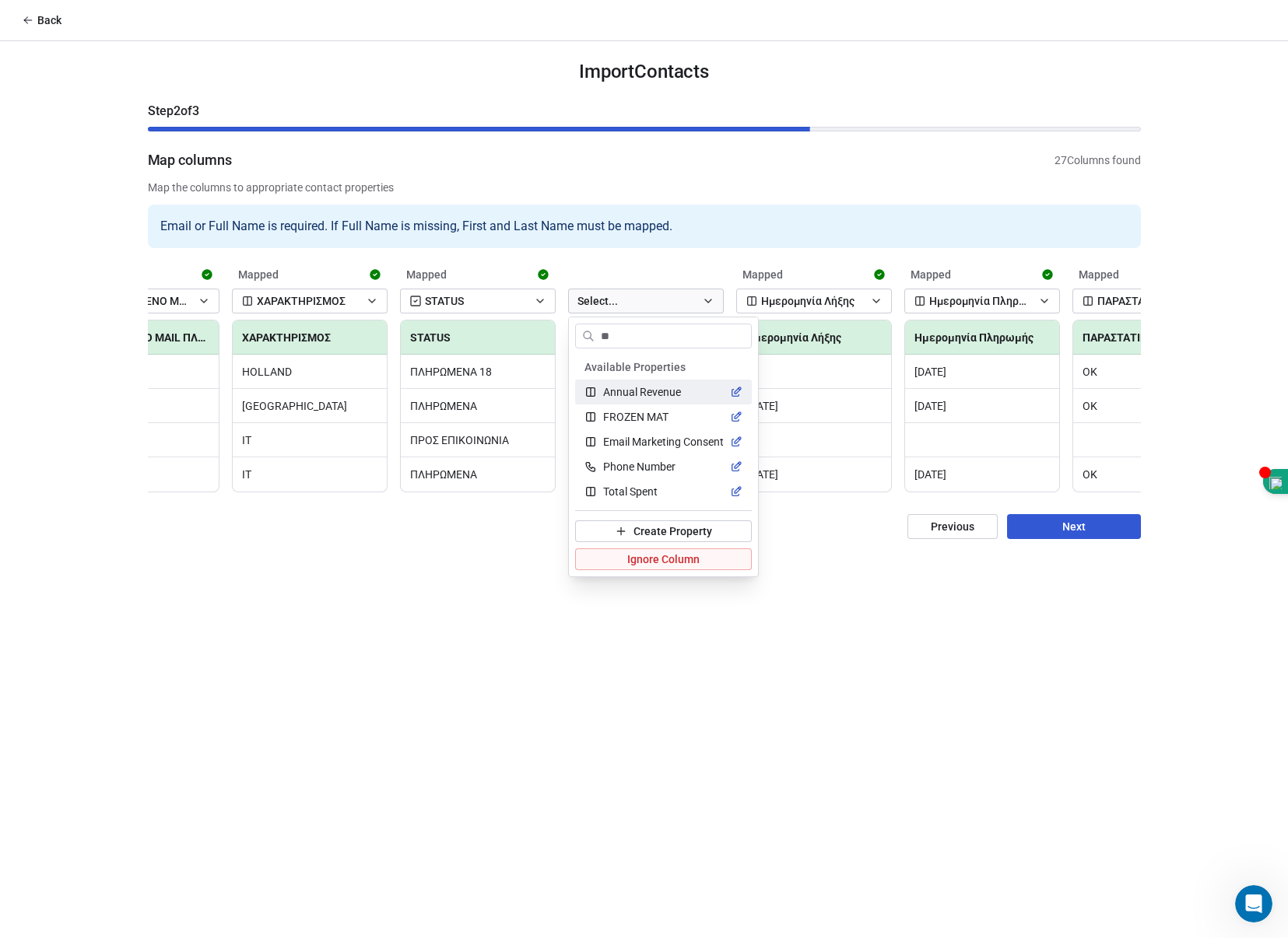
type input "*"
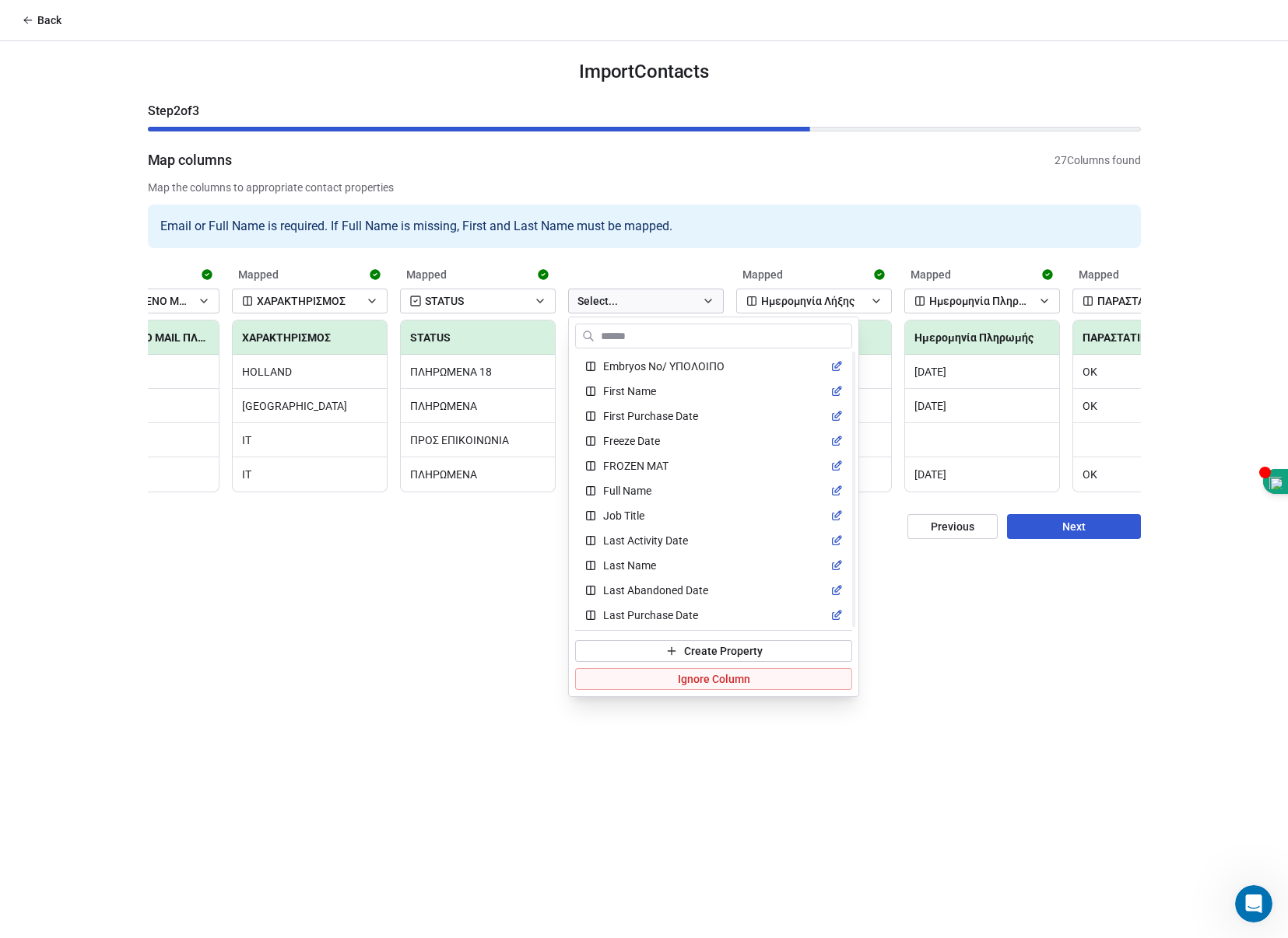
scroll to position [778, 0]
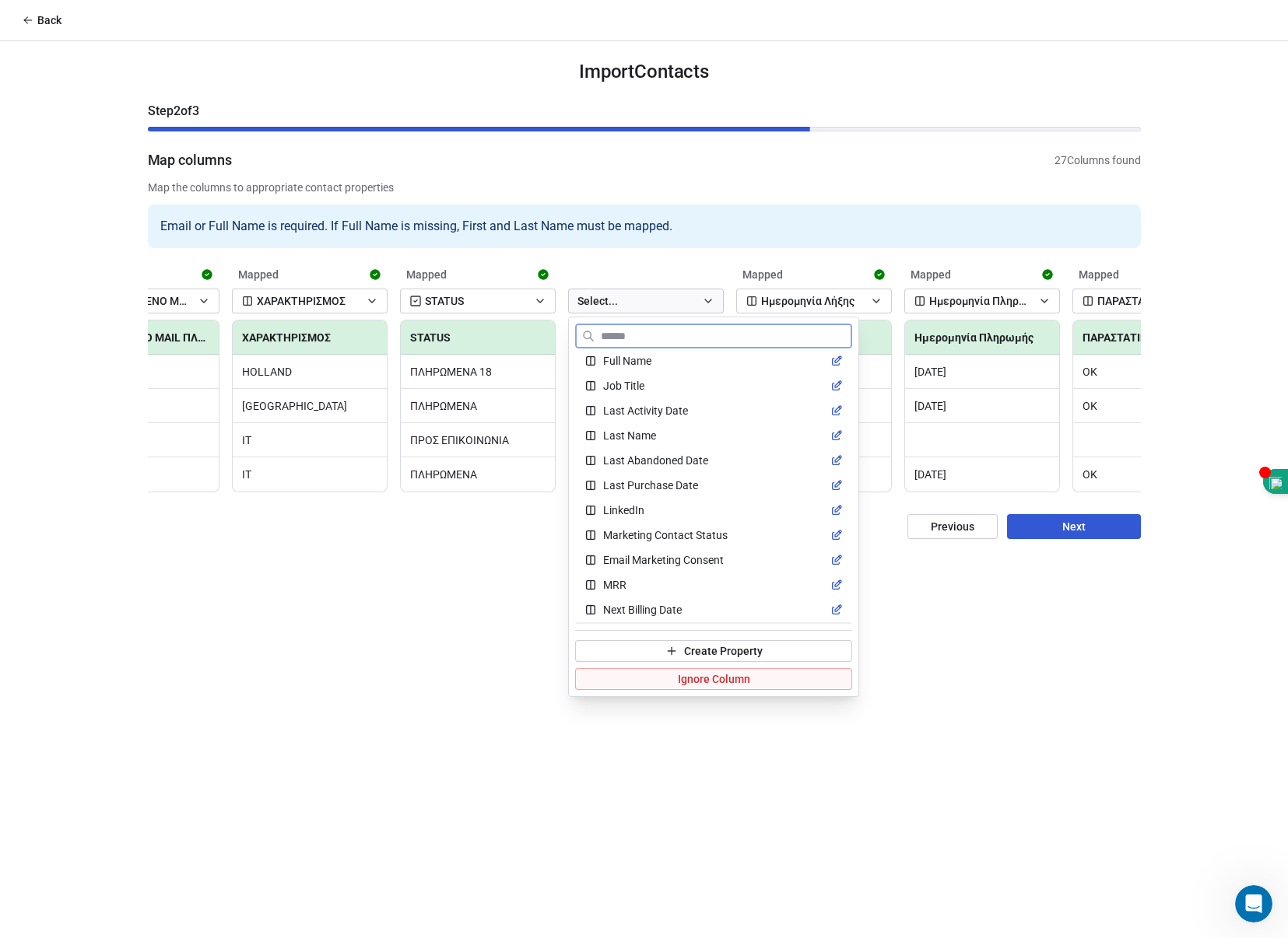
click at [717, 646] on span "Create Property" at bounding box center [723, 651] width 78 height 15
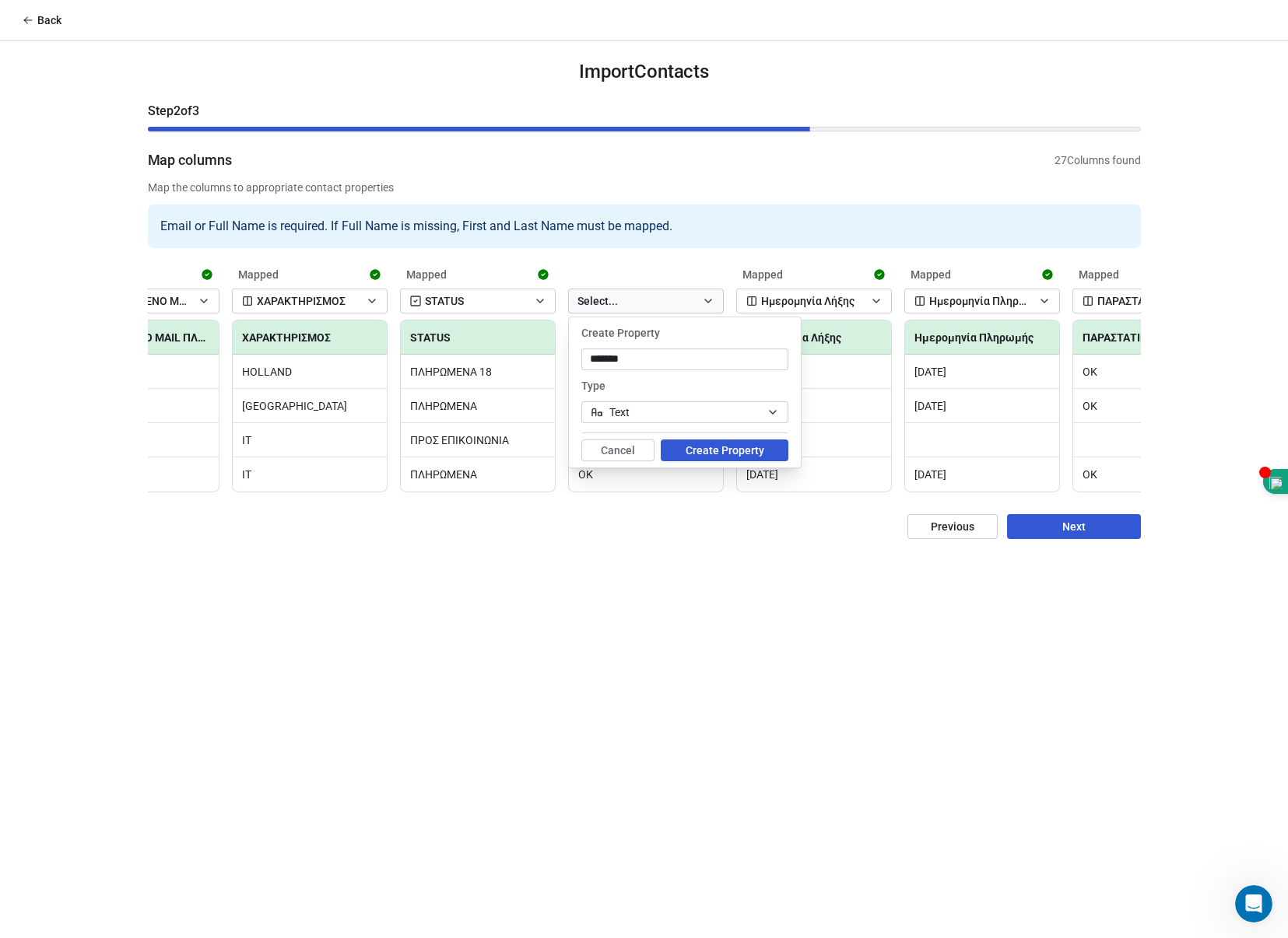
drag, startPoint x: 686, startPoint y: 333, endPoint x: 698, endPoint y: 351, distance: 21.6
click at [698, 351] on div "Create Property ******" at bounding box center [685, 347] width 207 height 47
click at [689, 356] on input "******" at bounding box center [685, 359] width 201 height 15
type input "*********"
click at [715, 449] on button "Create Property" at bounding box center [724, 450] width 127 height 22
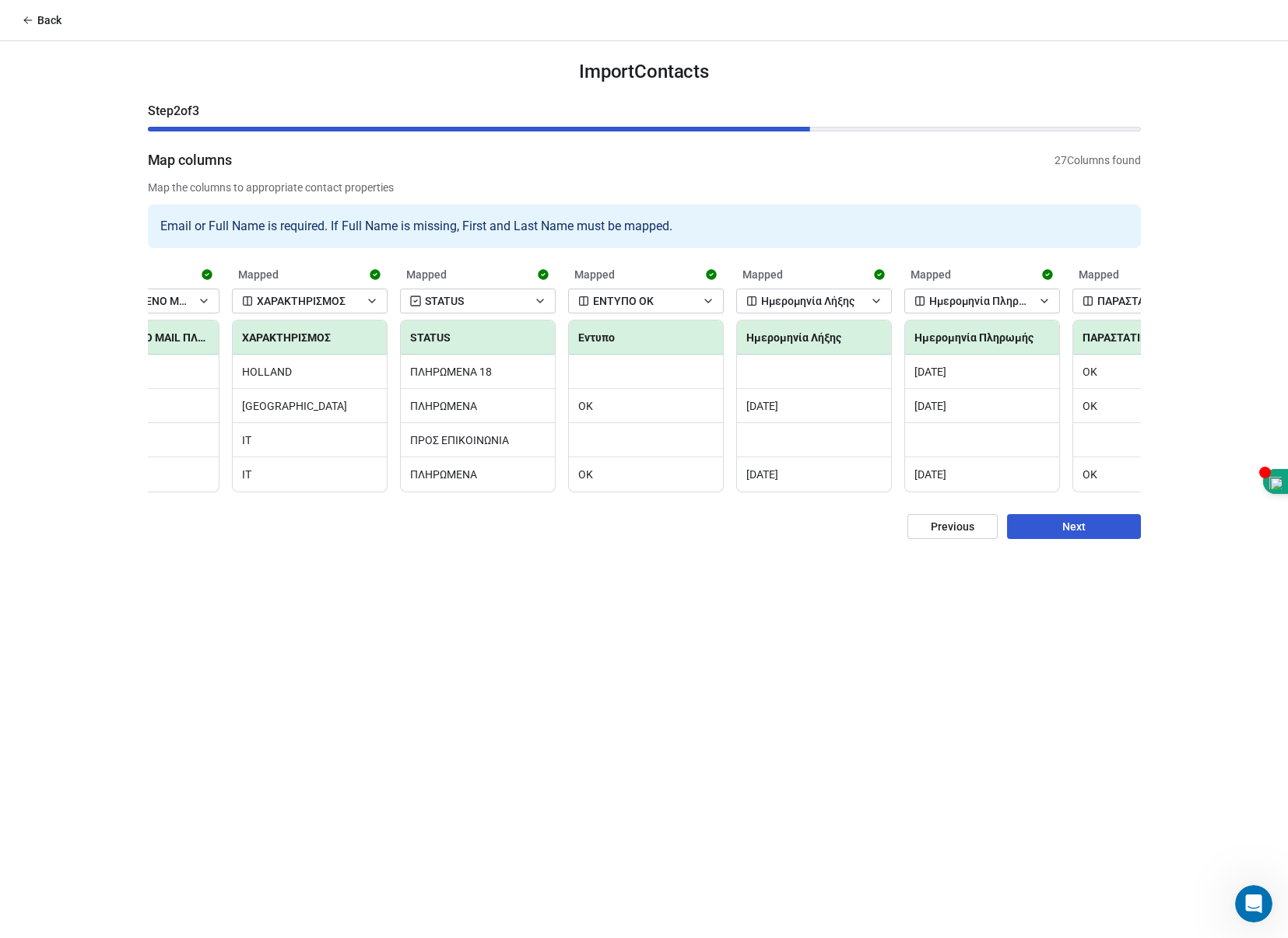
click at [670, 293] on button "ΕΝΤΥΠΟ OK" at bounding box center [645, 301] width 155 height 25
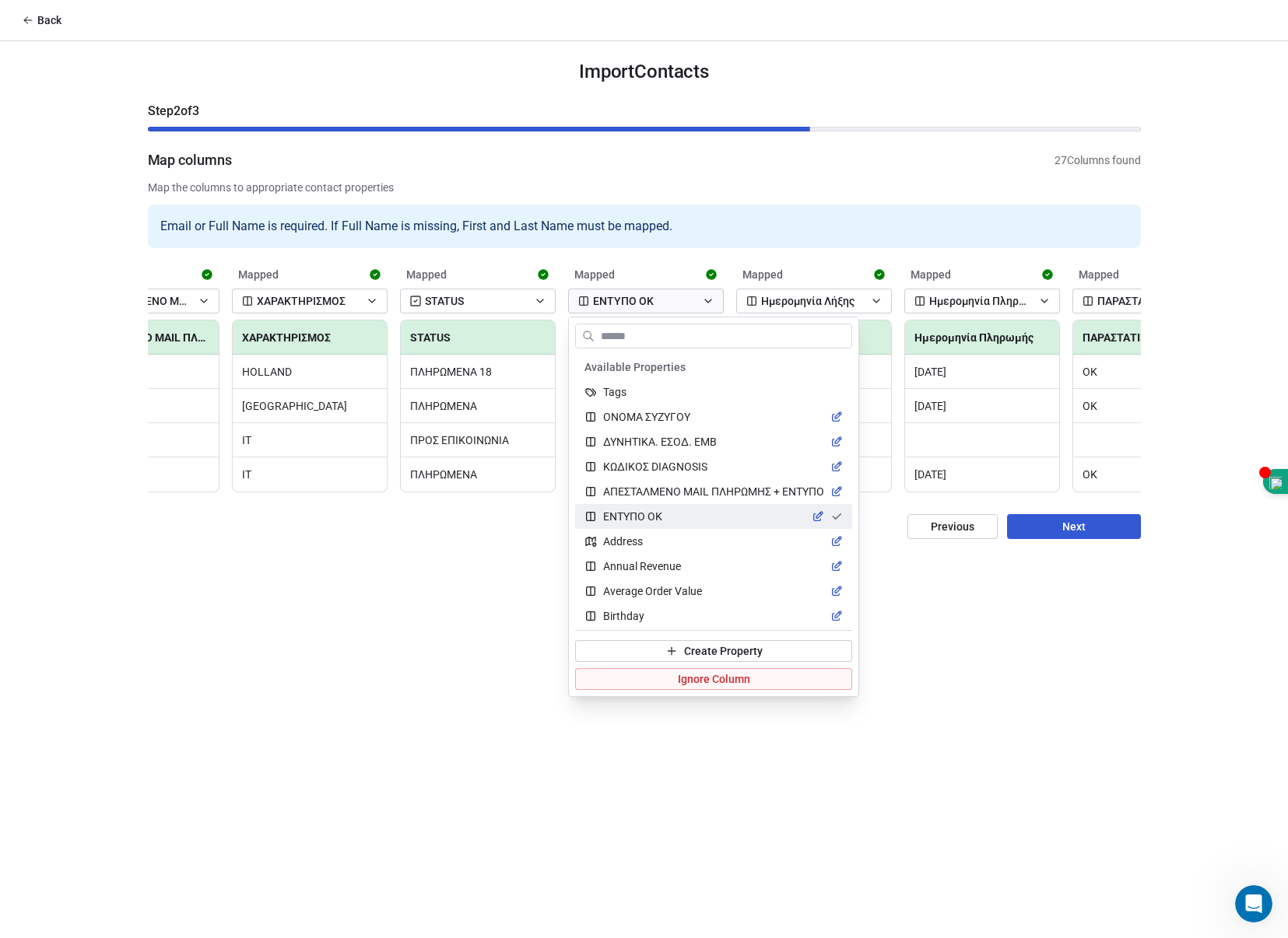
click at [670, 293] on html "Back Import Contacts Step 2 of 3 Map columns 27 Columns found Map the columns t…" at bounding box center [644, 469] width 1288 height 938
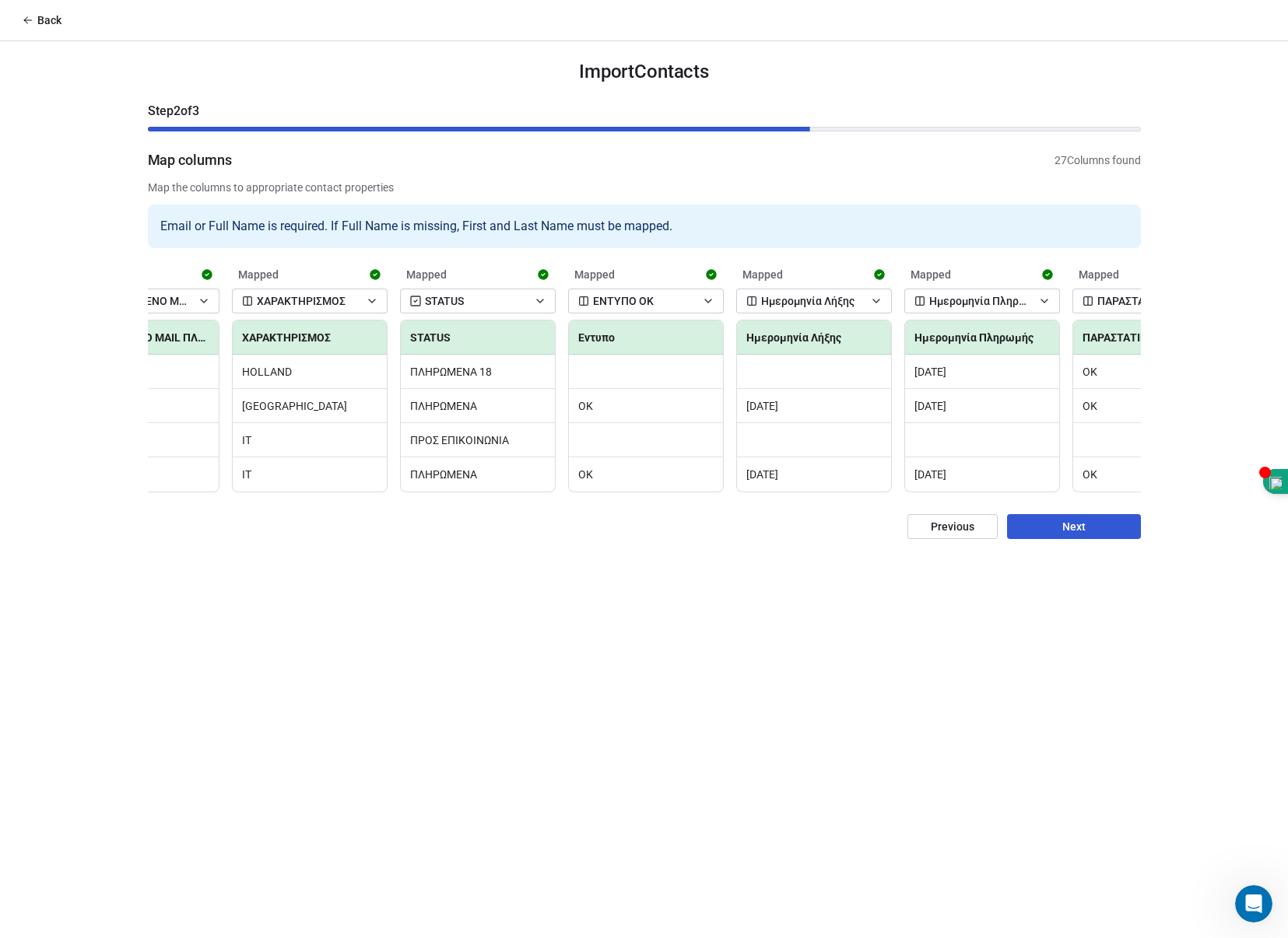
scroll to position [0, 3473]
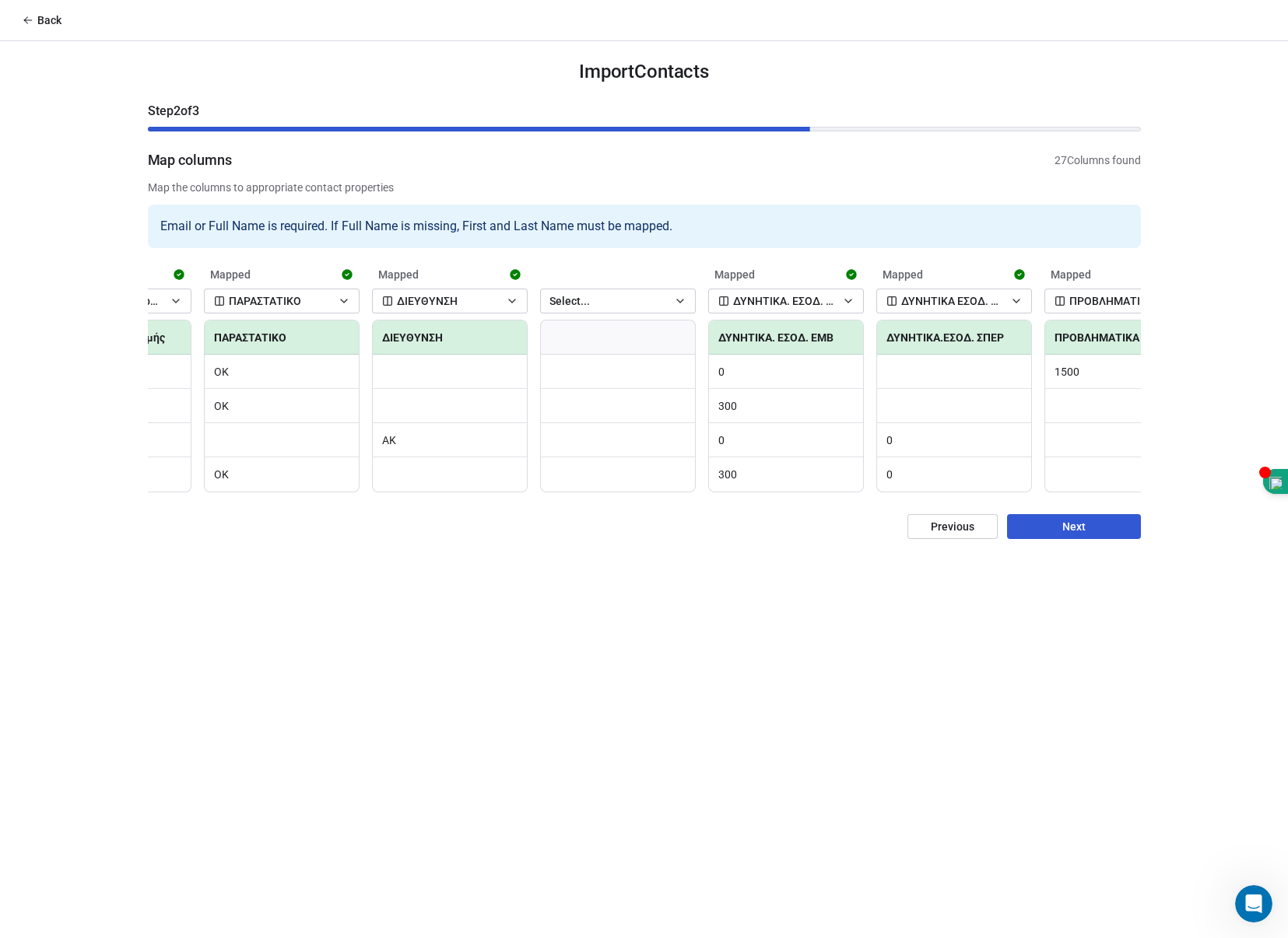
click at [626, 275] on div at bounding box center [618, 272] width 155 height 22
click at [619, 302] on button "Select..." at bounding box center [618, 301] width 155 height 25
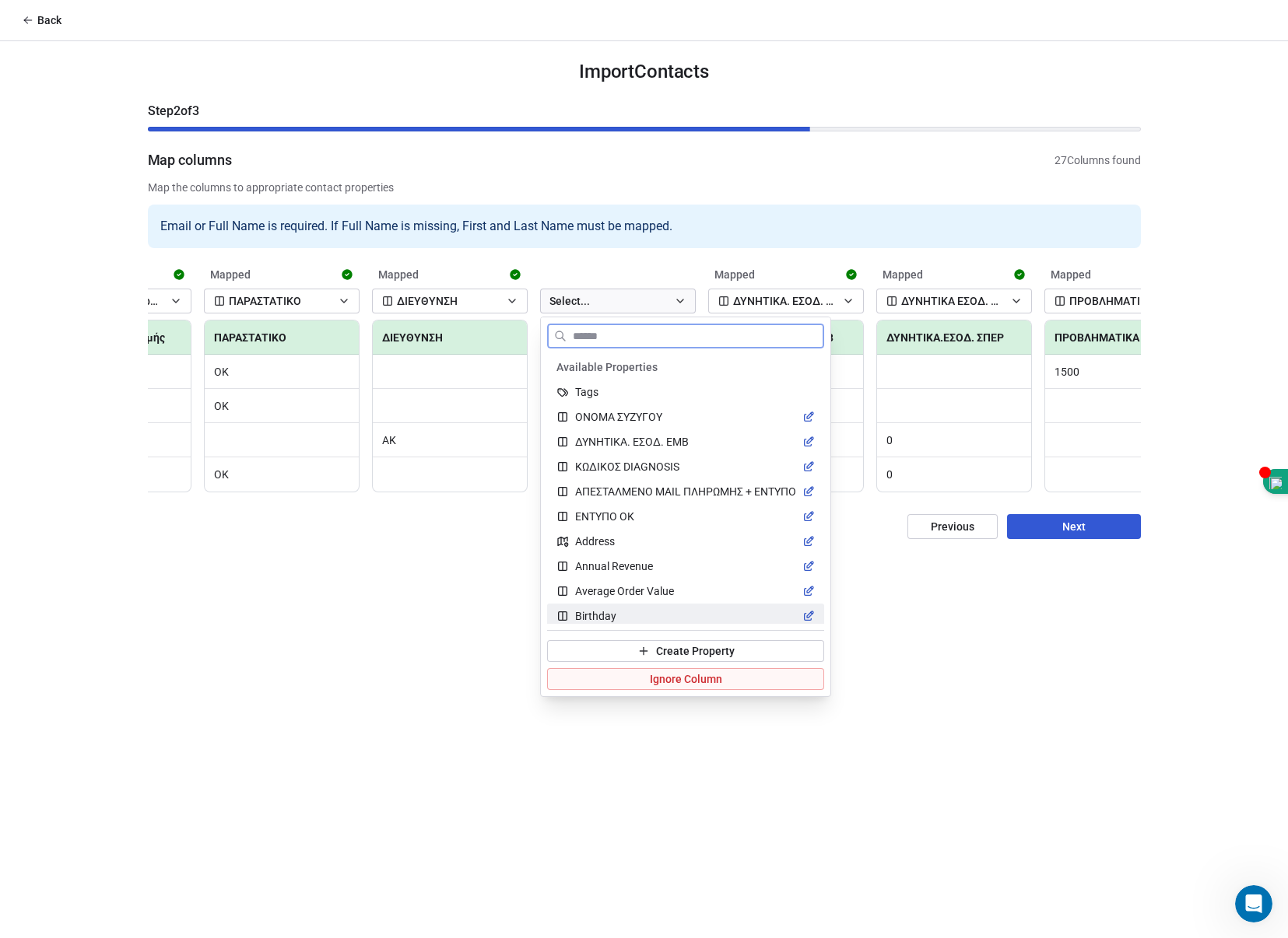
click at [715, 678] on span "Ignore Column" at bounding box center [686, 679] width 72 height 15
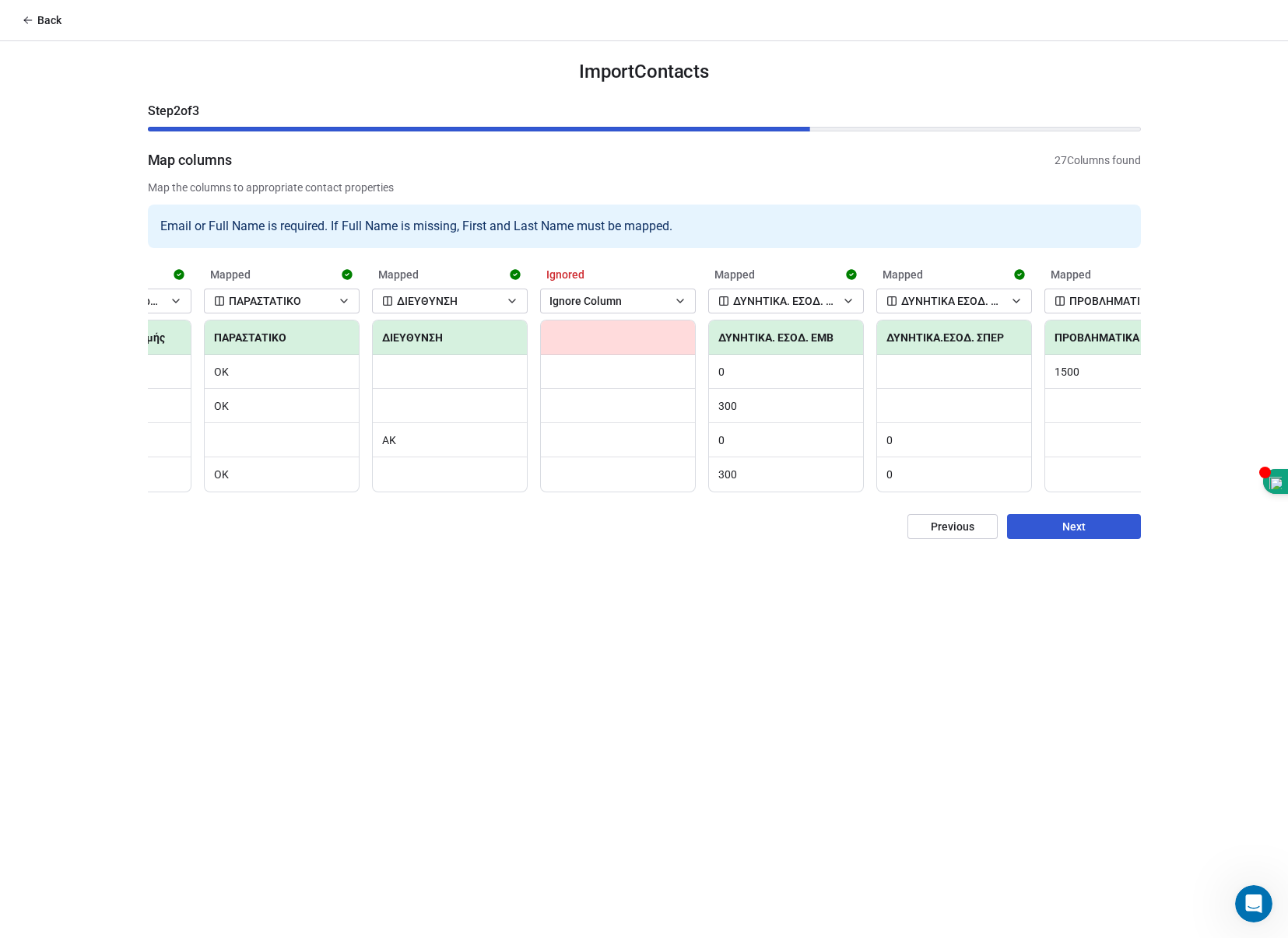
click at [636, 246] on div "Email or Full Name is required. If Full Name is missing, First and Last Name mu…" at bounding box center [644, 226] width 992 height 43
click at [679, 300] on icon "button" at bounding box center [680, 301] width 13 height 13
click at [679, 300] on html "Back Import Contacts Step 2 of 3 Map columns 27 Columns found Map the columns t…" at bounding box center [644, 469] width 1288 height 938
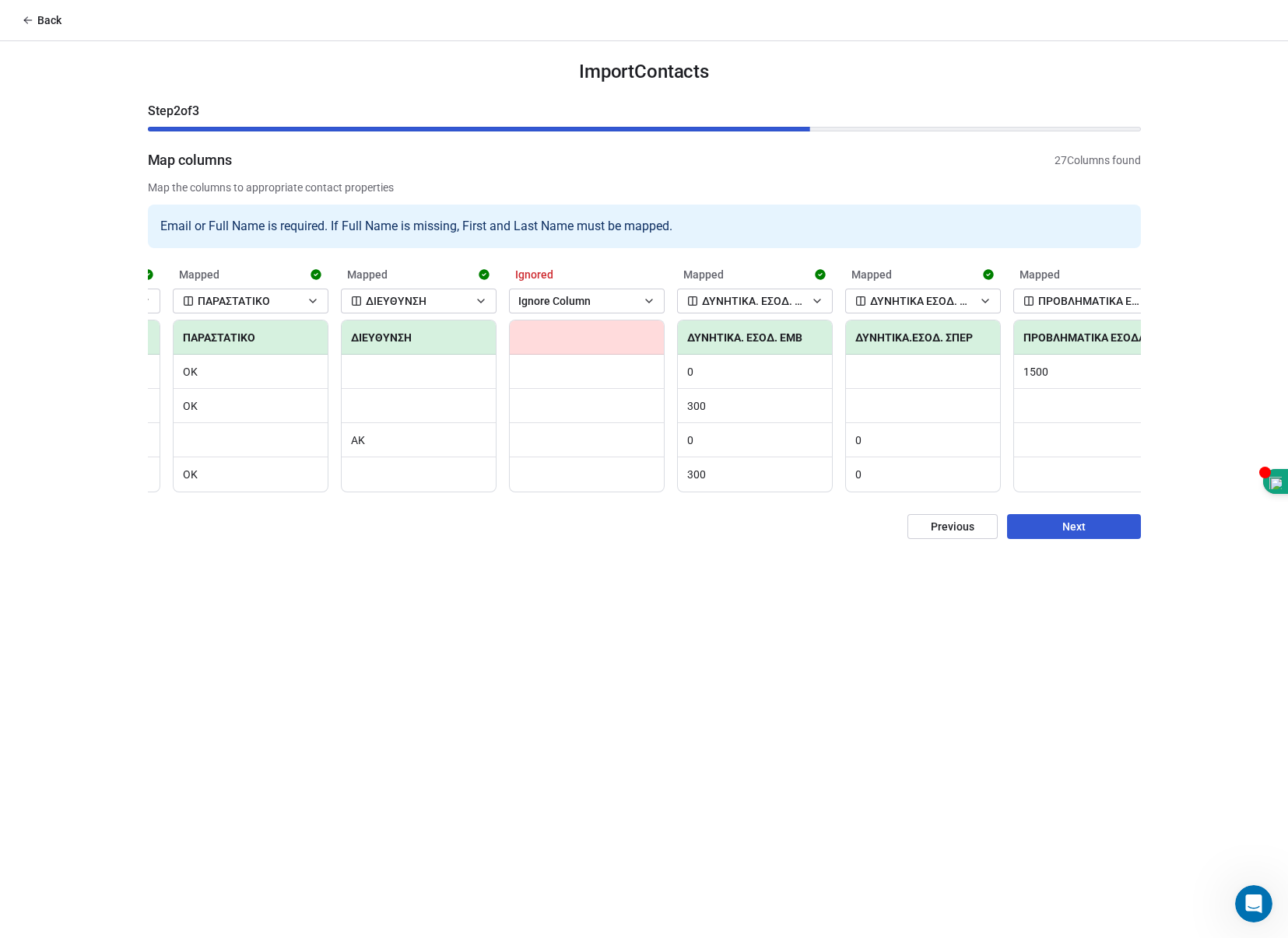
scroll to position [0, 3532]
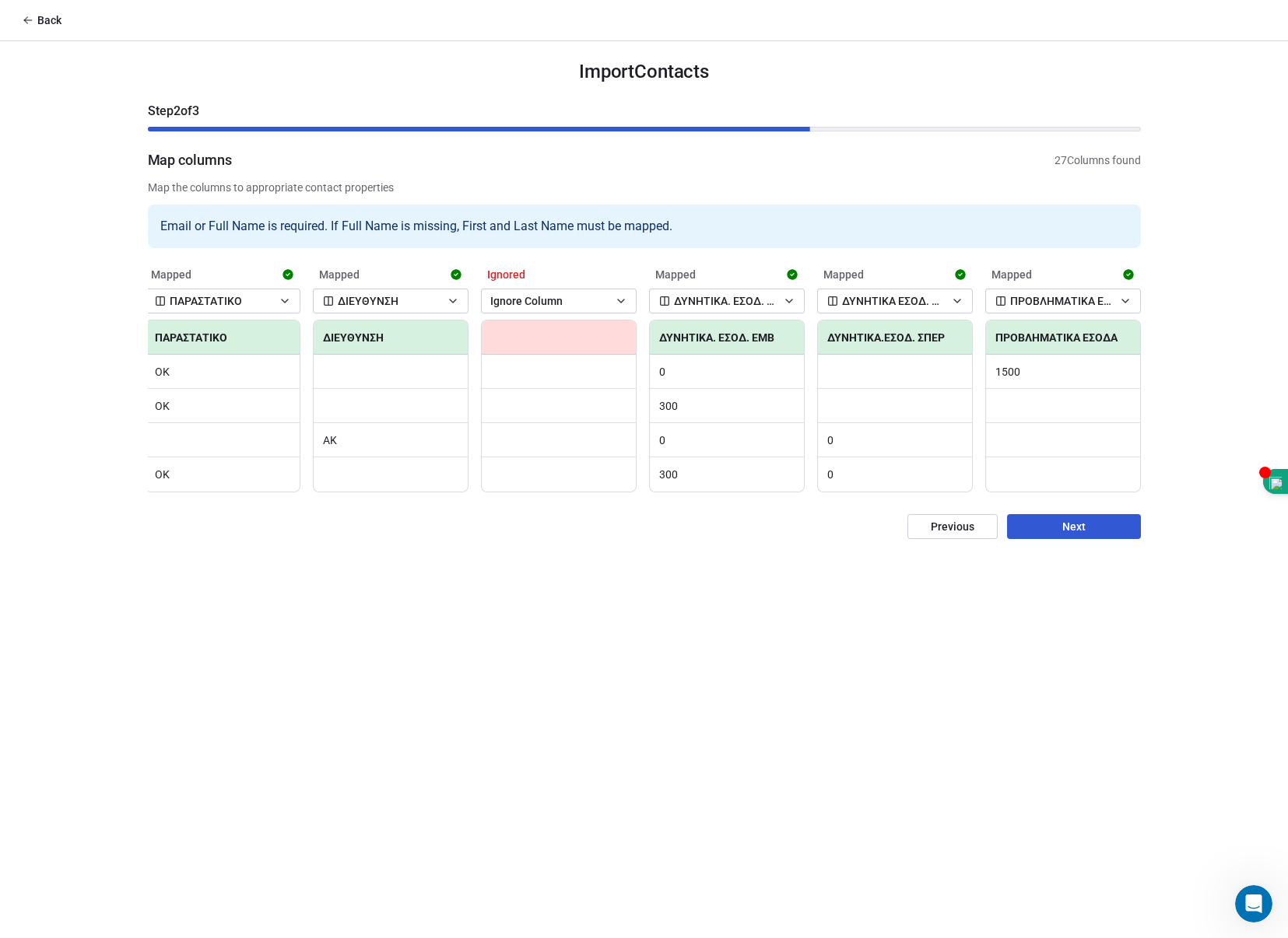
click at [1104, 540] on button "Next" at bounding box center [1074, 526] width 134 height 25
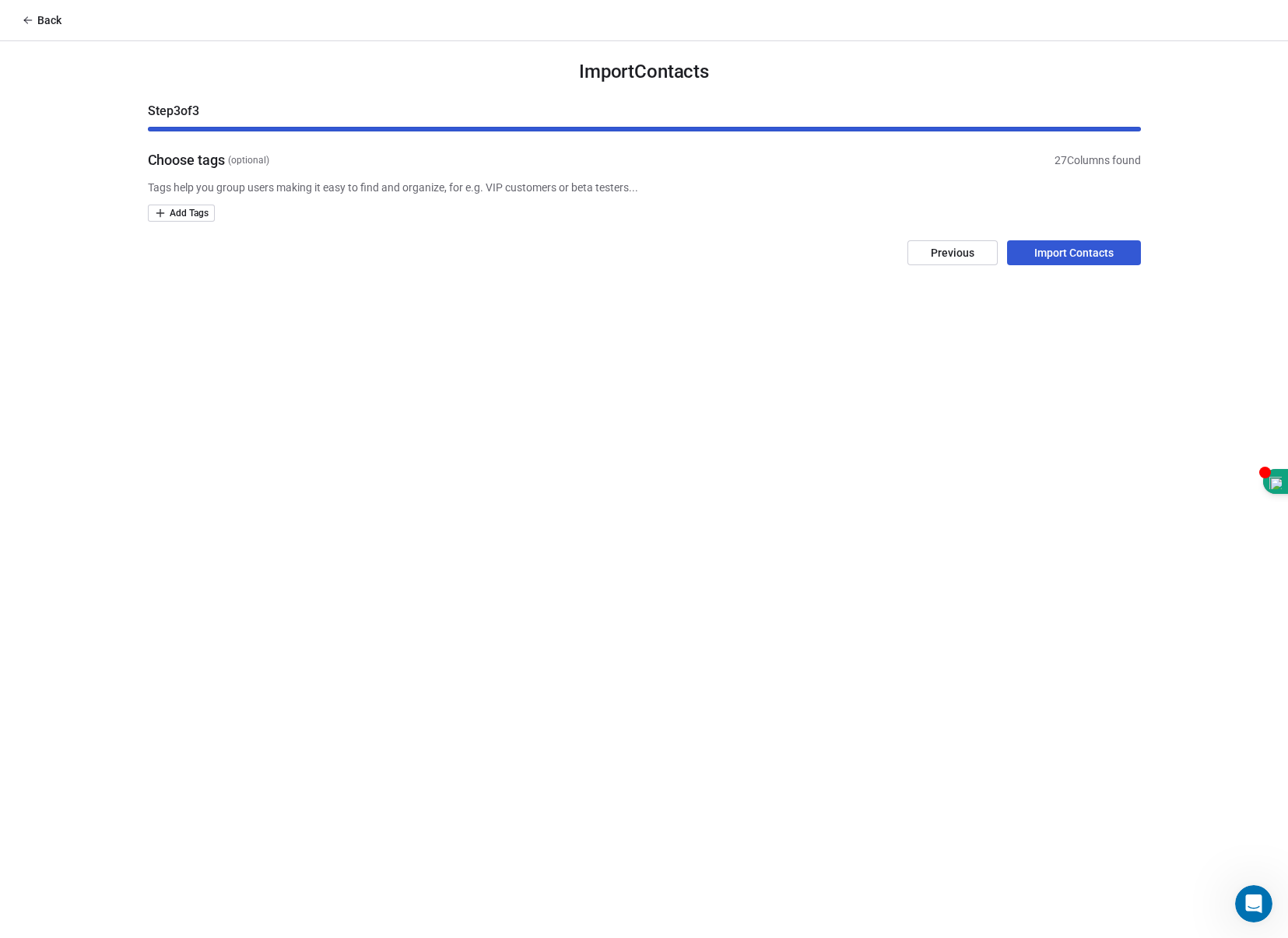
click at [1093, 246] on button "Import Contacts" at bounding box center [1074, 252] width 134 height 25
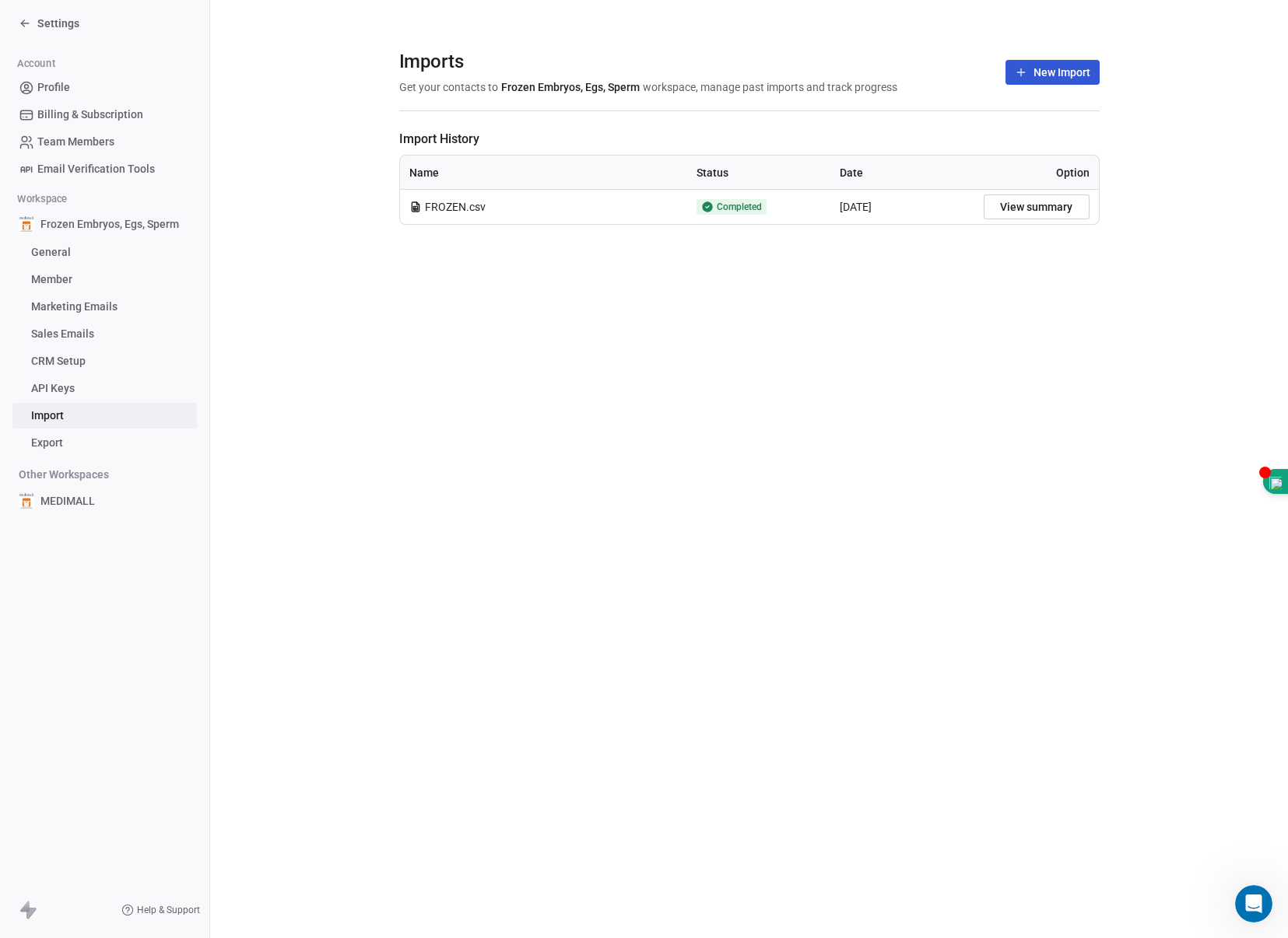
click at [29, 21] on icon at bounding box center [25, 23] width 13 height 13
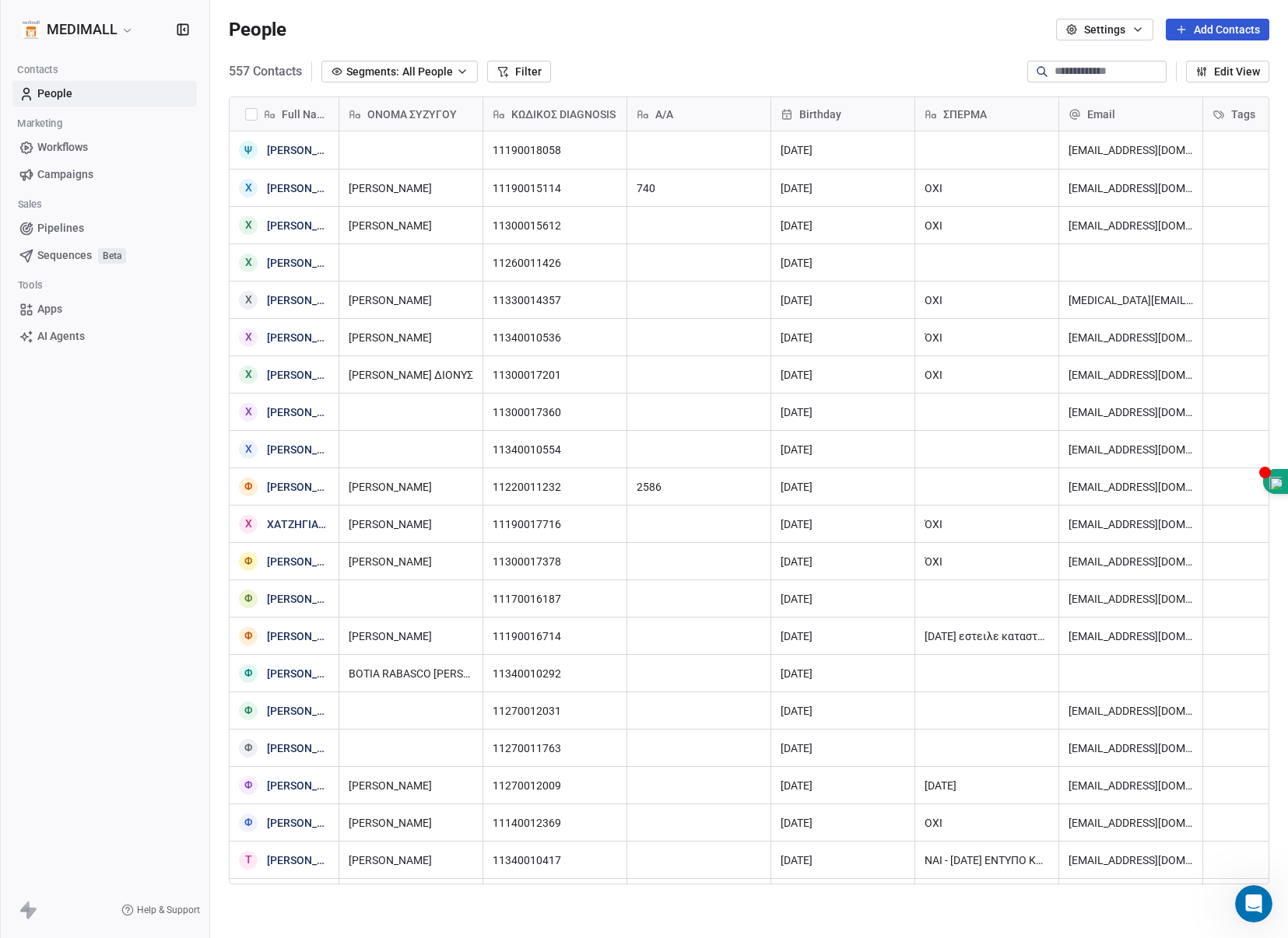
scroll to position [815, 1066]
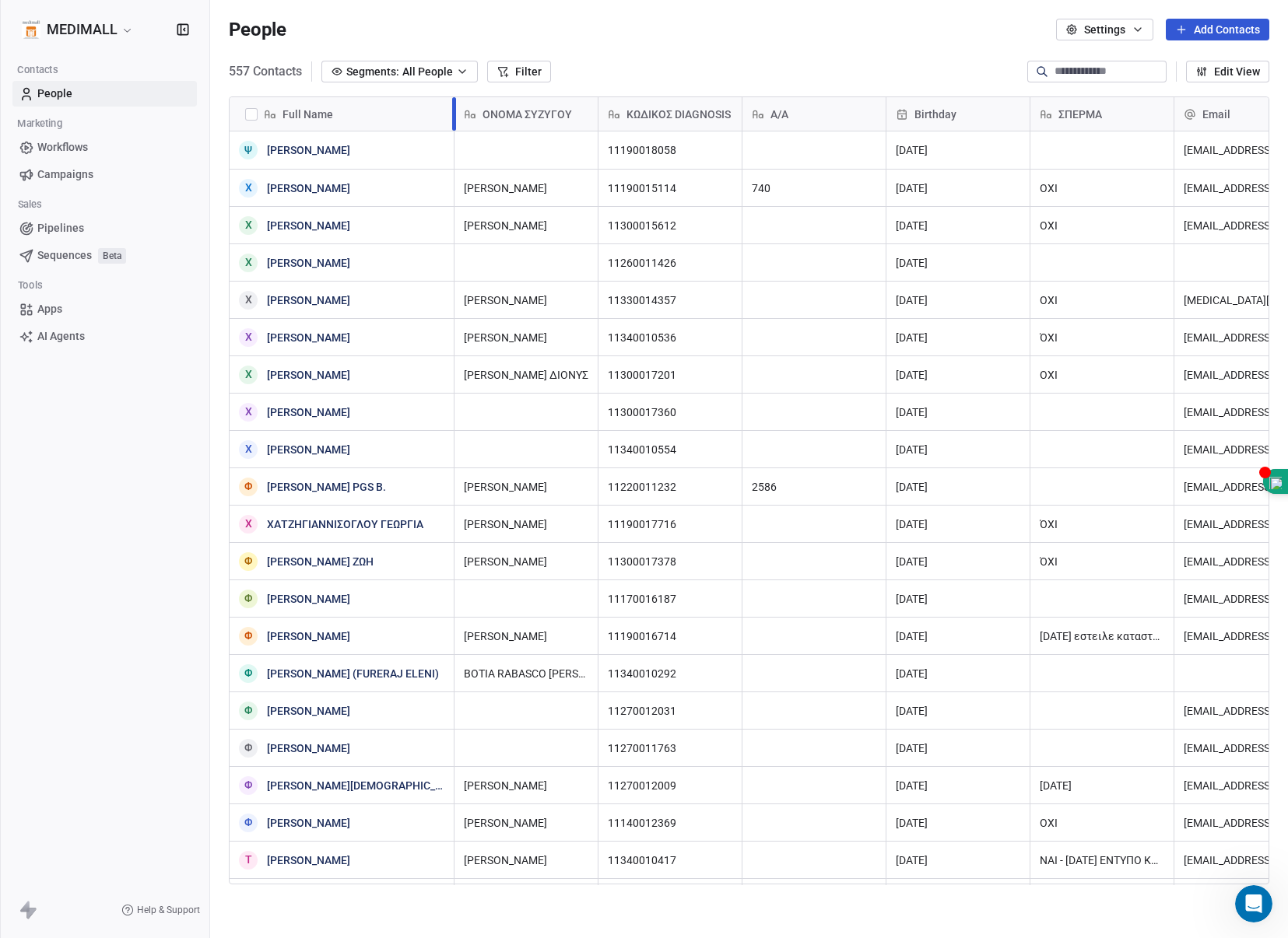
drag, startPoint x: 337, startPoint y: 104, endPoint x: 468, endPoint y: 104, distance: 131.0
click at [456, 101] on div at bounding box center [454, 113] width 4 height 33
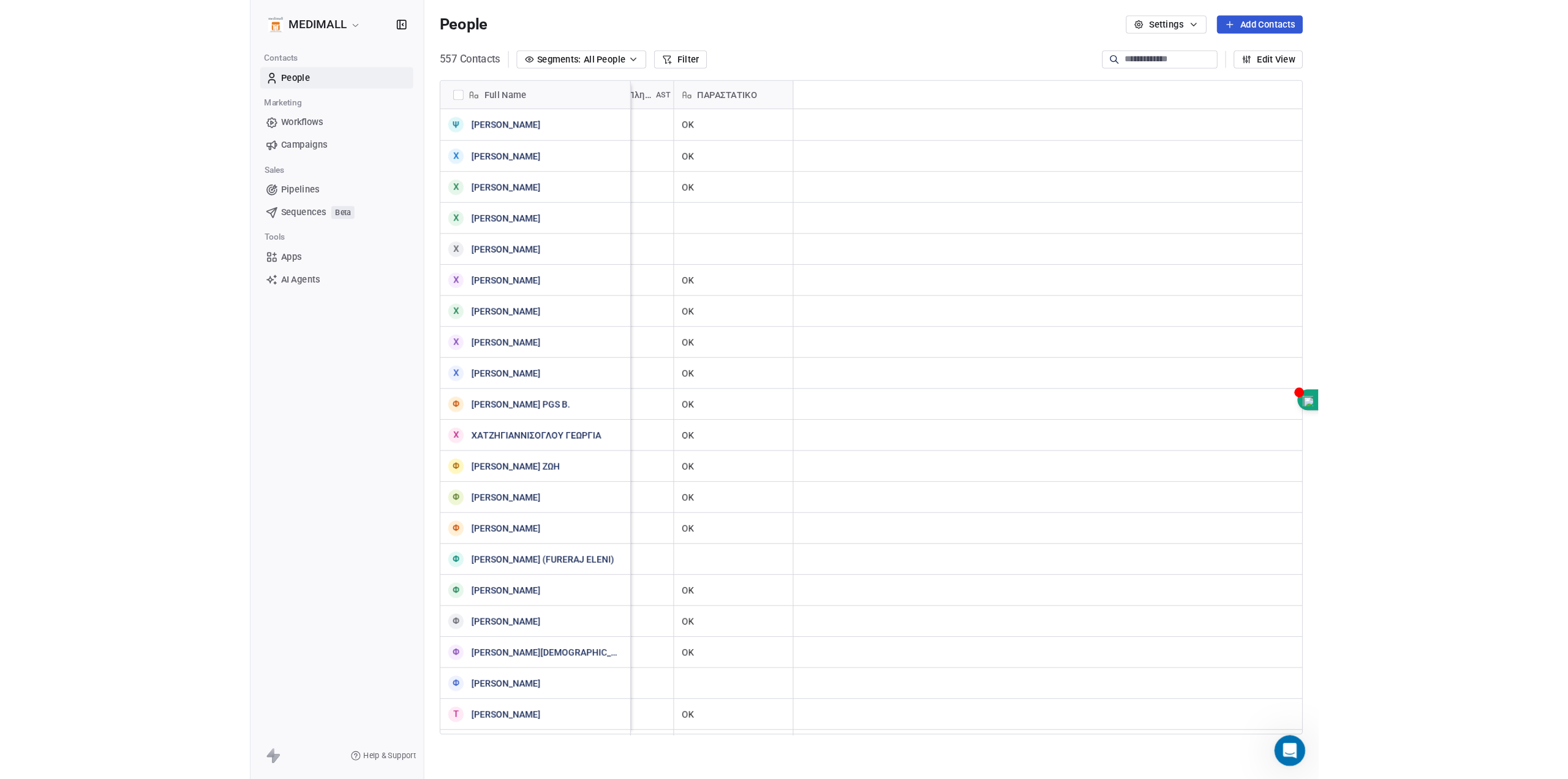
scroll to position [0, 0]
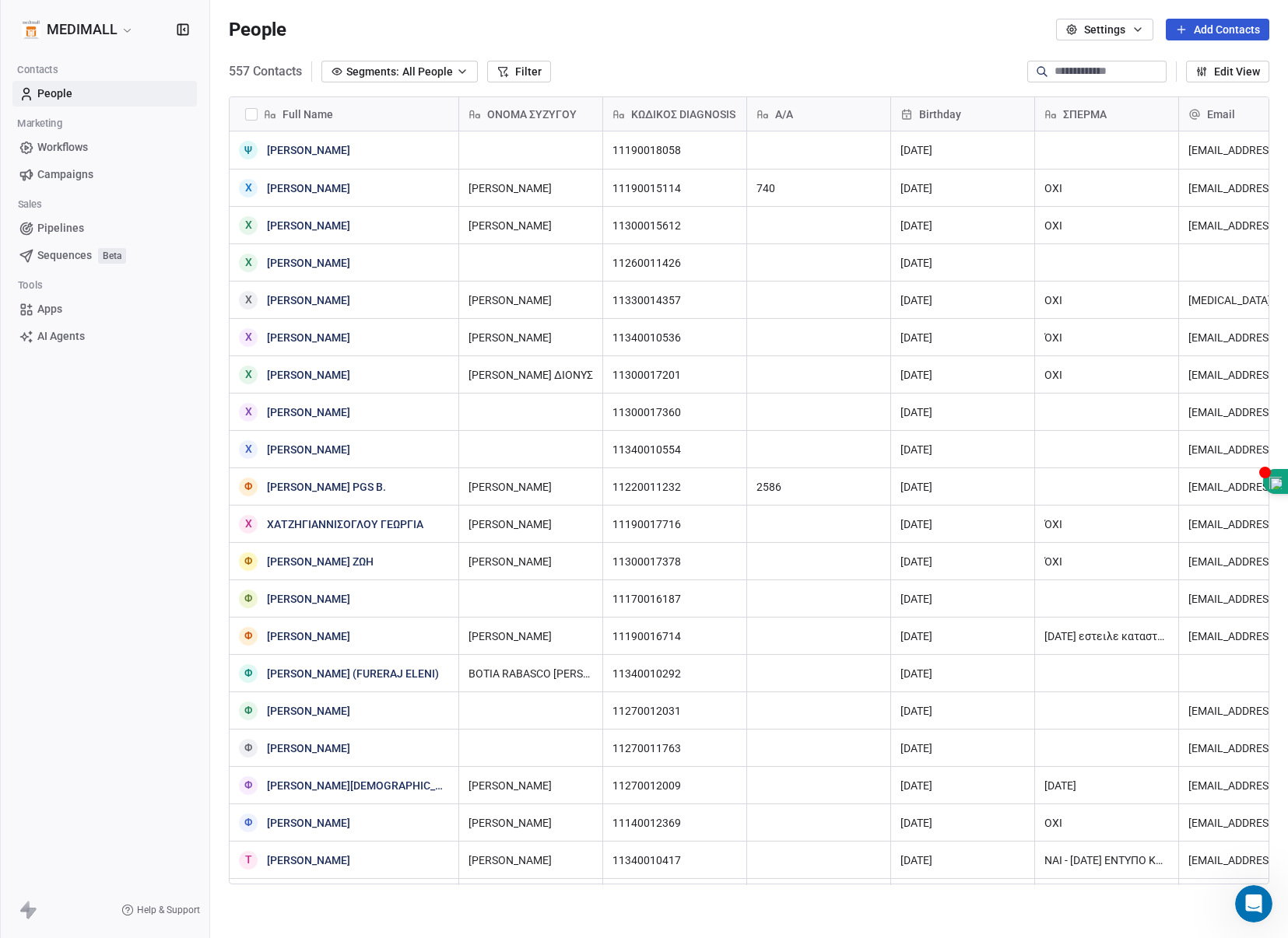
click at [69, 150] on span "Workflows" at bounding box center [63, 147] width 51 height 16
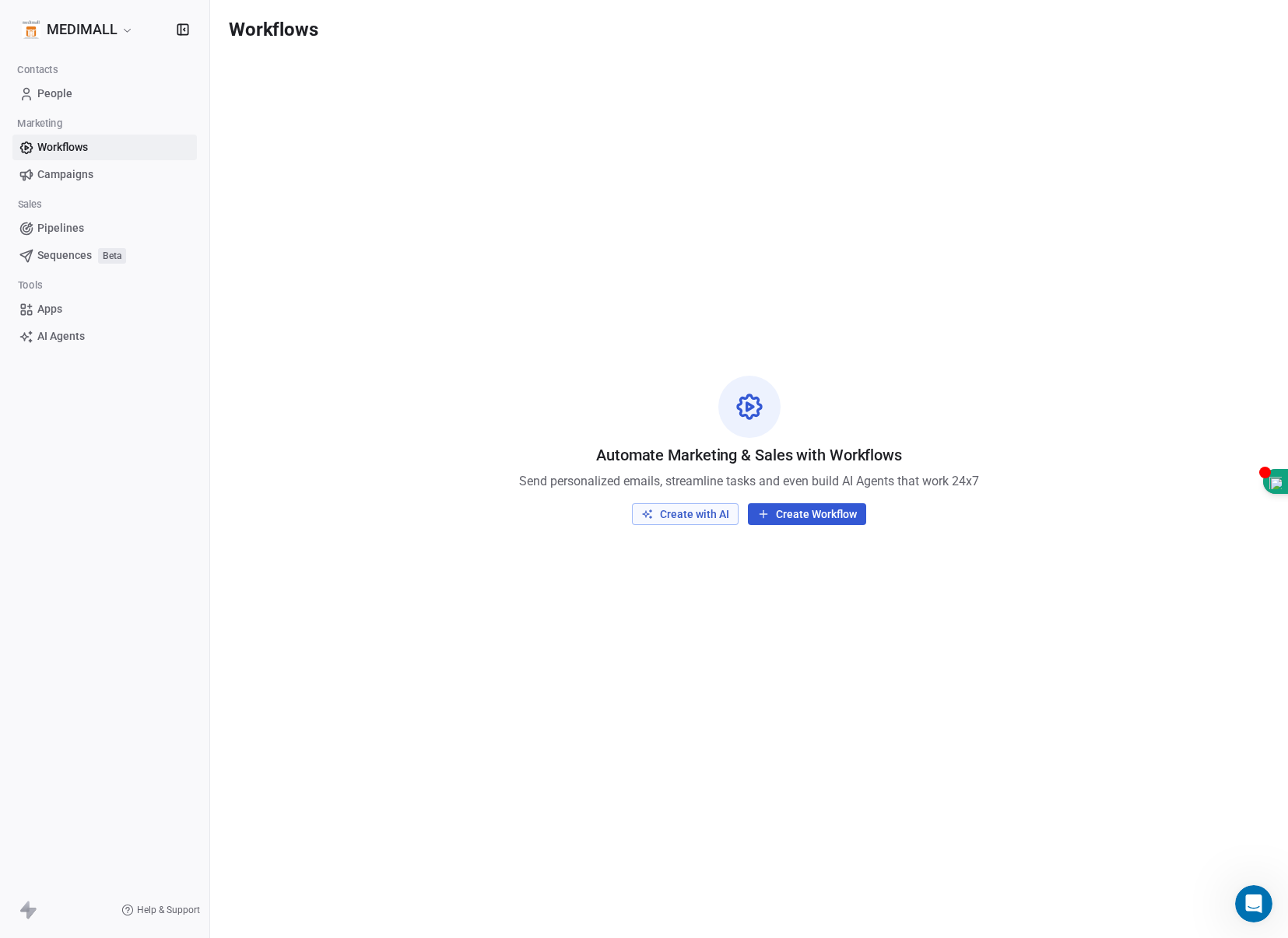
click at [64, 178] on span "Campaigns" at bounding box center [65, 174] width 56 height 16
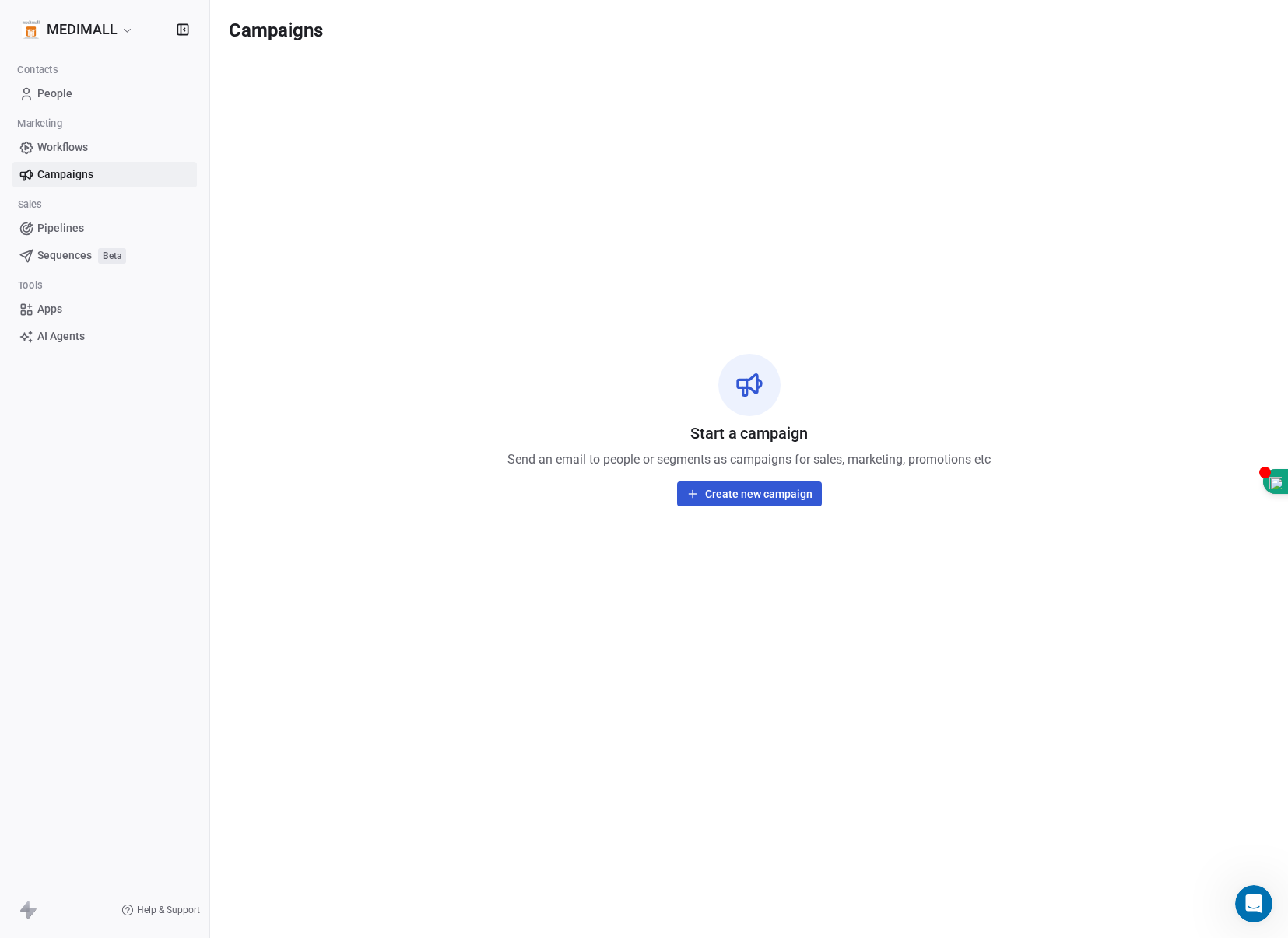
click at [64, 149] on span "Workflows" at bounding box center [63, 147] width 51 height 16
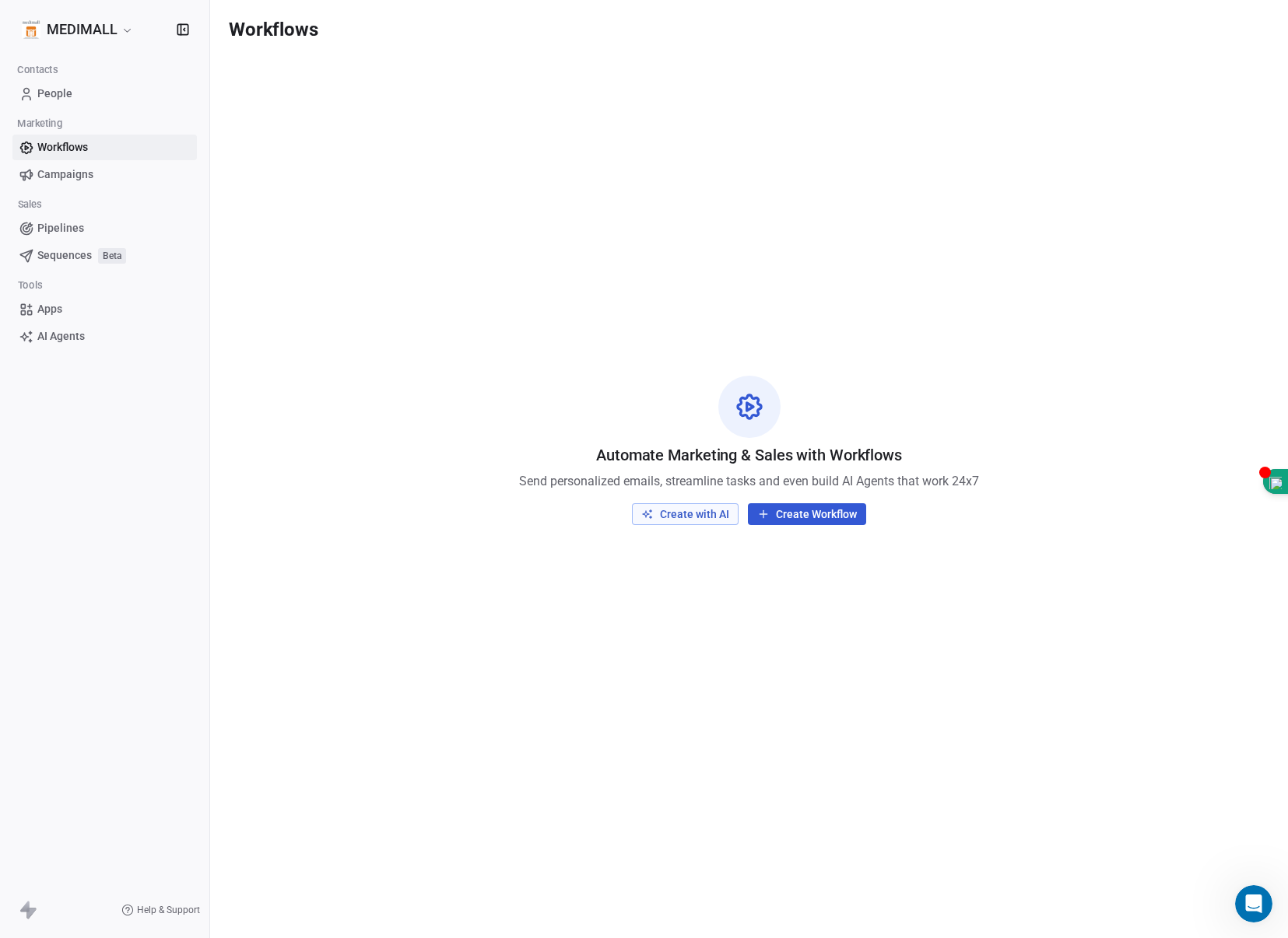
click at [53, 227] on span "Pipelines" at bounding box center [60, 228] width 47 height 16
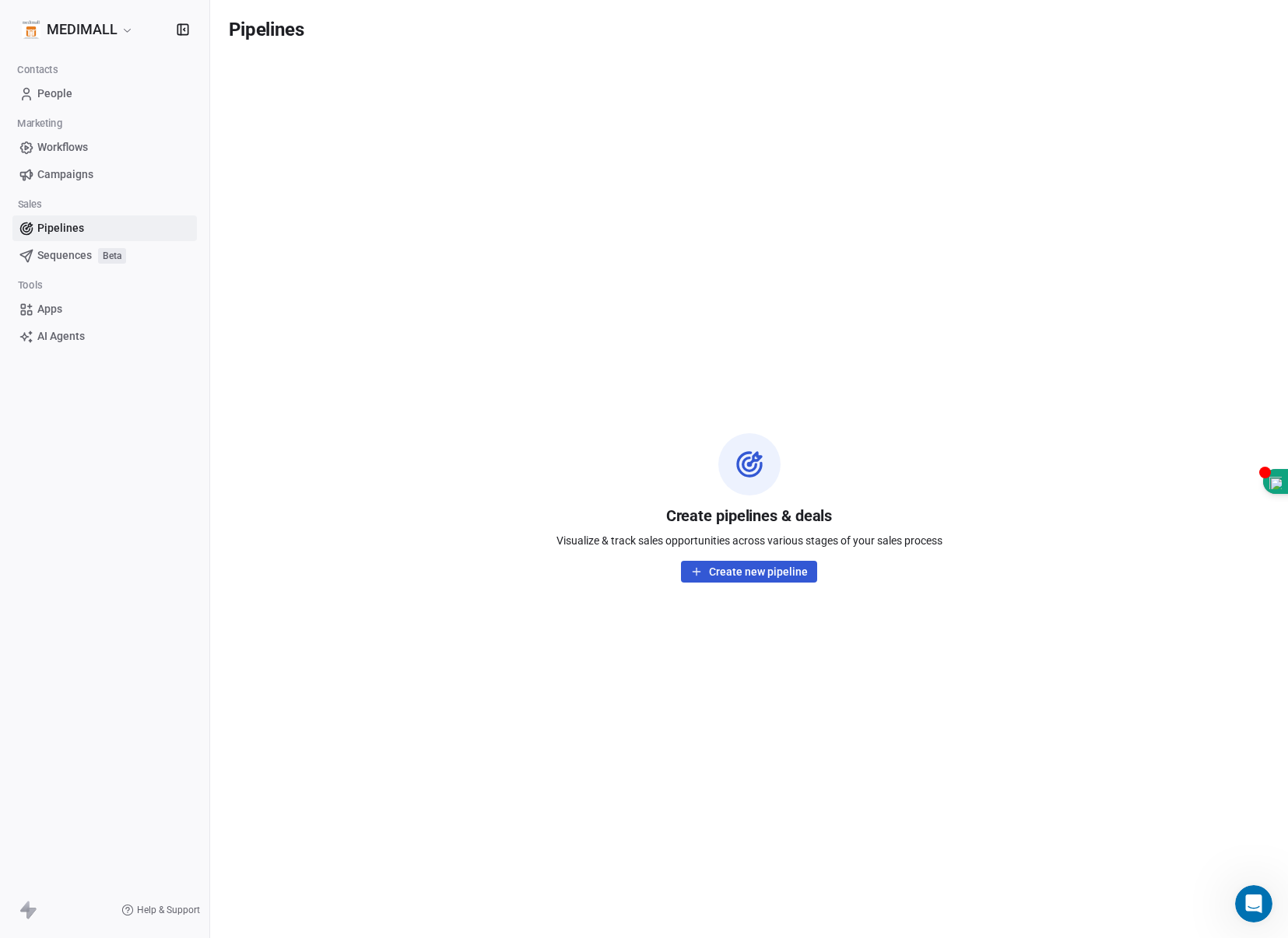
click at [61, 253] on span "Sequences" at bounding box center [65, 255] width 54 height 16
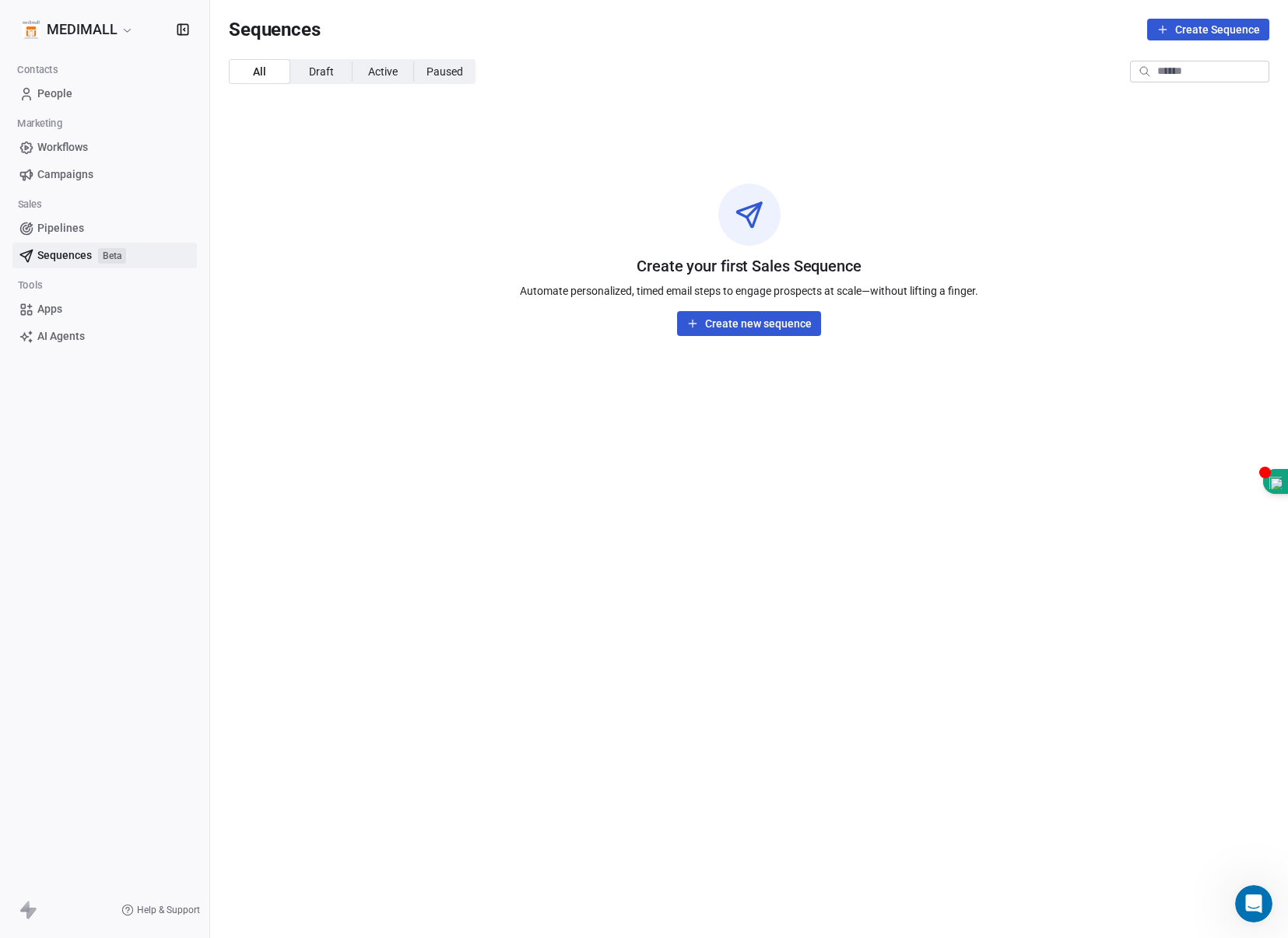
click at [65, 307] on link "Apps" at bounding box center [105, 309] width 184 height 25
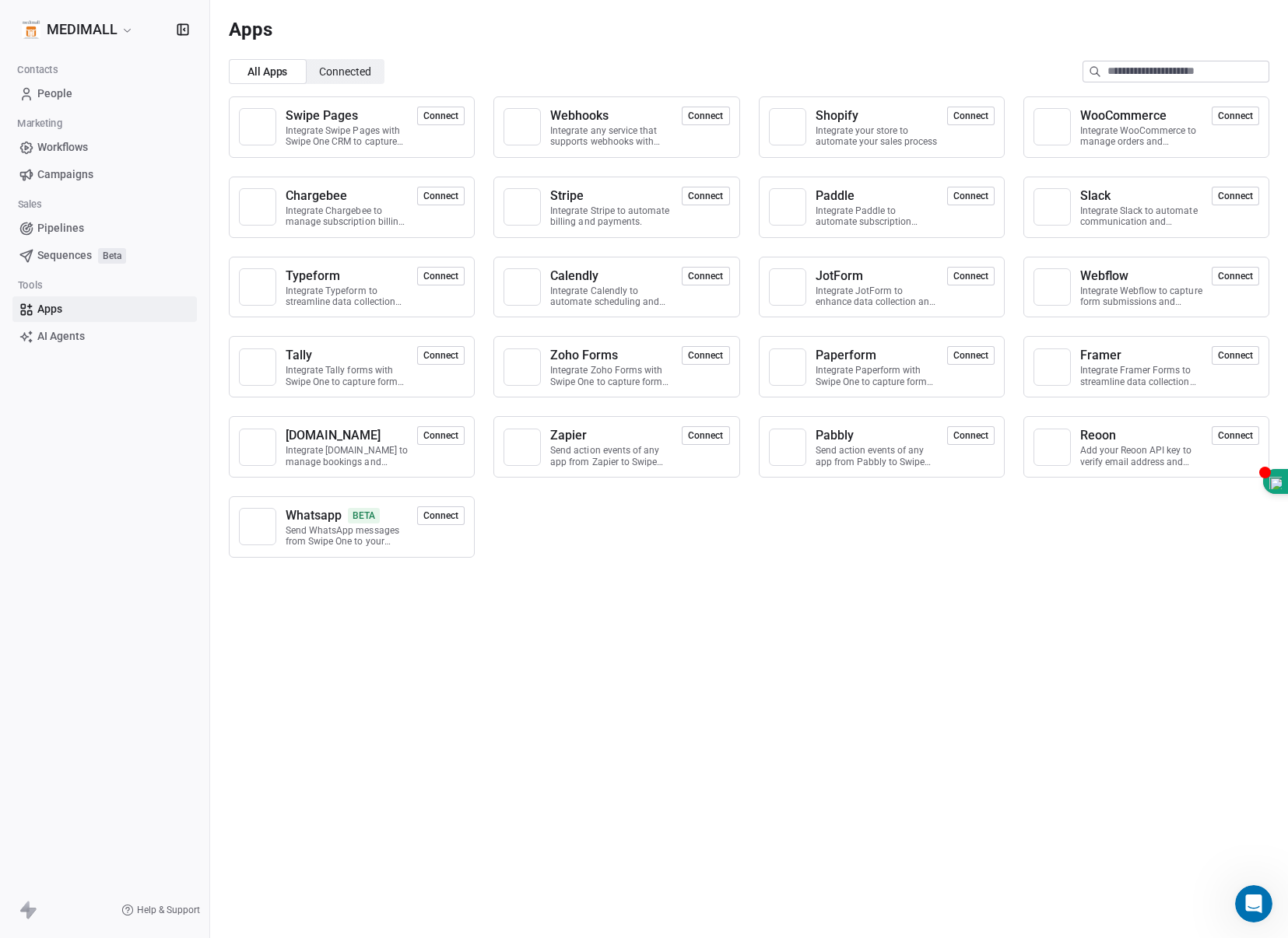
click at [65, 144] on span "Workflows" at bounding box center [63, 147] width 51 height 16
